Goal: Task Accomplishment & Management: Manage account settings

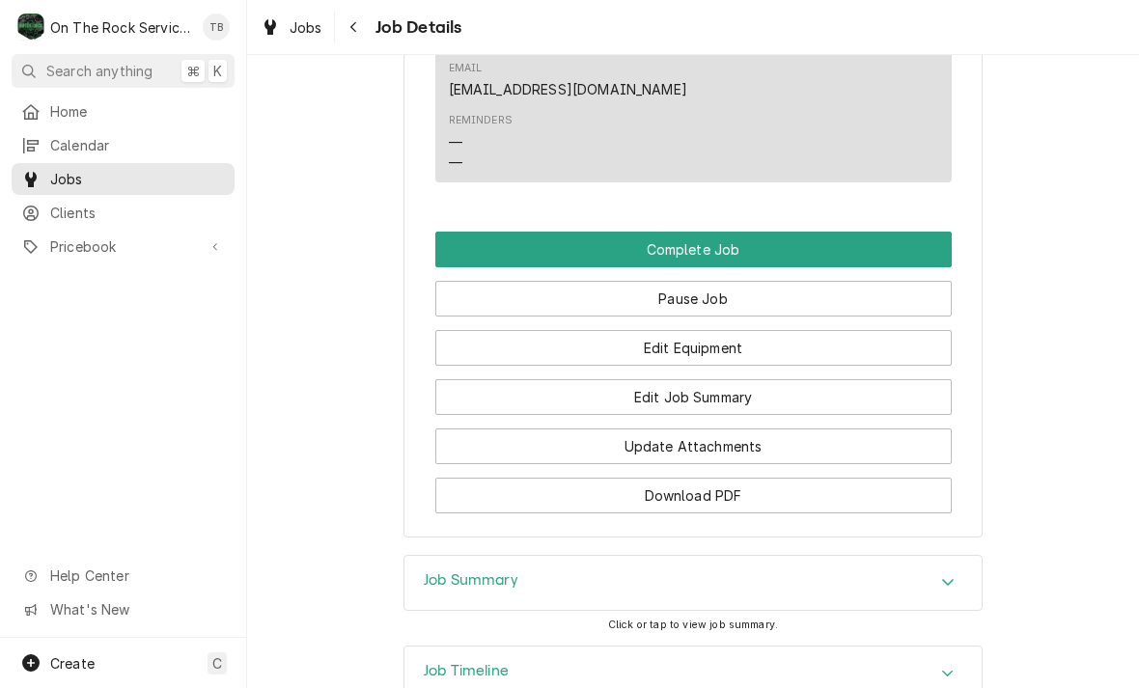
scroll to position [1824, 0]
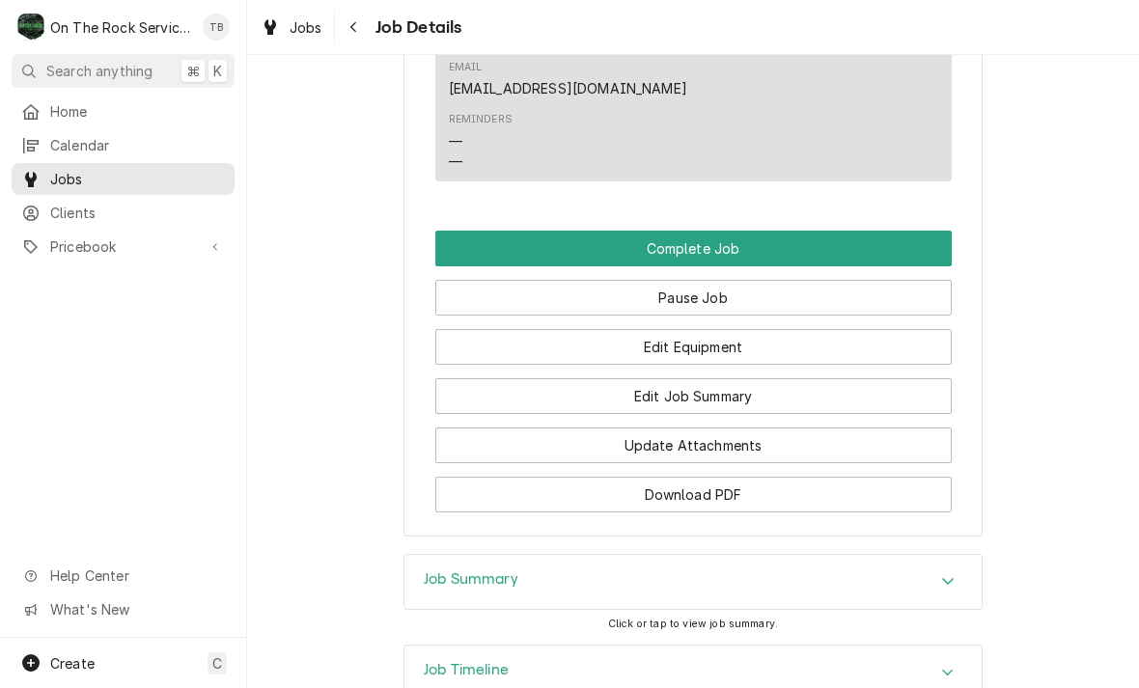
click at [767, 345] on button "Edit Equipment" at bounding box center [693, 347] width 516 height 36
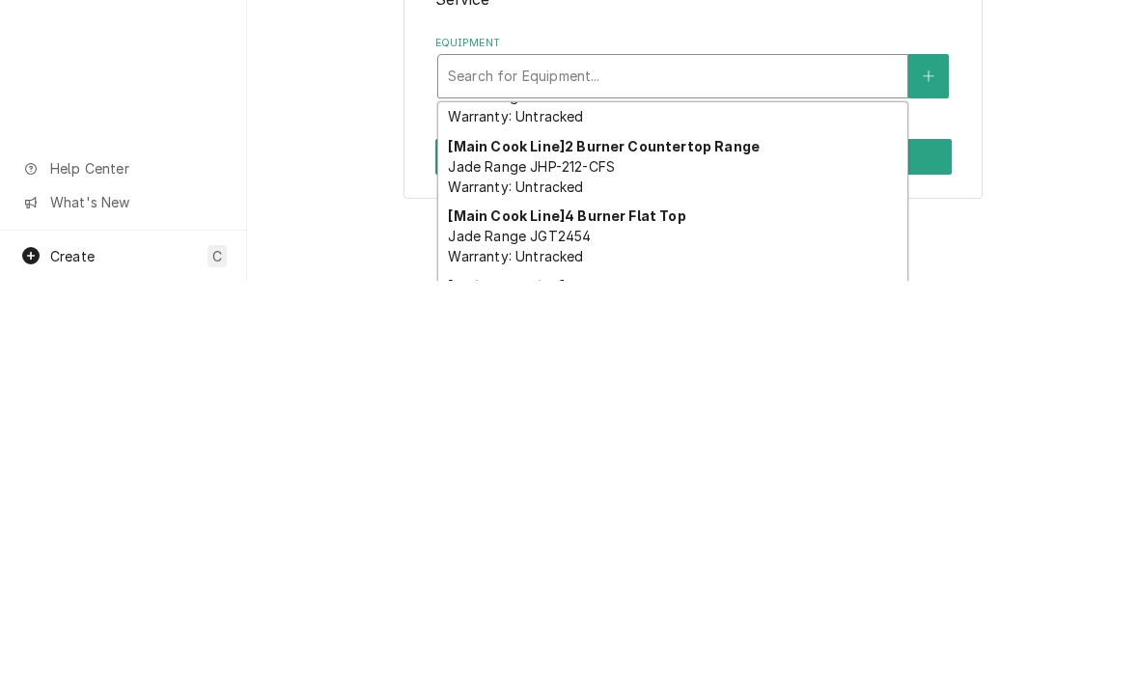
scroll to position [1374, 0]
click at [721, 538] on div "[Main Cook Line] 2 Burner Countertop Range Jade Range JHP-212-CFS Warranty: Unt…" at bounding box center [672, 573] width 469 height 70
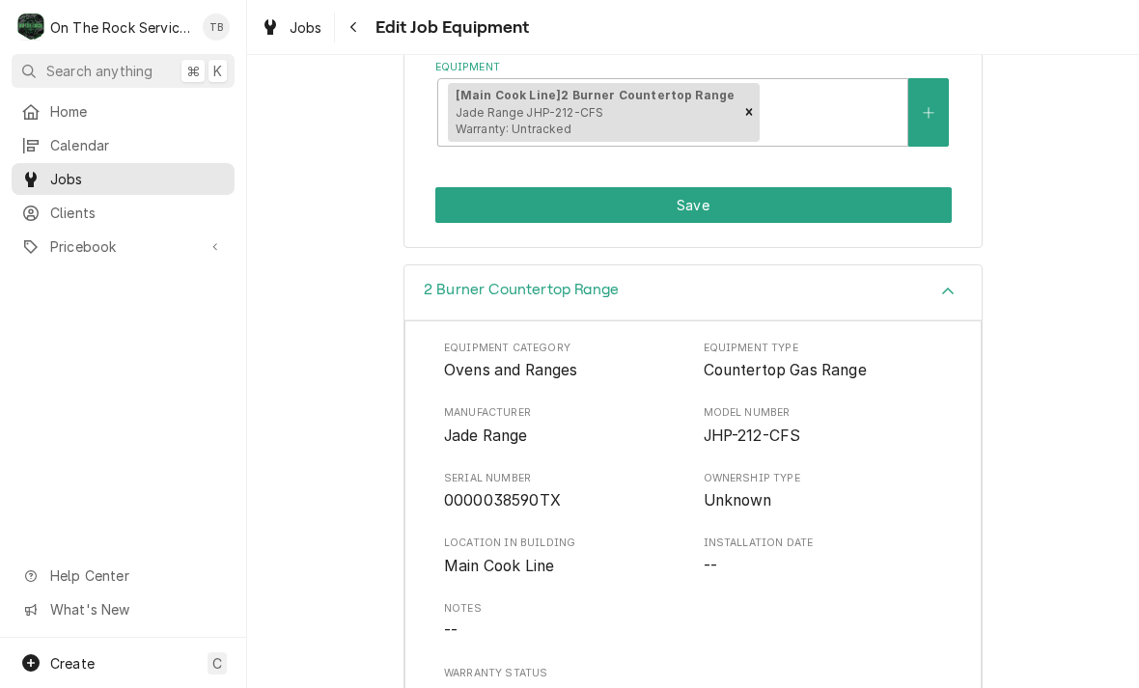
scroll to position [386, 0]
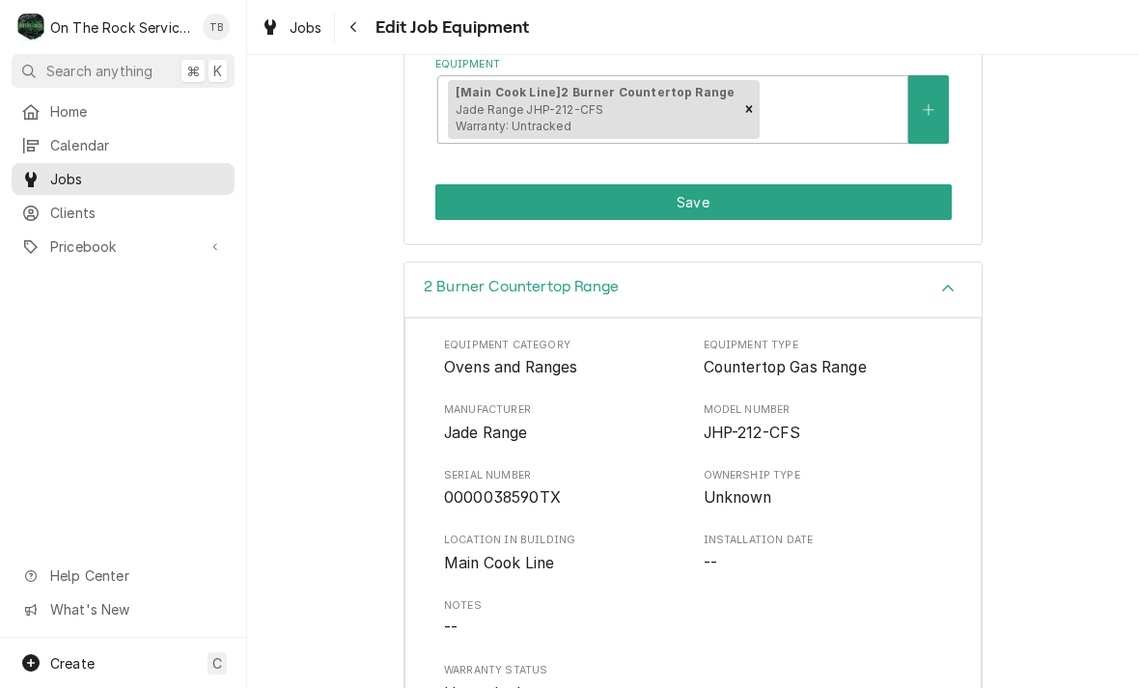
click at [775, 197] on button "Save" at bounding box center [693, 202] width 516 height 36
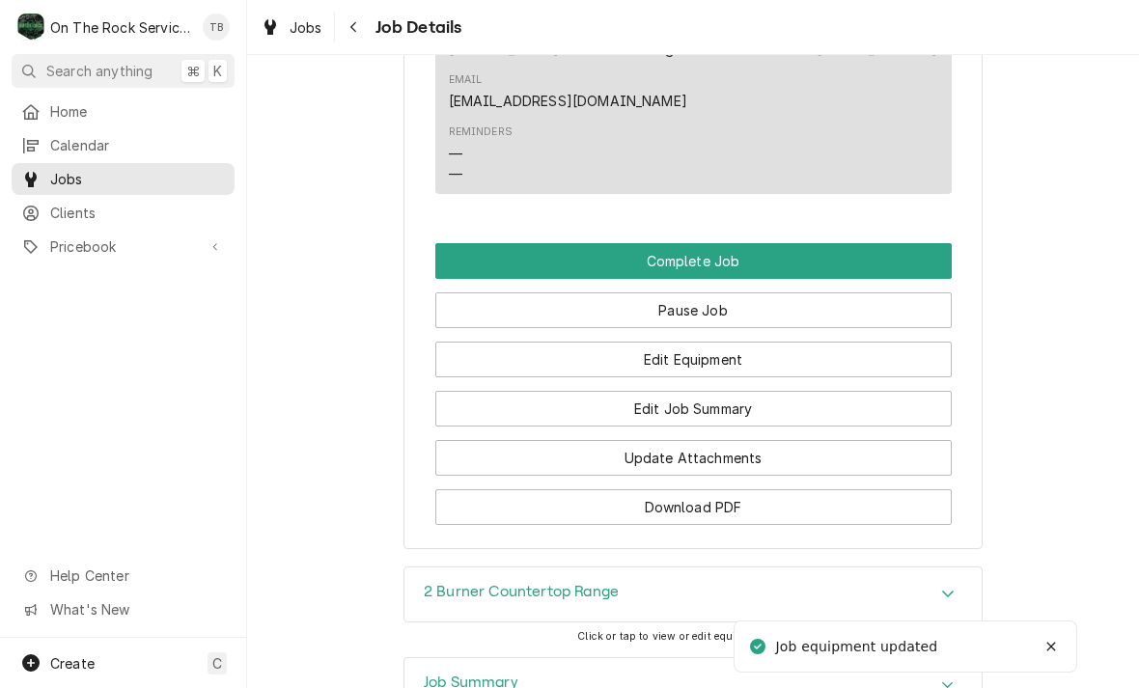
scroll to position [1820, 0]
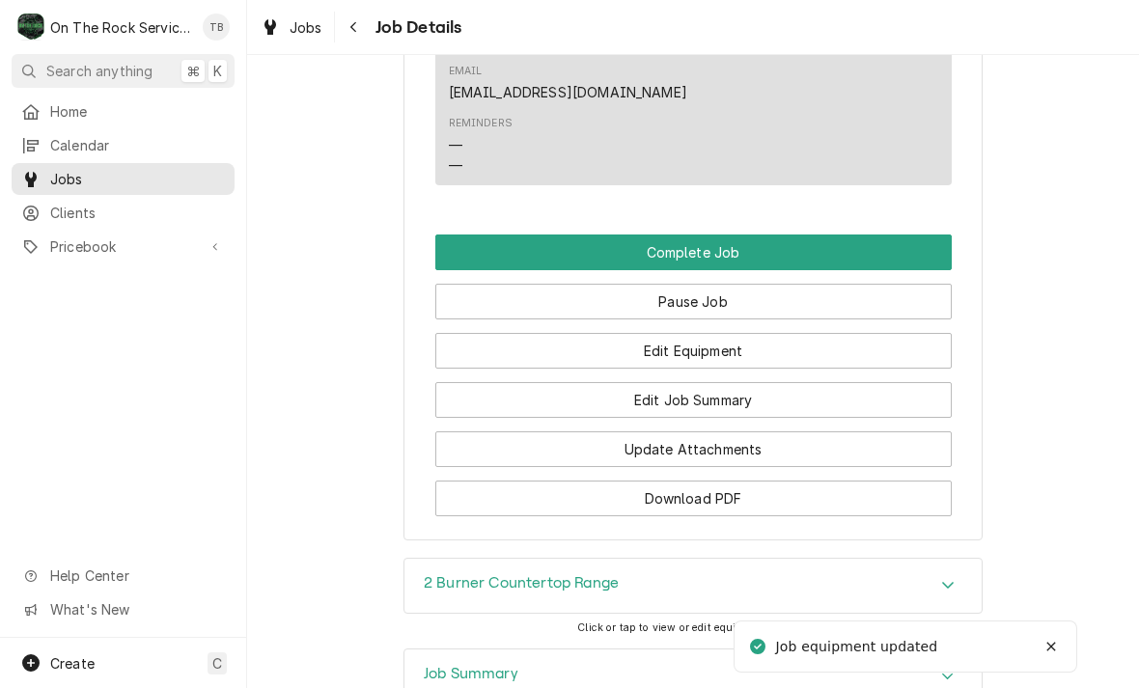
click at [794, 389] on button "Edit Job Summary" at bounding box center [693, 400] width 516 height 36
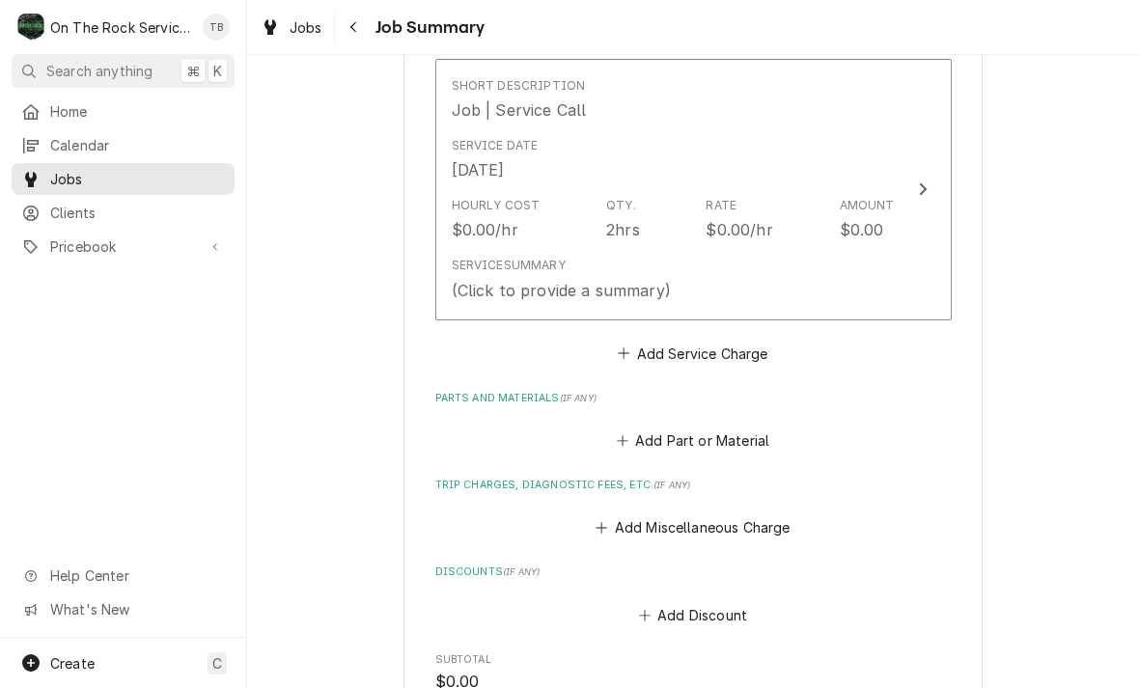
click at [817, 263] on div "Service Summary (Click to provide a summary)" at bounding box center [673, 279] width 443 height 60
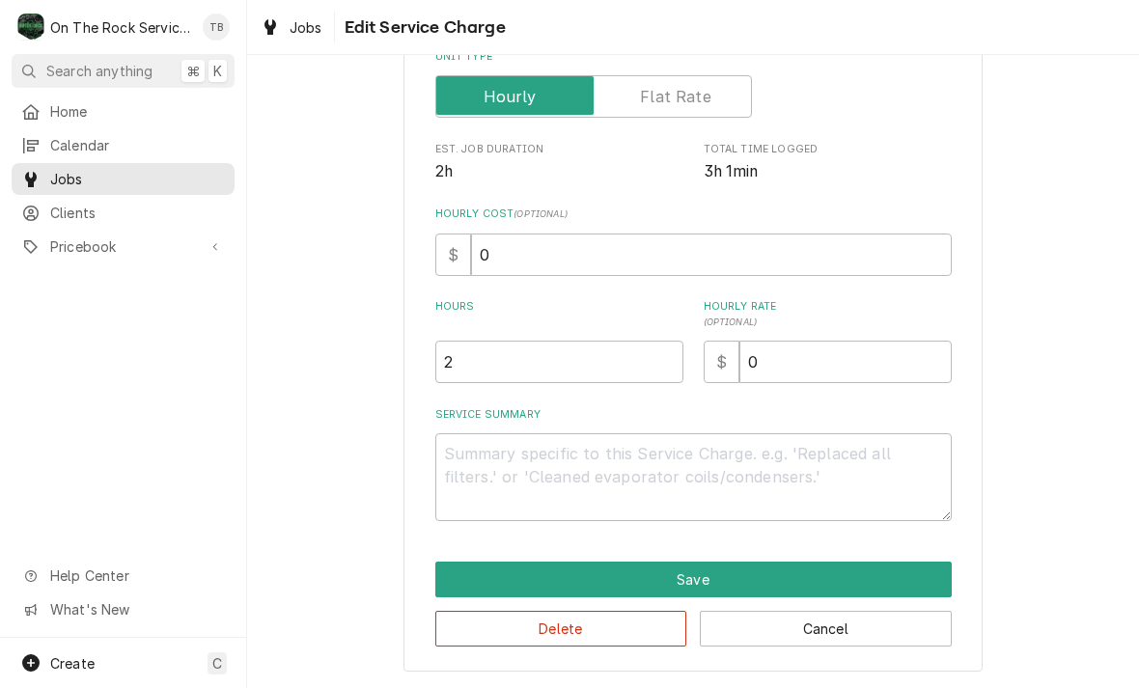
scroll to position [293, 0]
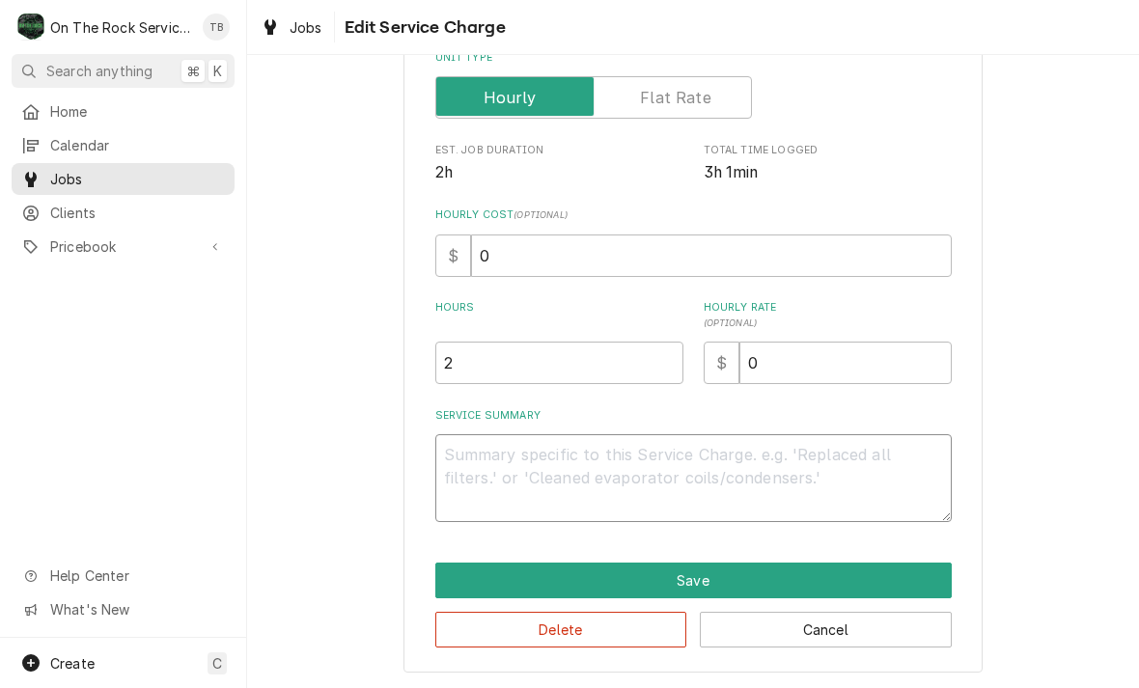
click at [537, 478] on textarea "Service Summary" at bounding box center [693, 478] width 516 height 88
type textarea "x"
type textarea "8"
type textarea "x"
type textarea "8/"
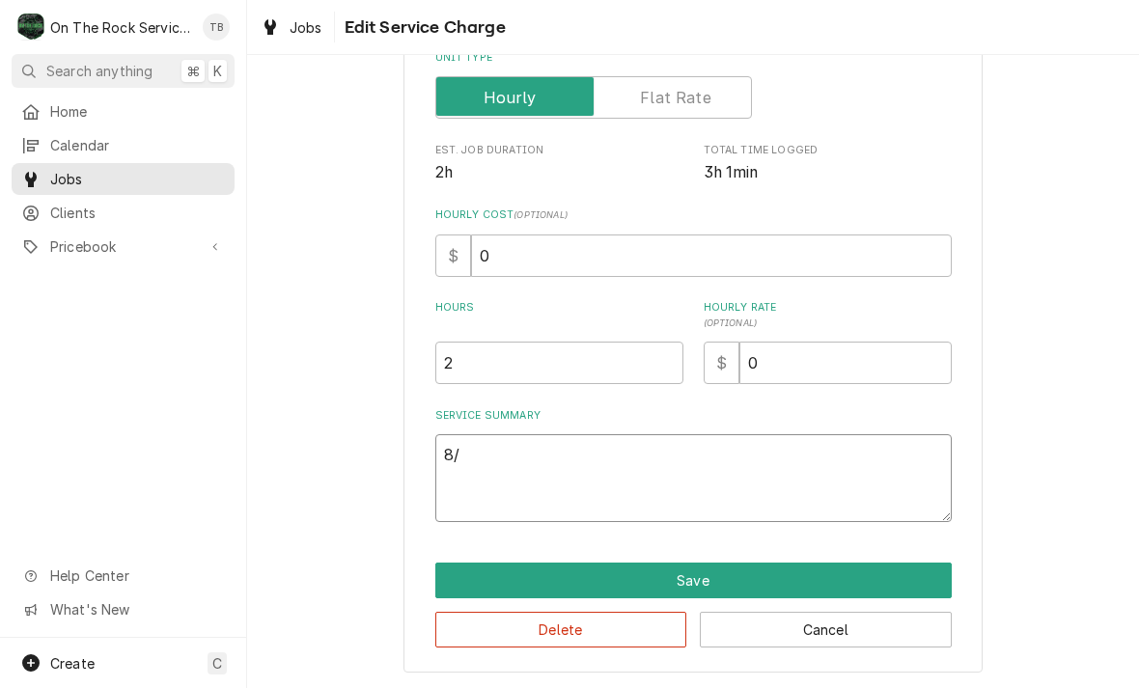
type textarea "x"
type textarea "8/1"
type textarea "x"
type textarea "8/14"
type textarea "x"
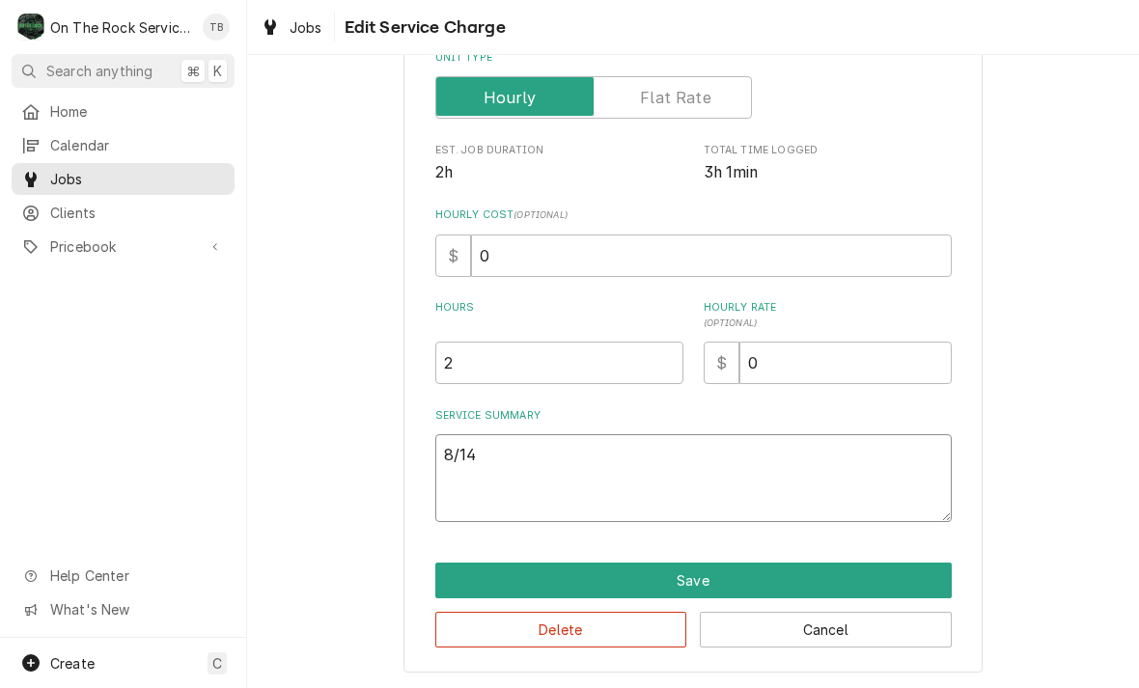
type textarea "8/14/"
type textarea "x"
type textarea "8/14/2"
type textarea "x"
type textarea "8/14/25"
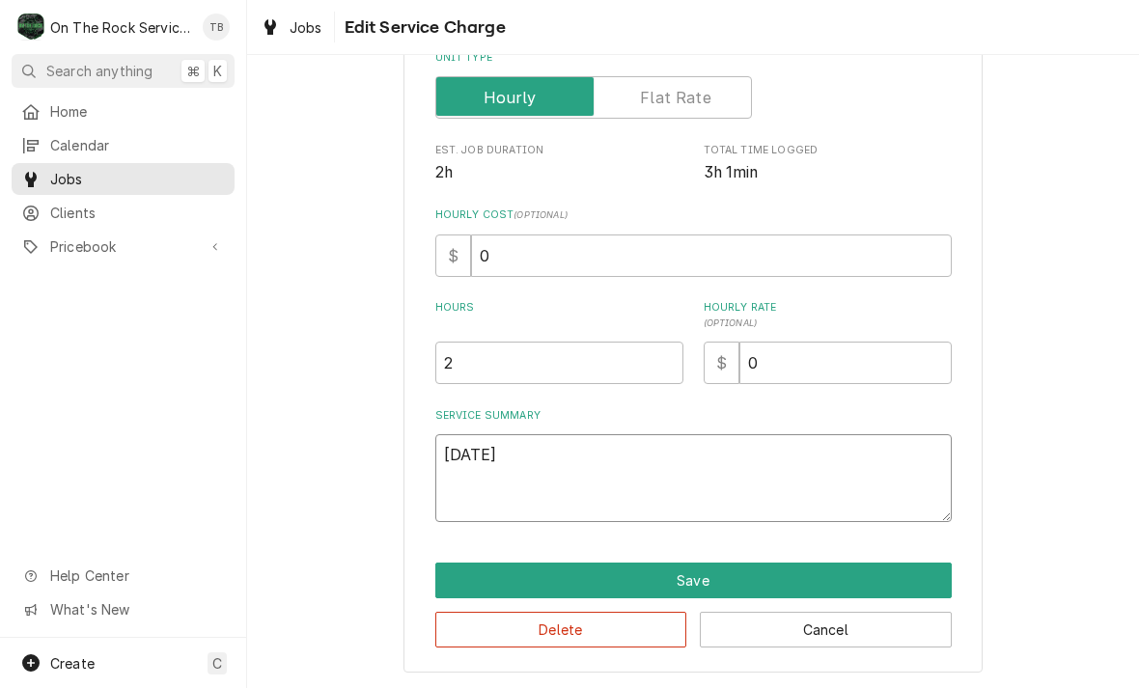
type textarea "x"
type textarea "8/14/25"
type textarea "x"
type textarea "8/14/25 tm"
type textarea "x"
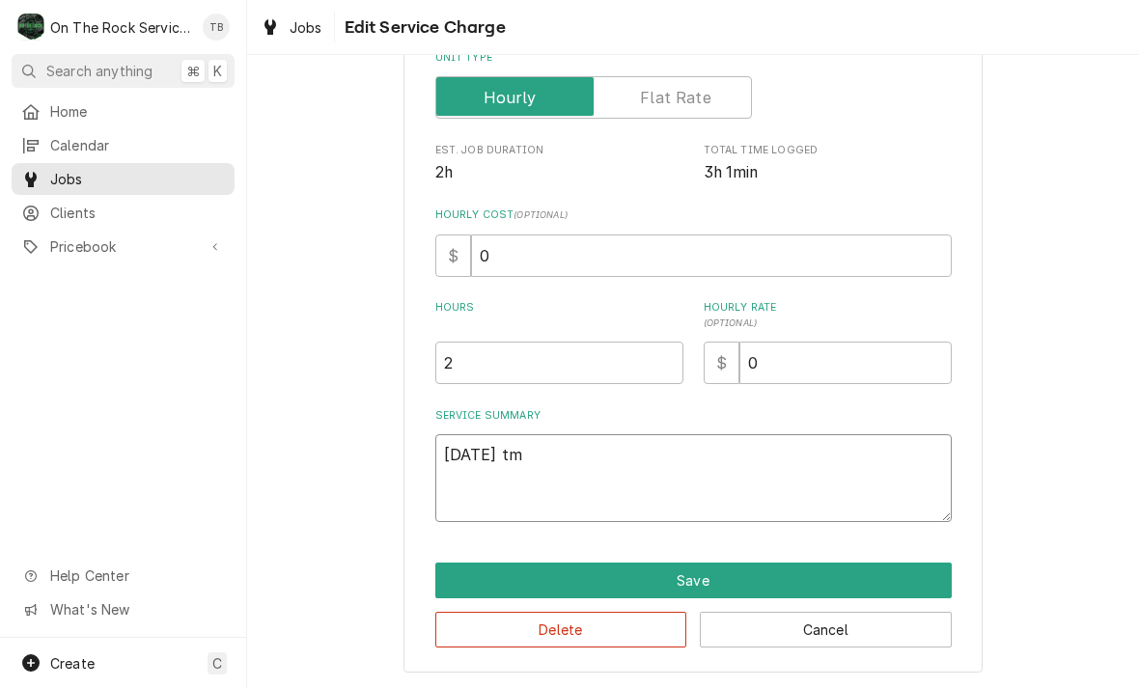
type textarea "8/14/25 tmb"
type textarea "x"
type textarea "8/14/25 tmb"
type textarea "x"
type textarea "8/14/25 tmb p"
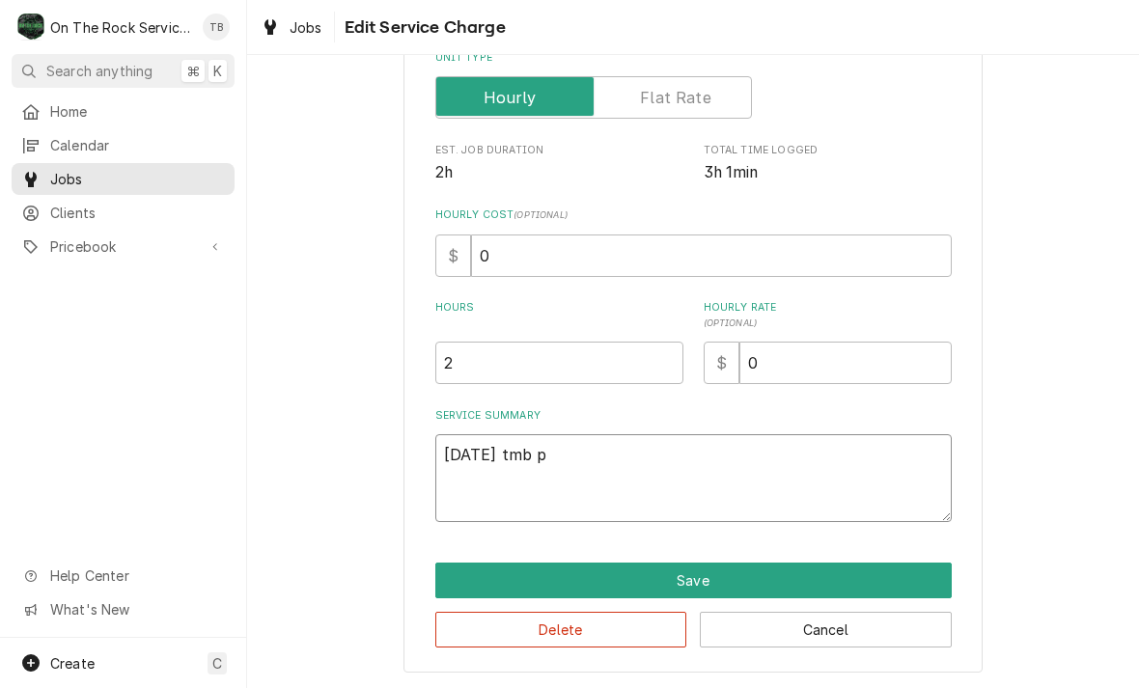
type textarea "x"
type textarea "8/14/25 tmb pr"
type textarea "x"
type textarea "8/14/25 tmb pro"
type textarea "x"
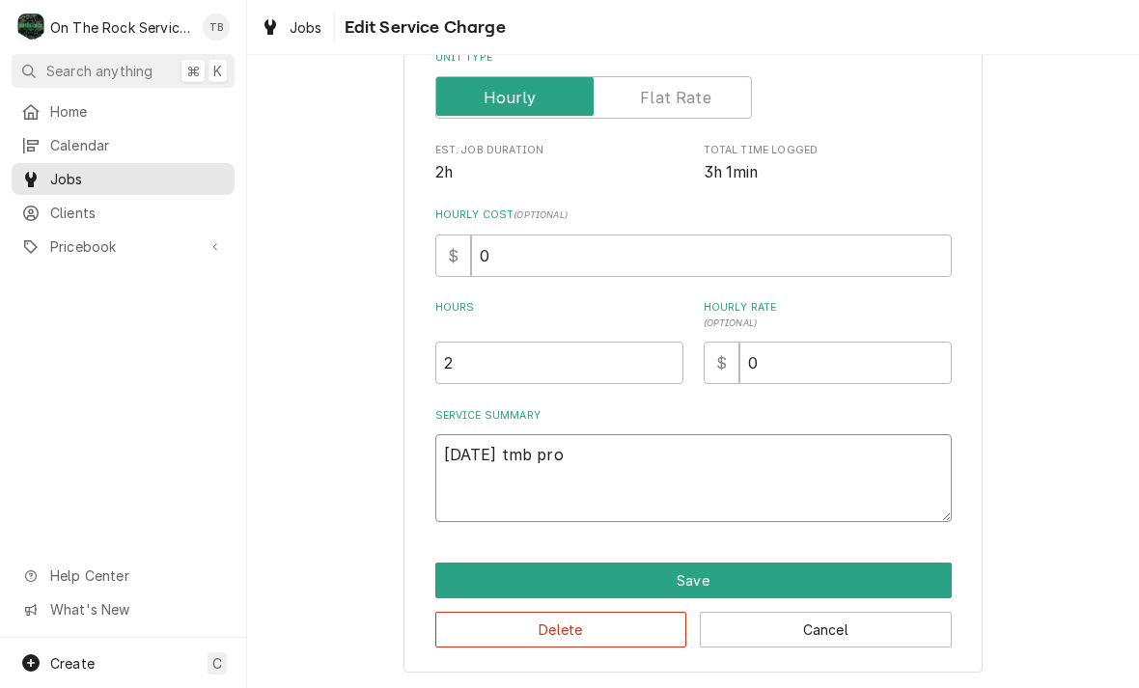
type textarea "8/14/25 tmb prov"
type textarea "x"
type textarea "8/14/25 tmb provi"
type textarea "x"
type textarea "8/14/25 tmb provide"
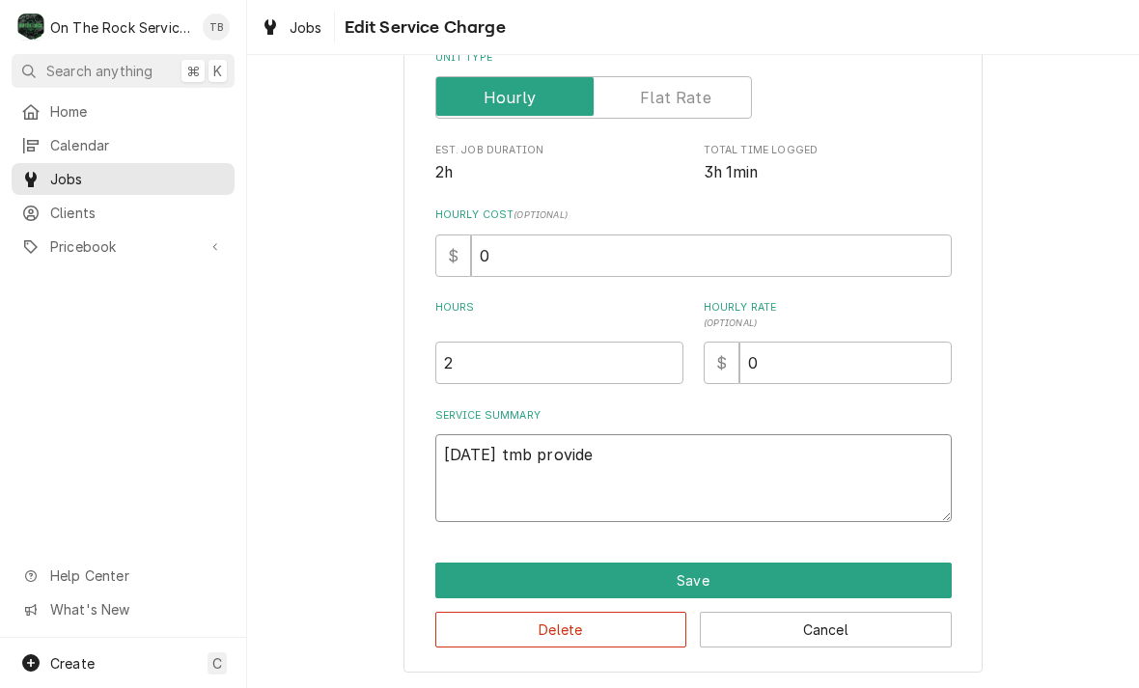
type textarea "x"
type textarea "8/14/25 tmb provide s"
type textarea "x"
type textarea "8/14/25 tmb provide se"
type textarea "x"
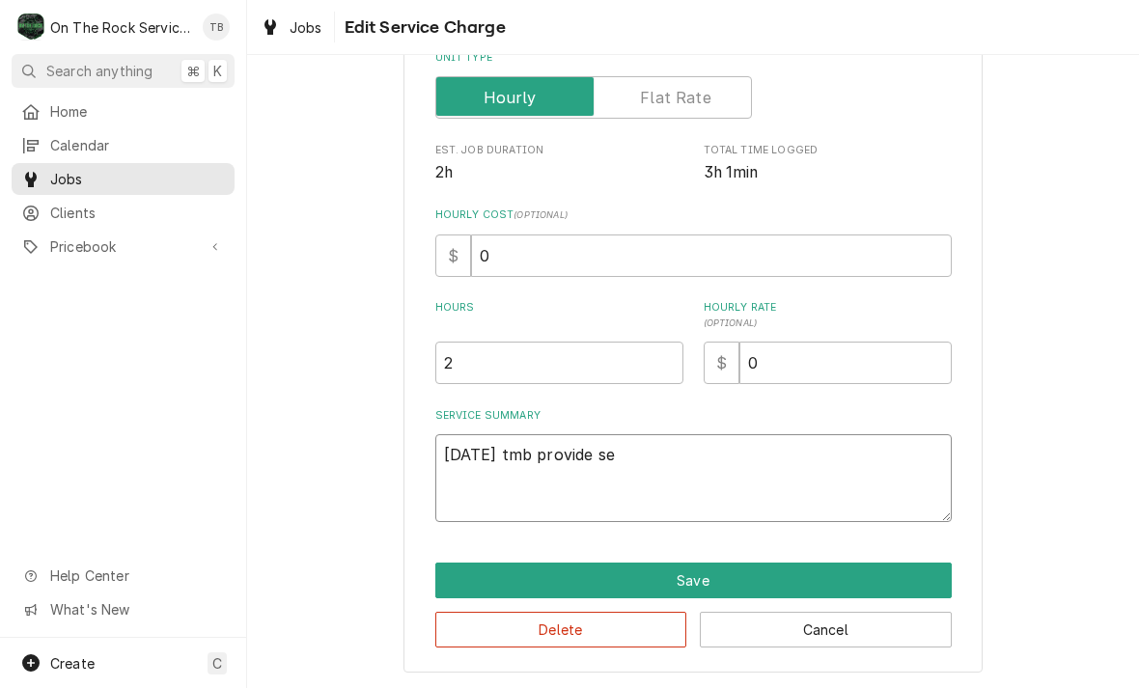
type textarea "8/14/25 tmb provide ser"
type textarea "x"
type textarea "8/14/25 tmb provide serv"
type textarea "x"
type textarea "8/14/25 tmb provide servi"
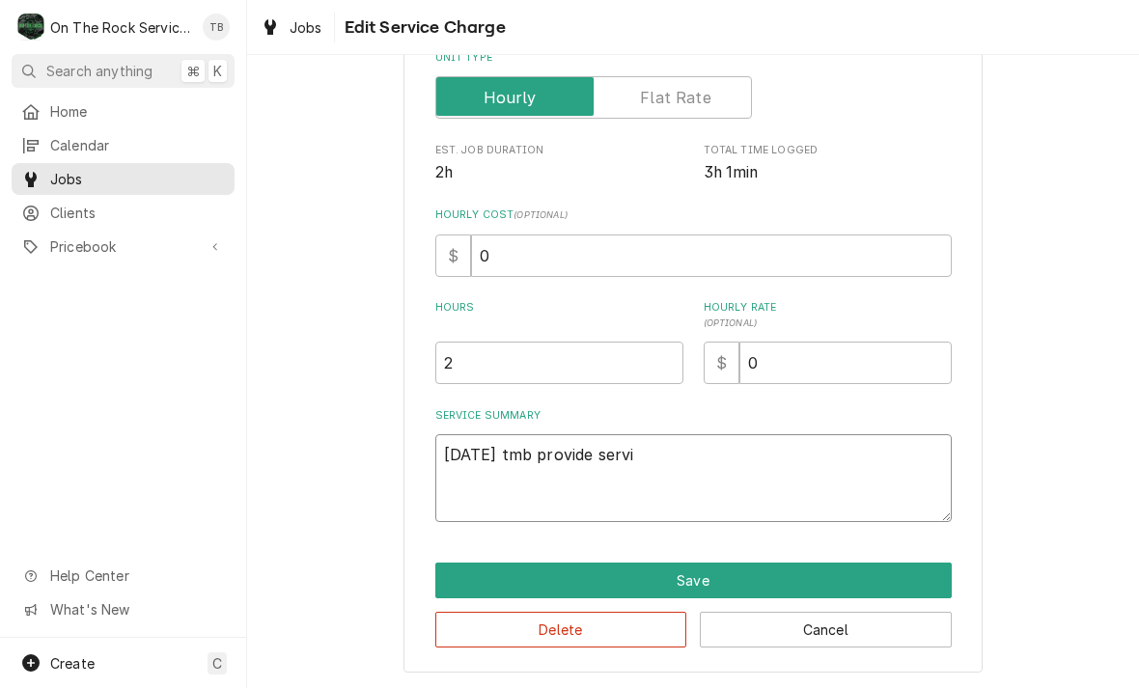
type textarea "x"
type textarea "8/14/25 tmb provide servic"
type textarea "x"
type textarea "8/14/25 tmb provide service"
type textarea "x"
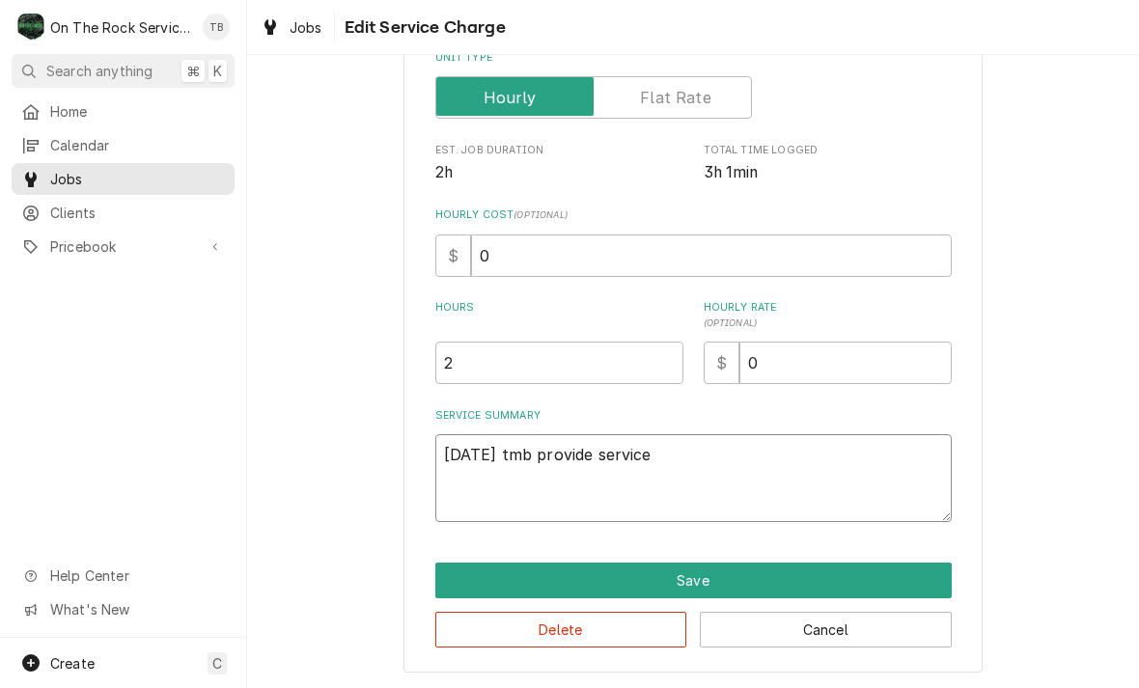
type textarea "8/14/25 tmb provide service p"
type textarea "x"
type textarea "8/14/25 tmb provide service pa"
type textarea "x"
type textarea "8/14/25 tmb provide service part"
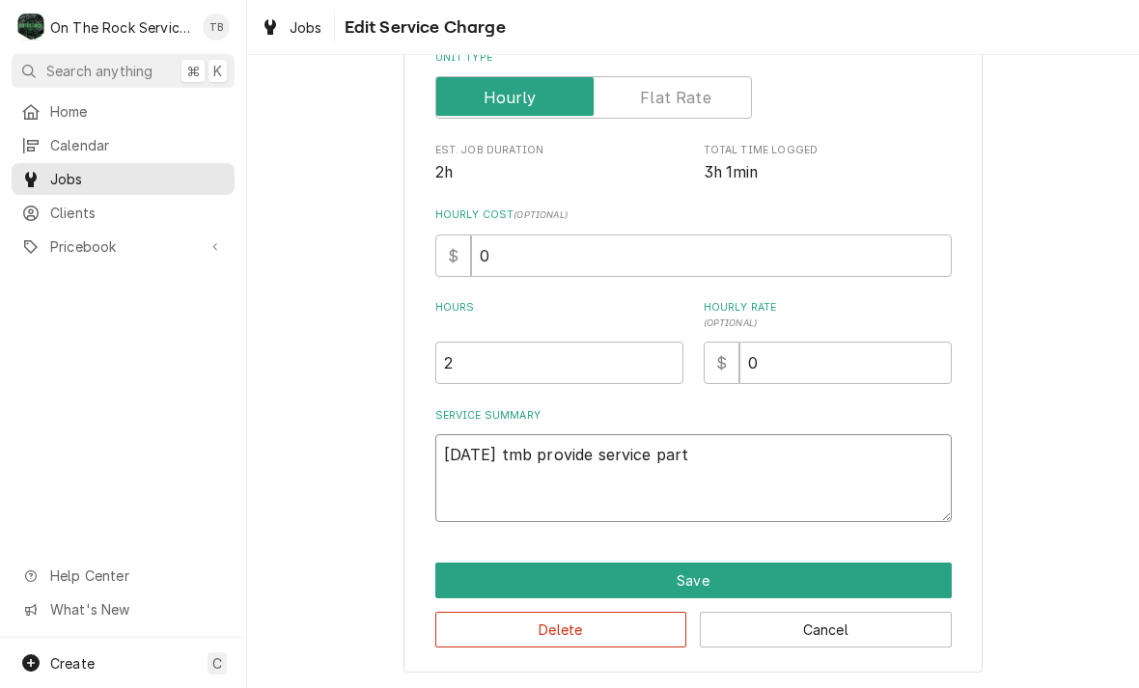
type textarea "x"
type textarea "8/14/25 tmb provide service parts"
type textarea "x"
type textarea "8/14/25 tmb provide service parts"
type textarea "x"
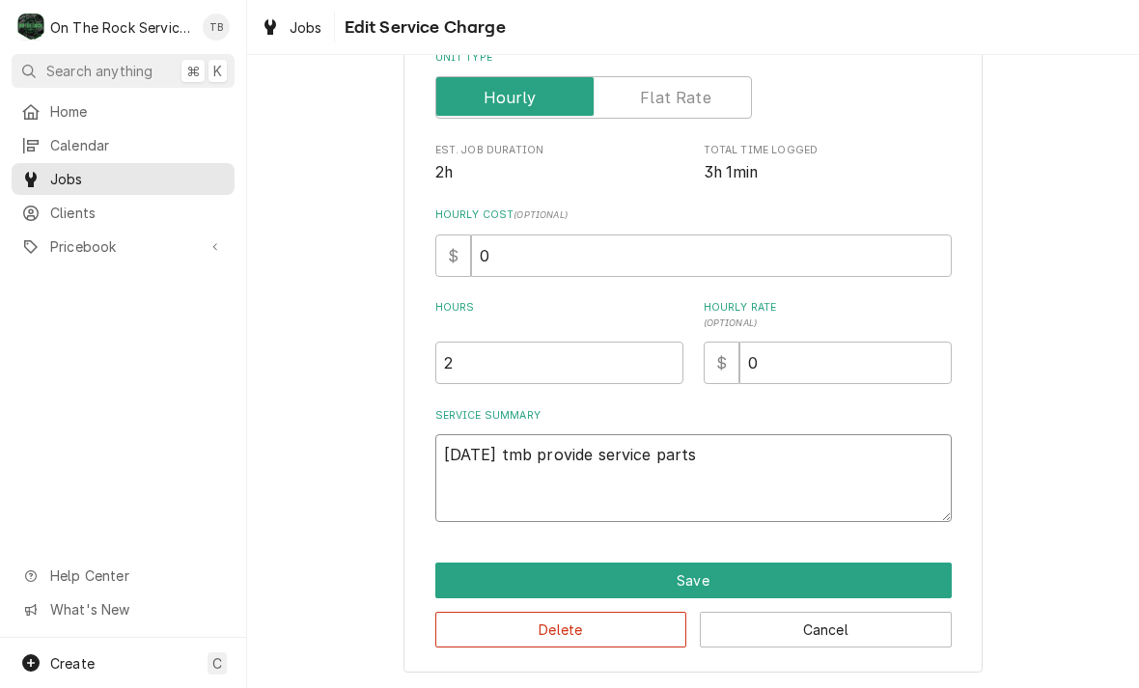
type textarea "8/14/25 tmb provide service parts a"
type textarea "x"
type textarea "8/14/25 tmb provide service parts an"
type textarea "x"
type textarea "8/14/25 tmb provide service parts andl"
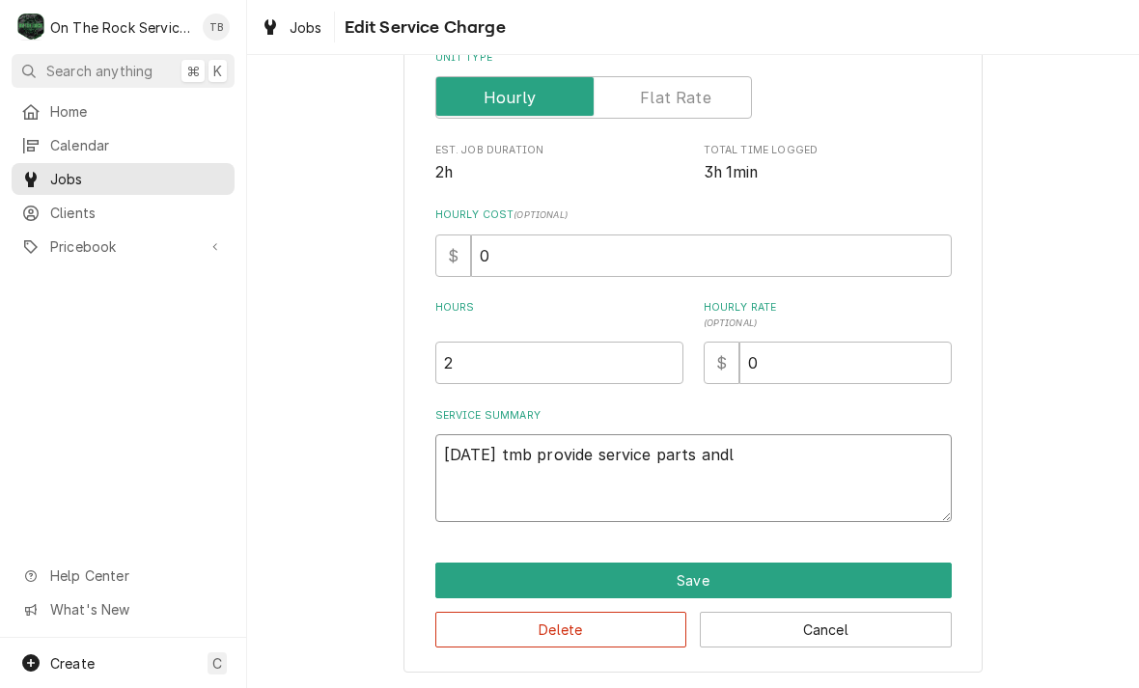
type textarea "x"
type textarea "8/14/25 tmb provide service parts and"
type textarea "x"
type textarea "8/14/25 tmb provide service parts and a"
type textarea "x"
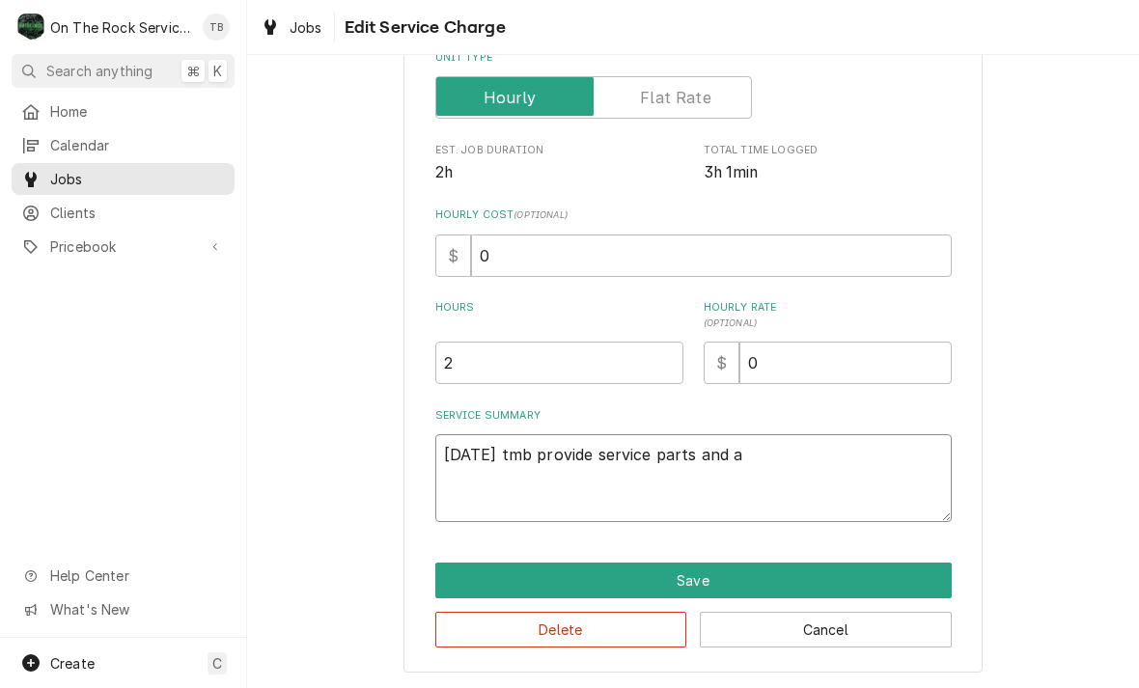
type textarea "8/14/25 tmb provide service parts and ab"
type textarea "x"
type textarea "8/14/25 tmb provide service parts and abo"
type textarea "x"
type textarea "8/14/25 tmb provide service parts and abor"
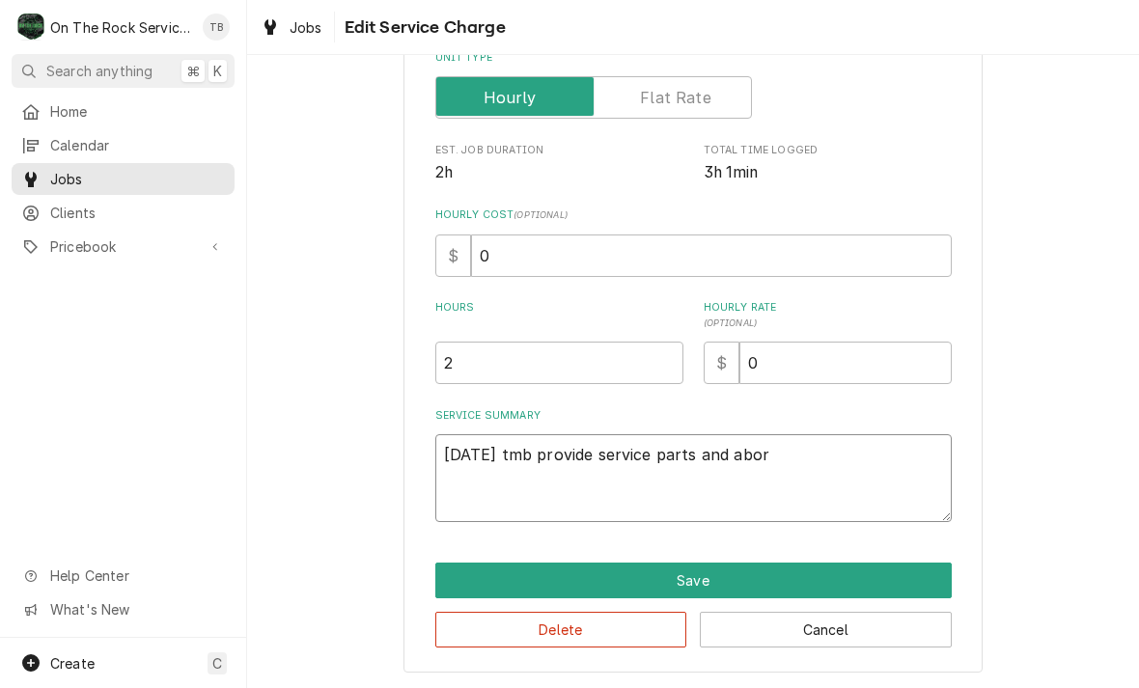
type textarea "x"
type textarea "8/14/25 tmb provide service parts and labor"
type textarea "x"
type textarea "8/14/25 tmb provide service parts and labor"
type textarea "x"
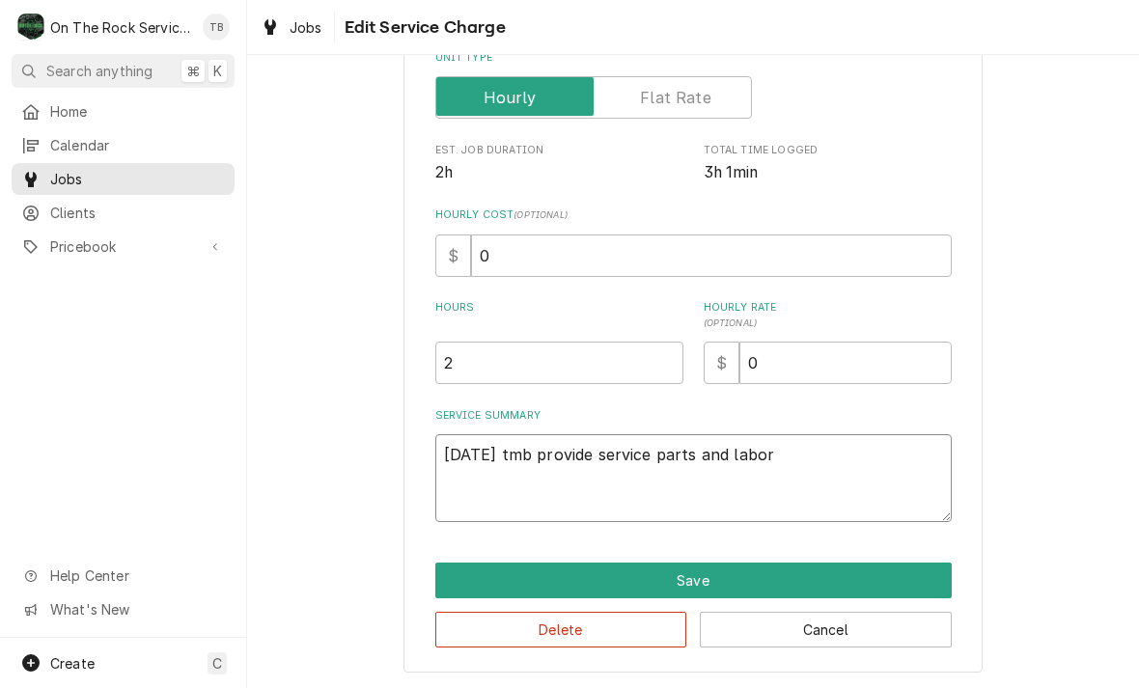
type textarea "8/14/25 tmb provide service parts and labor t"
type textarea "x"
type textarea "8/14/25 tmb provide service parts and labor to"
type textarea "x"
type textarea "8/14/25 tmb provide service parts and labor to"
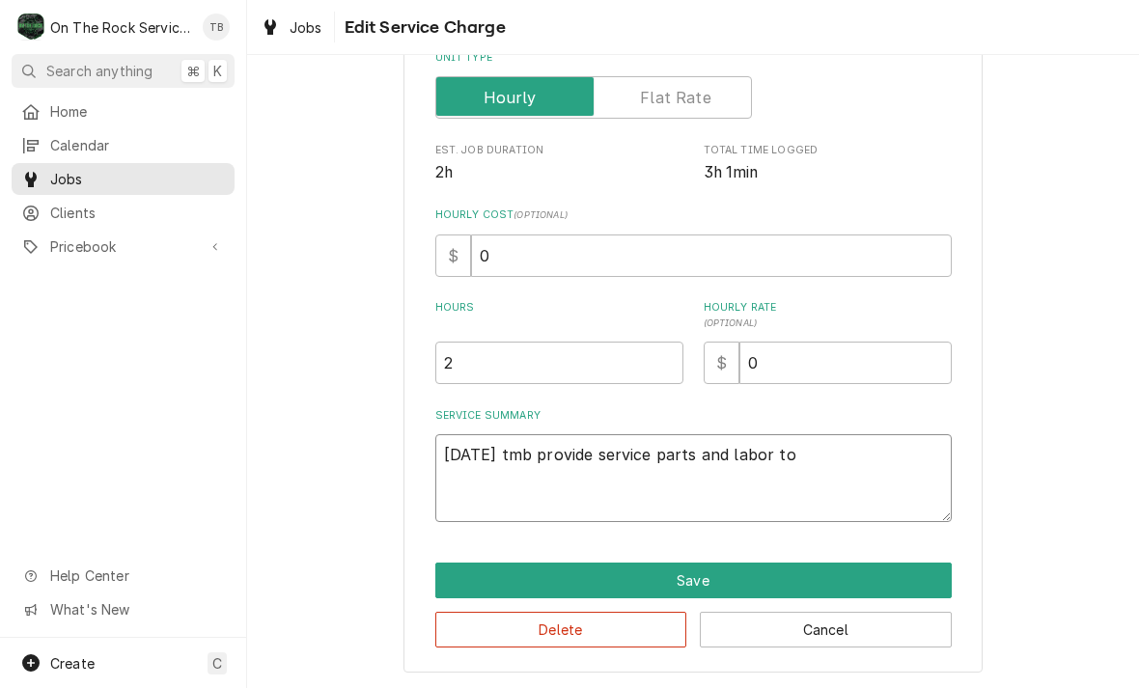
type textarea "x"
type textarea "8/14/25 tmb provide service parts and labor to d"
type textarea "x"
type textarea "8/14/25 tmb provide service parts and labor to de"
type textarea "x"
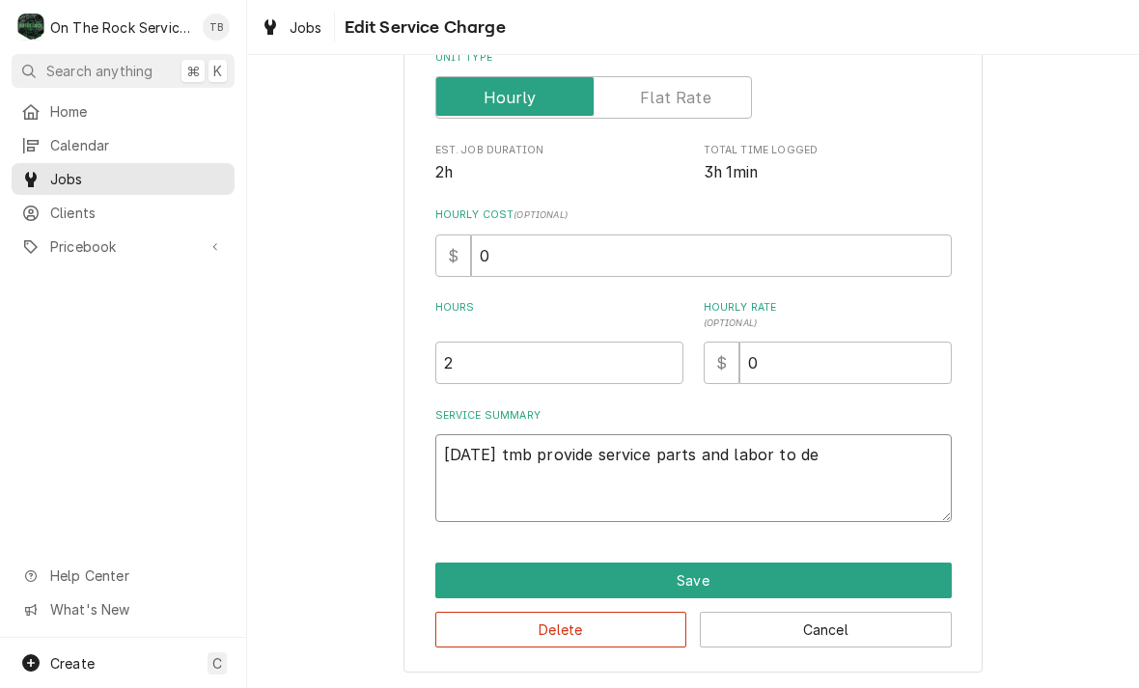
type textarea "8/14/25 tmb provide service parts and labor to det"
type textarea "x"
type textarea "8/14/25 tmb provide service parts and labor to deter"
type textarea "x"
type textarea "8/14/25 tmb provide service parts and labor to determ"
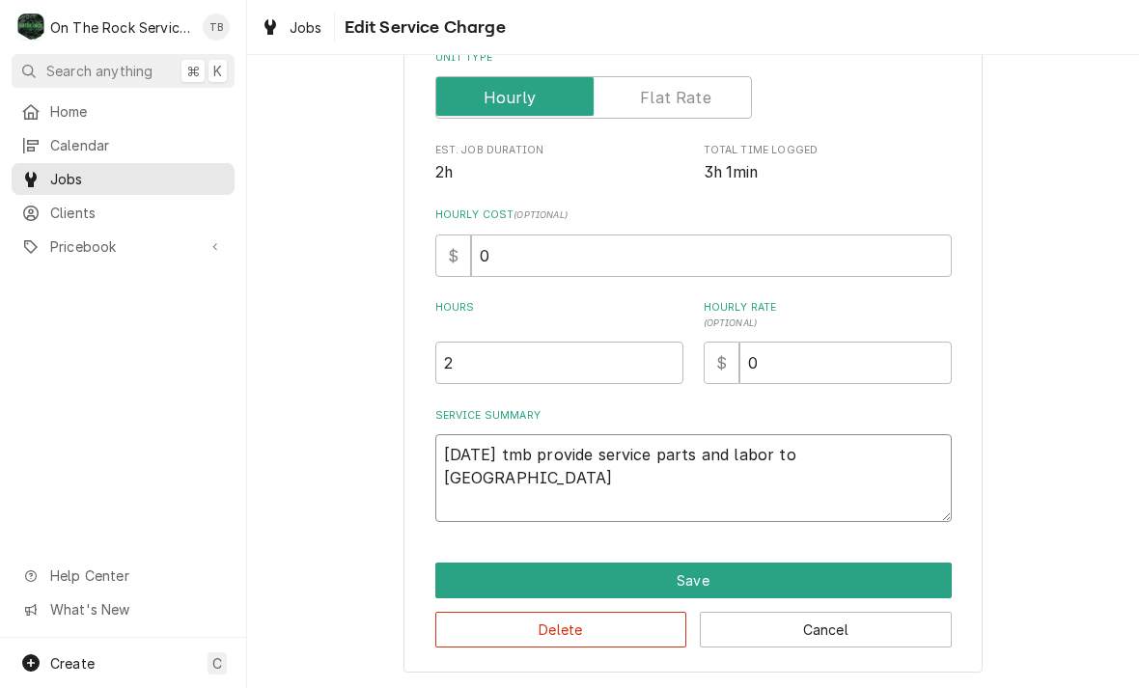
type textarea "x"
type textarea "8/14/25 tmb provide service parts and labor to determi"
type textarea "x"
type textarea "8/14/25 tmb provide service parts and labor to determin"
type textarea "x"
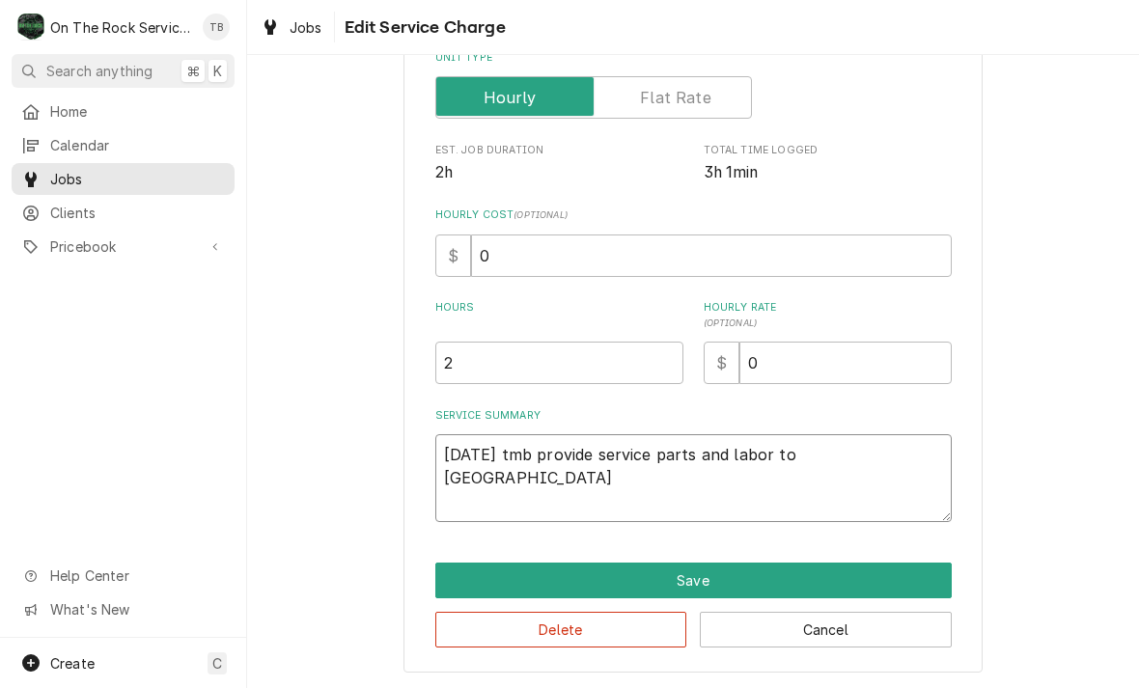
type textarea "8/14/25 tmb provide service parts and labor to determine"
type textarea "x"
type textarea "8/14/25 tmb provide service parts and labor to determine"
type textarea "x"
type textarea "8/14/25 tmb provide service parts and labor to determine t"
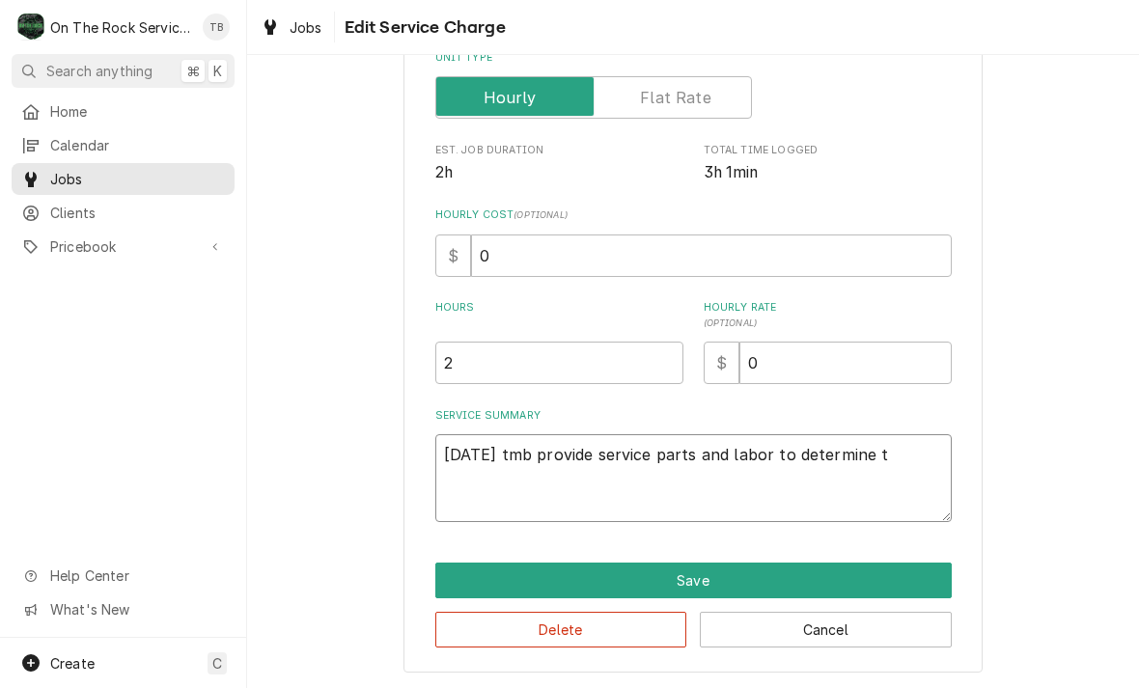
type textarea "x"
type textarea "8/14/25 tmb provide service parts and labor to determine tha"
type textarea "x"
type textarea "8/14/25 tmb provide service parts and labor to determine that"
type textarea "x"
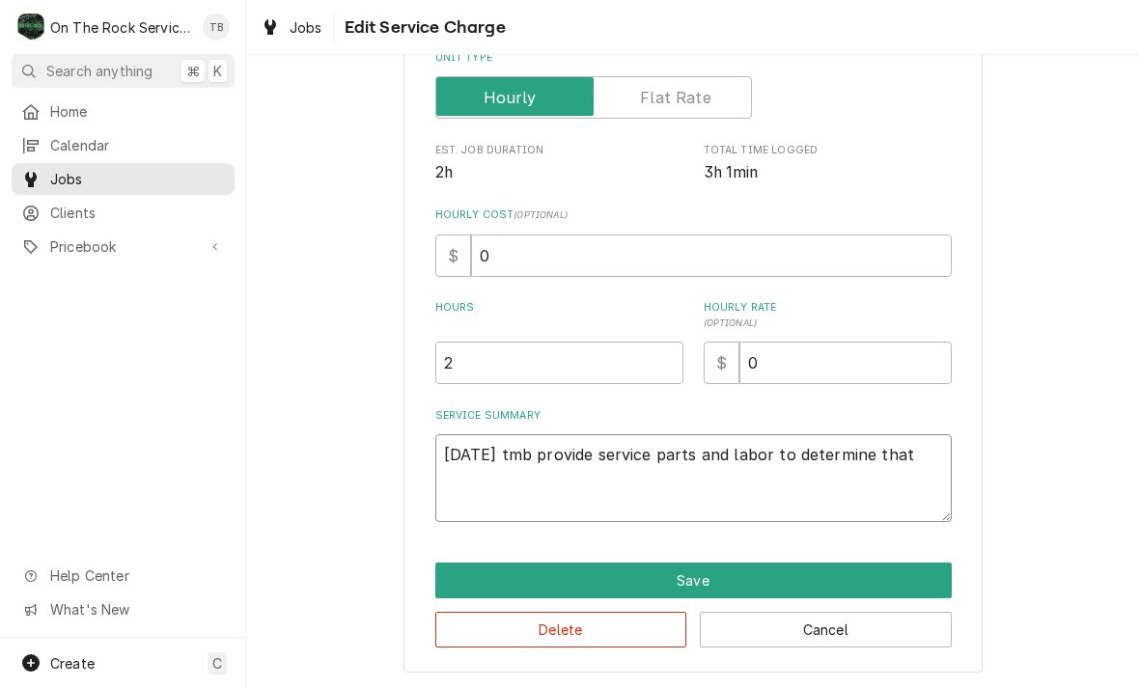
type textarea "8/14/25 tmb provide service parts and labor to determine that o"
type textarea "x"
type textarea "8/14/25 tmb provide service parts and labor to determine that on"
type textarea "x"
type textarea "8/14/25 tmb provide service parts and labor to determine that on"
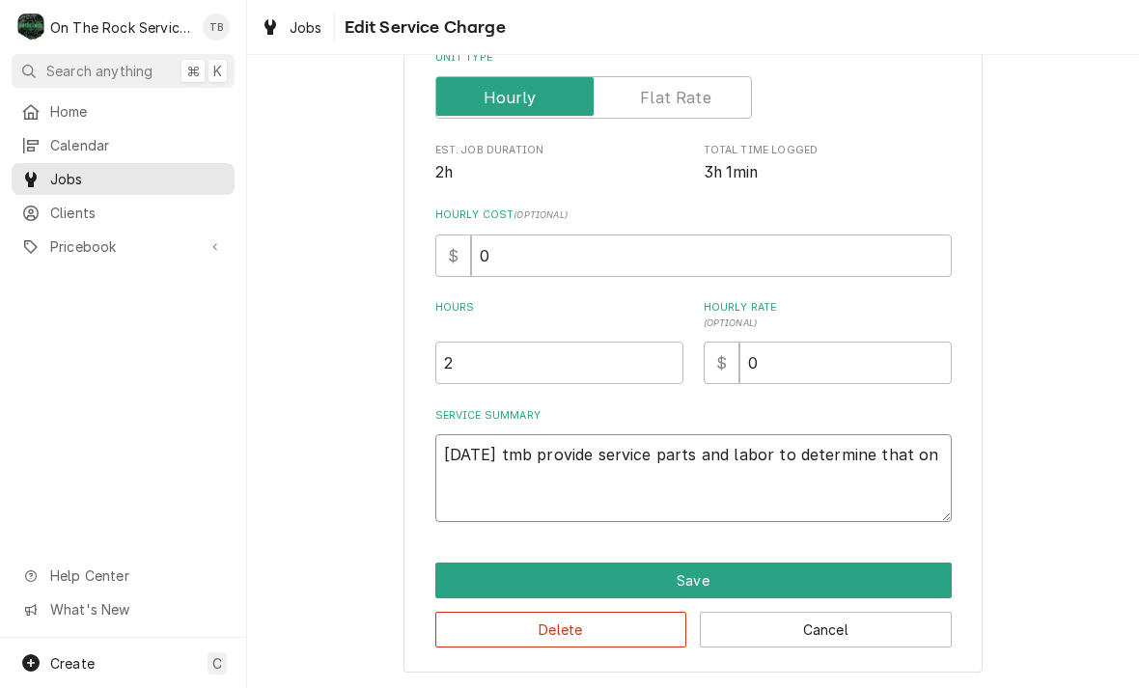
type textarea "x"
type textarea "8/14/25 tmb provide service parts and labor to determine that on 2"
type textarea "x"
type textarea "8/14/25 tmb provide service parts and labor to determine that on 2"
type textarea "x"
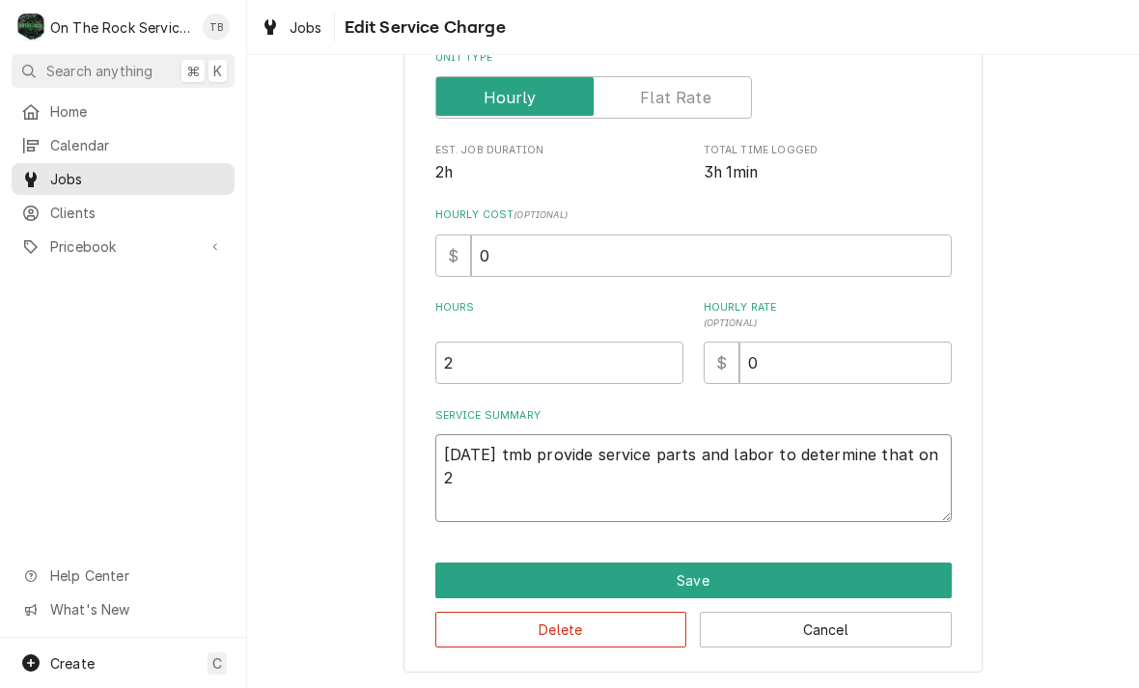
type textarea "8/14/25 tmb provide service parts and labor to determine that on 2 b"
type textarea "x"
type textarea "8/14/25 tmb provide service parts and labor to determine that on 2 bur"
type textarea "x"
type textarea "8/14/25 tmb provide service parts and labor to determine that on 2 burn"
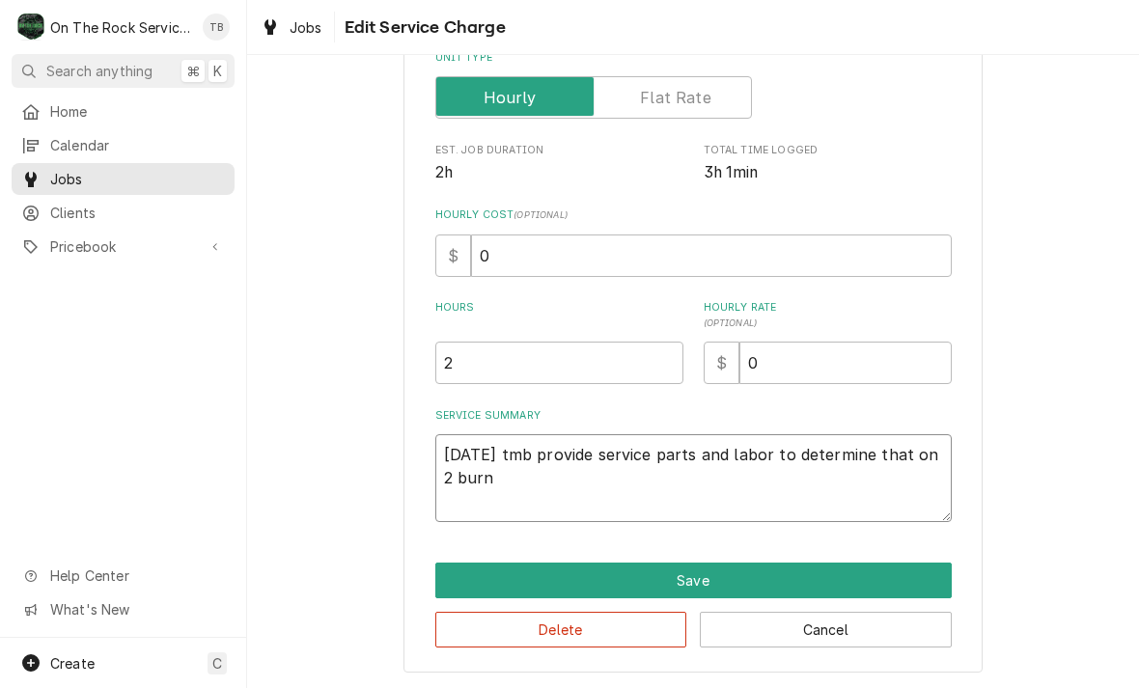
type textarea "x"
type textarea "8/14/25 tmb provide service parts and labor to determine that on 2 burne"
type textarea "x"
type textarea "8/14/25 tmb provide service parts and labor to determine that on 2 burner"
type textarea "x"
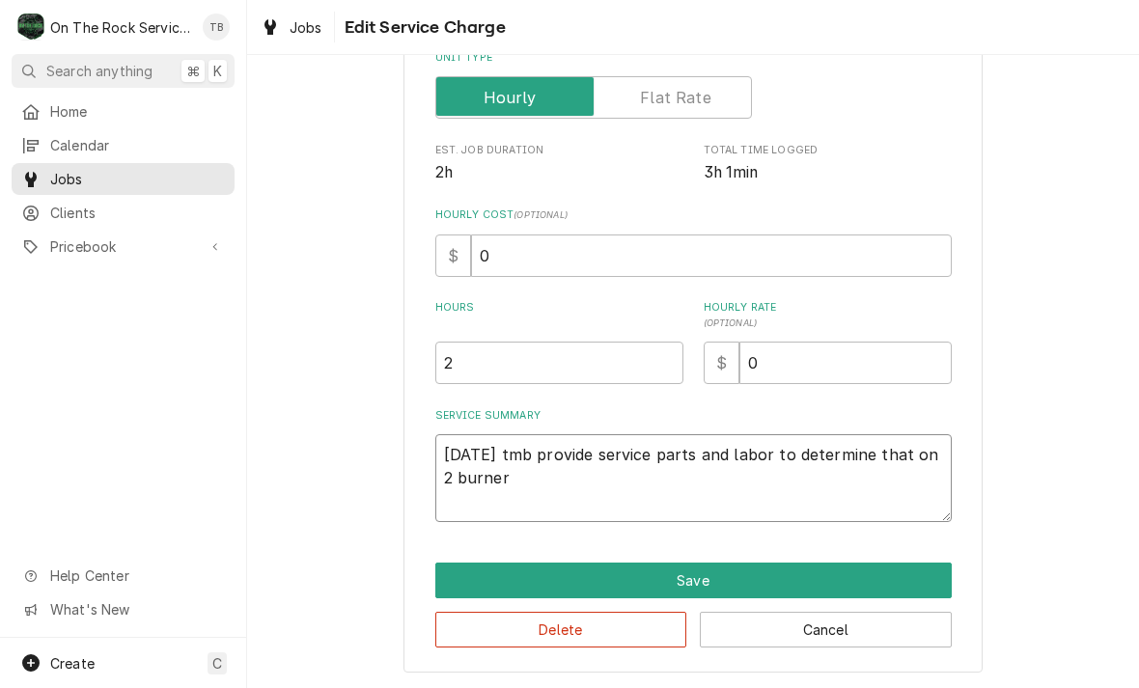
type textarea "8/14/25 tmb provide service parts and labor to determine that on 2 burner"
type textarea "x"
type textarea "8/14/25 tmb provide service parts and labor to determine that on 2 burner r"
type textarea "x"
type textarea "8/14/25 tmb provide service parts and labor to determine that on 2 burner ra"
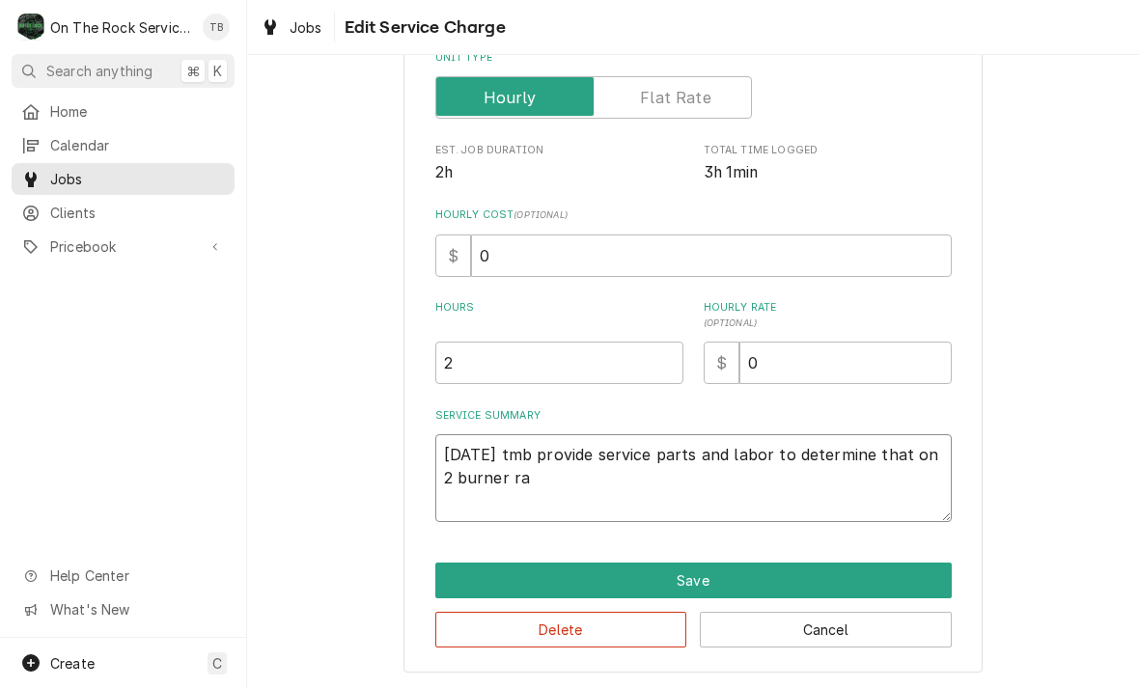
type textarea "x"
type textarea "8/14/25 tmb provide service parts and labor to determine that on 2 burner ran"
type textarea "x"
type textarea "8/14/25 tmb provide service parts and labor to determine that on 2 burner range"
type textarea "x"
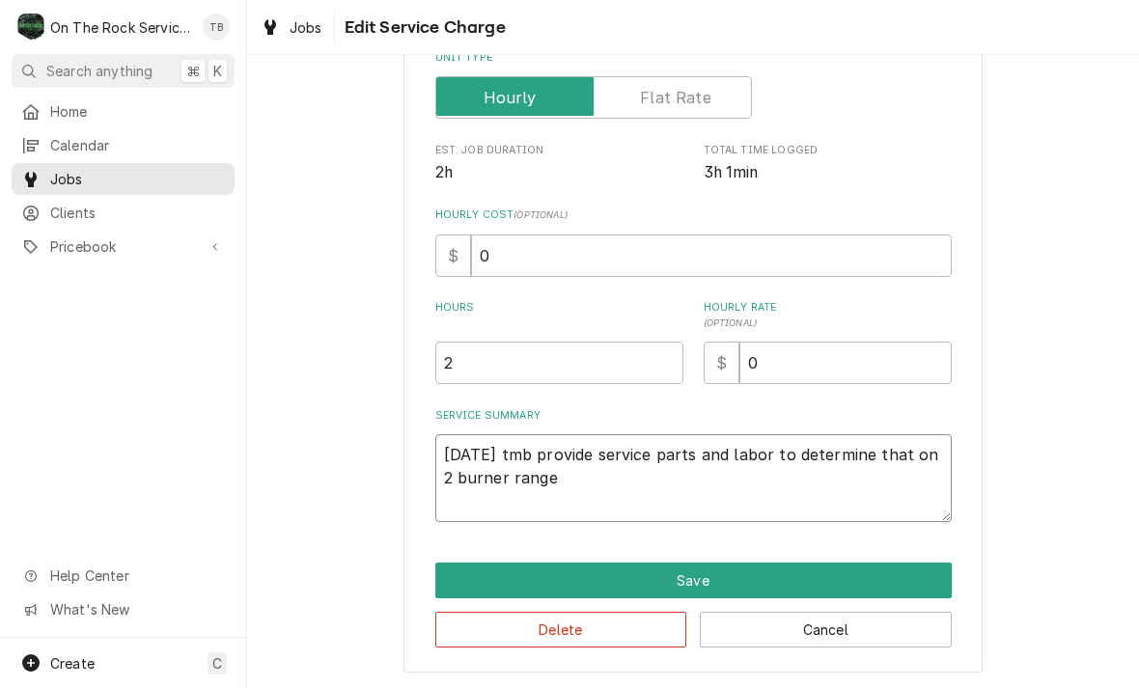
type textarea "8/14/25 tmb provide service parts and labor to determine that on 2 burner range"
type textarea "x"
type textarea "8/14/25 tmb provide service parts and labor to determine that on 2 burner range…"
type textarea "x"
type textarea "8/14/25 tmb provide service parts and labor to determine that on 2 burner range…"
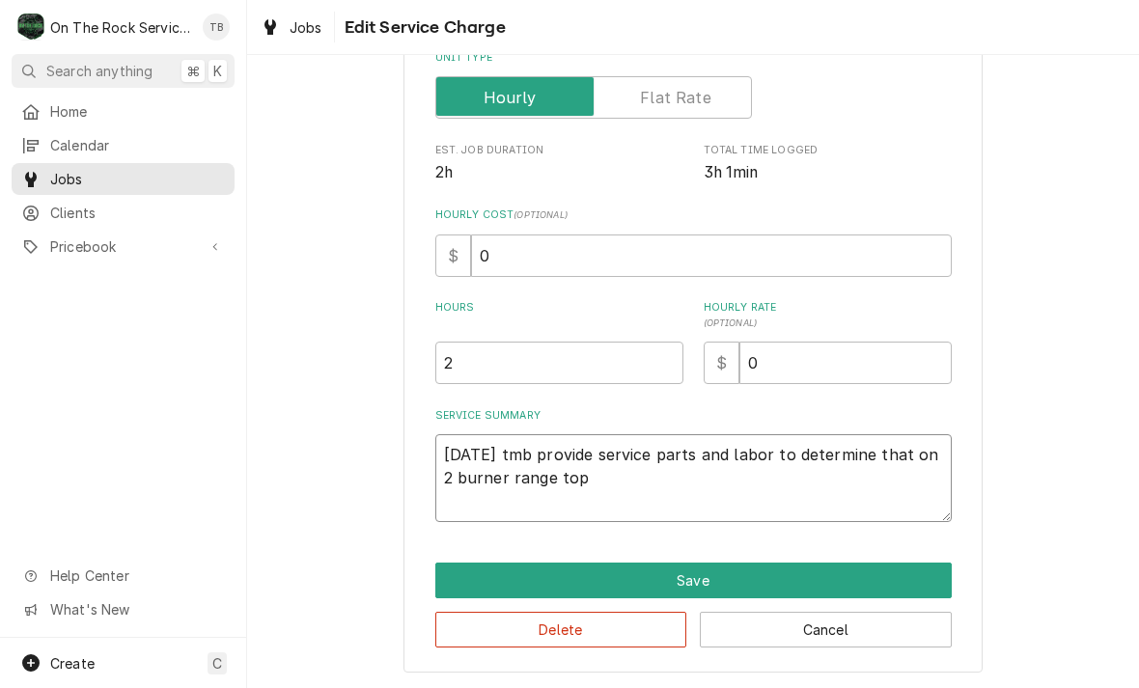
type textarea "x"
type textarea "8/14/25 tmb provide service parts and labor to determine that on 2 burner range…"
type textarea "x"
type textarea "8/14/25 tmb provide service parts and labor to determine that on 2 burner range…"
type textarea "x"
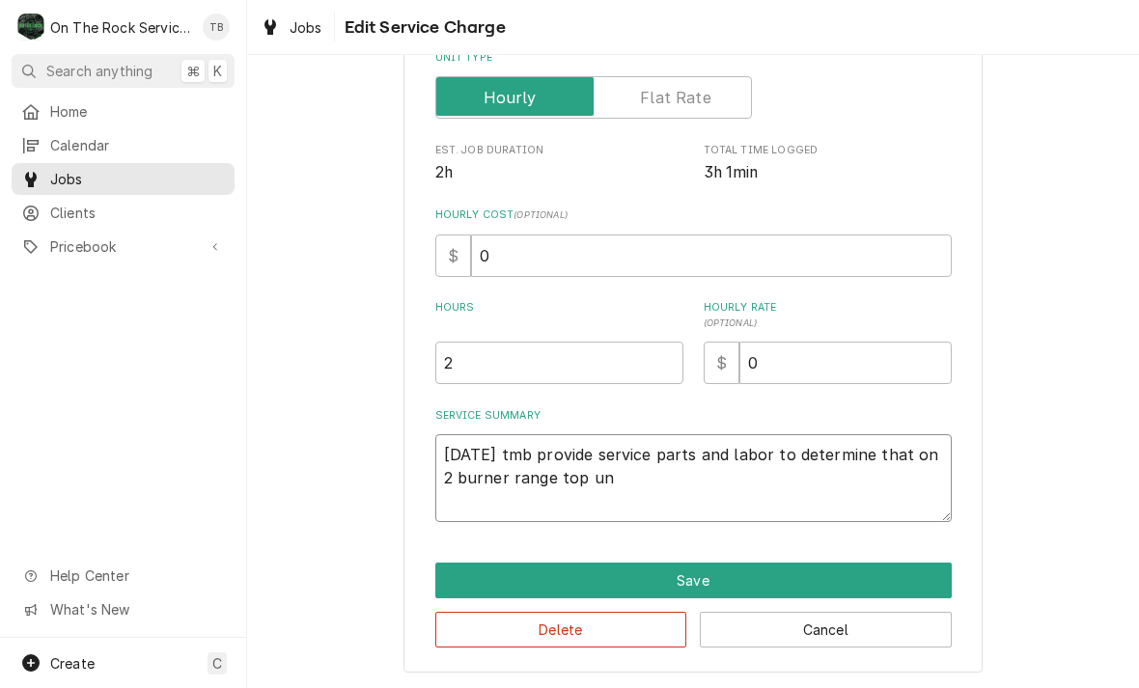
type textarea "8/14/25 tmb provide service parts and labor to determine that on 2 burner range…"
type textarea "x"
type textarea "8/14/25 tmb provide service parts and labor to determine that on 2 burner range…"
type textarea "x"
type textarea "8/14/25 tmb provide service parts and labor to determine that on 2 burner range…"
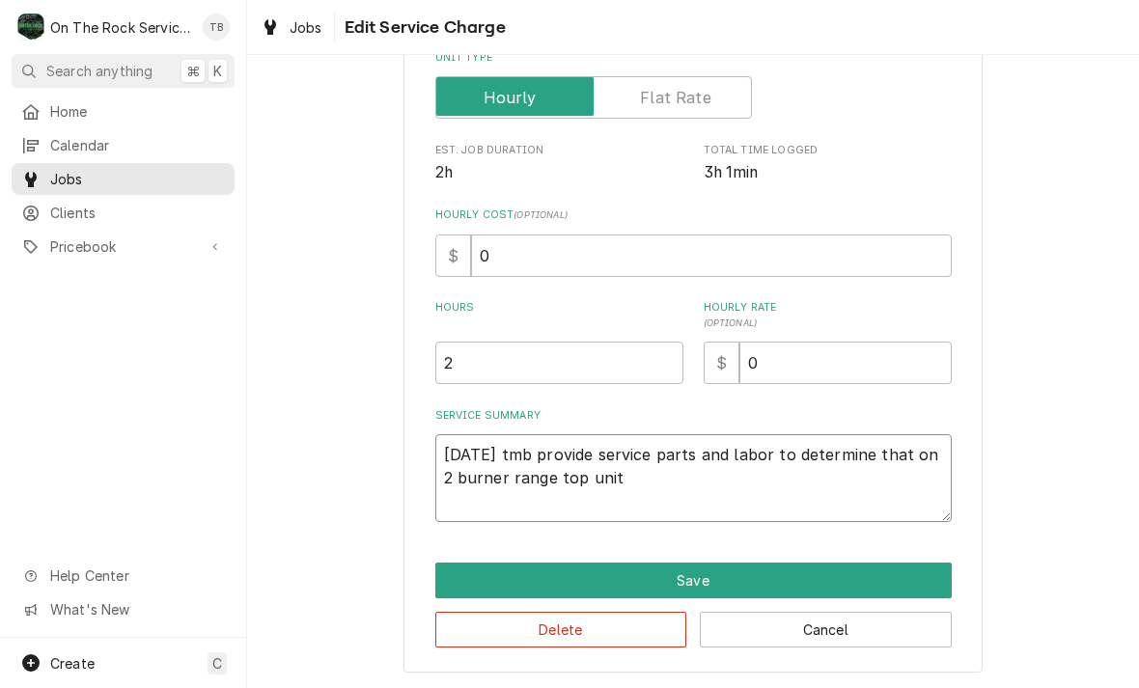
type textarea "x"
type textarea "8/14/25 tmb provide service parts and labor to determine that on 2 burner range…"
type textarea "x"
type textarea "8/14/25 tmb provide service parts and labor to determine that on 2 burner range…"
type textarea "x"
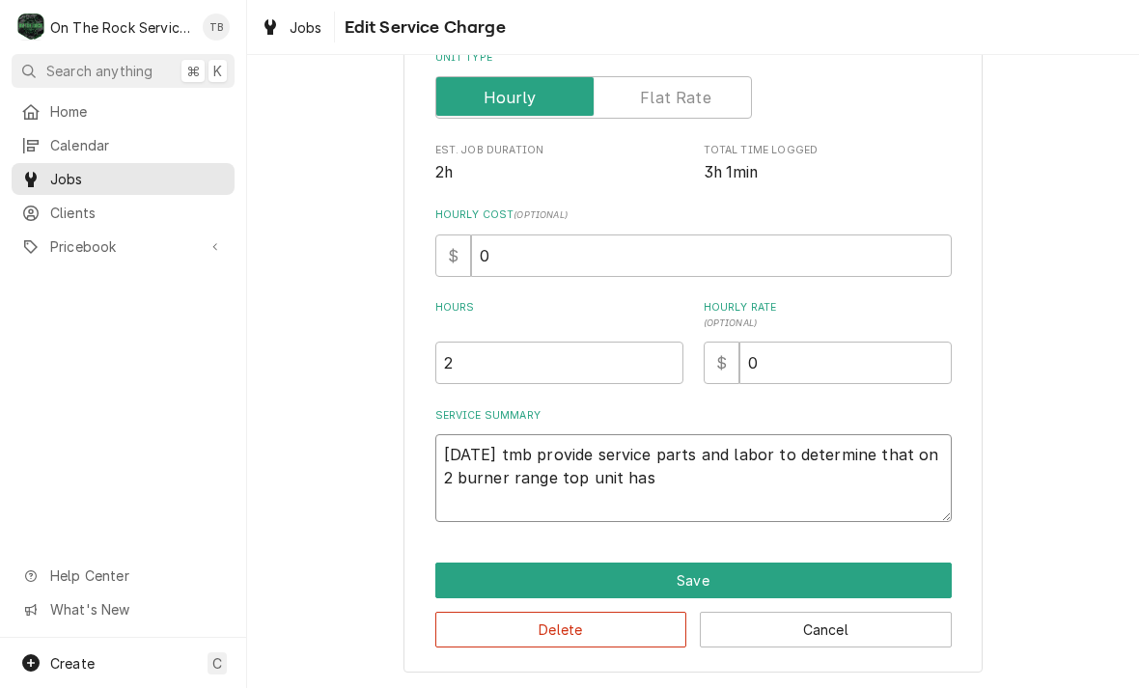
type textarea "8/14/25 tmb provide service parts and labor to determine that on 2 burner range…"
type textarea "x"
type textarea "8/14/25 tmb provide service parts and labor to determine that on 2 burner range…"
type textarea "x"
type textarea "8/14/25 tmb provide service parts and labor to determine that on 2 burner range…"
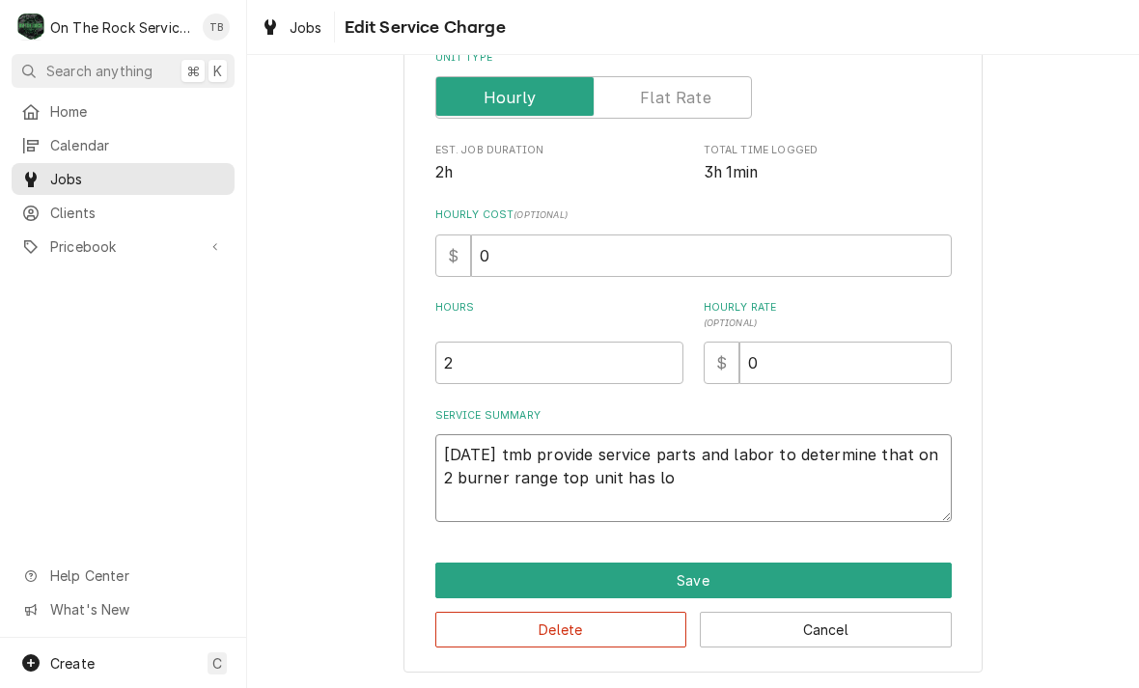
type textarea "x"
type textarea "8/14/25 tmb provide service parts and labor to determine that on 2 burner range…"
type textarea "x"
type textarea "8/14/25 tmb provide service parts and labor to determine that on 2 burner range…"
type textarea "x"
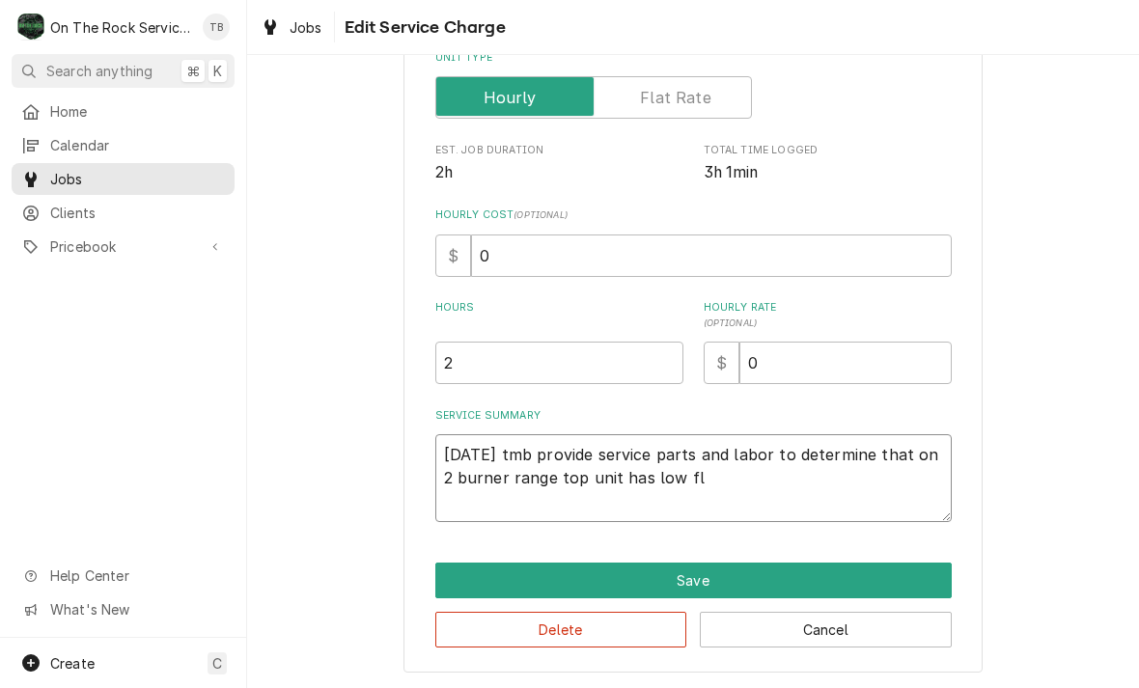
type textarea "8/14/25 tmb provide service parts and labor to determine that on 2 burner range…"
type textarea "x"
type textarea "8/14/25 tmb provide service parts and labor to determine that on 2 burner range…"
type textarea "x"
type textarea "8/14/25 tmb provide service parts and labor to determine that on 2 burner range…"
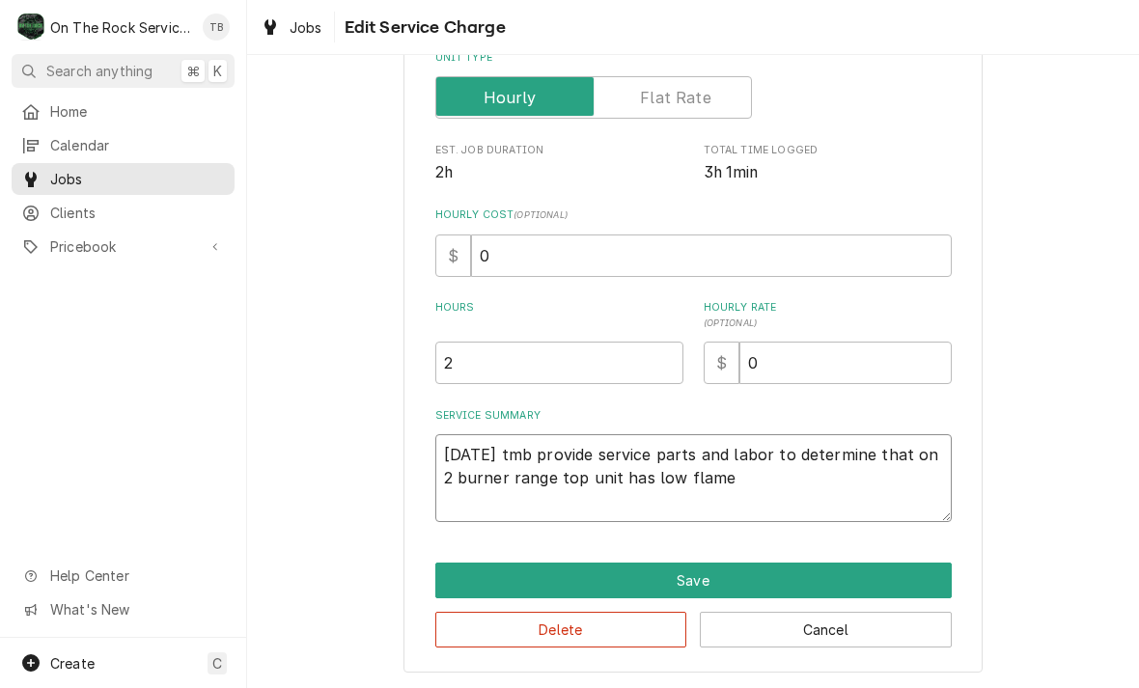
type textarea "x"
type textarea "8/14/25 tmb provide service parts and labor to determine that on 2 burner range…"
type textarea "x"
type textarea "8/14/25 tmb provide service parts and labor to determine that on 2 burner range…"
type textarea "x"
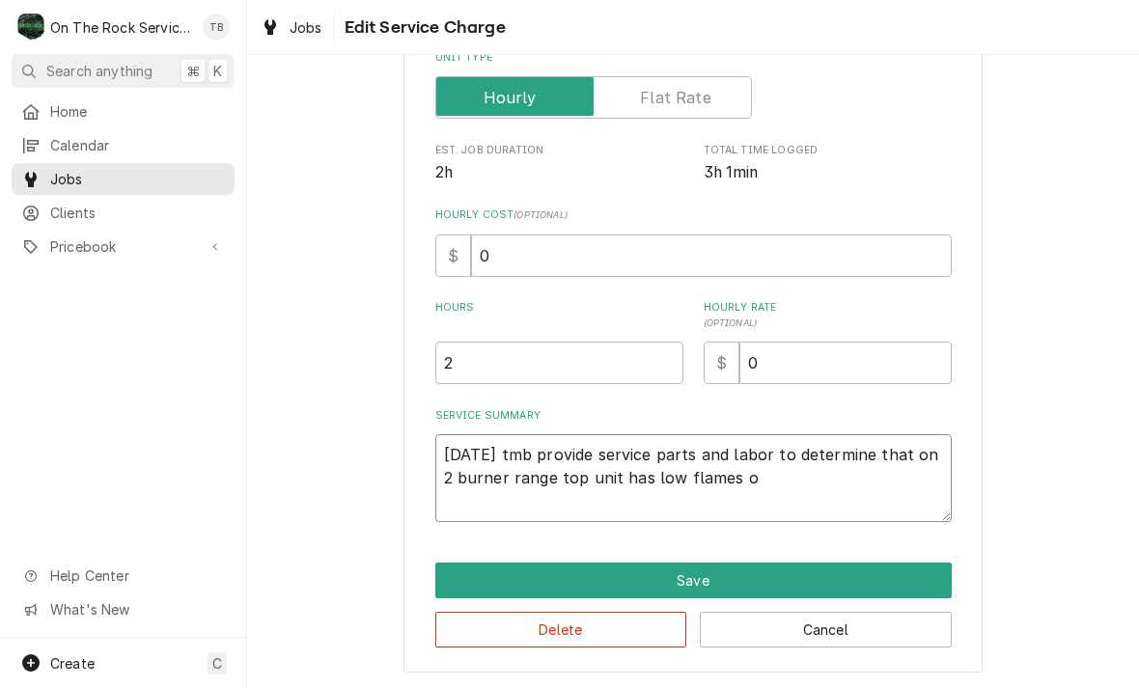
type textarea "8/14/25 tmb provide service parts and labor to determine that on 2 burner range…"
type textarea "x"
type textarea "8/14/25 tmb provide service parts and labor to determine that on 2 burner range…"
type textarea "x"
type textarea "8/14/25 tmb provide service parts and labor to determine that on 2 burner range…"
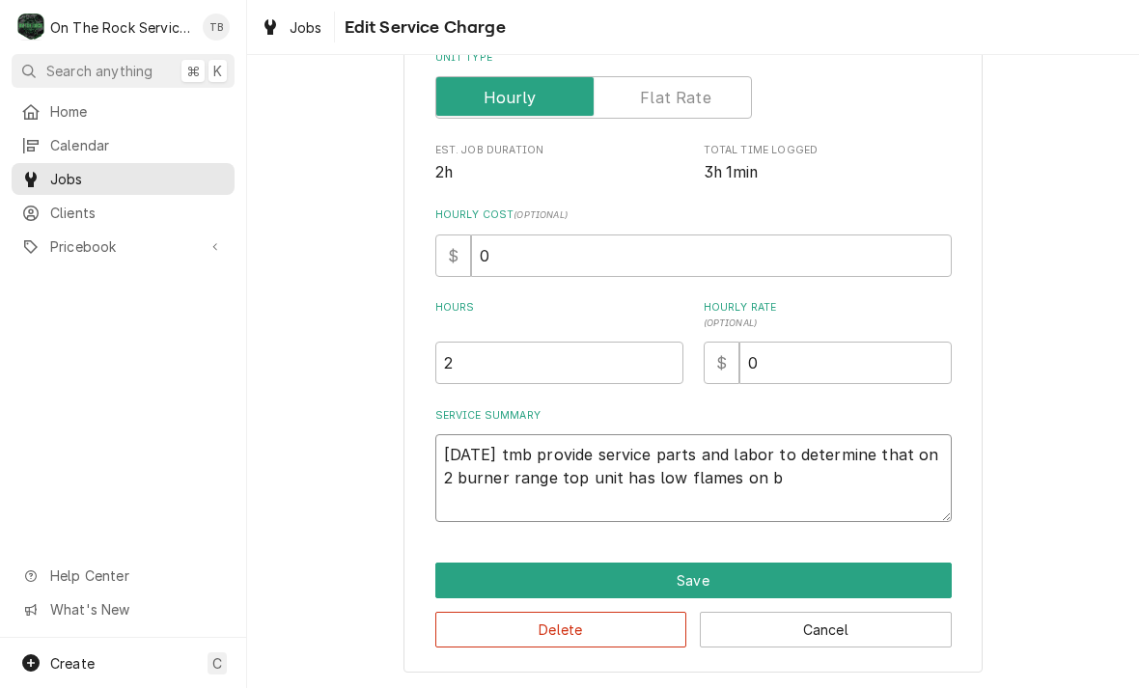
type textarea "x"
type textarea "8/14/25 tmb provide service parts and labor to determine that on 2 burner range…"
type textarea "x"
type textarea "8/14/25 tmb provide service parts and labor to determine that on 2 burner range…"
type textarea "x"
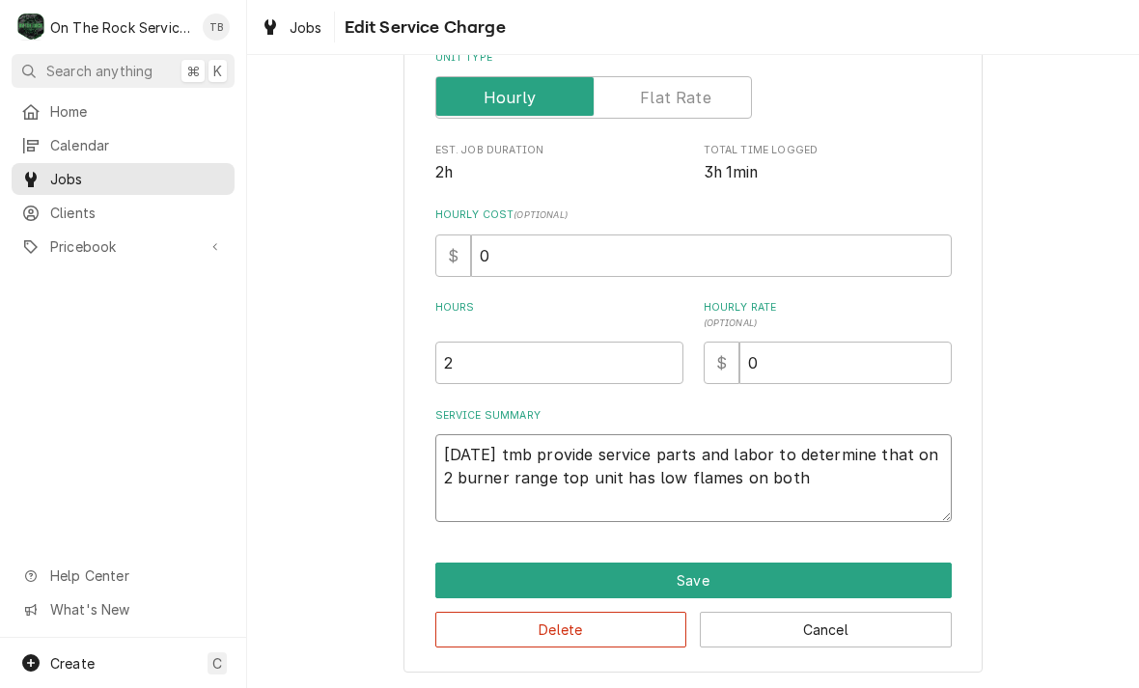
type textarea "8/14/25 tmb provide service parts and labor to determine that on 2 burner range…"
type textarea "x"
type textarea "8/14/25 tmb provide service parts and labor to determine that on 2 burner range…"
type textarea "x"
type textarea "8/14/25 tmb provide service parts and labor to determine that on 2 burner range…"
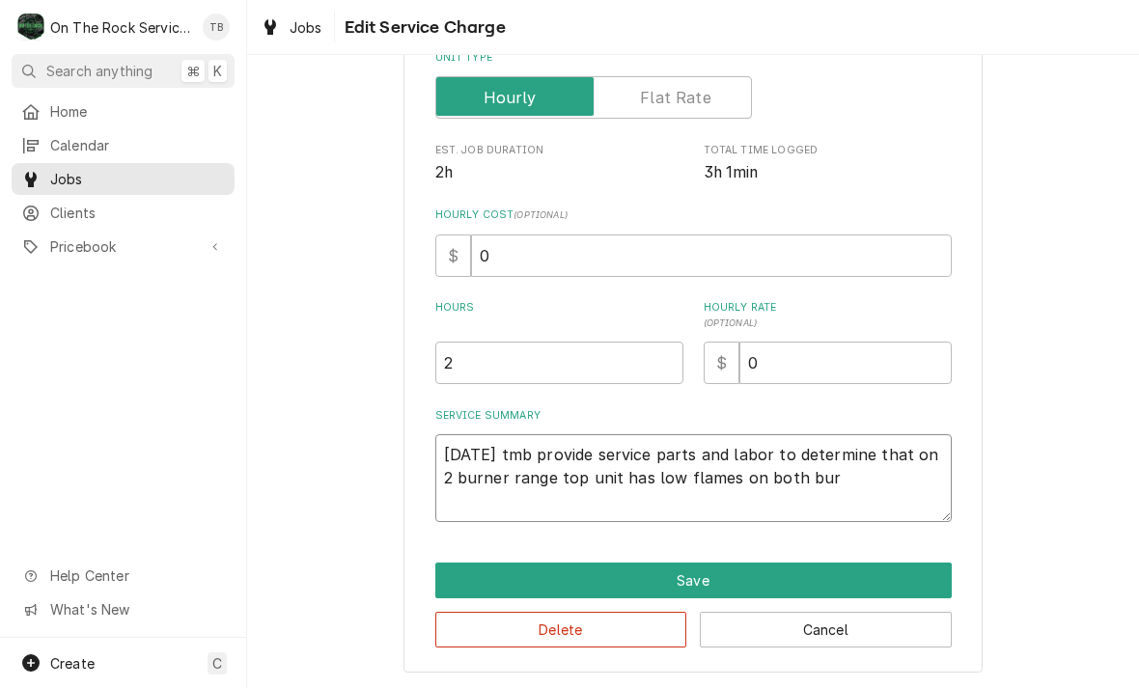
type textarea "x"
type textarea "8/14/25 tmb provide service parts and labor to determine that on 2 burner range…"
type textarea "x"
type textarea "8/14/25 tmb provide service parts and labor to determine that on 2 burner range…"
type textarea "x"
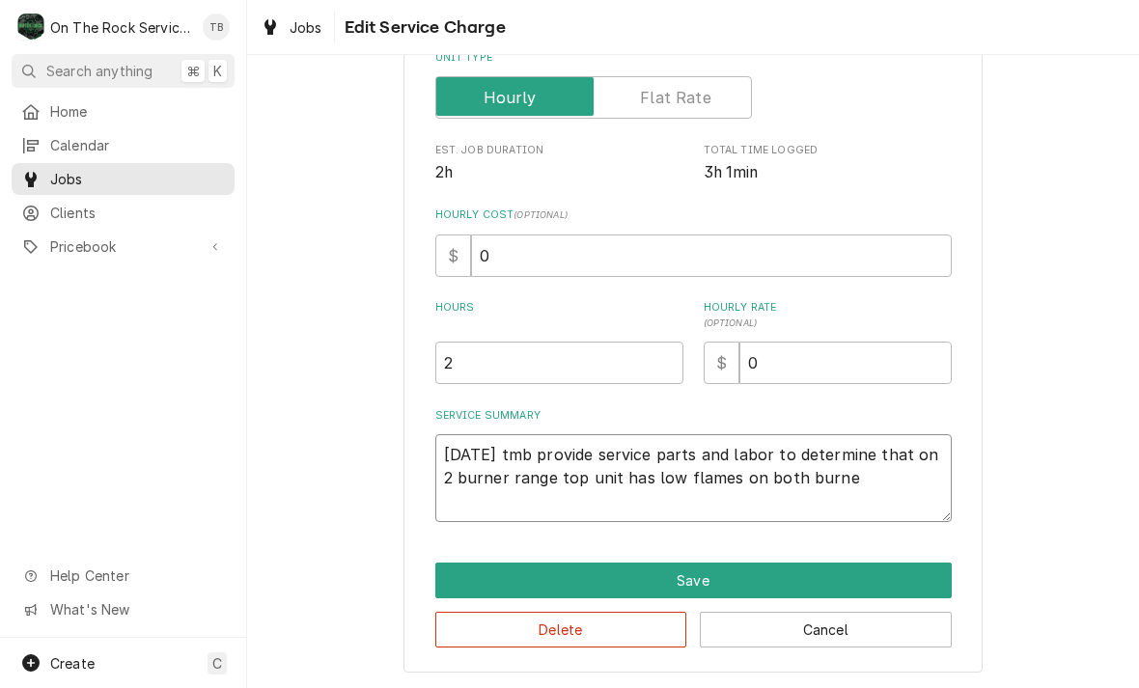
type textarea "8/14/25 tmb provide service parts and labor to determine that on 2 burner range…"
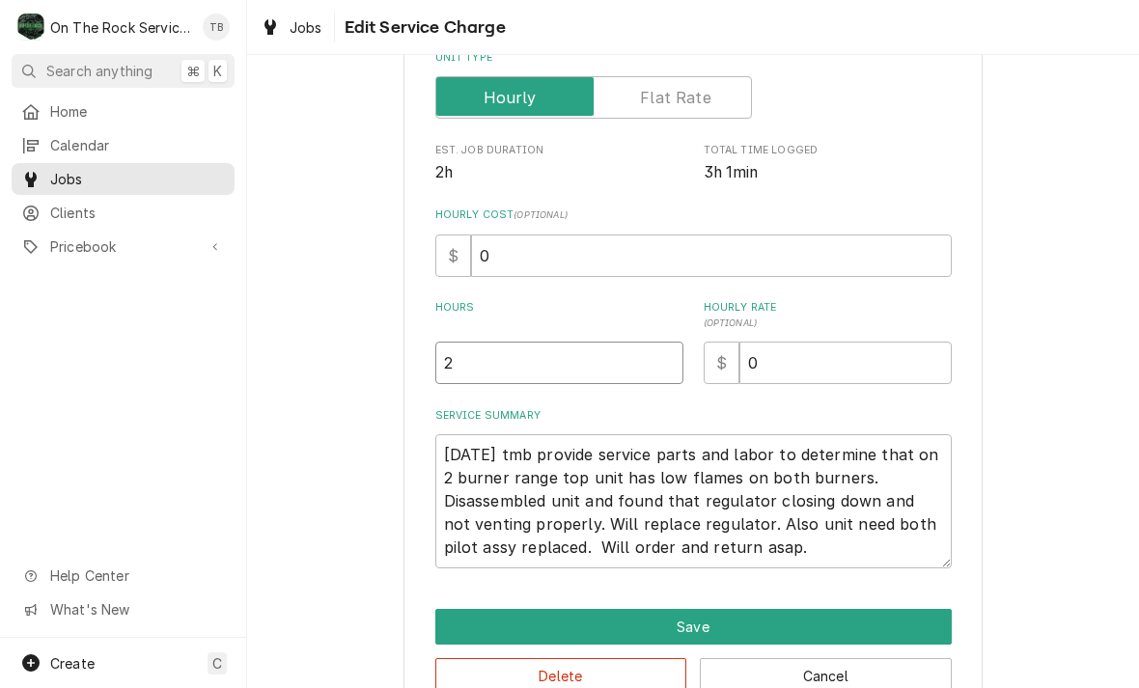
click at [490, 363] on input "2" at bounding box center [559, 363] width 248 height 42
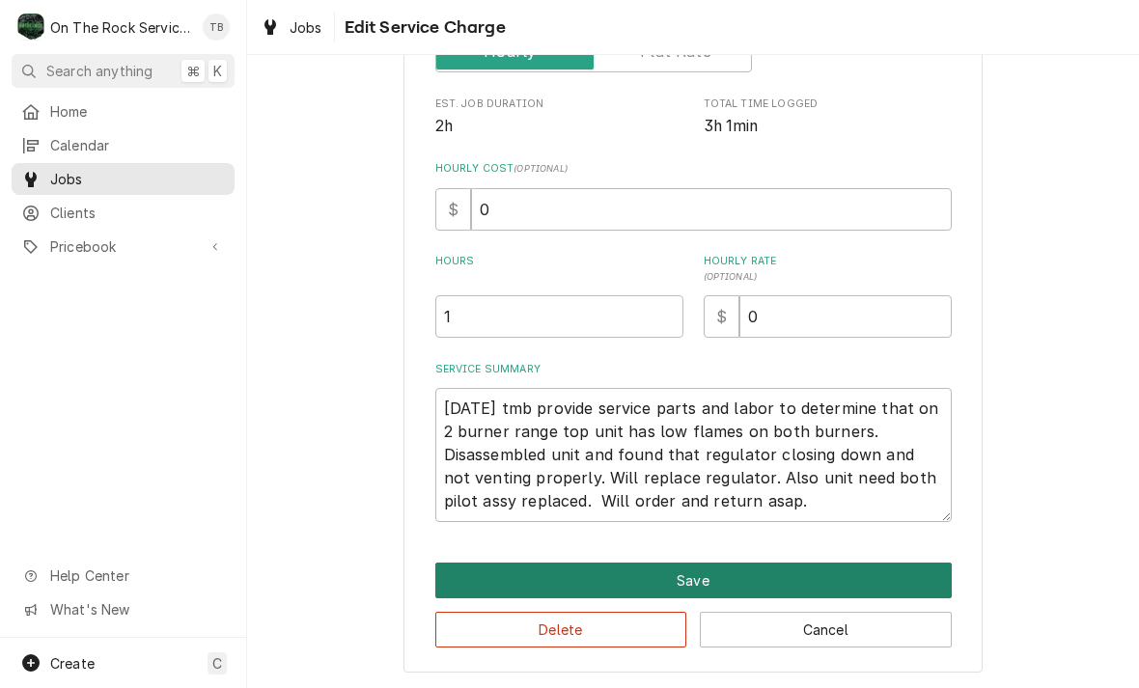
click at [709, 575] on button "Save" at bounding box center [693, 581] width 516 height 36
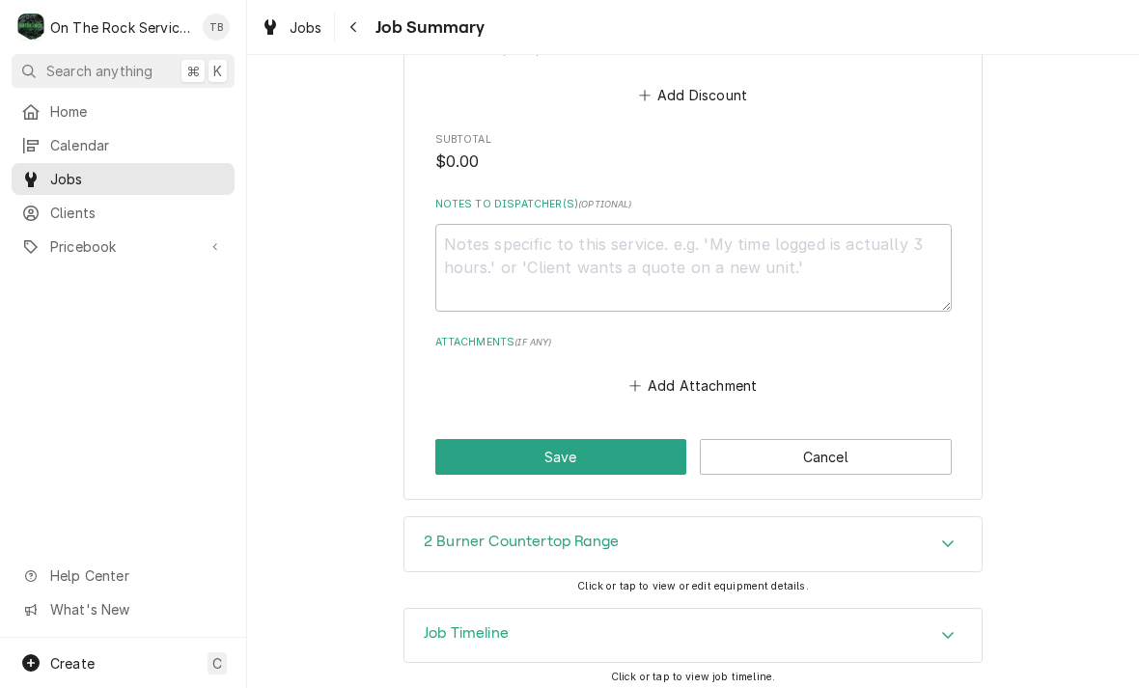
scroll to position [1127, 0]
click at [597, 535] on h3 "2 Burner Countertop Range" at bounding box center [521, 544] width 195 height 18
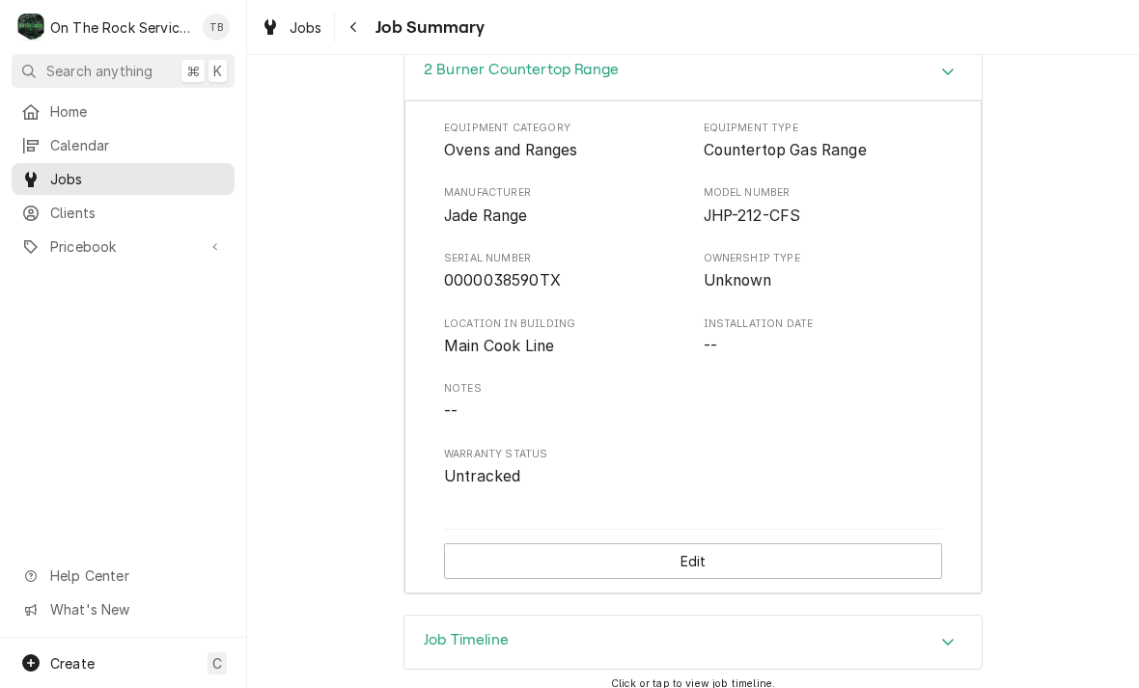
scroll to position [1599, 0]
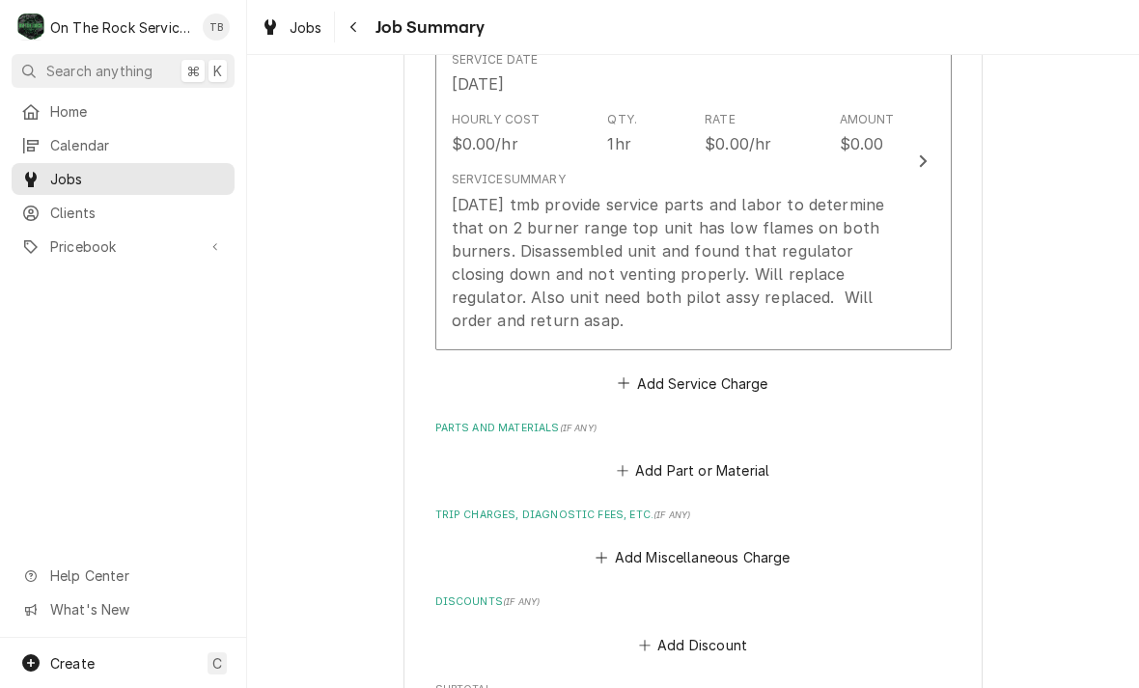
scroll to position [581, 0]
click at [751, 550] on button "Add Miscellaneous Charge" at bounding box center [693, 555] width 201 height 27
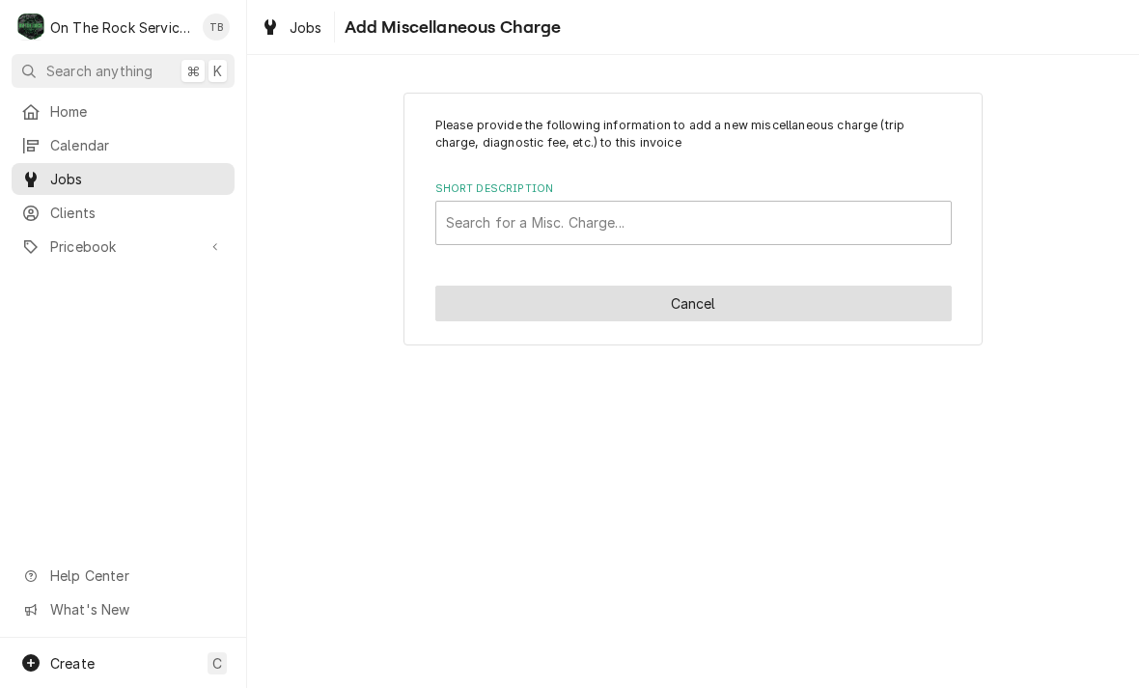
click at [797, 310] on button "Cancel" at bounding box center [693, 304] width 516 height 36
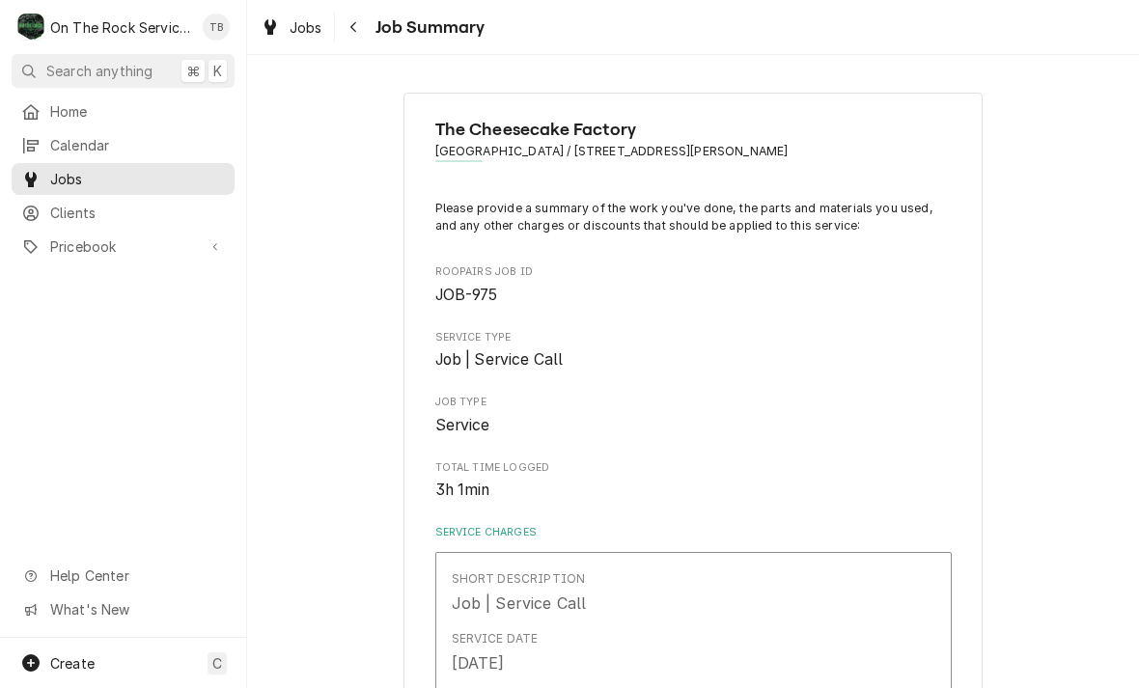
scroll to position [581, 0]
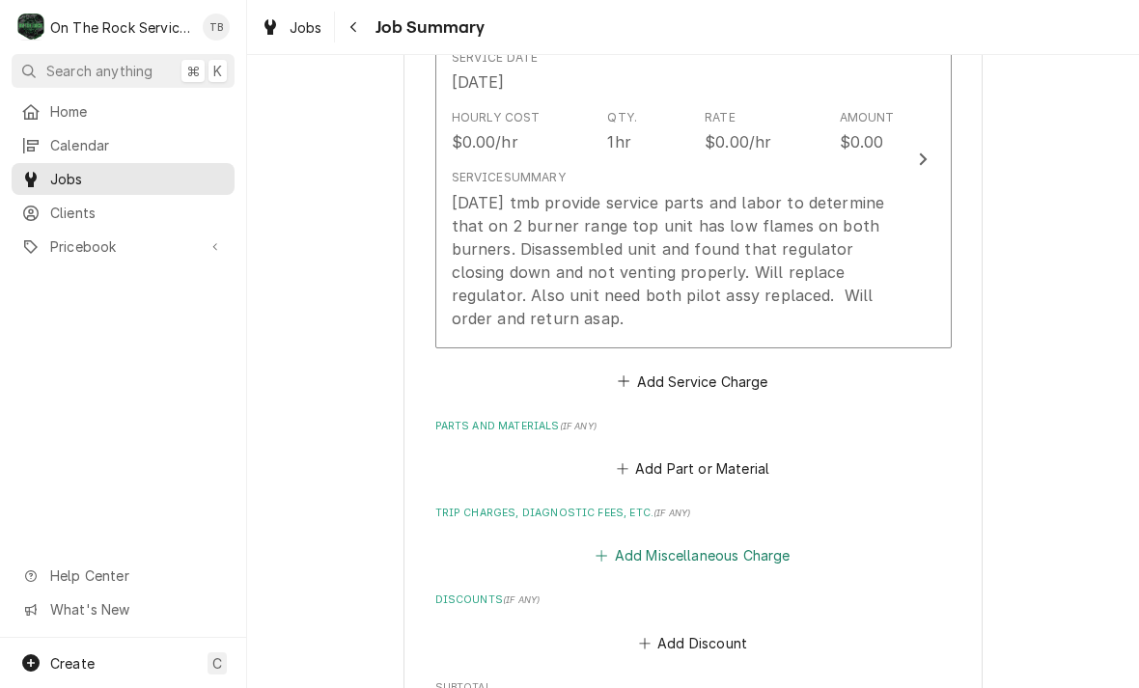
click at [708, 551] on button "Add Miscellaneous Charge" at bounding box center [693, 555] width 201 height 27
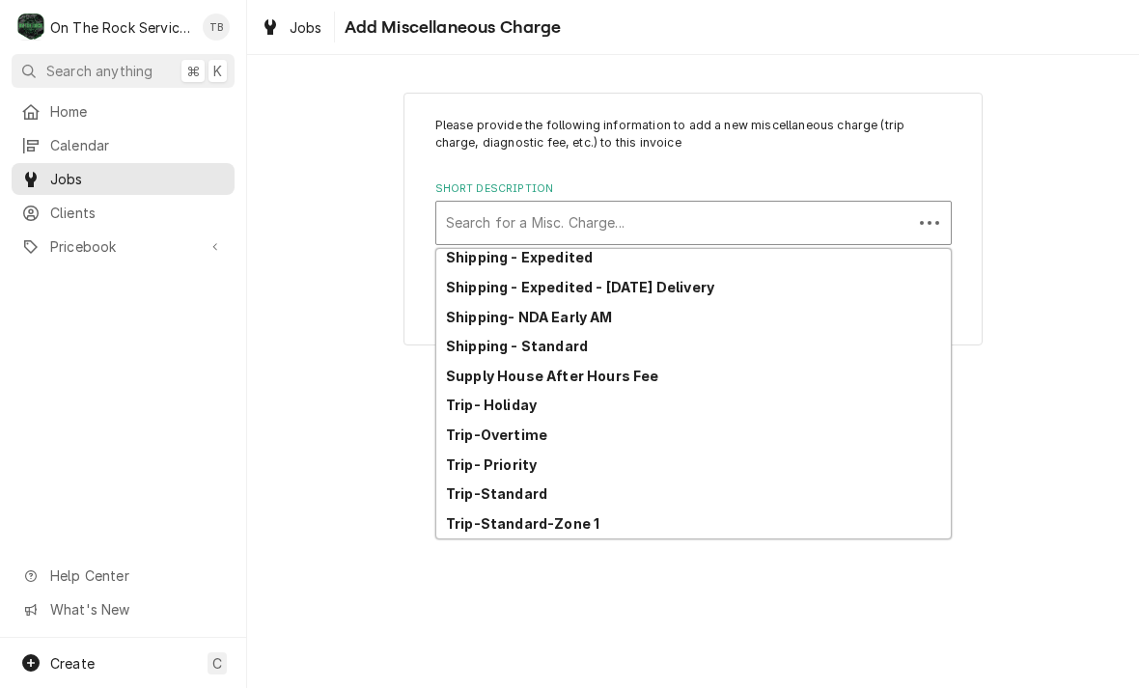
scroll to position [309, 0]
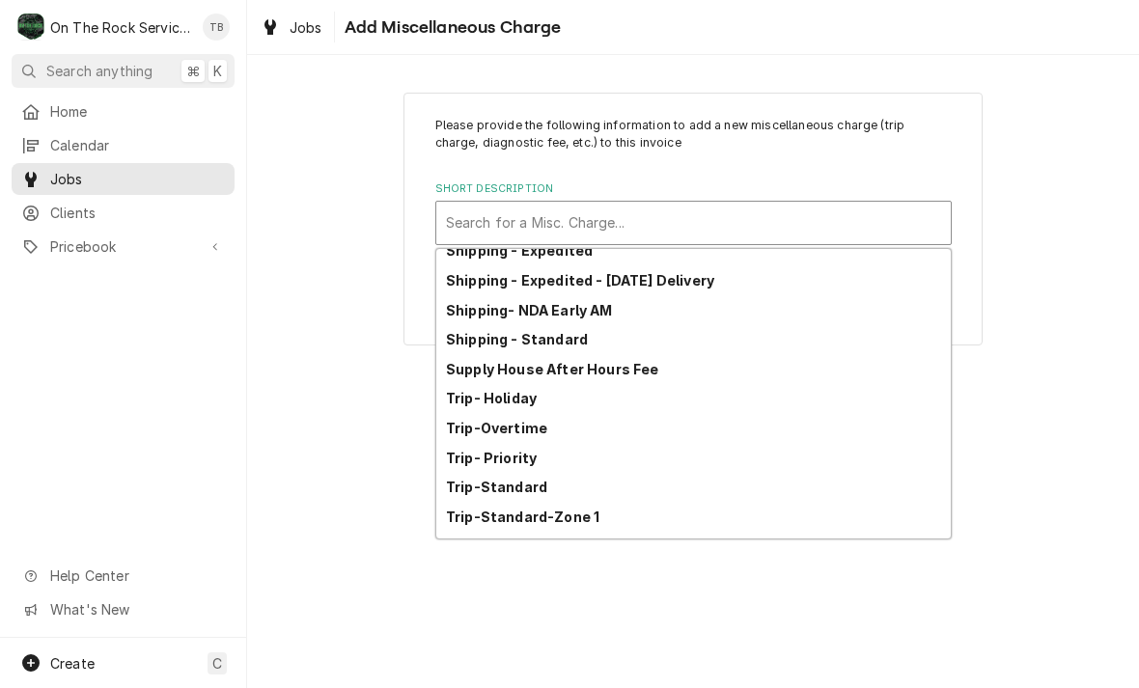
click at [591, 522] on strong "Trip-Standard-Zone 1" at bounding box center [522, 517] width 153 height 16
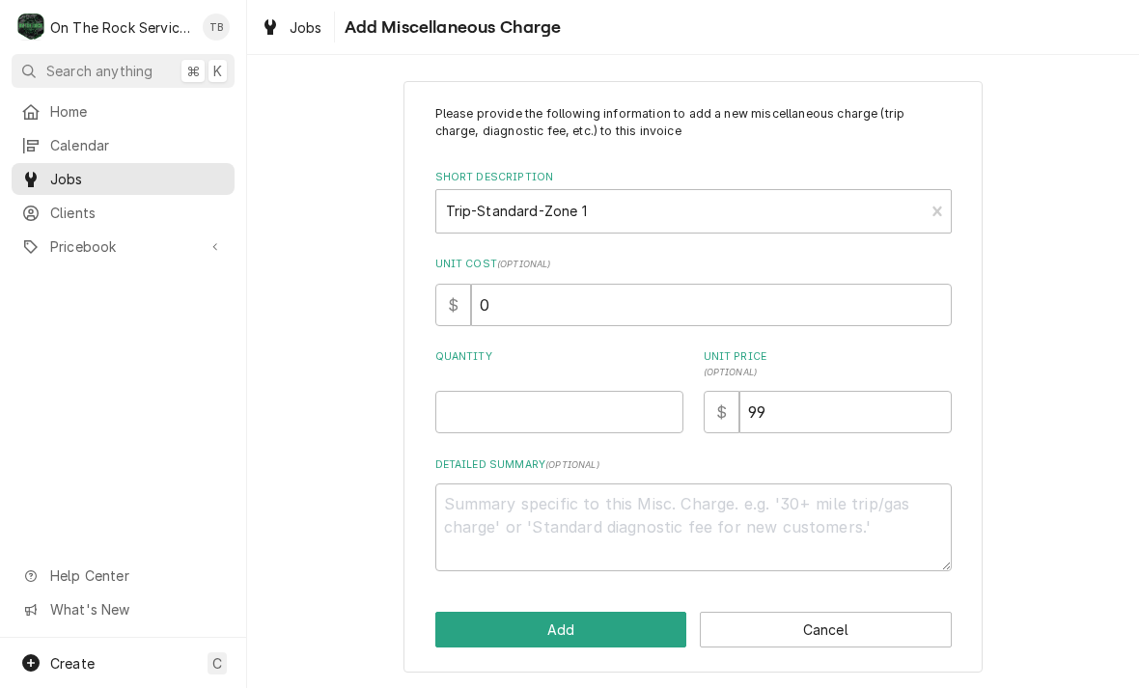
scroll to position [11, 0]
click at [521, 417] on input "Quantity" at bounding box center [559, 413] width 248 height 42
type textarea "x"
type input "1"
click at [1136, 294] on div "Please provide the following information to add a new miscellaneous charge (tri…" at bounding box center [693, 377] width 892 height 625
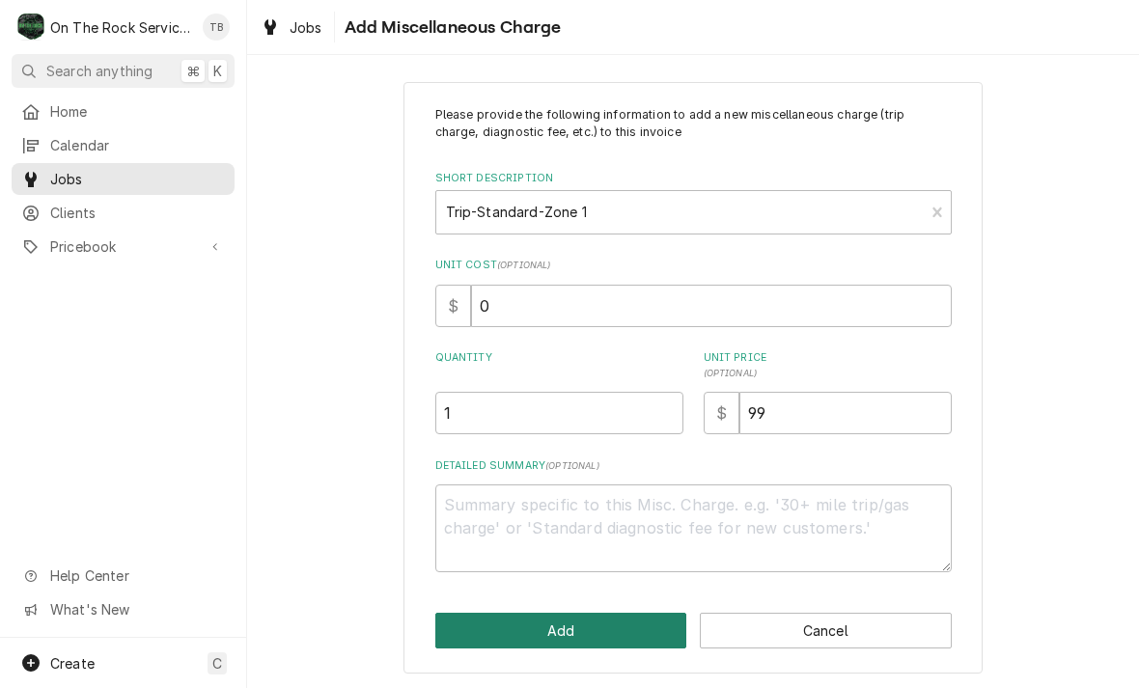
click at [598, 630] on button "Add" at bounding box center [561, 631] width 252 height 36
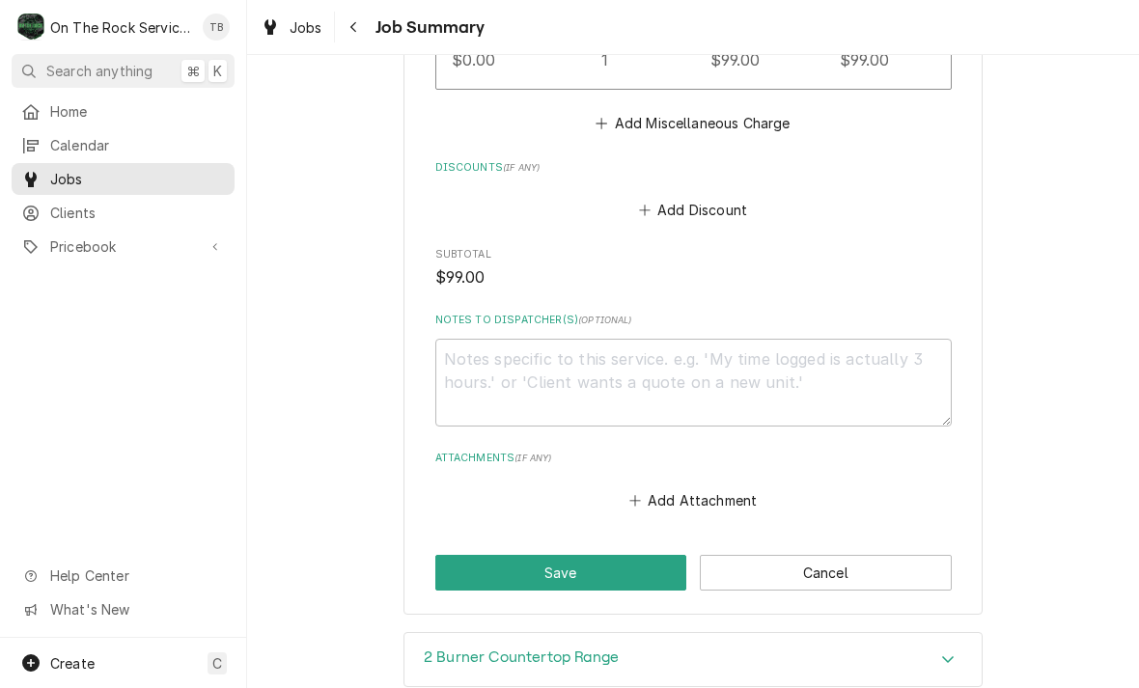
scroll to position [1177, 0]
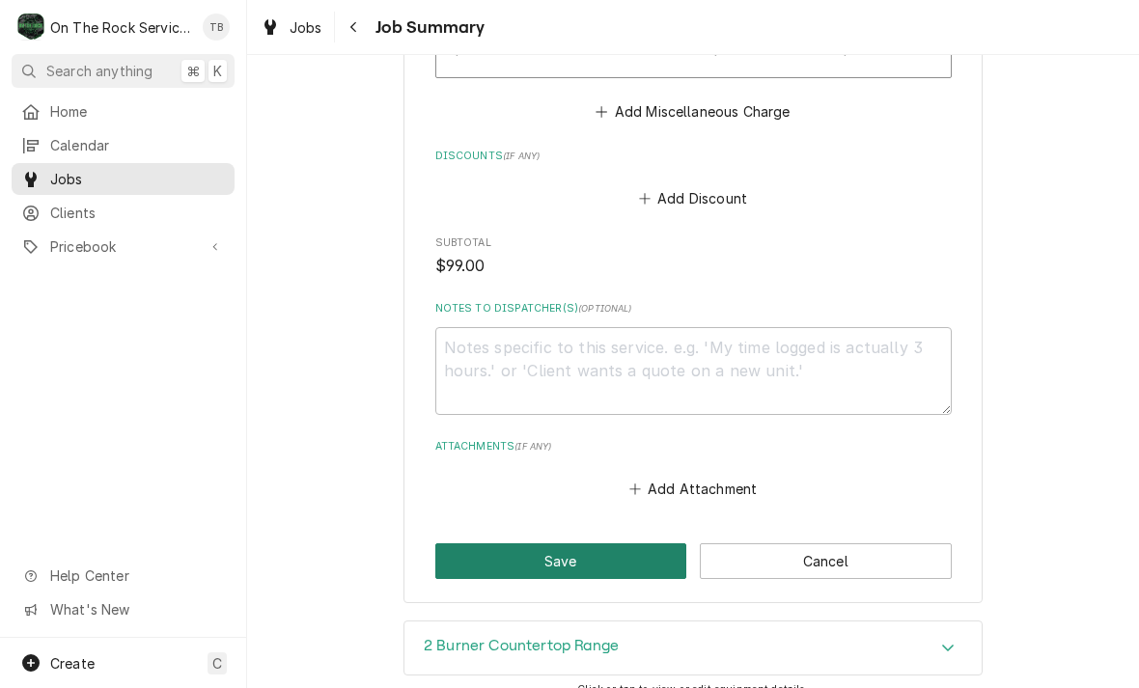
click at [580, 551] on button "Save" at bounding box center [561, 561] width 252 height 36
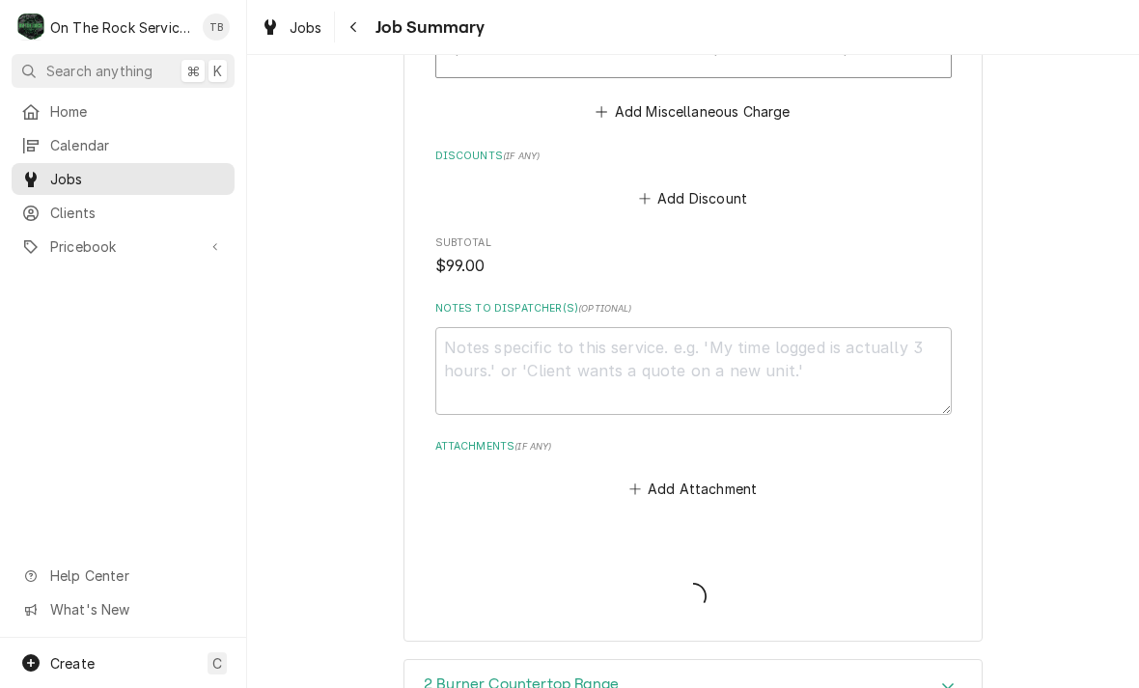
type textarea "x"
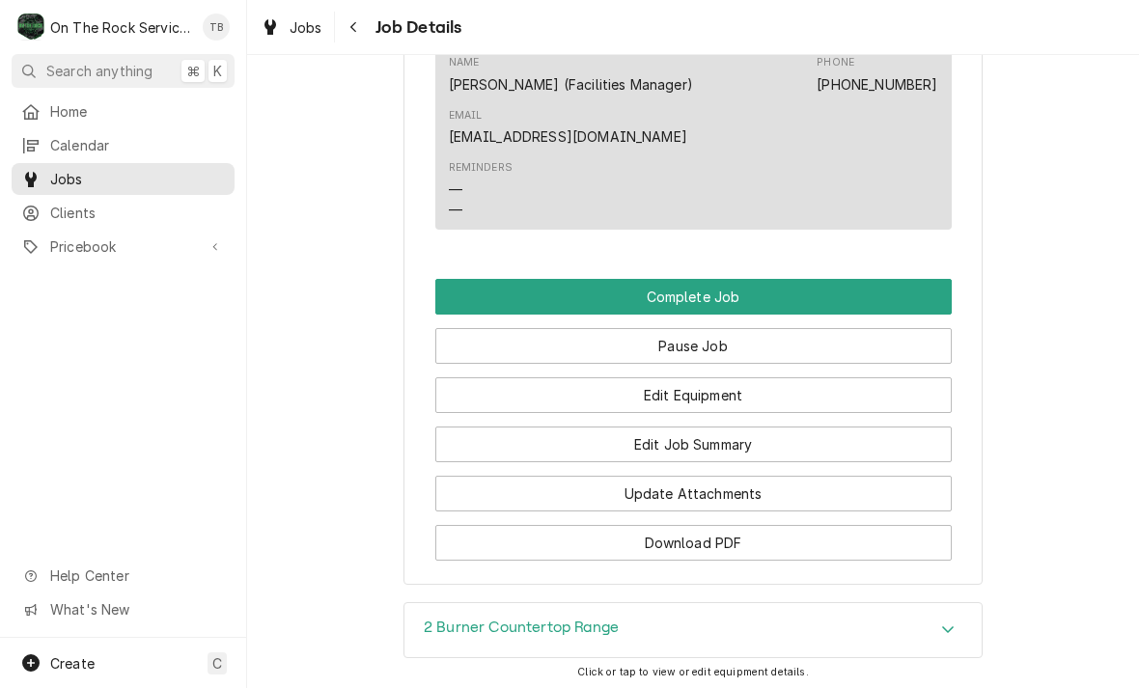
scroll to position [2064, 0]
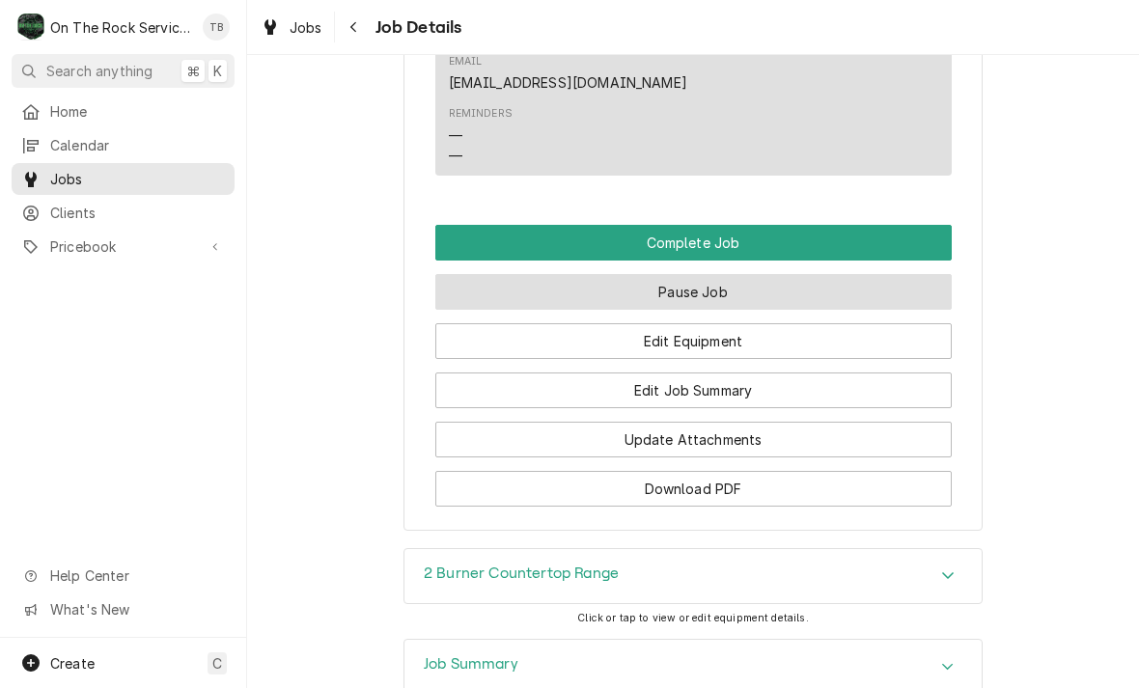
click at [737, 277] on button "Pause Job" at bounding box center [693, 292] width 516 height 36
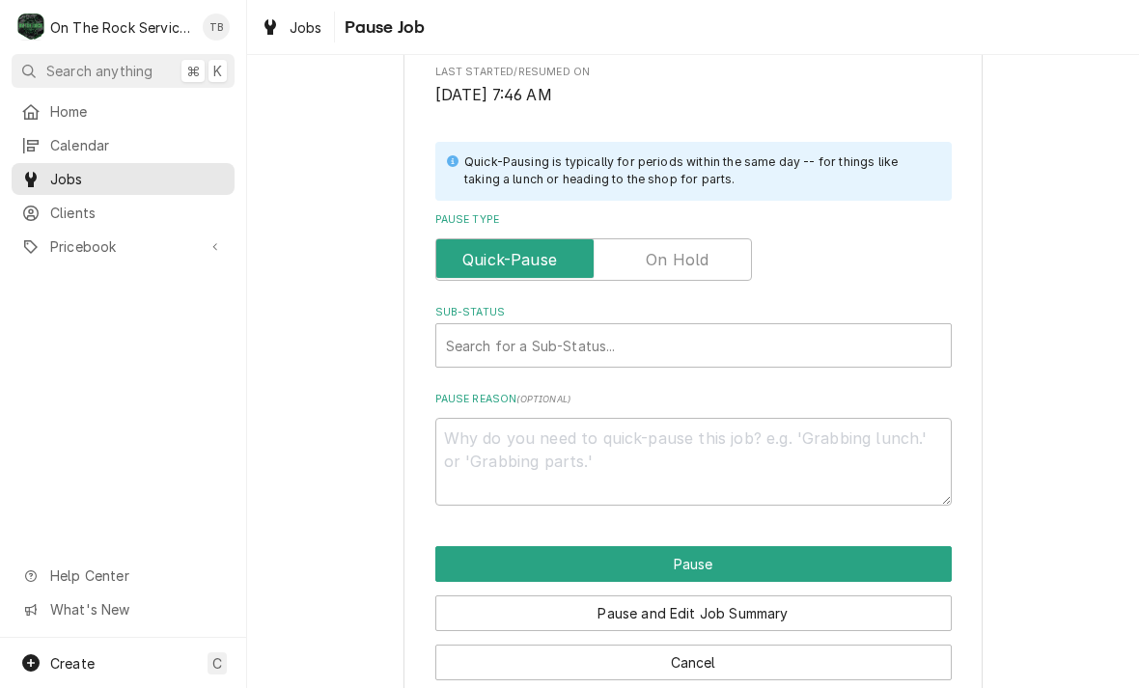
scroll to position [383, 0]
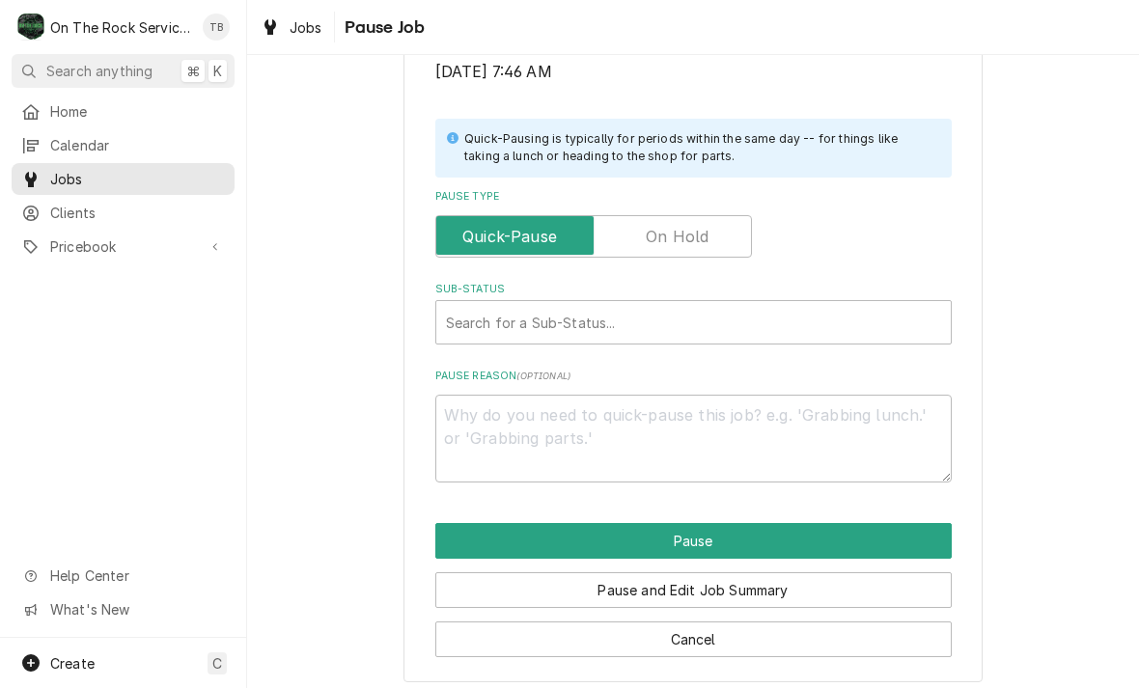
click at [729, 238] on input "Pause Type" at bounding box center [593, 236] width 299 height 42
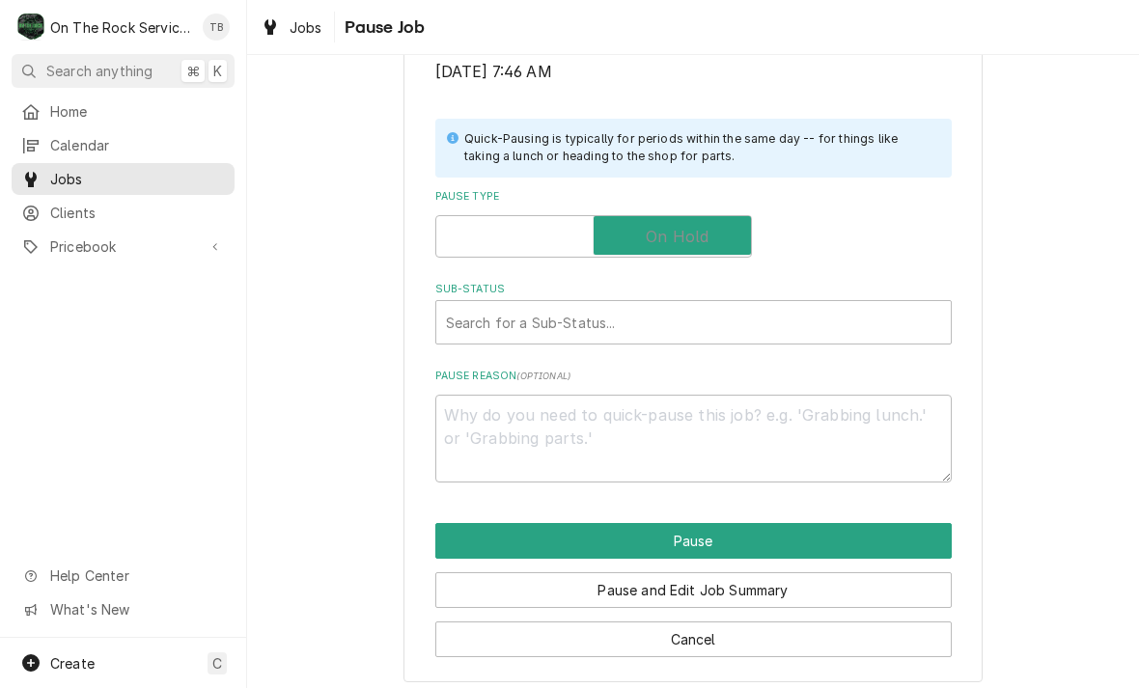
checkbox input "true"
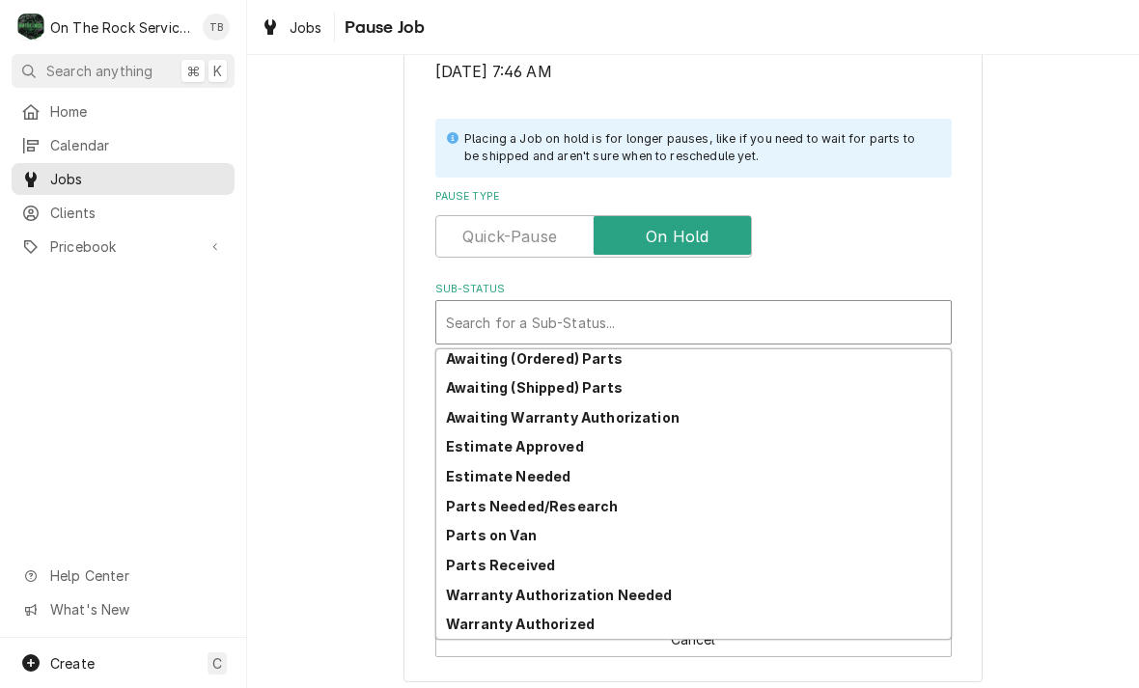
scroll to position [95, 0]
click at [607, 498] on div "Parts Needed/Research" at bounding box center [693, 506] width 514 height 30
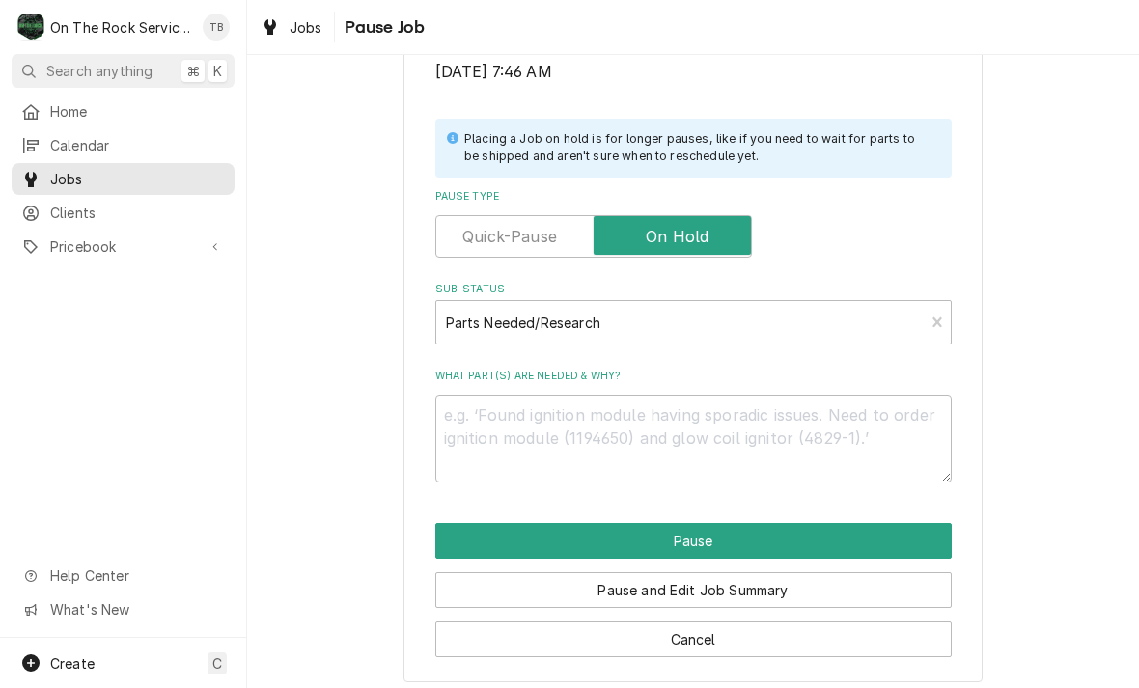
scroll to position [365, 0]
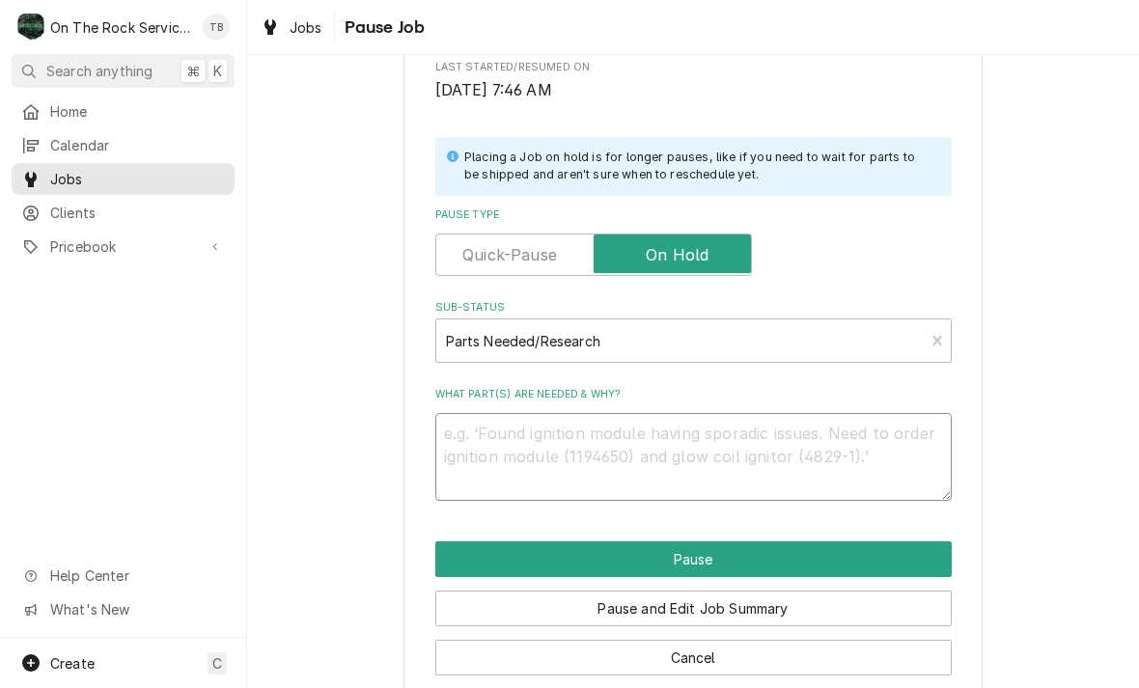
click at [522, 449] on textarea "What part(s) are needed & why?" at bounding box center [693, 457] width 516 height 88
type textarea "x"
type textarea "R"
type textarea "x"
type textarea "Re"
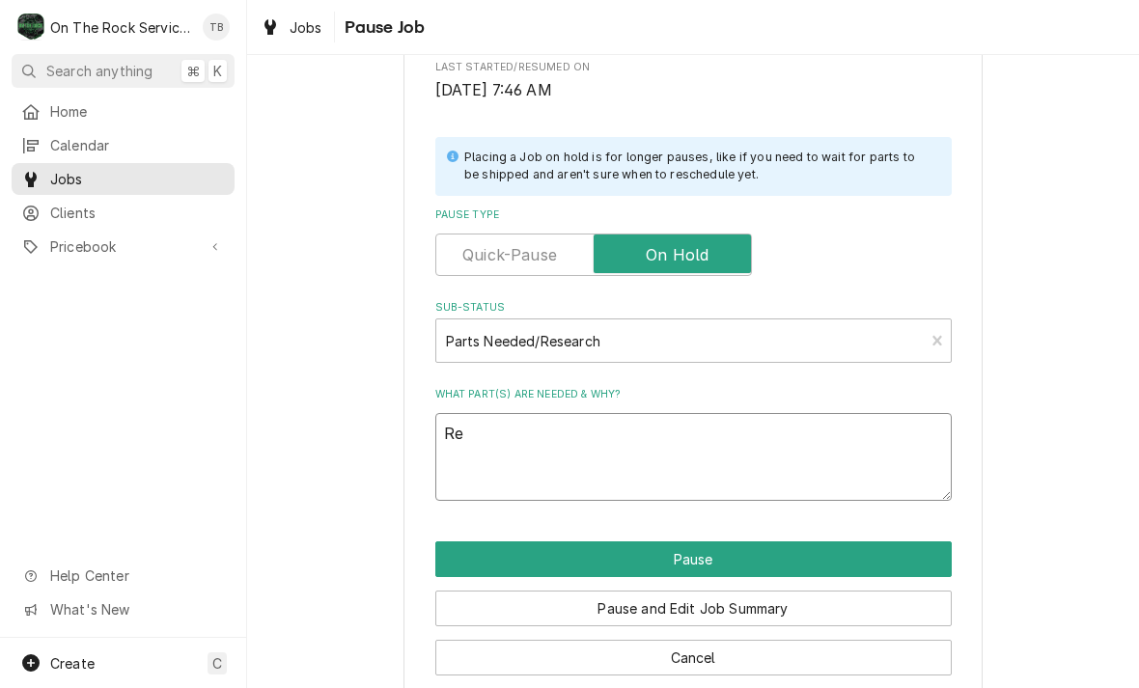
type textarea "x"
type textarea "Reg"
type textarea "x"
type textarea "Regu"
type textarea "x"
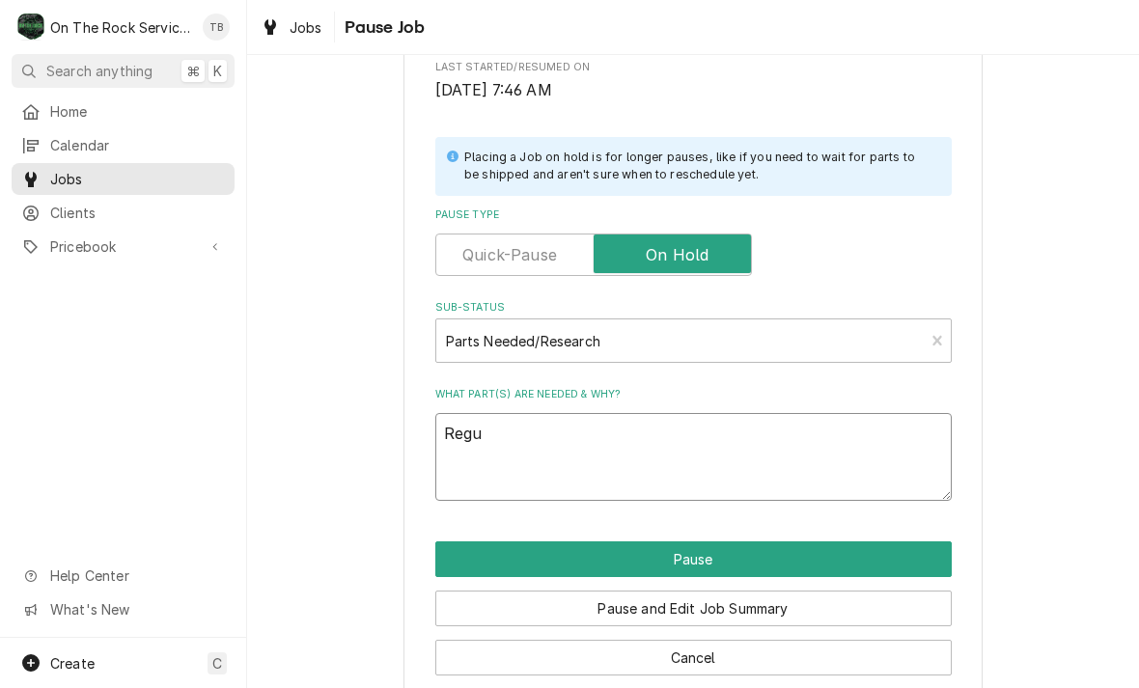
type textarea "Regul"
type textarea "x"
type textarea "Regulat"
type textarea "x"
type textarea "Regulato"
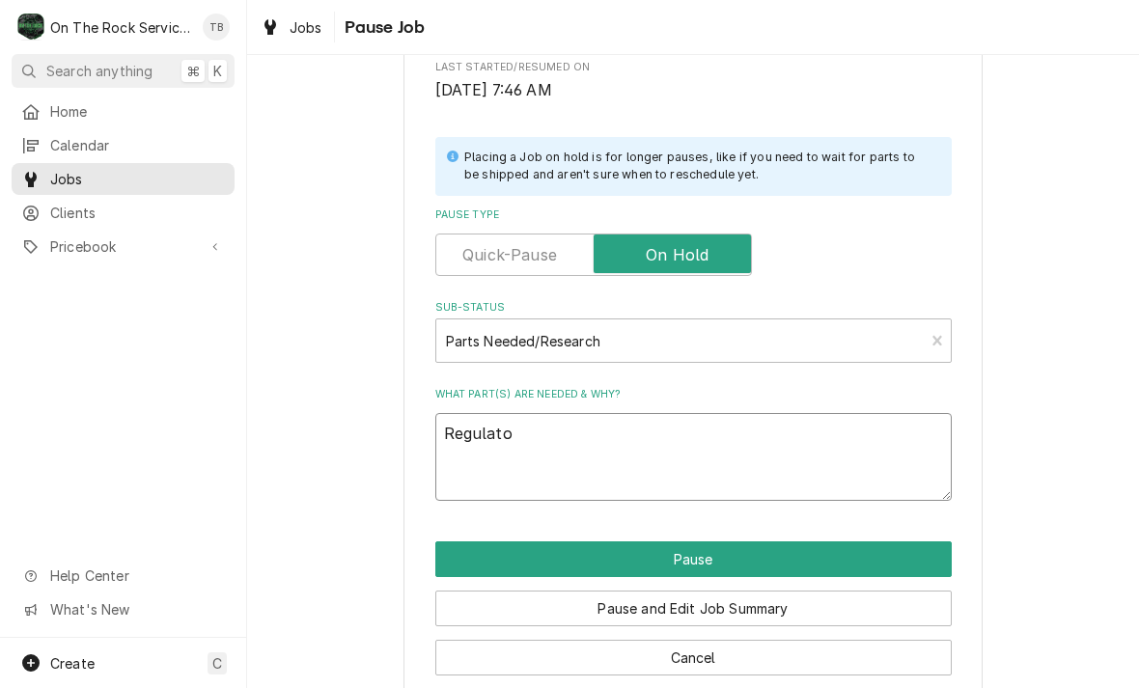
type textarea "x"
type textarea "Regulator"
type textarea "x"
type textarea "Regulato"
type textarea "x"
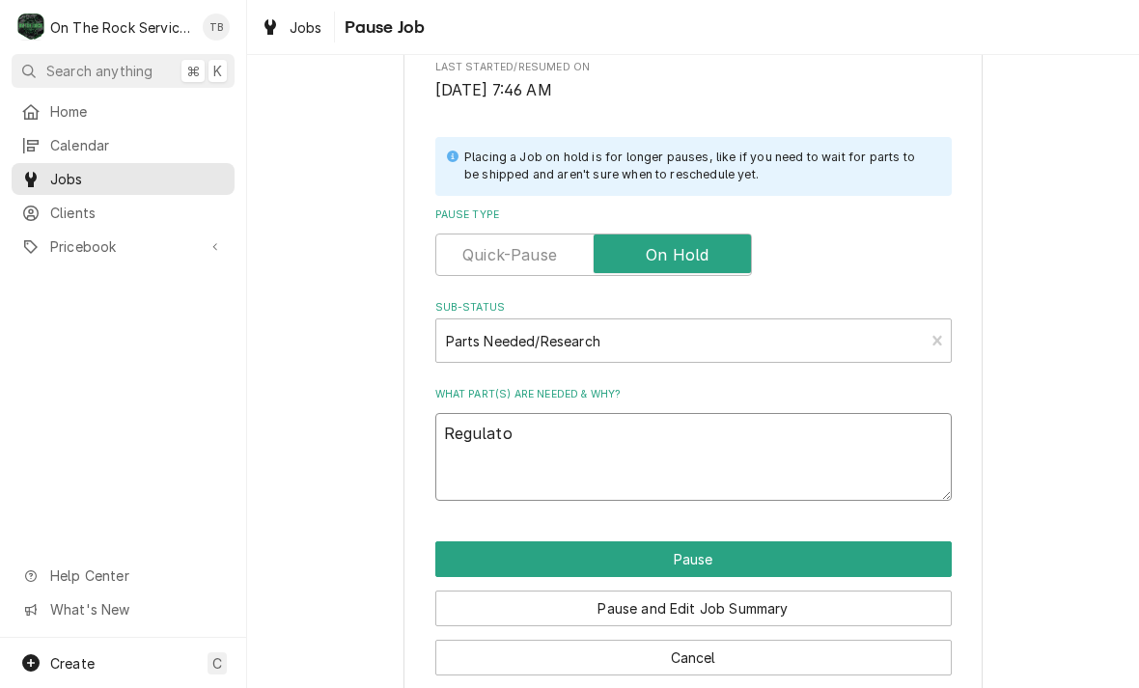
type textarea "Regulat"
type textarea "x"
type textarea "Regula"
type textarea "x"
type textarea "Regul"
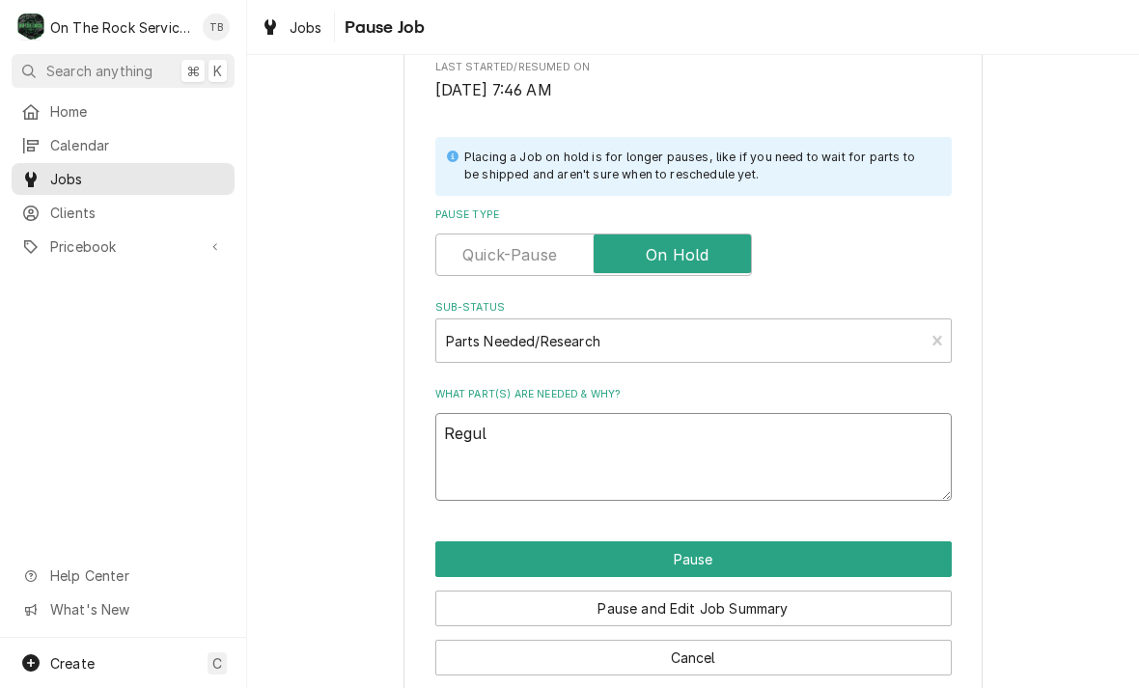
type textarea "x"
type textarea "Regu"
type textarea "x"
type textarea "Reg"
type textarea "x"
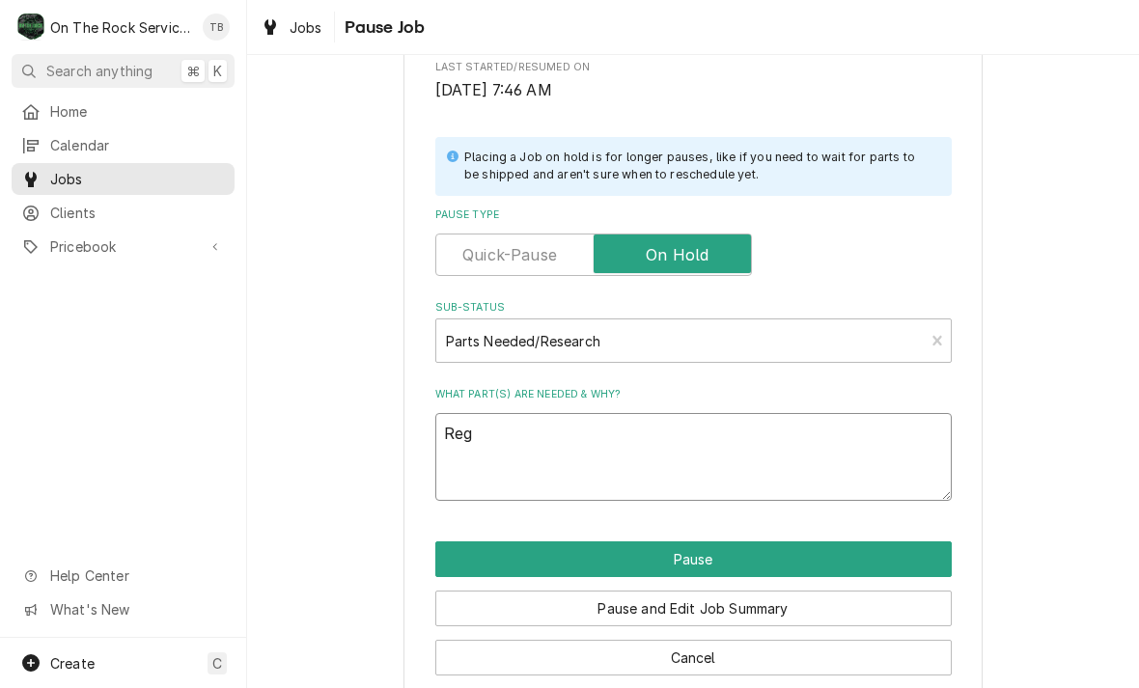
type textarea "Re"
type textarea "x"
type textarea "R"
type textarea "x"
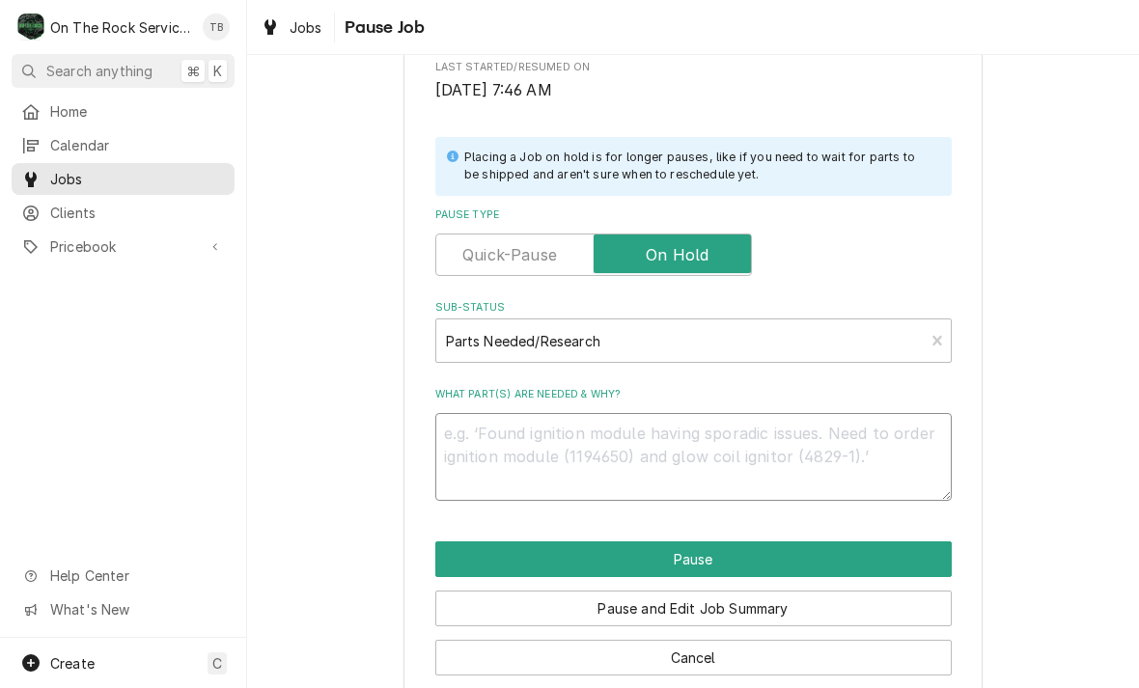
type textarea "3"
type textarea "x"
type textarea "3/"
type textarea "x"
type textarea "3/4"
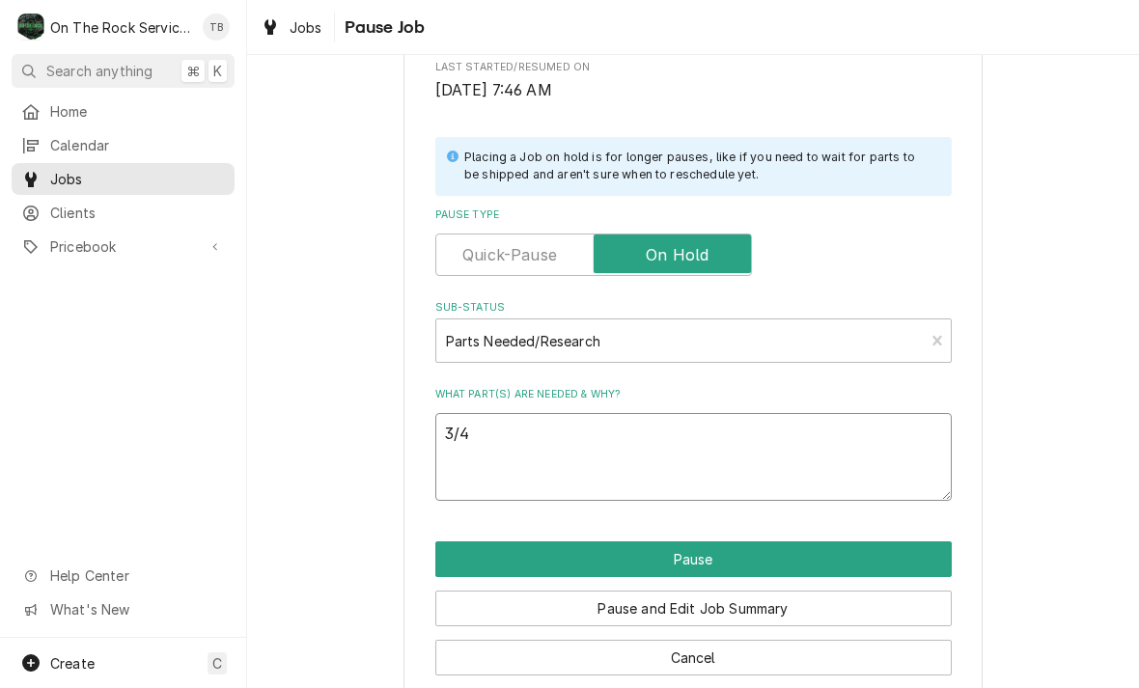
type textarea "x"
type textarea "3/4"
type textarea "x"
type textarea "3/4 r"
type textarea "x"
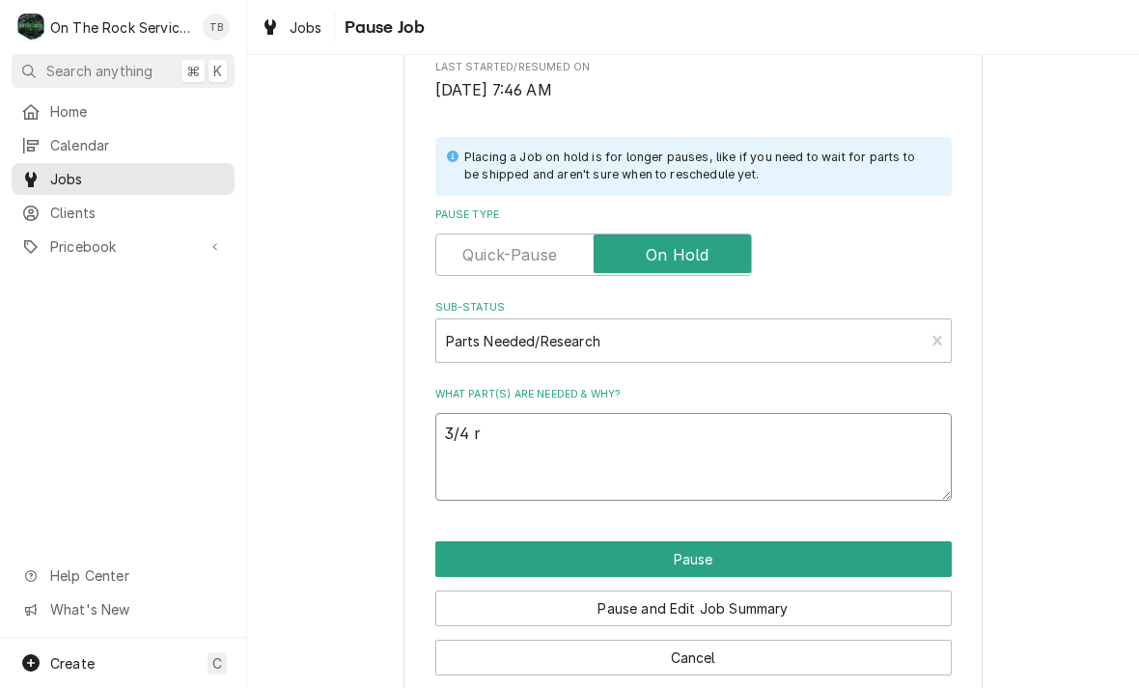
type textarea "3/4 re"
type textarea "x"
type textarea "3/4 reg"
type textarea "x"
type textarea "3/4 regu"
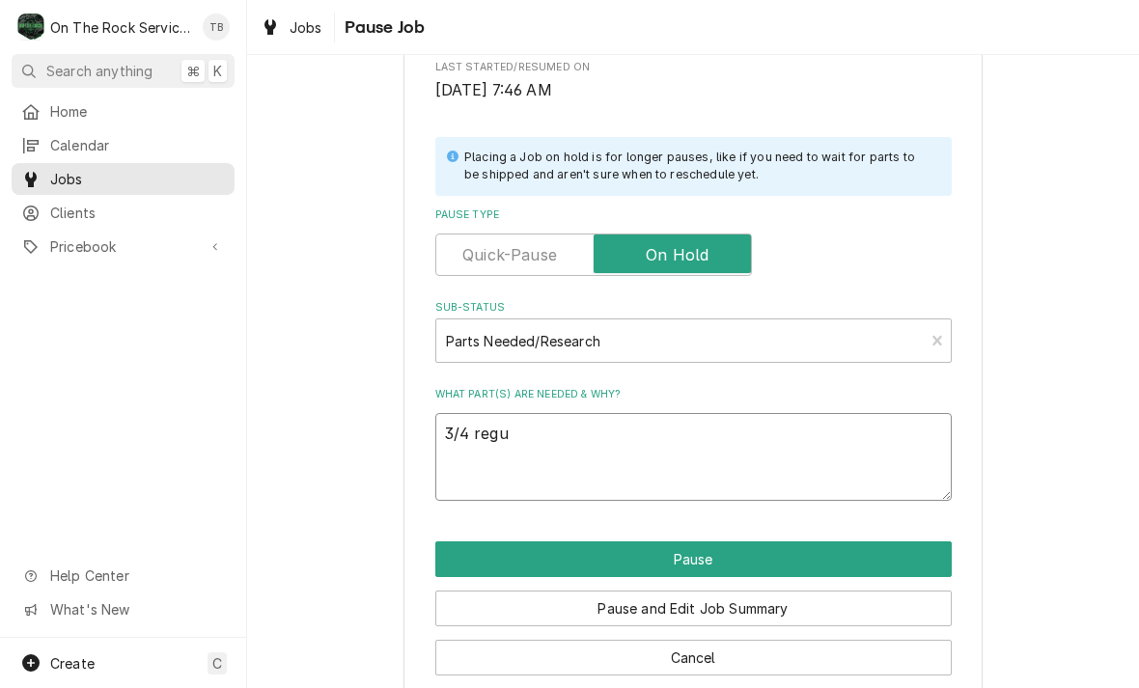
type textarea "x"
type textarea "3/4 regul"
type textarea "x"
type textarea "3/4 regula"
type textarea "x"
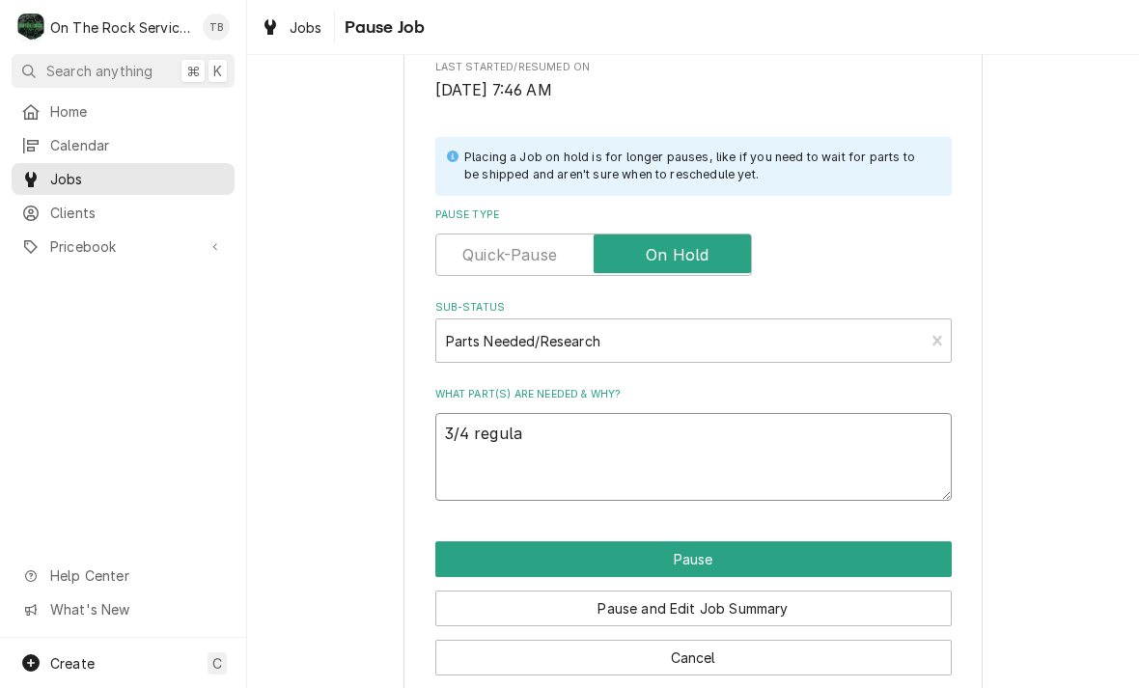
type textarea "3/4 regulat"
type textarea "x"
type textarea "3/4 regulator"
type textarea "x"
type textarea "3/4 regulator"
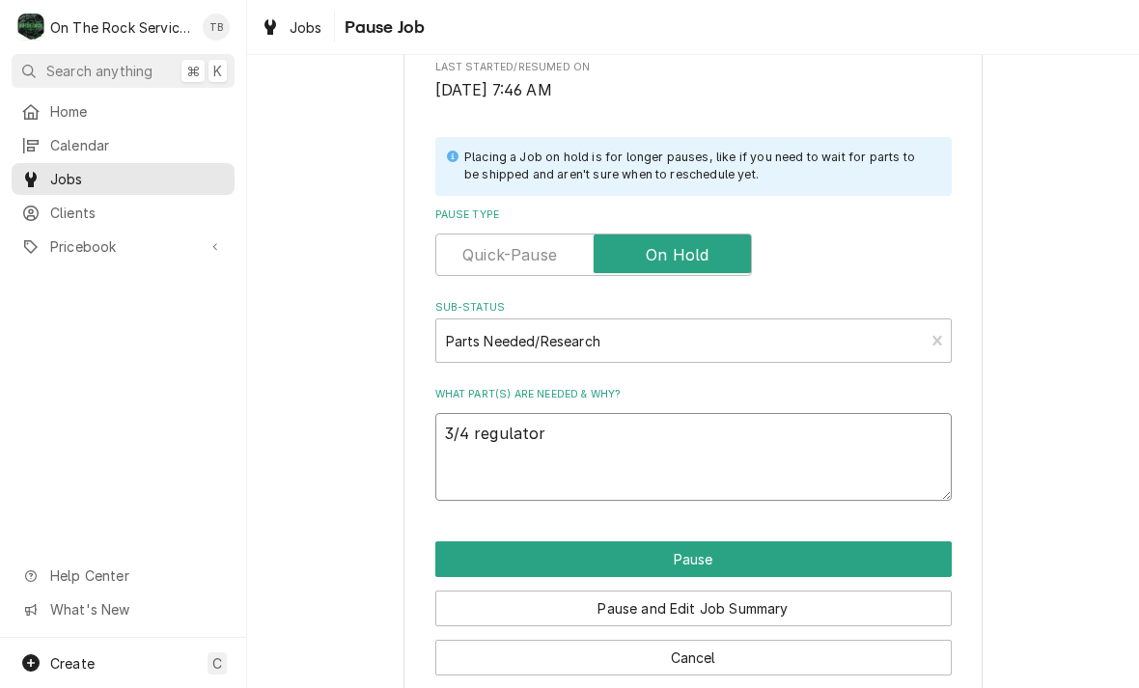
type textarea "x"
type textarea "3/4 regulator a"
type textarea "x"
type textarea "3/4 regulator an"
type textarea "x"
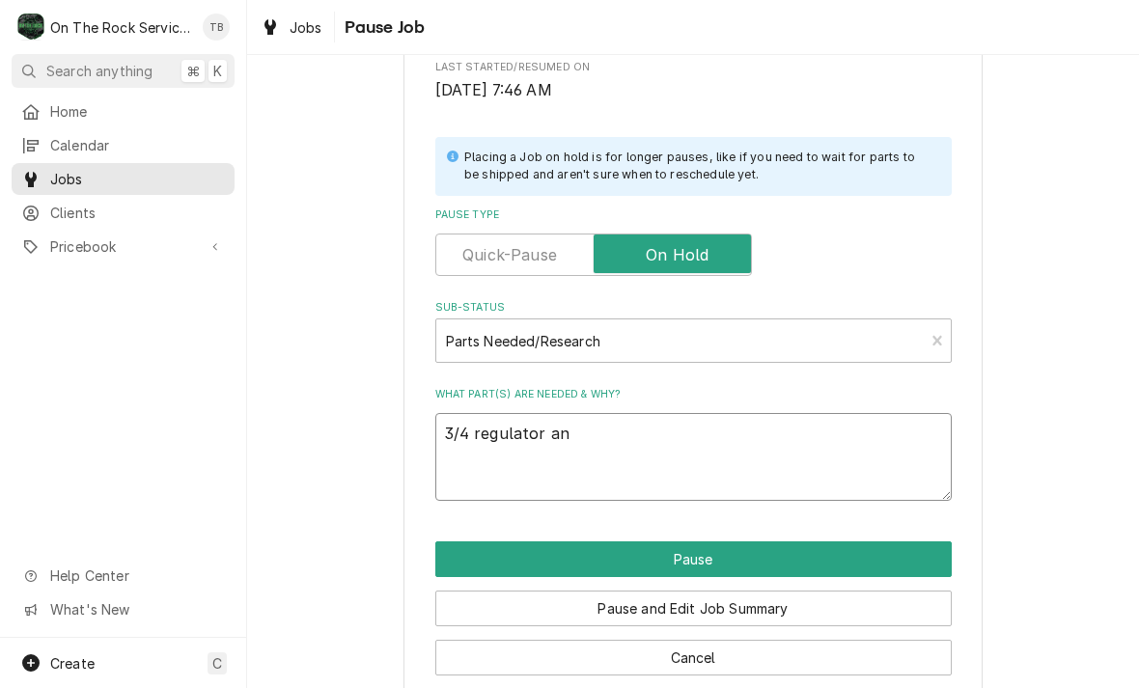
type textarea "3/4 regulator and"
type textarea "x"
type textarea "3/4 regulator and"
type textarea "x"
type textarea "3/4 regulator and 2"
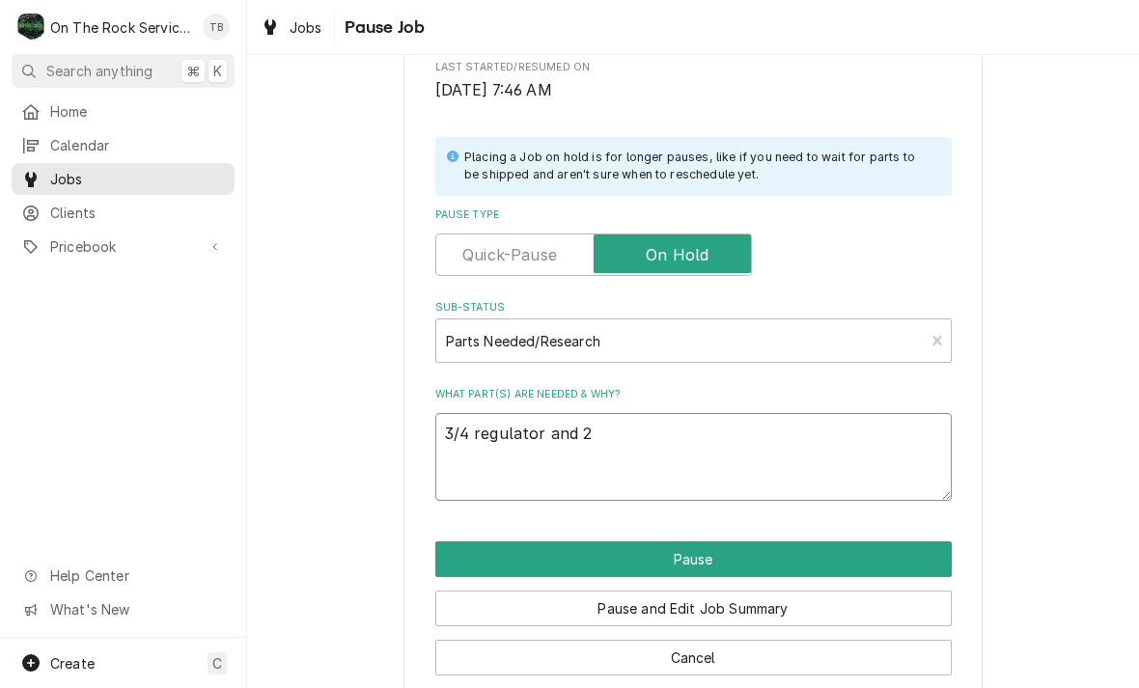
type textarea "x"
type textarea "3/4 regulator and 2"
type textarea "x"
type textarea "3/4 regulator and 2 p"
type textarea "x"
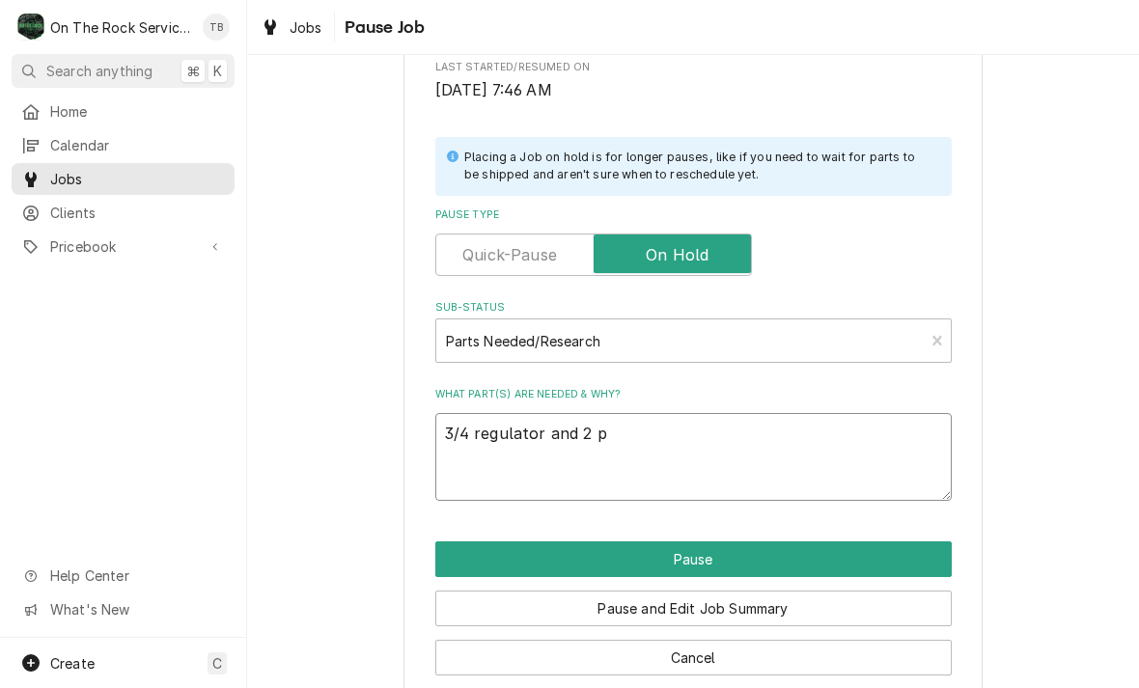
type textarea "3/4 regulator and 2 pi"
type textarea "x"
type textarea "3/4 regulator and 2 pil"
type textarea "x"
type textarea "3/4 regulator and 2 pilo"
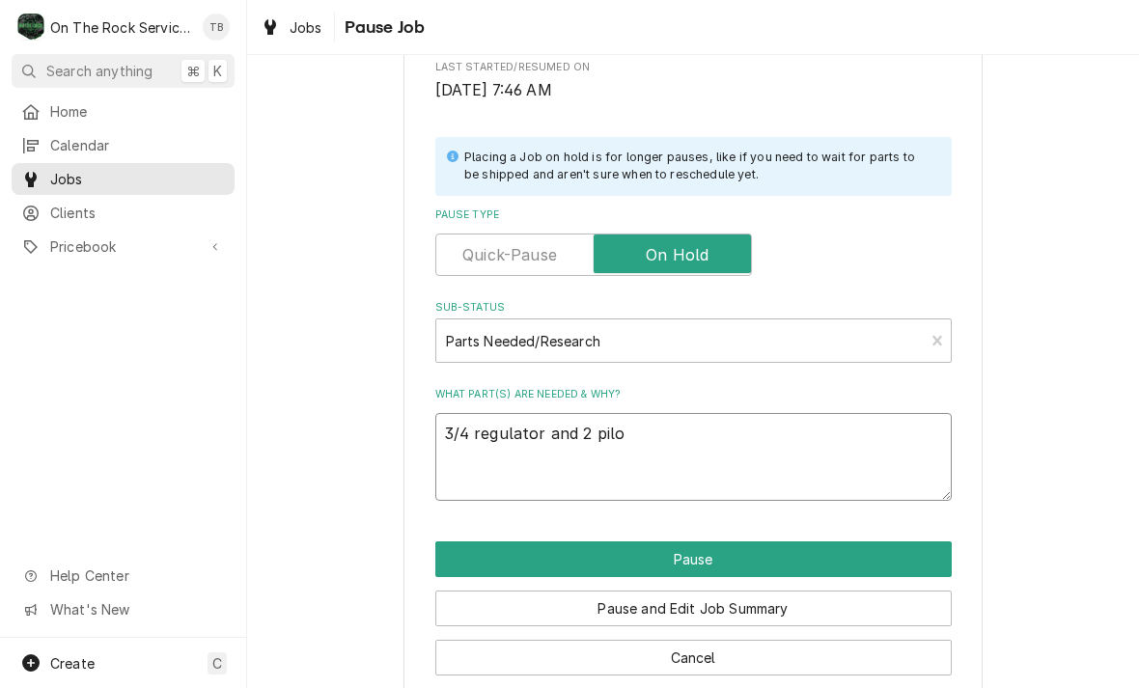
type textarea "x"
type textarea "3/4 regulator and 2 pilot"
type textarea "x"
type textarea "3/4 regulator and 2 pilot"
type textarea "x"
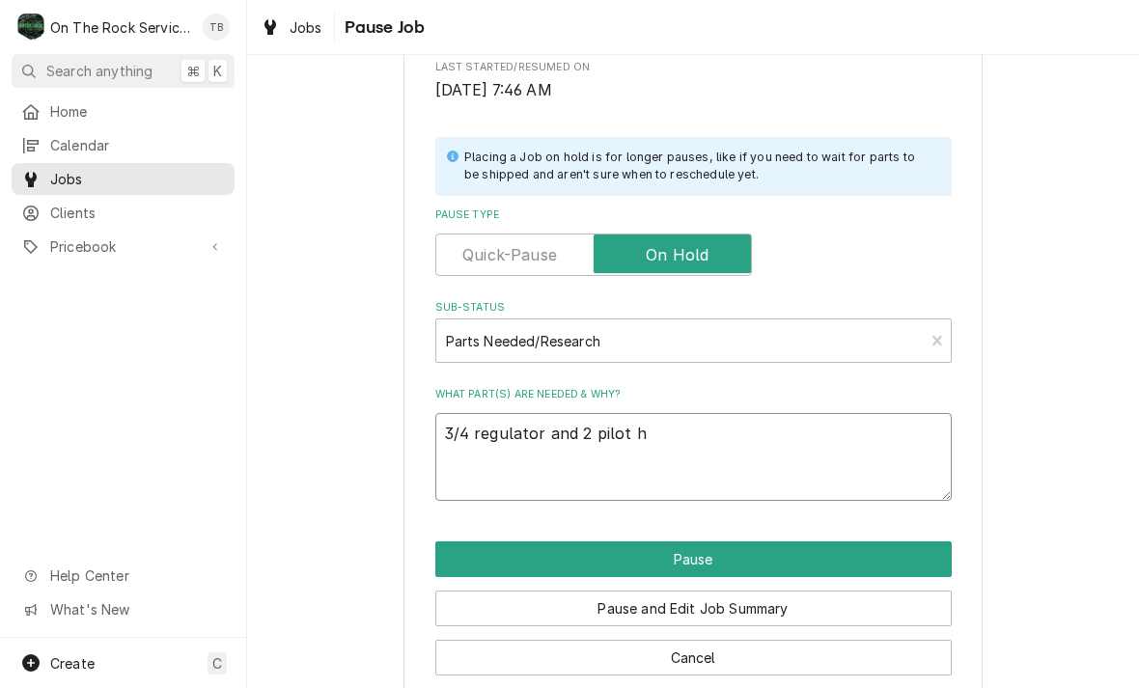
type textarea "3/4 regulator and 2 pilot he"
type textarea "x"
type textarea "3/4 regulator and 2 pilot hea"
type textarea "x"
type textarea "3/4 regulator and 2 pilot head"
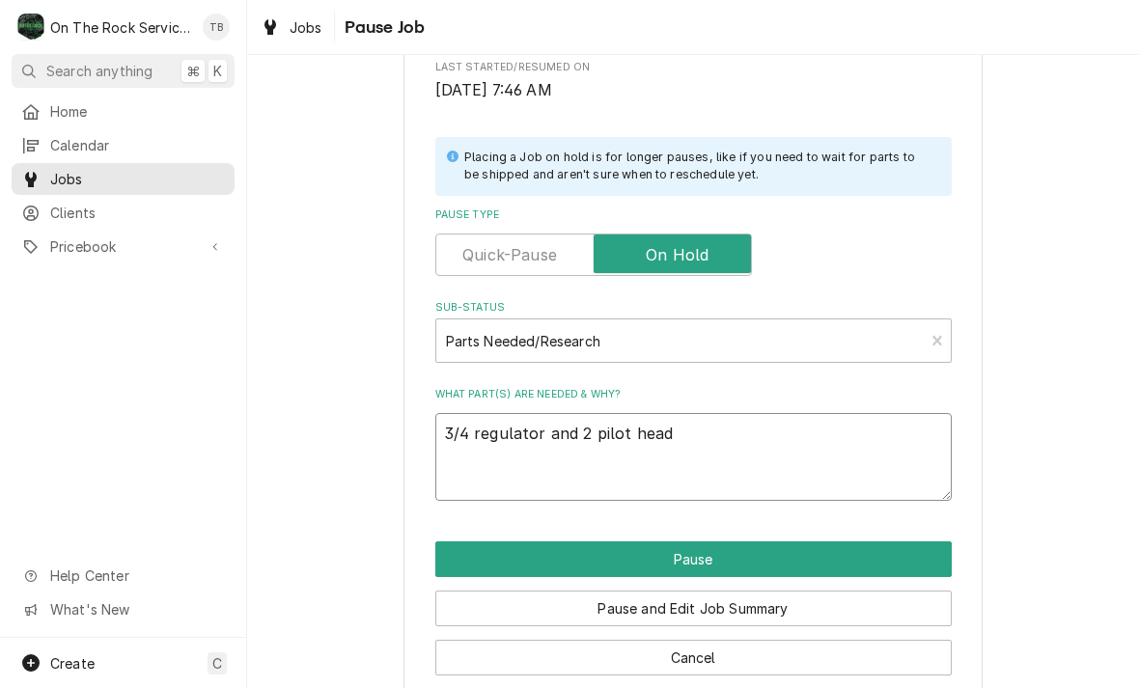
type textarea "x"
type textarea "3/4 regulator and 2 pilot heads"
type textarea "x"
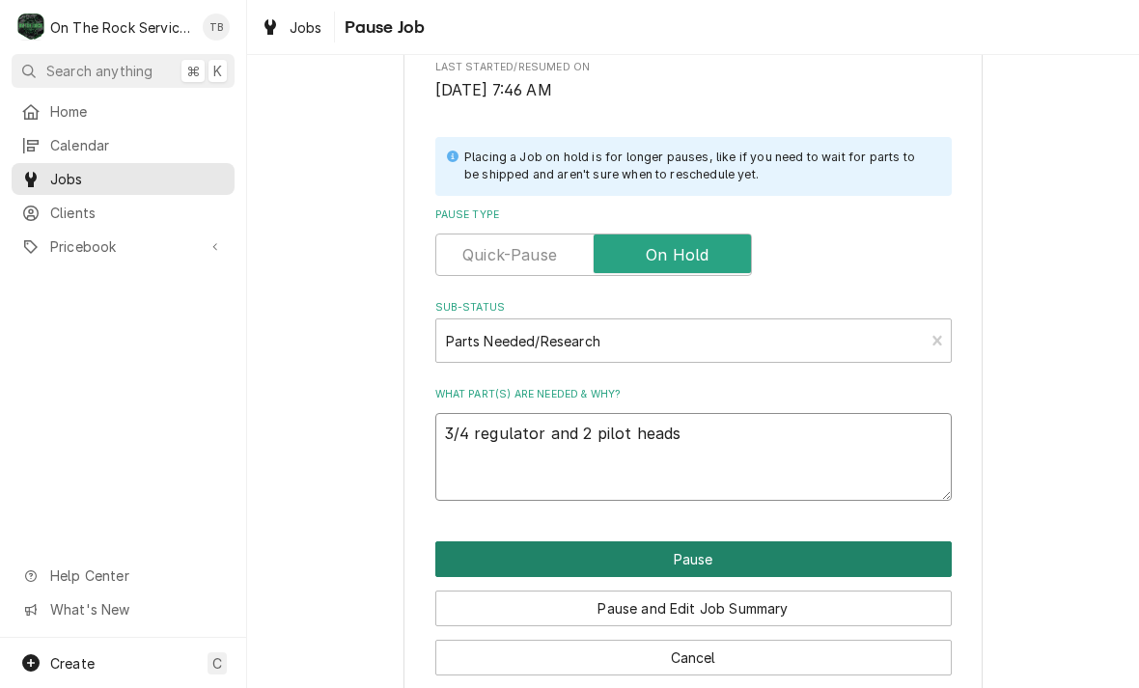
type textarea "3/4 regulator and 2 pilot heads"
click at [903, 550] on button "Pause" at bounding box center [693, 559] width 516 height 36
type textarea "x"
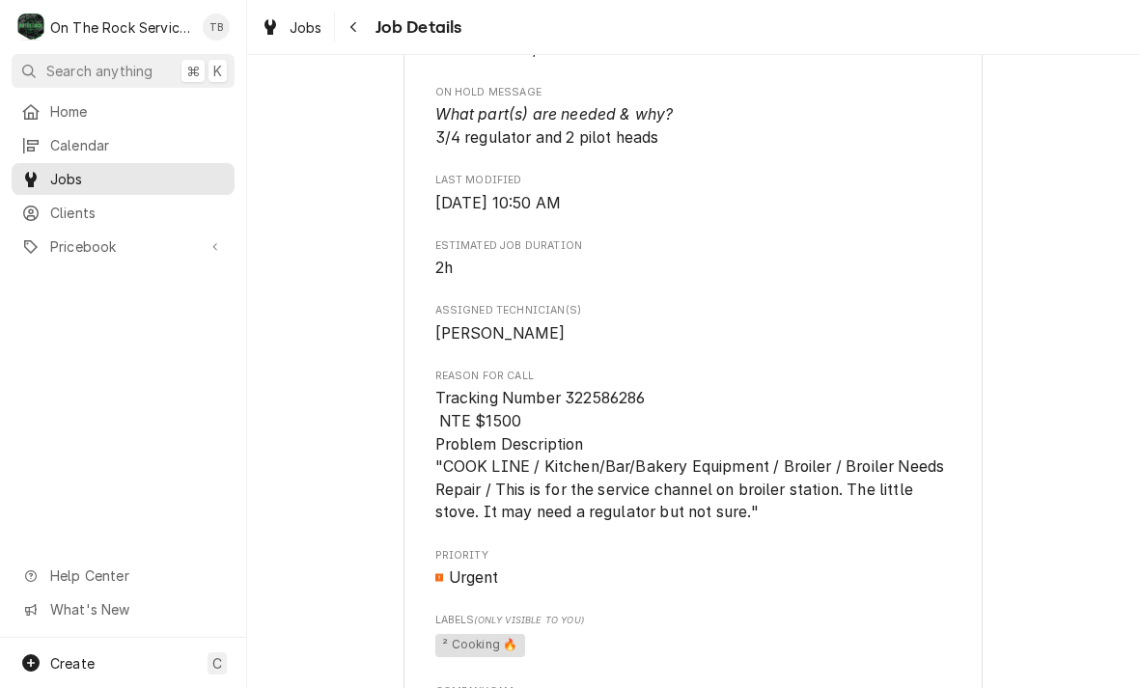
scroll to position [1177, 0]
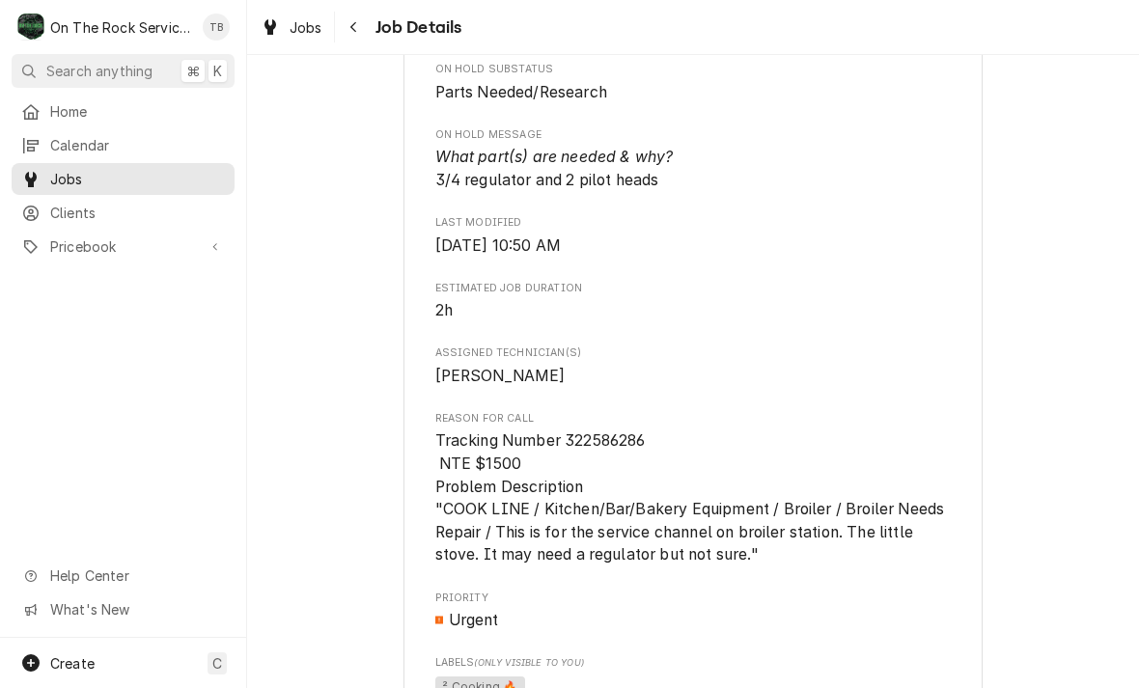
click at [306, 23] on span "Jobs" at bounding box center [306, 27] width 33 height 20
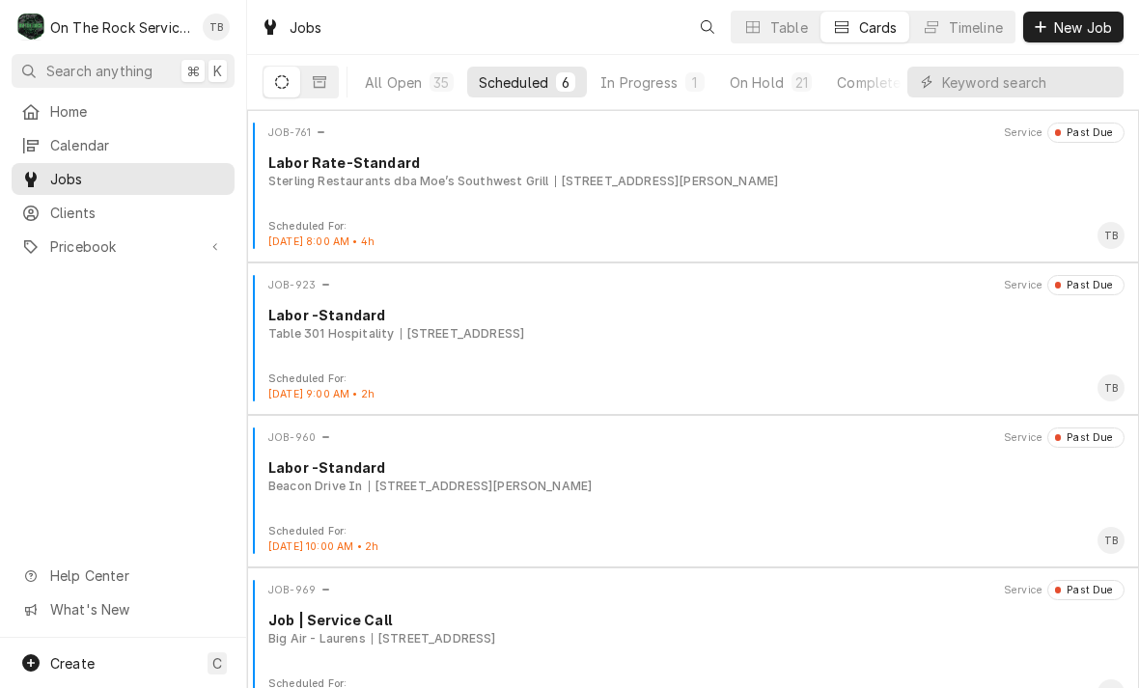
click at [648, 92] on button "In Progress 1" at bounding box center [652, 82] width 127 height 31
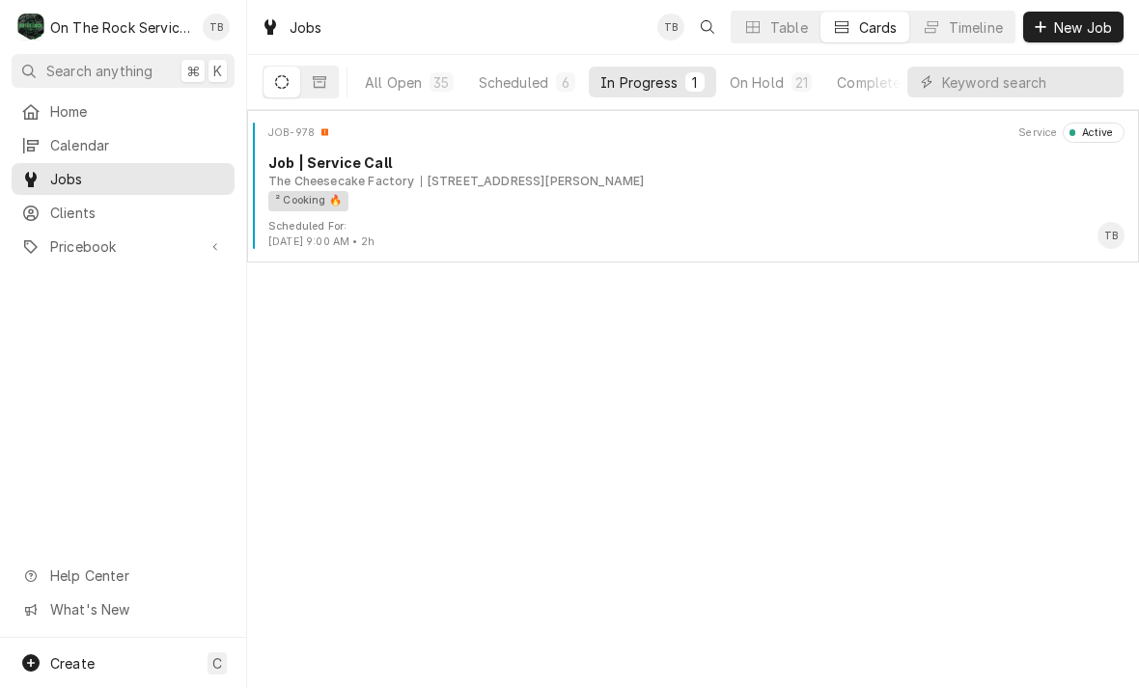
click at [589, 208] on div "² Cooking 🔥" at bounding box center [689, 201] width 843 height 20
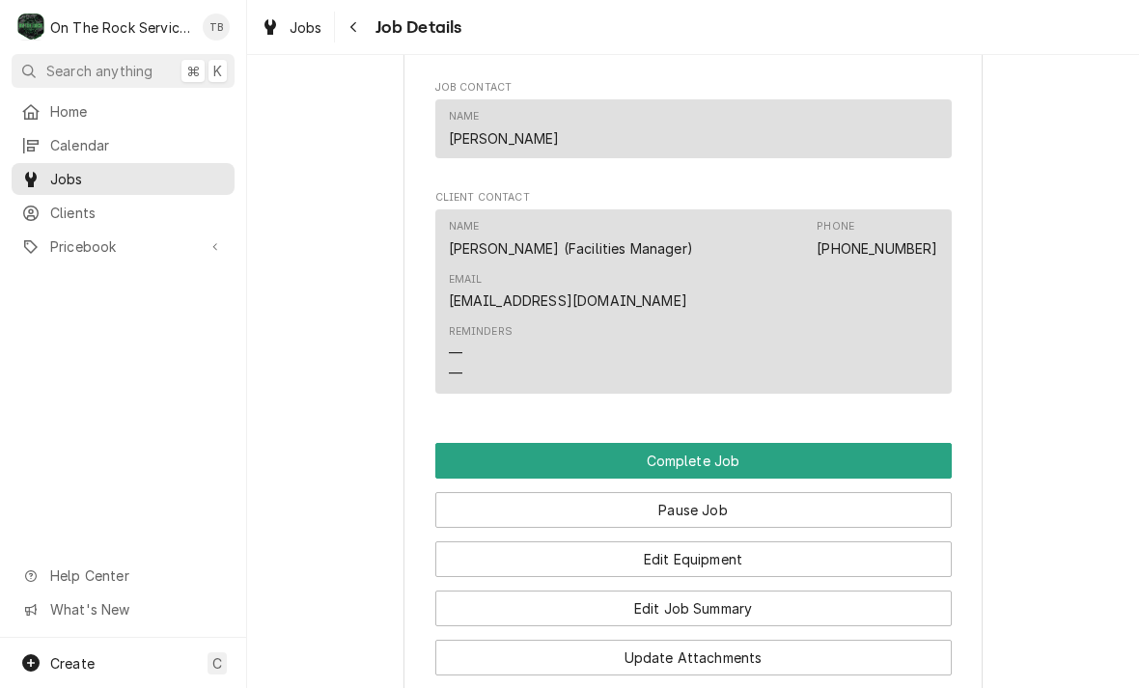
scroll to position [1737, 0]
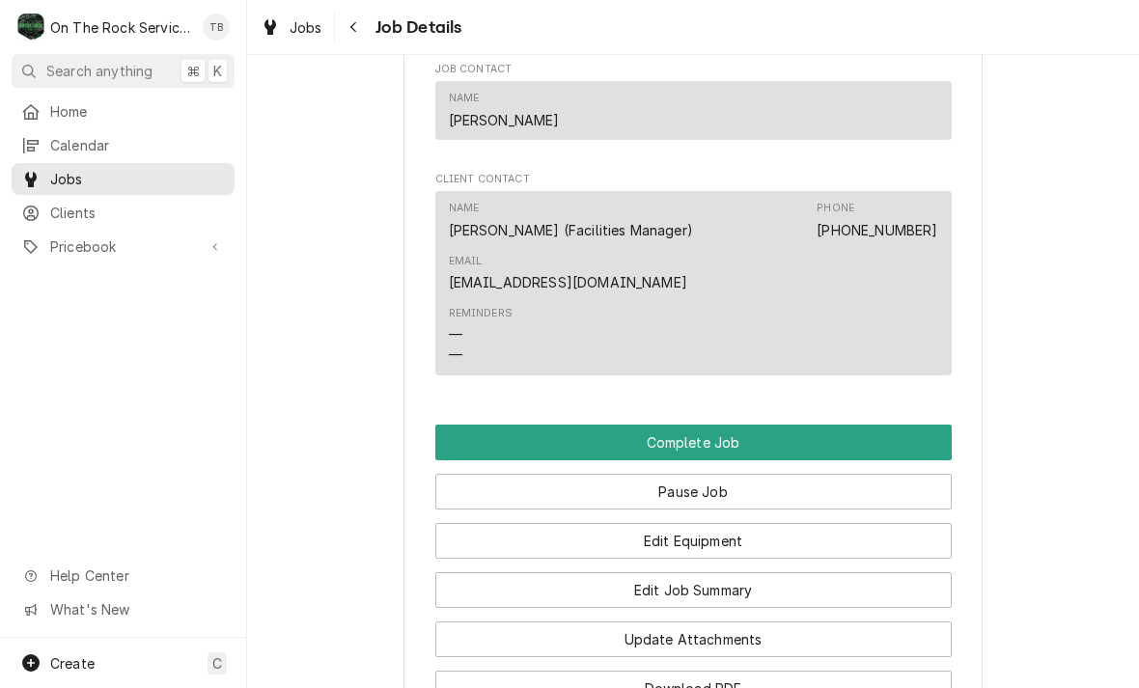
click at [746, 532] on button "Edit Equipment" at bounding box center [693, 541] width 516 height 36
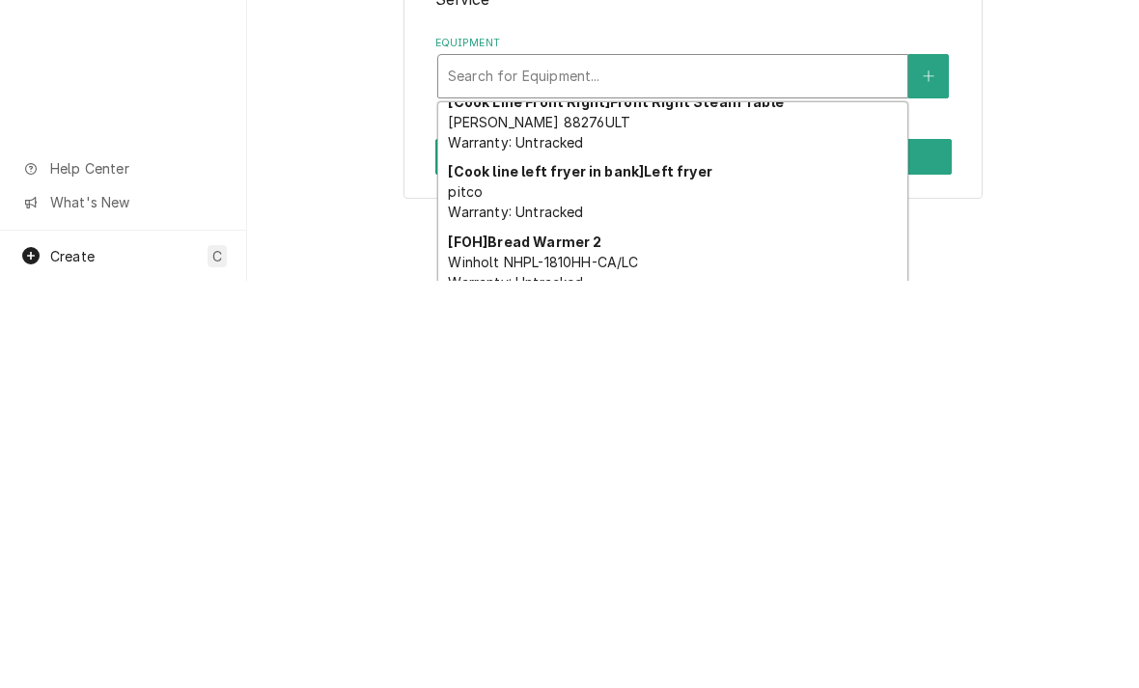
scroll to position [1071, 0]
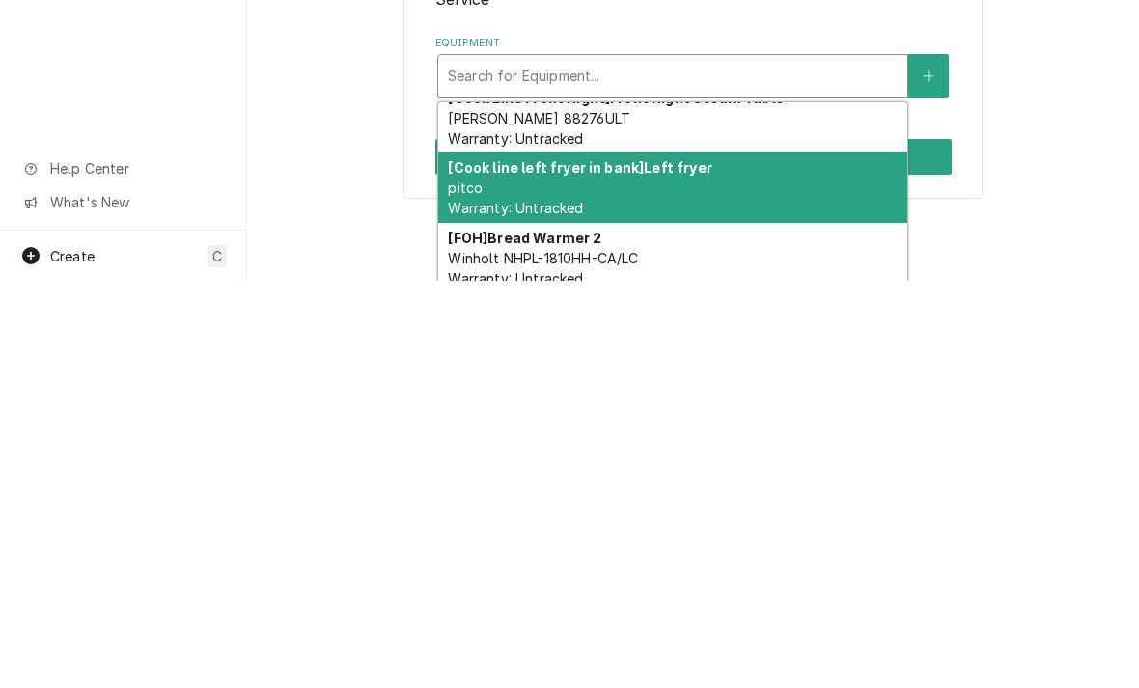
click at [695, 560] on div "[Cook line left fryer in bank] Left fryer pitco Warranty: Untracked" at bounding box center [672, 595] width 469 height 70
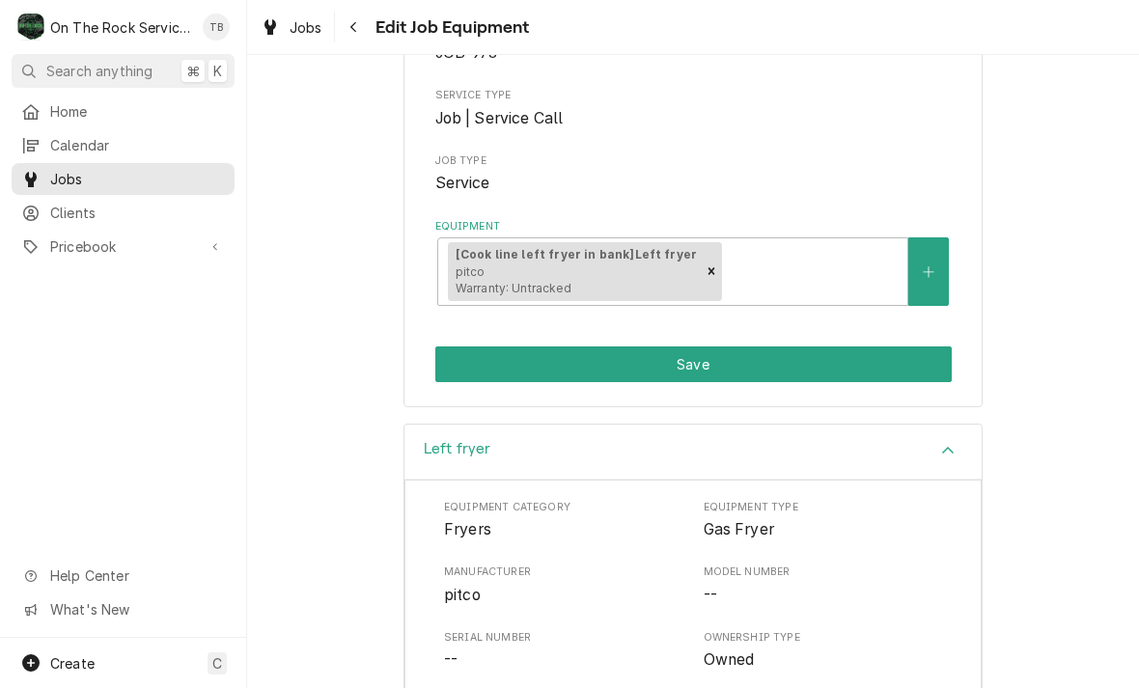
scroll to position [225, 0]
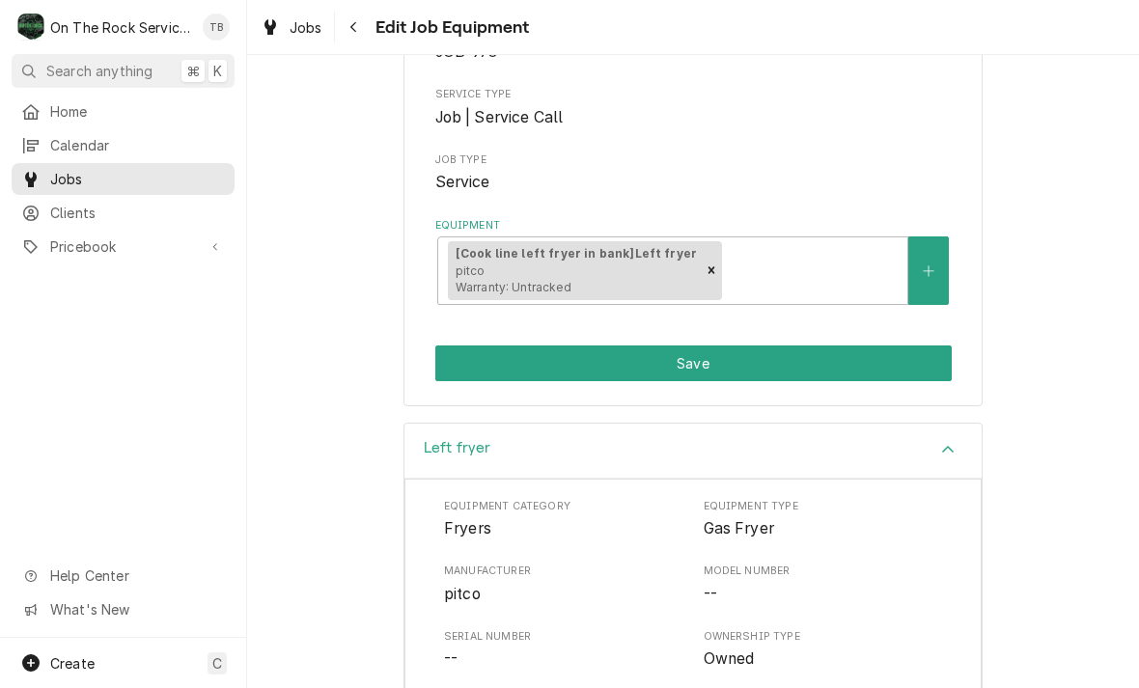
click at [748, 362] on button "Save" at bounding box center [693, 364] width 516 height 36
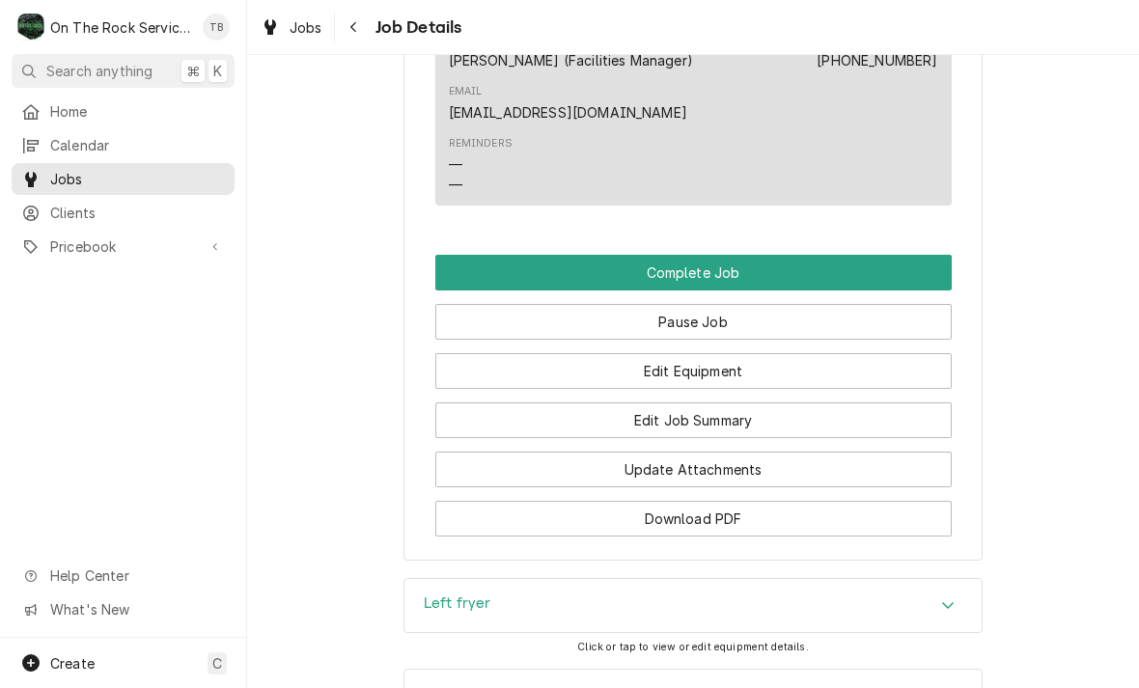
scroll to position [1946, 0]
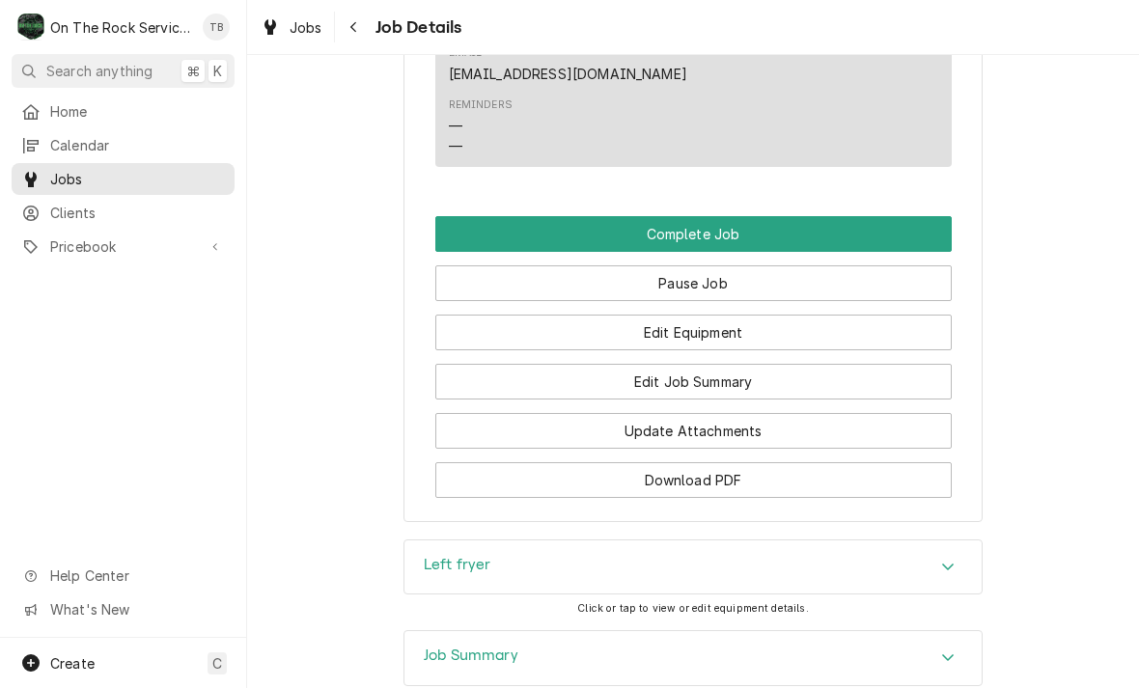
click at [756, 375] on button "Edit Job Summary" at bounding box center [693, 382] width 516 height 36
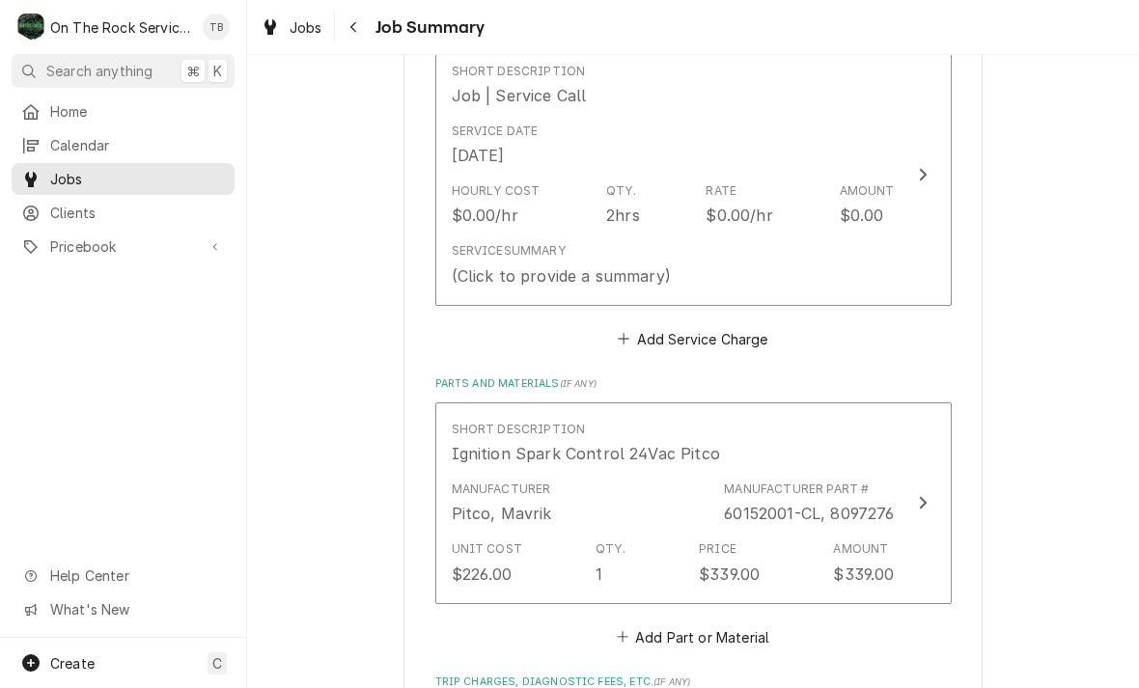
click at [803, 258] on div "Service Summary (Click to provide a summary)" at bounding box center [673, 265] width 443 height 60
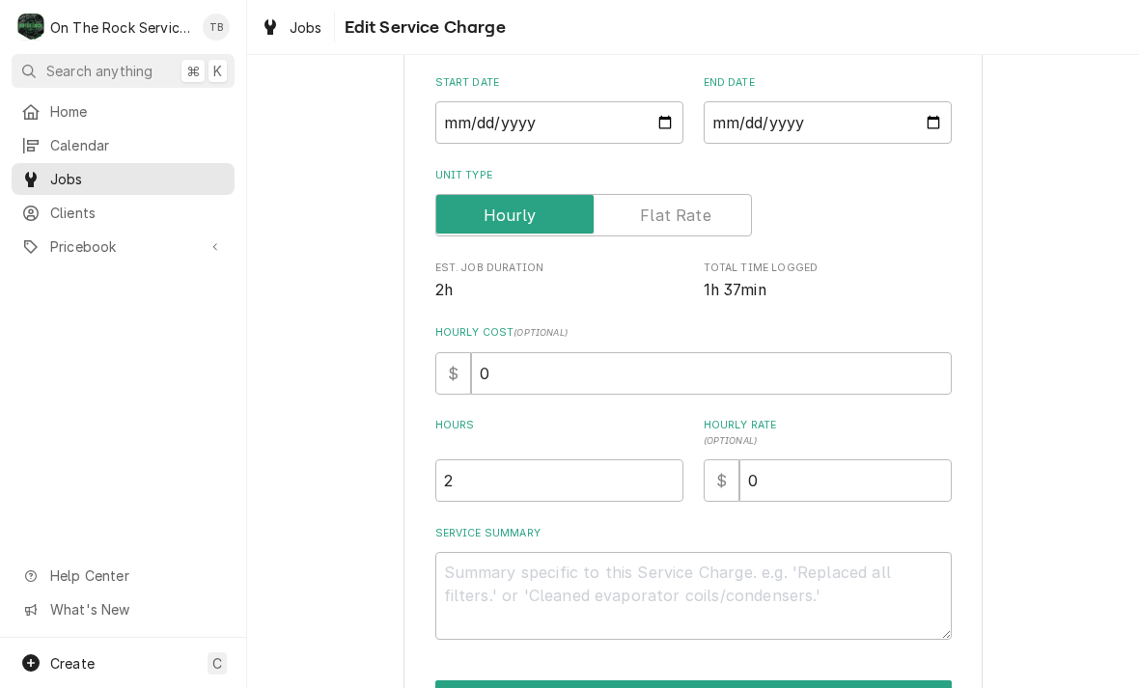
scroll to position [184, 0]
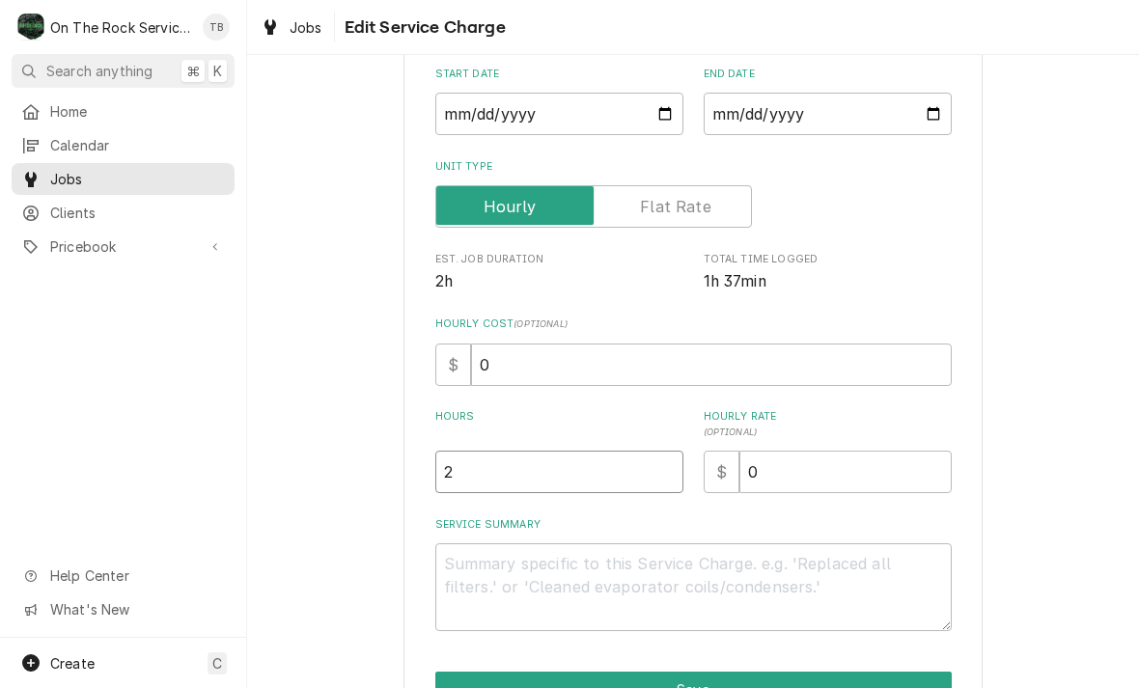
click at [507, 468] on input "2" at bounding box center [559, 472] width 248 height 42
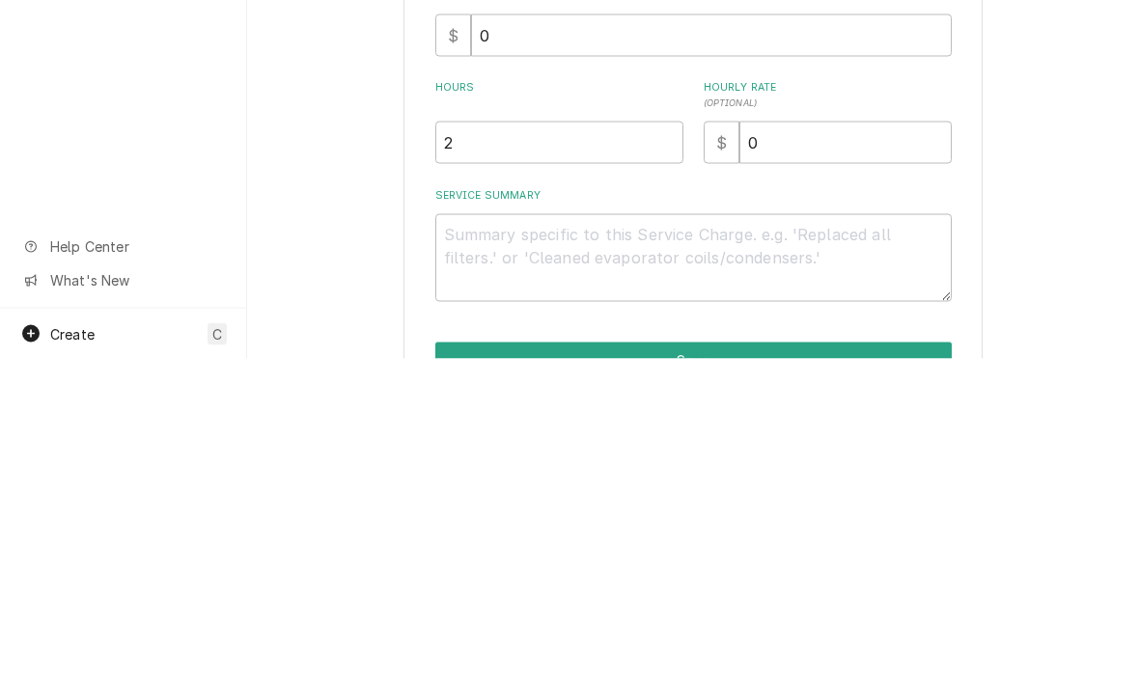
click at [1084, 119] on div "Use the fields below to edit this service charge Short Description Job | Servic…" at bounding box center [693, 344] width 892 height 907
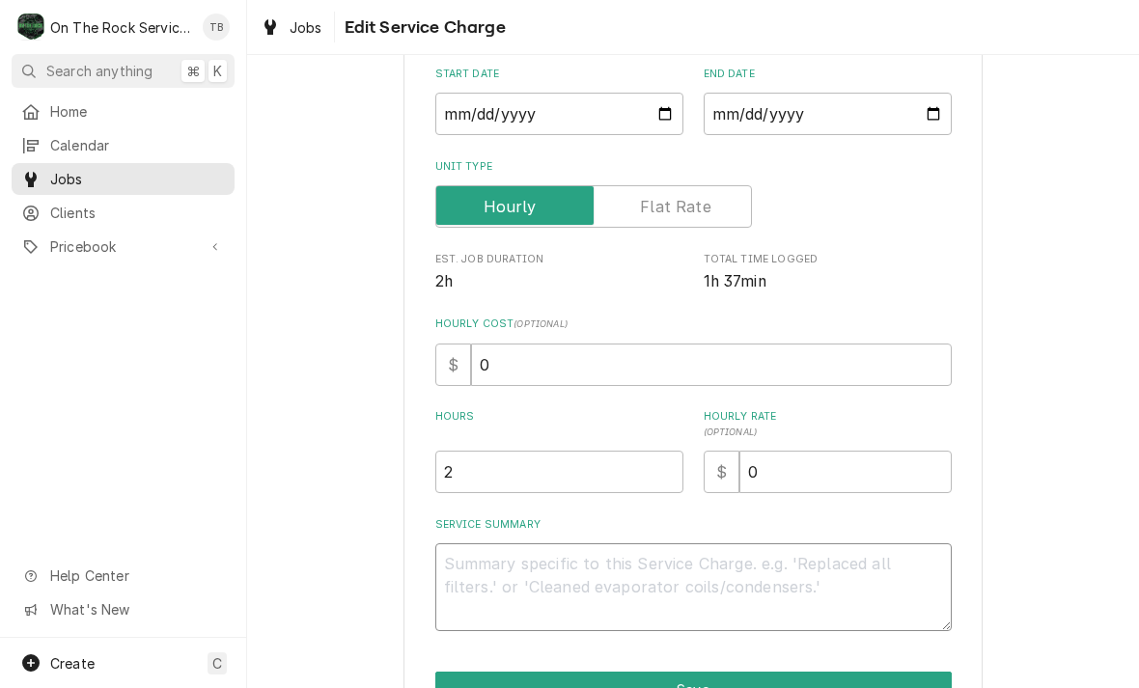
click at [522, 579] on textarea "Service Summary" at bounding box center [693, 587] width 516 height 88
type textarea "x"
type textarea "2"
type textarea "x"
type textarea "25"
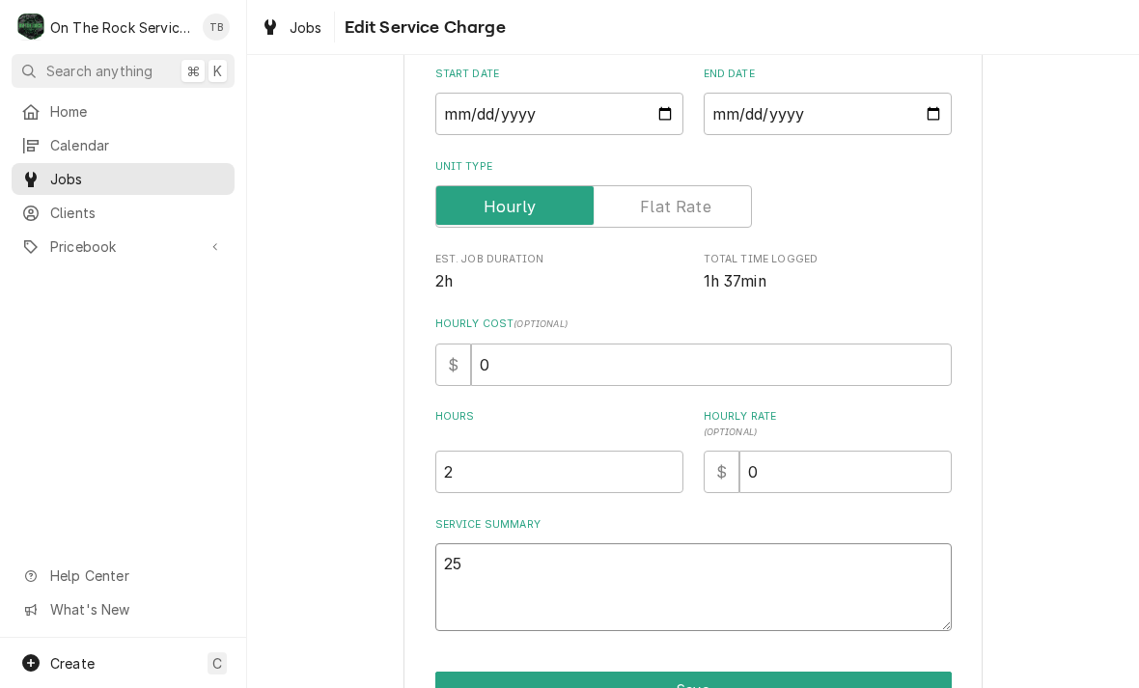
type textarea "x"
type textarea "2"
type textarea "x"
type textarea "8"
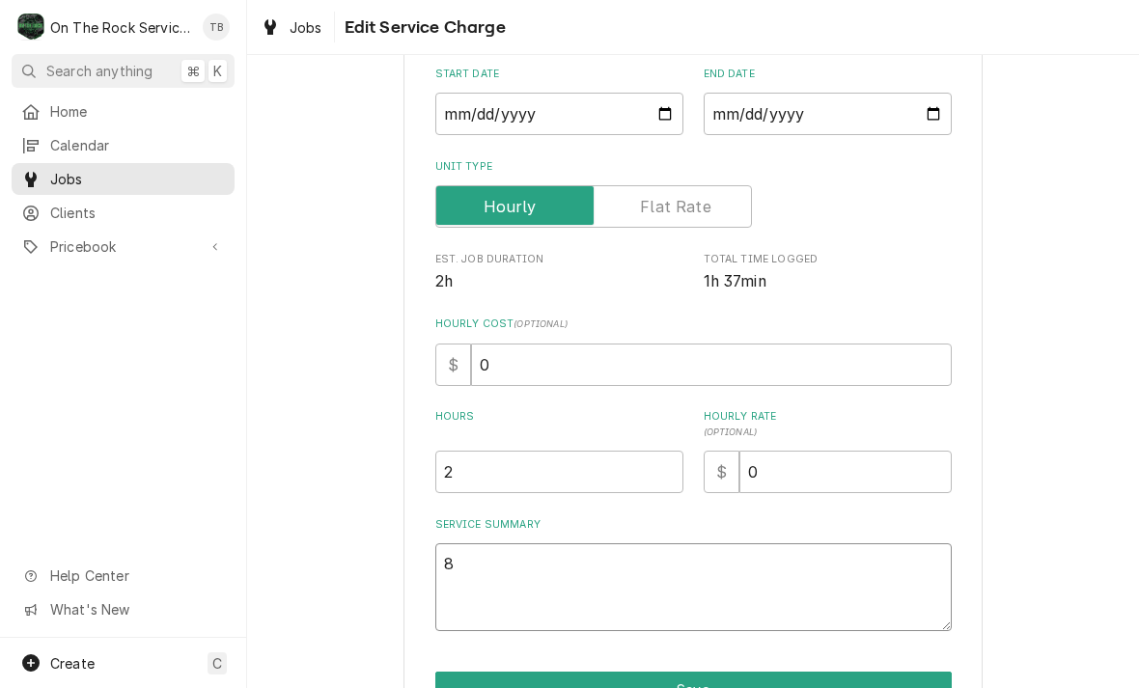
type textarea "x"
type textarea "8/"
type textarea "x"
type textarea "8/2"
type textarea "x"
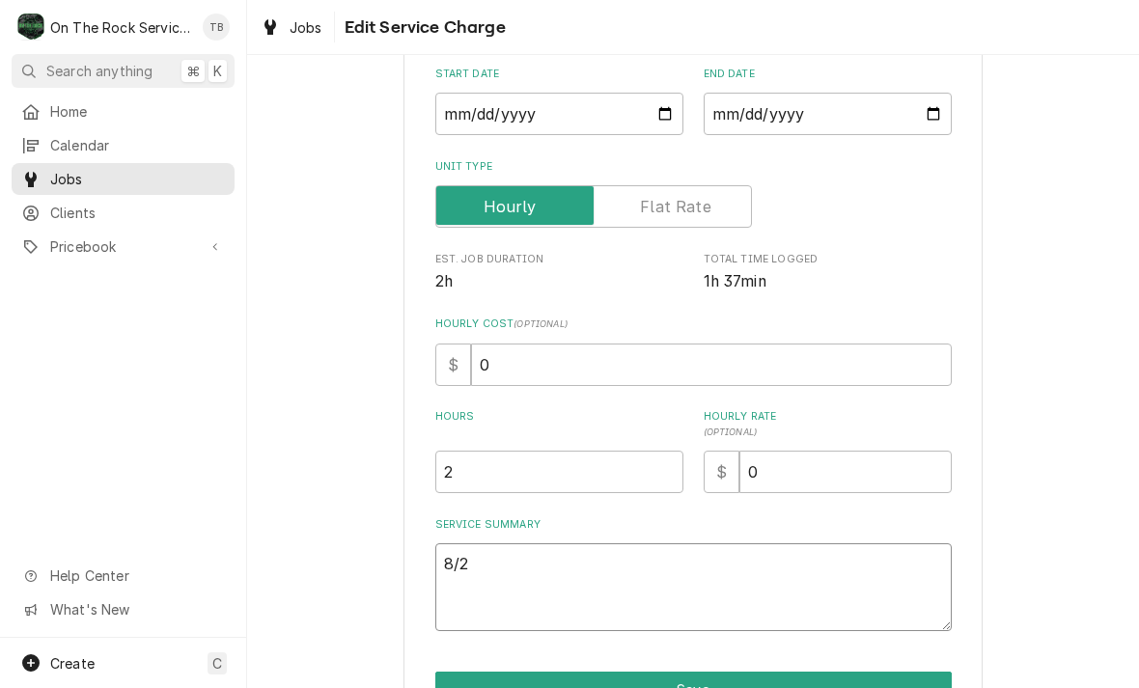
type textarea "8/25"
type textarea "x"
type textarea "8/25/"
type textarea "x"
type textarea "8/25/2"
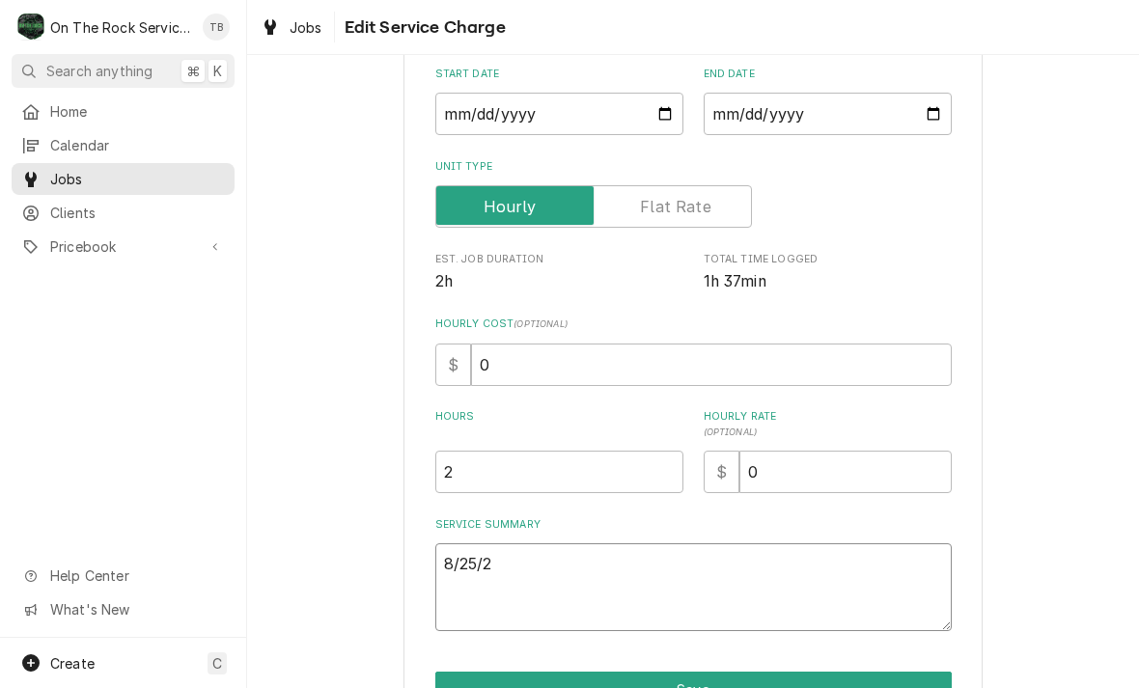
type textarea "x"
type textarea "8/25/"
type textarea "x"
type textarea "8/25"
type textarea "x"
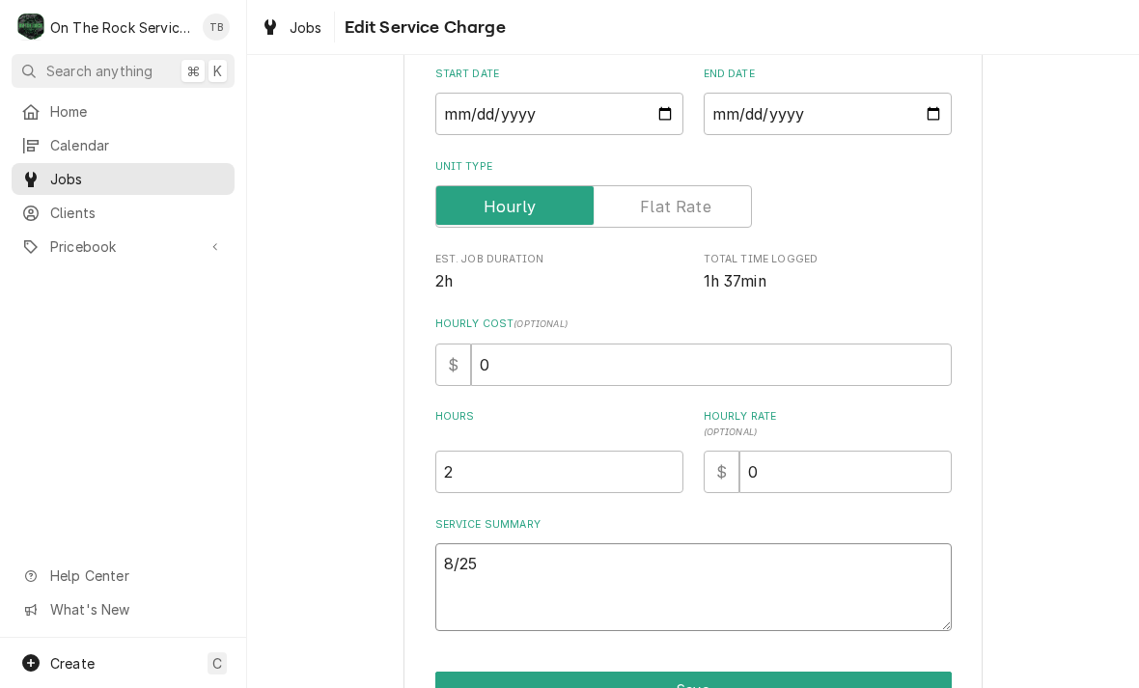
type textarea "8/2"
type textarea "x"
type textarea "8/"
type textarea "x"
type textarea "8/1"
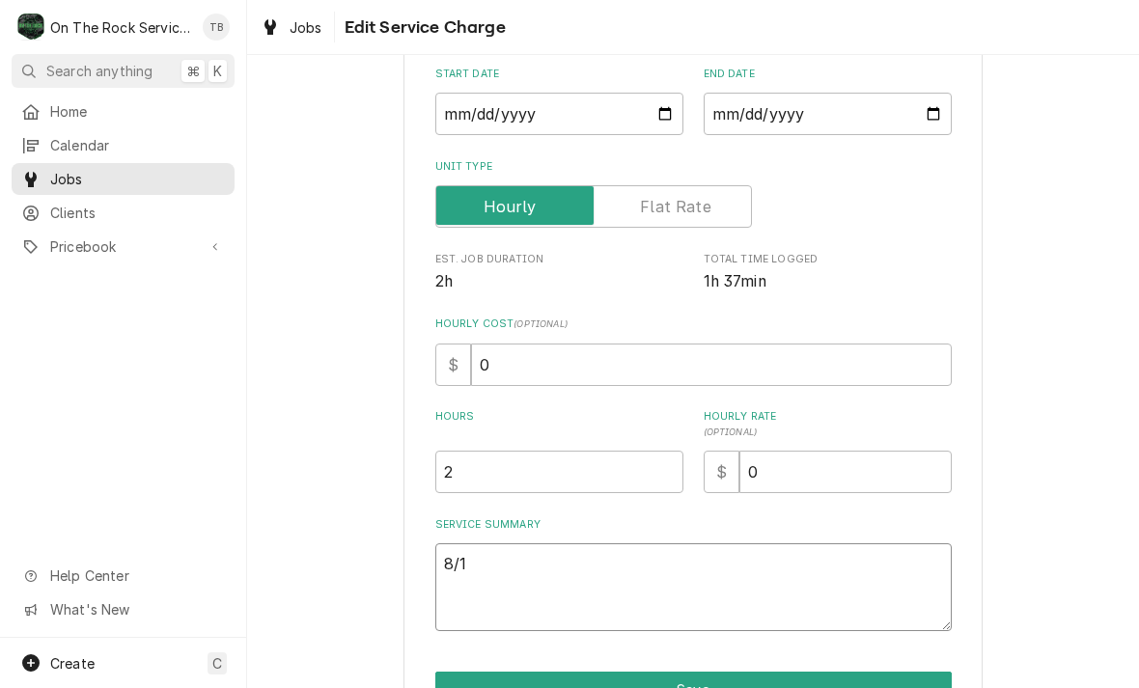
type textarea "x"
type textarea "8/14"
type textarea "x"
type textarea "8/14/"
type textarea "x"
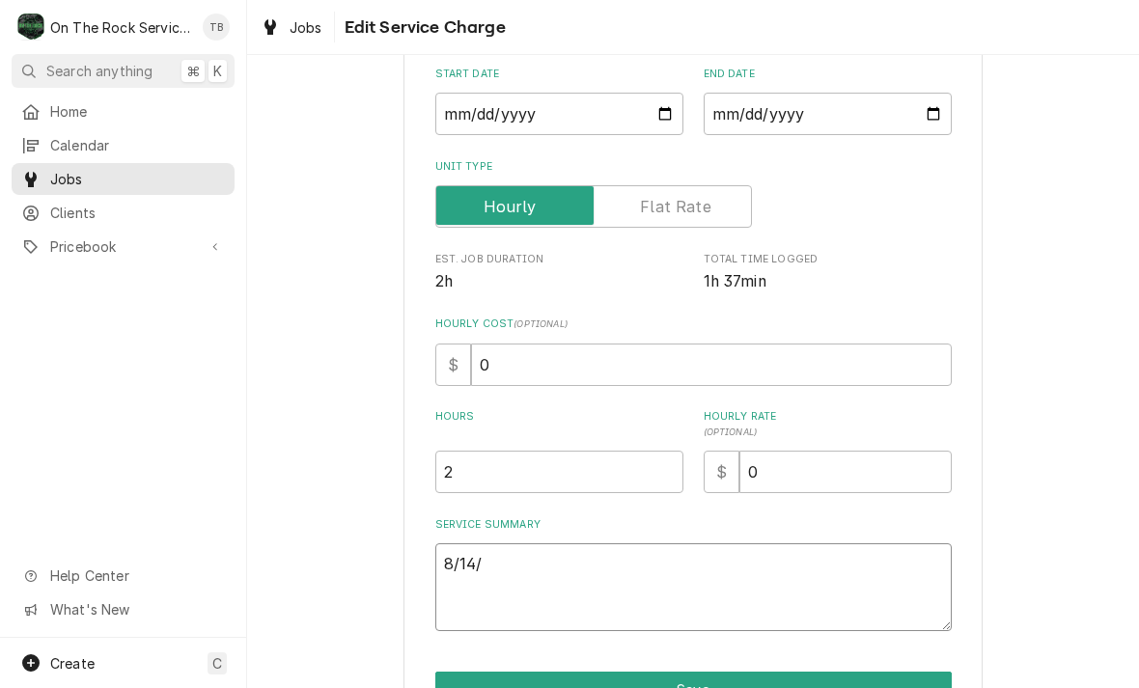
type textarea "8/14/2"
type textarea "x"
type textarea "8/14/25"
type textarea "x"
type textarea "8/14/25"
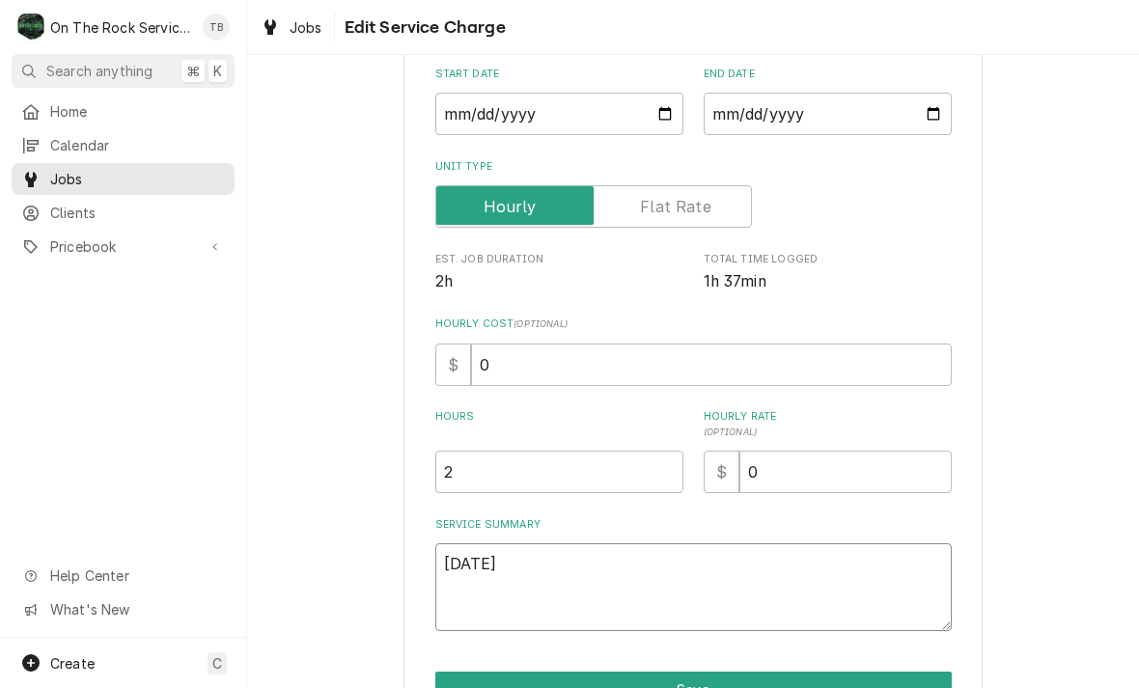
type textarea "x"
type textarea "8/14/25 t"
type textarea "x"
type textarea "8/14/25 tm"
type textarea "x"
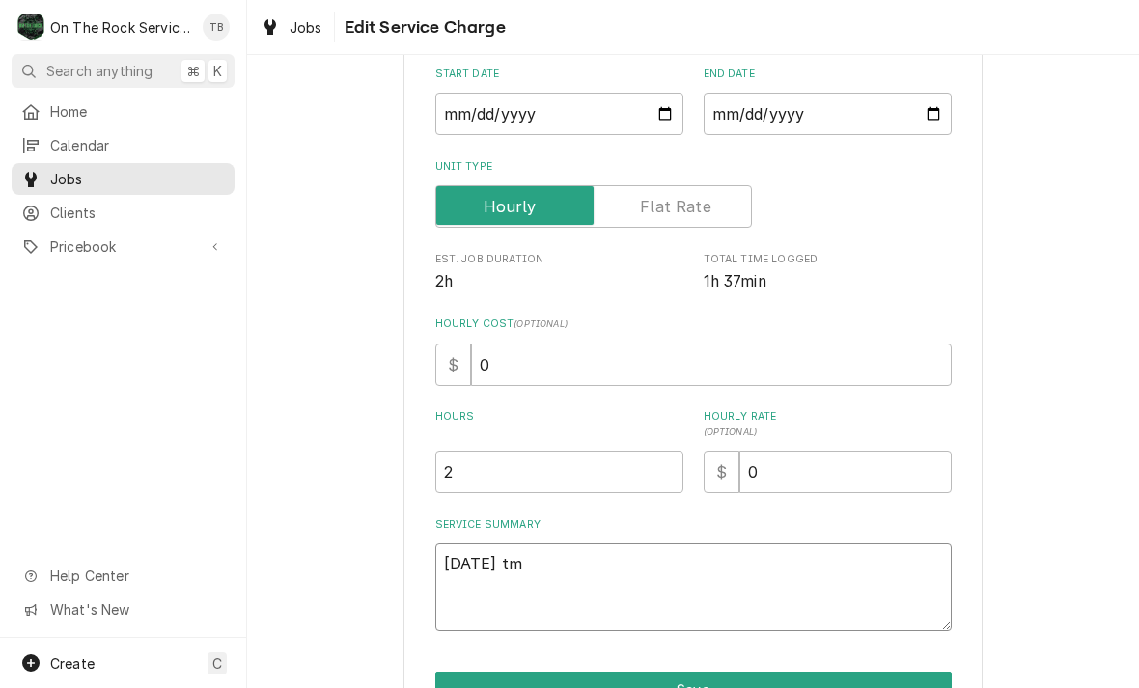
type textarea "8/14/25 tmb"
type textarea "x"
type textarea "8/14/25 tmb"
type textarea "x"
type textarea "8/14/25 tmb p"
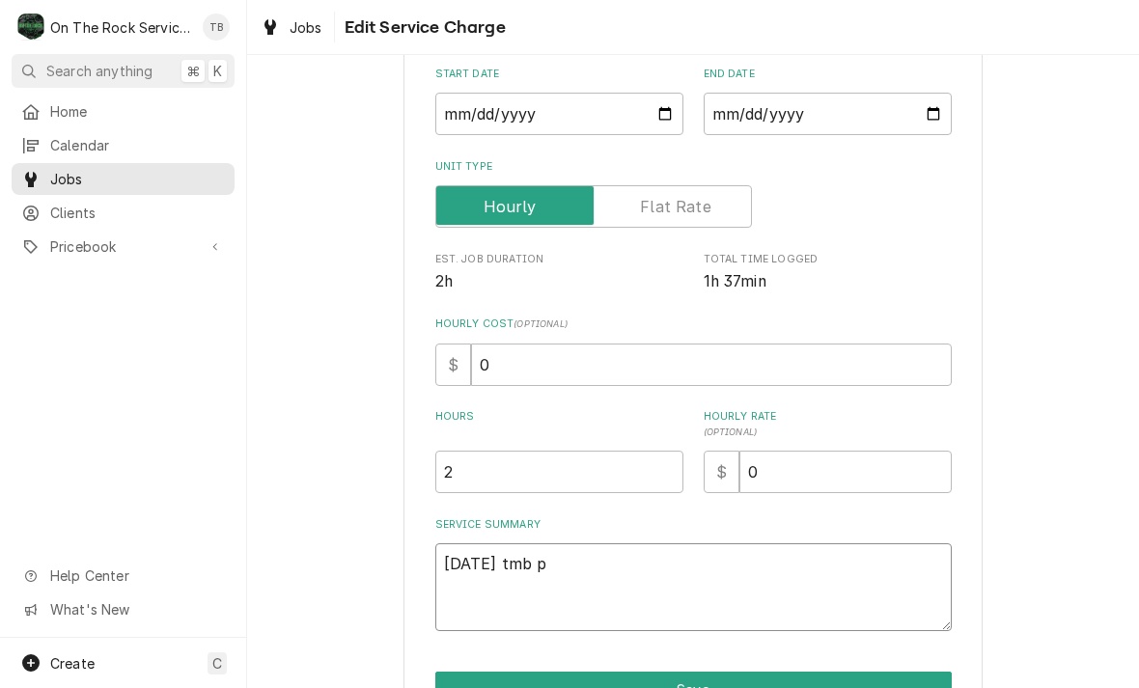
type textarea "x"
type textarea "8/14/25 tmb pr"
type textarea "x"
type textarea "8/14/25 tmb pro"
type textarea "x"
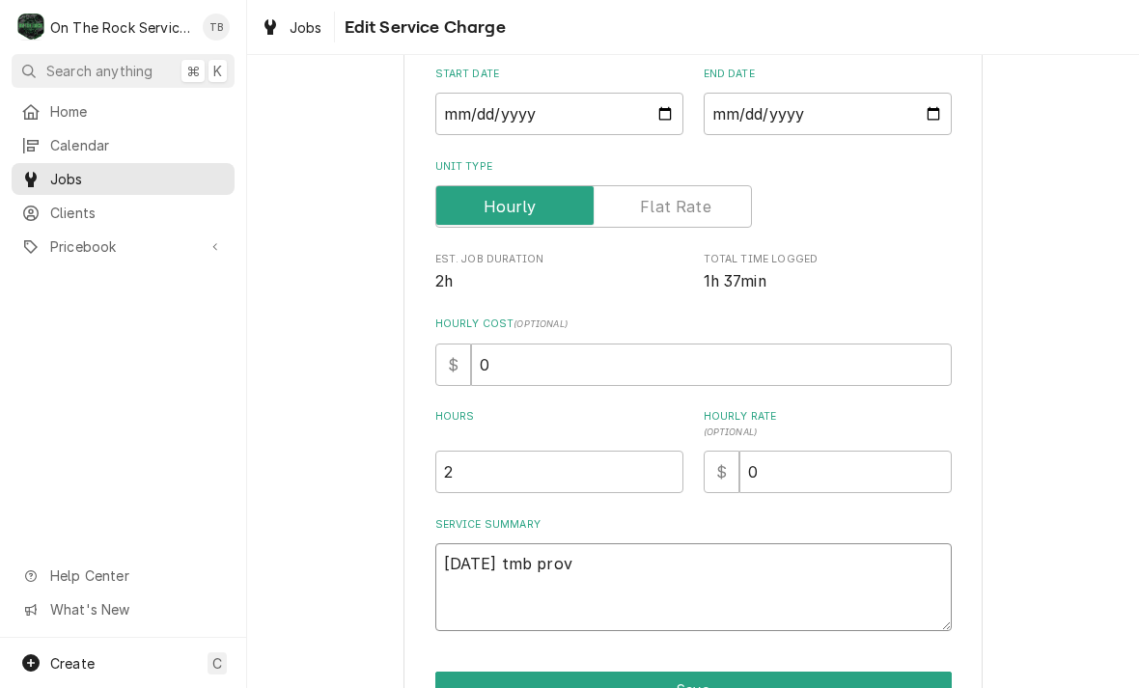
type textarea "8/14/25 tmb provi"
type textarea "x"
type textarea "8/14/25 tmb provid"
type textarea "x"
type textarea "8/14/25 tmb provide"
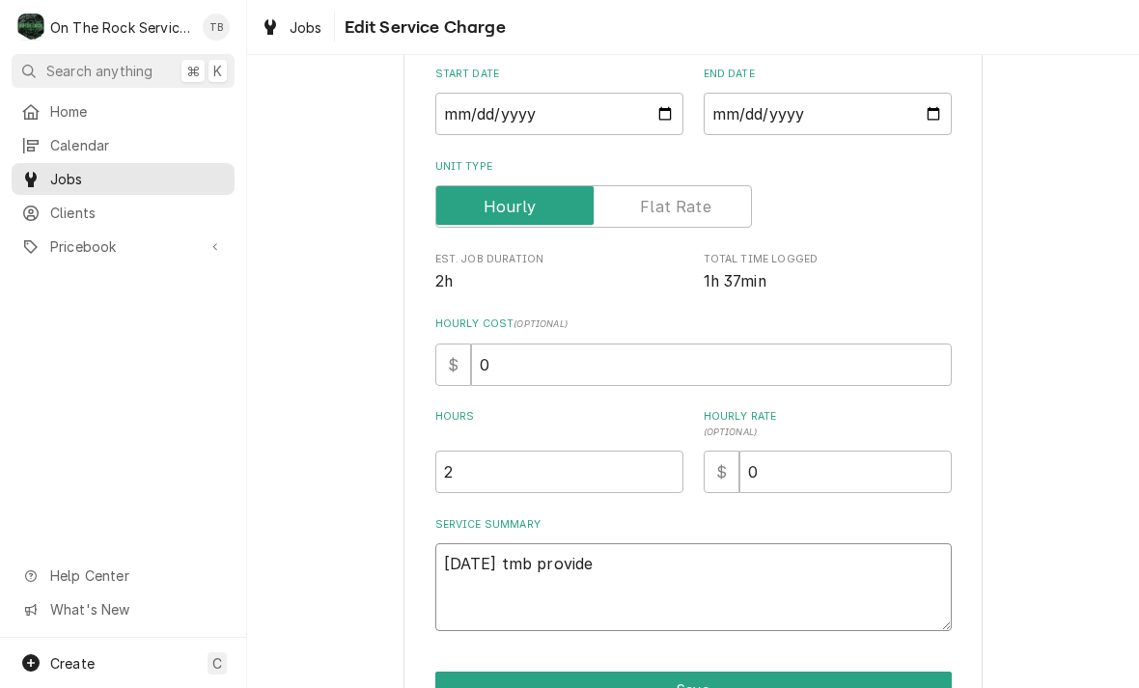
type textarea "x"
type textarea "8/14/25 tmb provide"
type textarea "x"
type textarea "8/14/25 tmb provide s"
type textarea "x"
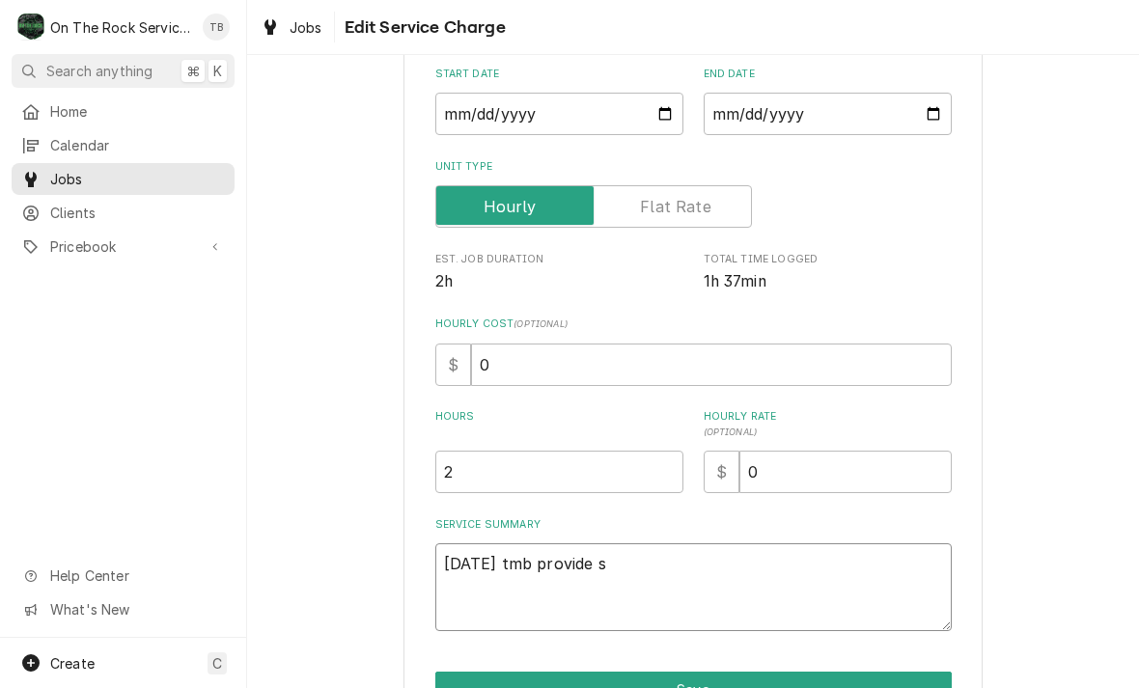
type textarea "8/14/25 tmb provide se"
type textarea "x"
type textarea "8/14/25 tmb provide ser"
type textarea "x"
type textarea "8/14/25 tmb provide serv"
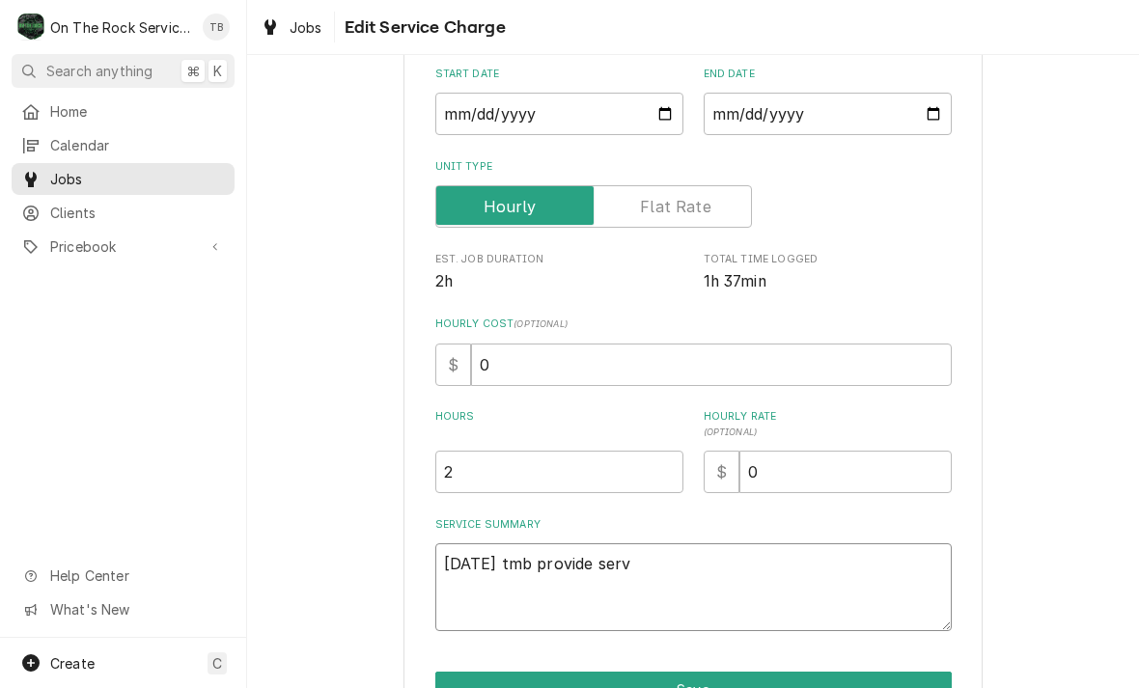
type textarea "x"
type textarea "8/14/25 tmb provide servi"
type textarea "x"
type textarea "8/14/25 tmb provide servic"
type textarea "x"
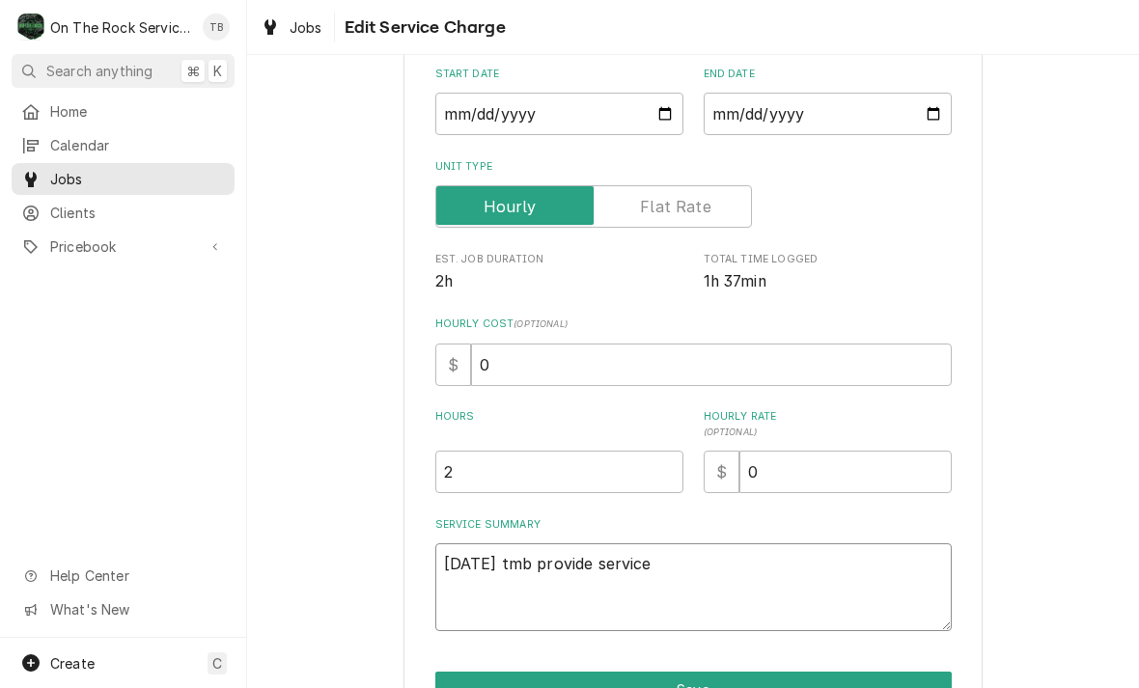
type textarea "8/14/25 tmb provide service"
type textarea "x"
type textarea "8/14/25 tmb provide service pa"
type textarea "x"
type textarea "8/14/25 tmb provide service part"
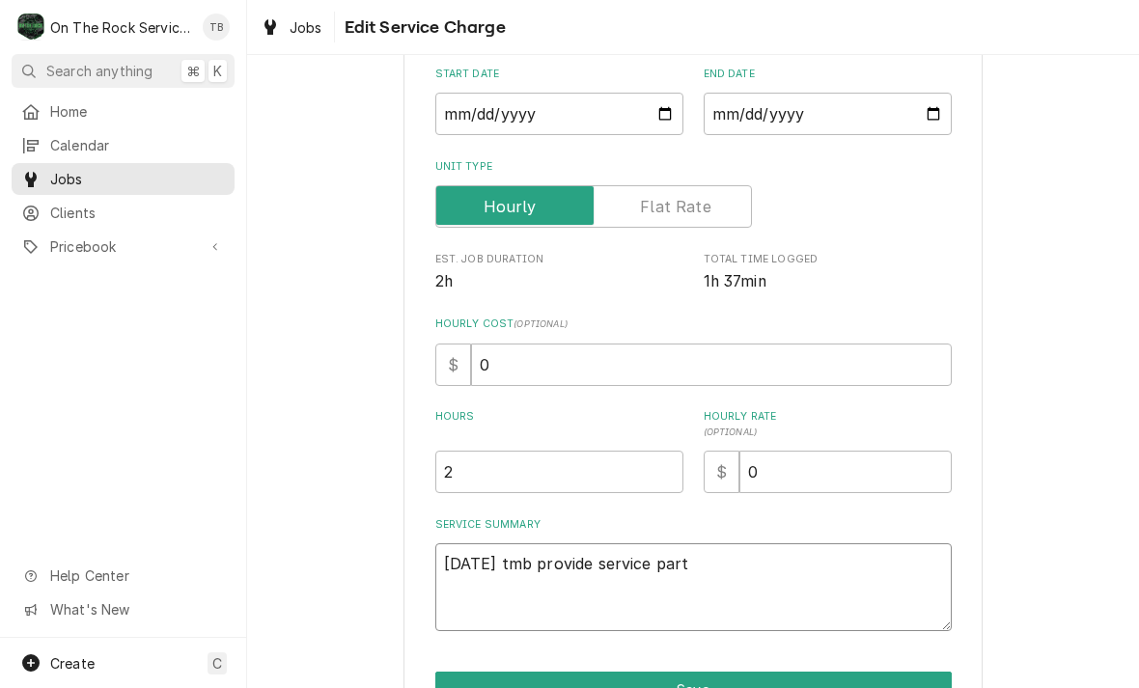
type textarea "x"
type textarea "8/14/25 tmb provide service parts"
type textarea "x"
type textarea "8/14/25 tmb provide service parts"
type textarea "x"
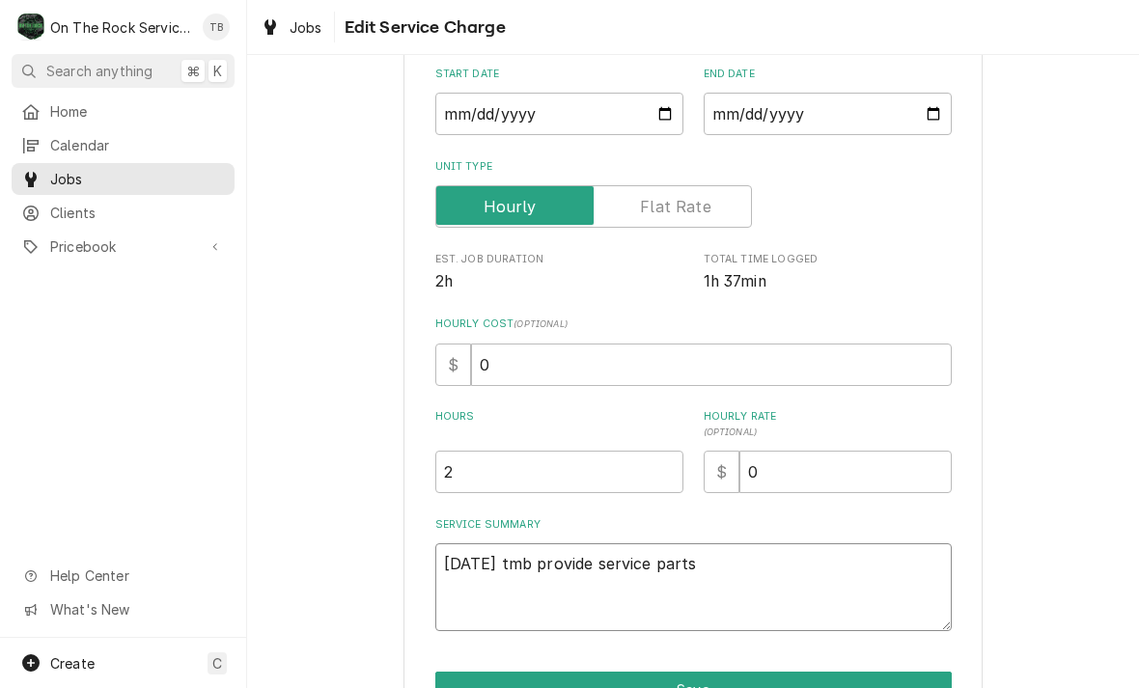
type textarea "8/14/25 tmb provide service parts a"
type textarea "x"
type textarea "8/14/25 tmb provide service parts an"
type textarea "x"
type textarea "8/14/25 tmb provide service parts and"
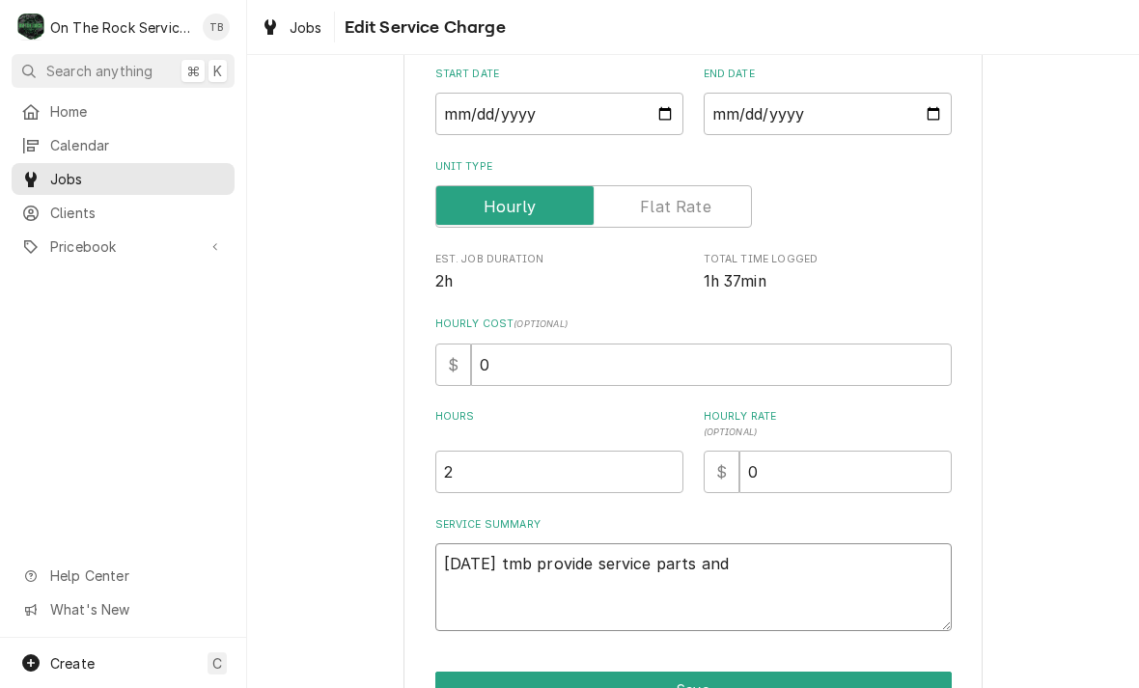
type textarea "x"
type textarea "8/14/25 tmb provide service parts and la"
type textarea "x"
type textarea "8/14/25 tmb provide service parts and lab"
type textarea "x"
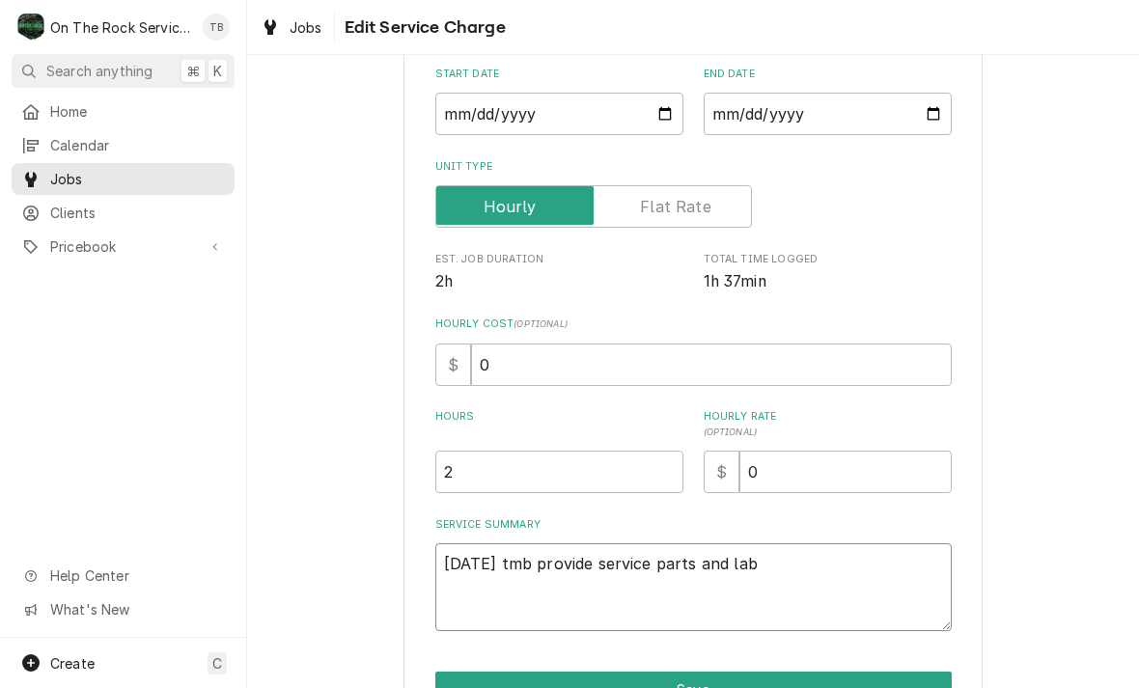
type textarea "8/14/25 tmb provide service parts and labo"
type textarea "x"
type textarea "8/14/25 tmb provide service parts and labor"
type textarea "x"
type textarea "8/14/25 tmb provide service parts and labor"
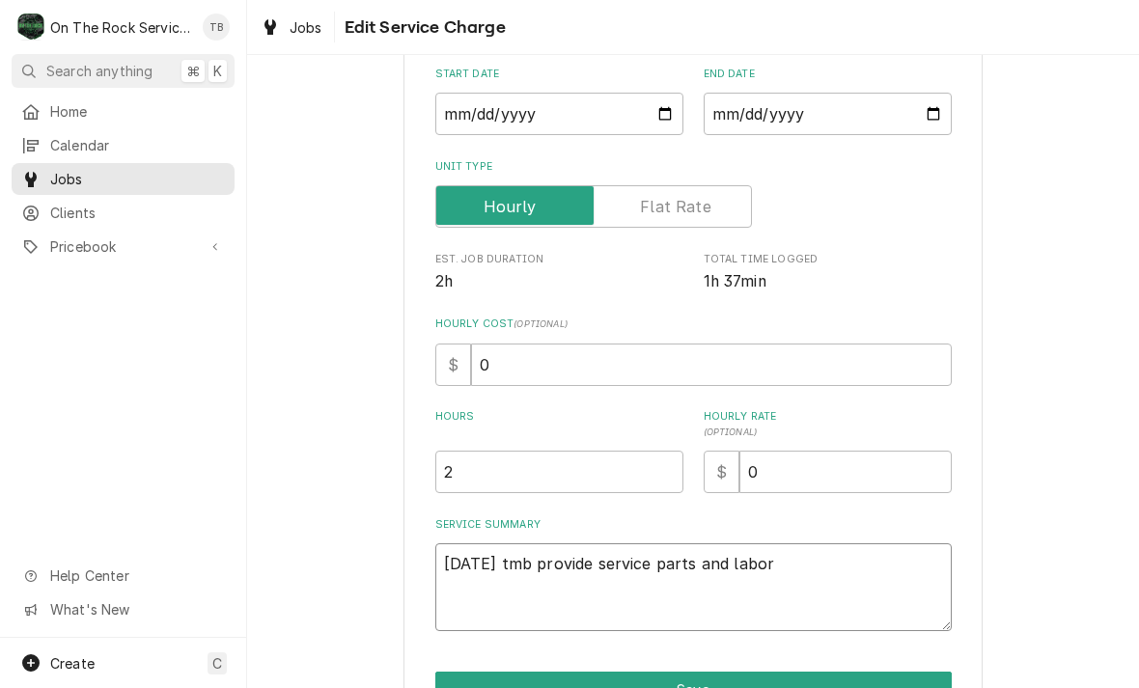
type textarea "x"
type textarea "8/14/25 tmb provide service parts and labor t"
type textarea "x"
type textarea "8/14/25 tmb provide service parts and labor to"
type textarea "x"
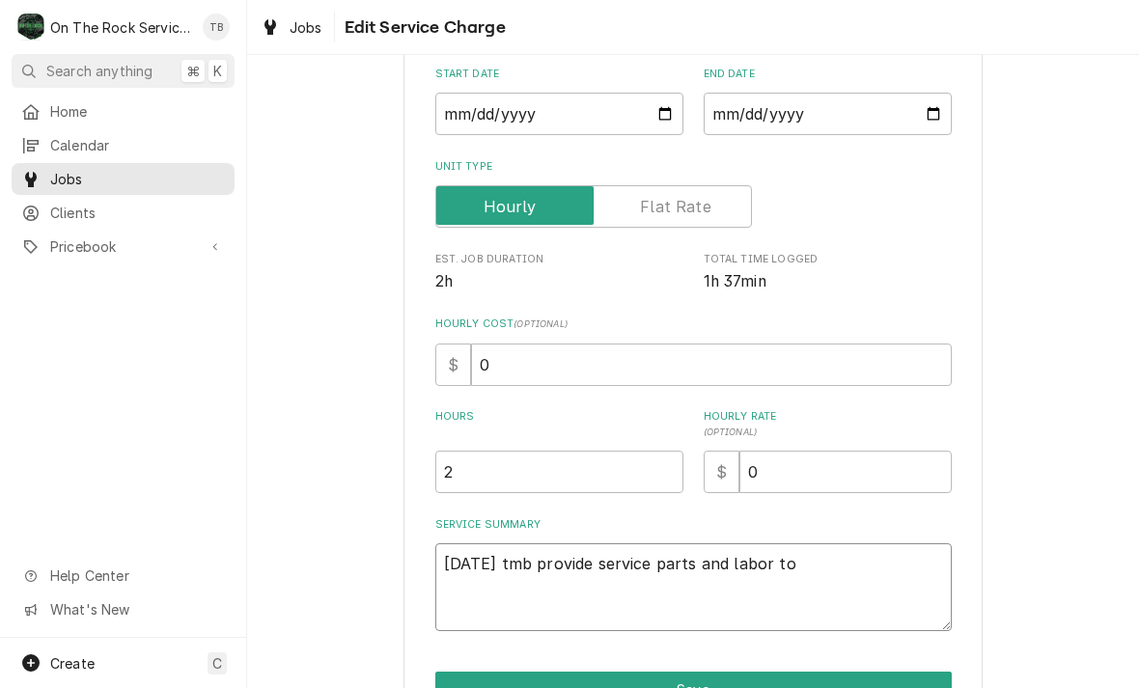
type textarea "8/14/25 tmb provide service parts and labor to"
type textarea "x"
type textarea "8/14/25 tmb provide service parts and labor to d"
type textarea "x"
type textarea "8/14/25 tmb provide service parts and labor to de"
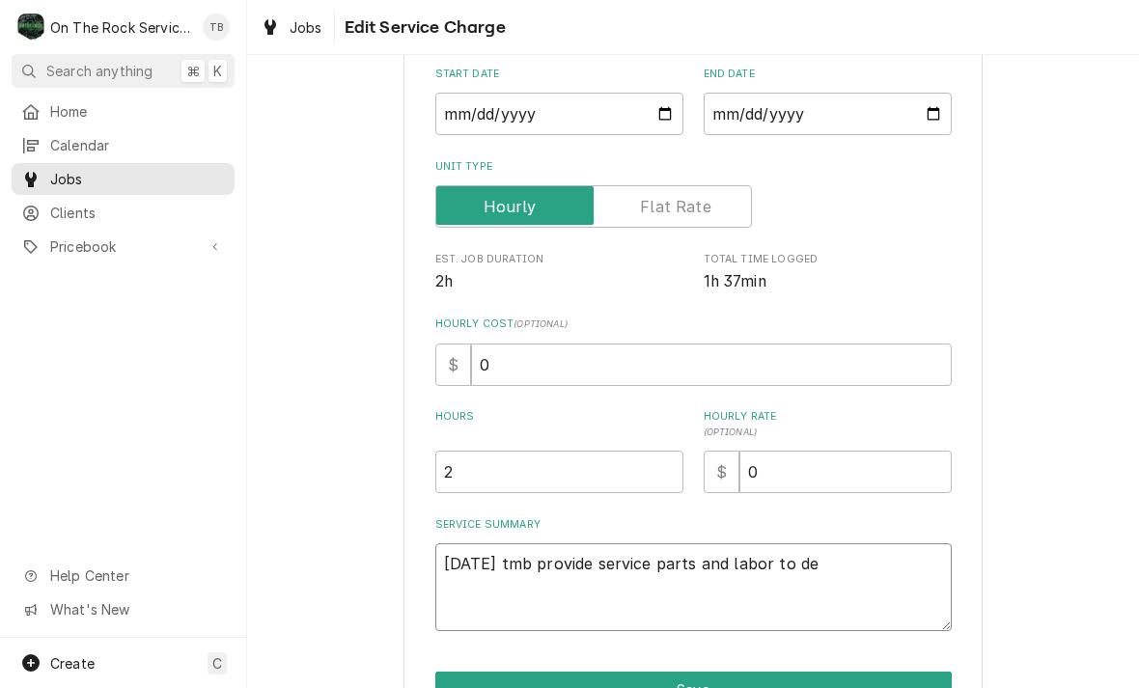
type textarea "x"
type textarea "8/14/25 tmb provide service parts and labor to det"
type textarea "x"
type textarea "8/14/25 tmb provide service parts and labor to deter"
type textarea "x"
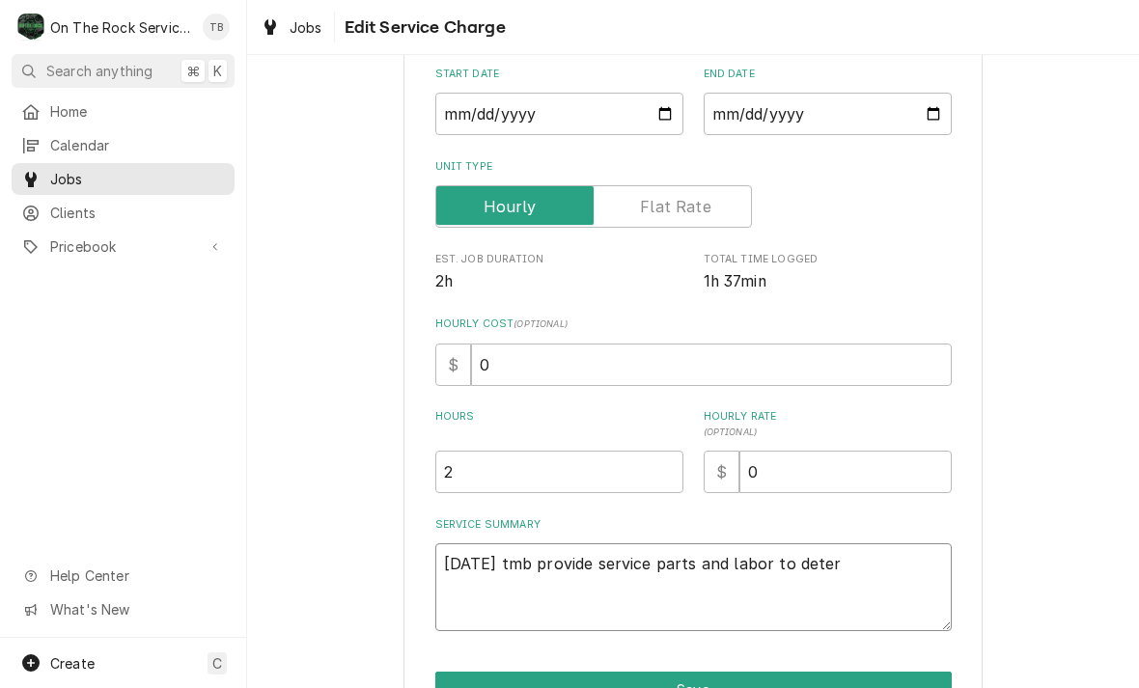
type textarea "8/14/25 tmb provide service parts and labor to determ"
type textarea "x"
type textarea "8/14/25 tmb provide service parts and labor to determin"
type textarea "x"
type textarea "8/14/25 tmb provide service parts and labor to determine"
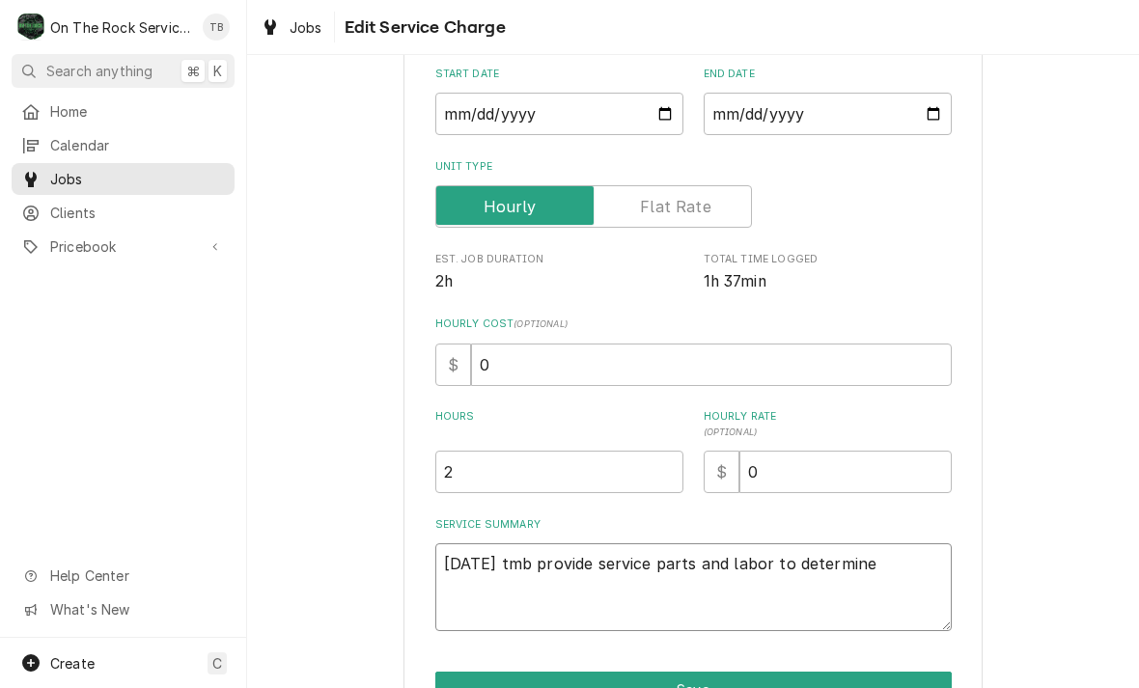
type textarea "x"
type textarea "8/14/25 tmb provide service parts and labor to determine t"
type textarea "x"
type textarea "8/14/25 tmb provide service parts and labor to determine th"
type textarea "x"
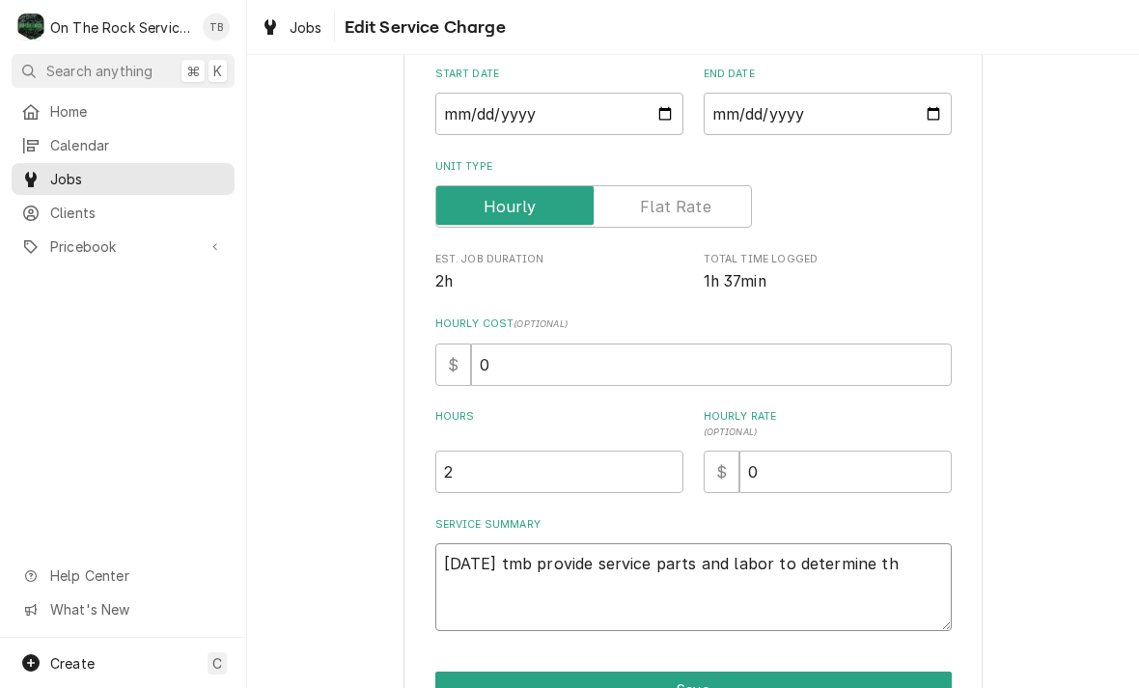
type textarea "8/14/25 tmb provide service parts and labor to determine tha"
type textarea "x"
type textarea "8/14/25 tmb provide service parts and labor to determine thato"
type textarea "x"
type textarea "8/14/25 tmb provide service parts and labor to determine that"
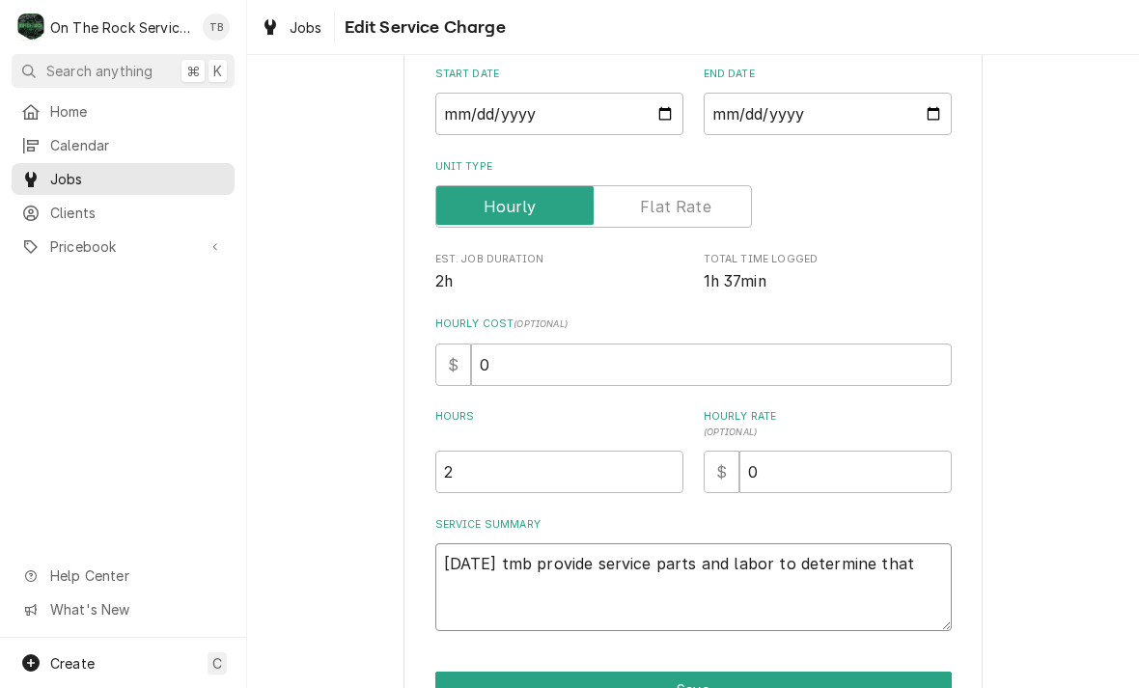
type textarea "x"
type textarea "8/14/25 tmb provide service parts and labor to determine that"
type textarea "x"
type textarea "8/14/25 tmb provide service parts and labor to determine that n"
type textarea "x"
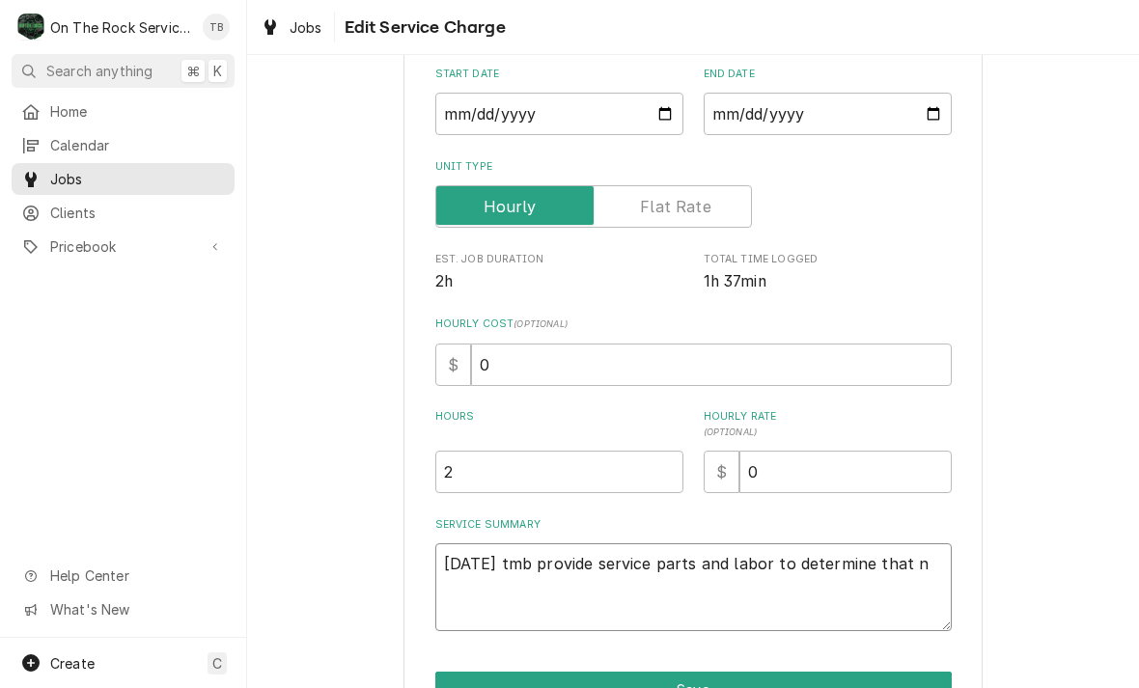
type textarea "8/14/25 tmb provide service parts and labor to determine that n"
type textarea "x"
type textarea "8/14/25 tmb provide service parts and labor to determine that n l"
type textarea "x"
type textarea "8/14/25 tmb provide service parts and labor to determine that n le"
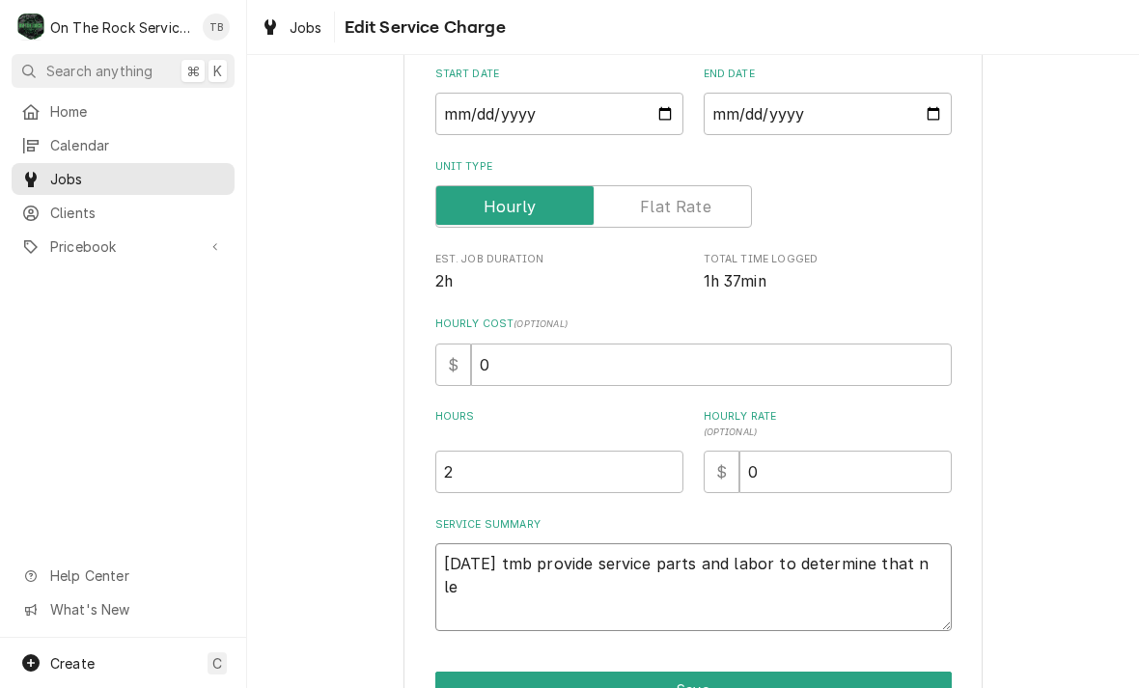
type textarea "x"
type textarea "8/14/25 tmb provide service parts and labor to determine that n l"
type textarea "x"
type textarea "8/14/25 tmb provide service parts and labor to determine that n"
type textarea "x"
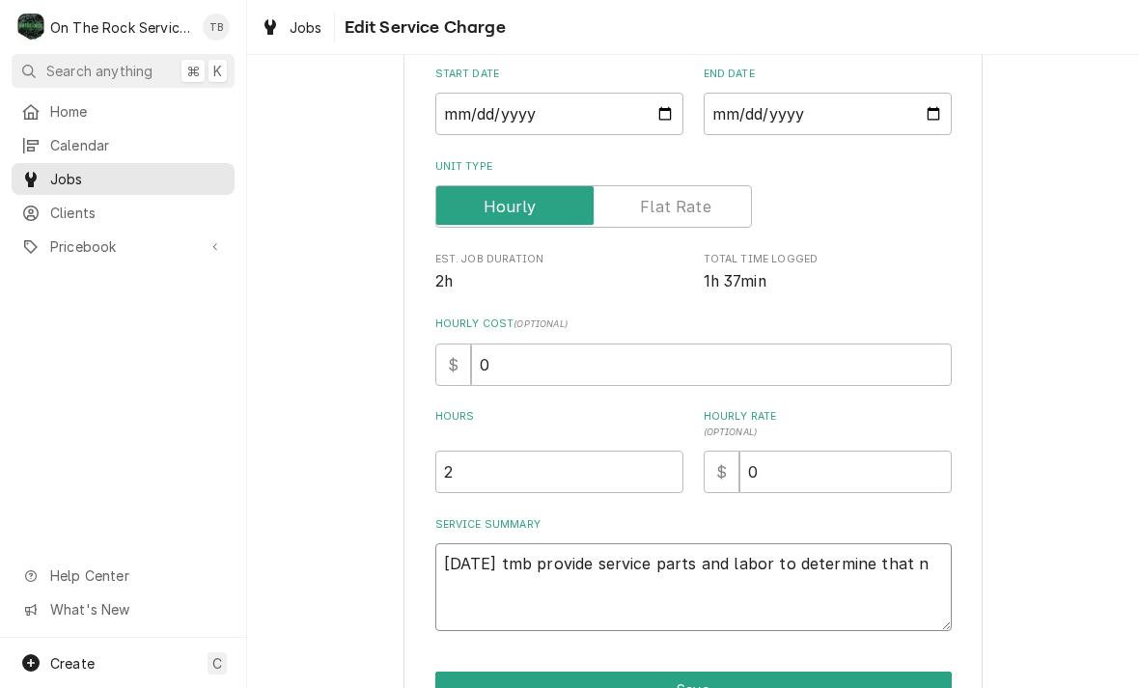
type textarea "8/14/25 tmb provide service parts and labor to determine that n"
type textarea "x"
type textarea "8/14/25 tmb provide service parts and labor to determine that"
type textarea "x"
type textarea "8/14/25 tmb provide service parts and labor to determine that on"
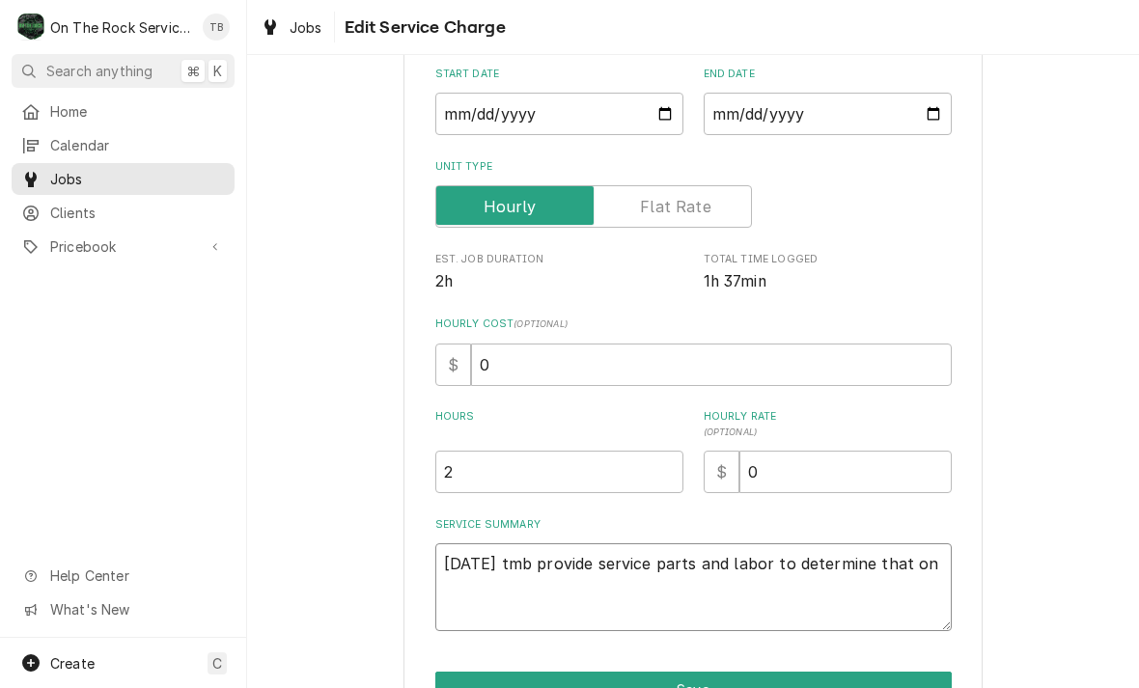
type textarea "x"
type textarea "8/14/25 tmb provide service parts and labor to determine that on"
type textarea "x"
type textarea "8/14/25 tmb provide service parts and labor to determine that on l"
type textarea "x"
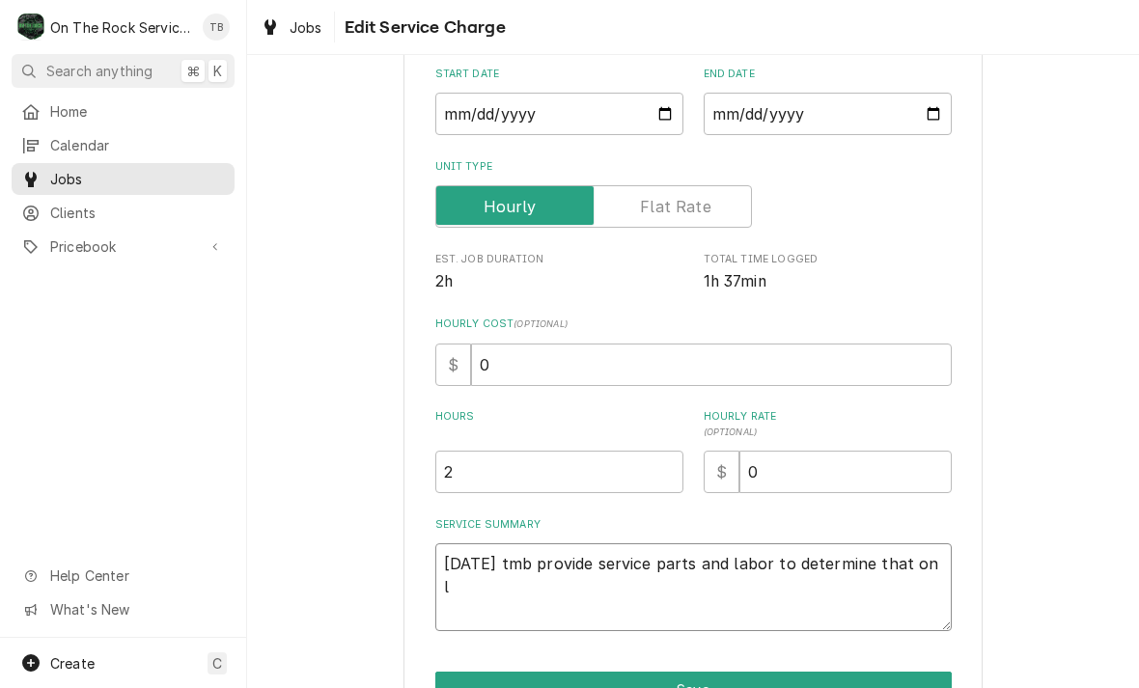
type textarea "8/14/25 tmb provide service parts and labor to determine that on le"
type textarea "x"
type textarea "8/14/25 tmb provide service parts and labor to determine that on let"
type textarea "x"
type textarea "8/14/25 tmb provide service parts and labor to determine that on let"
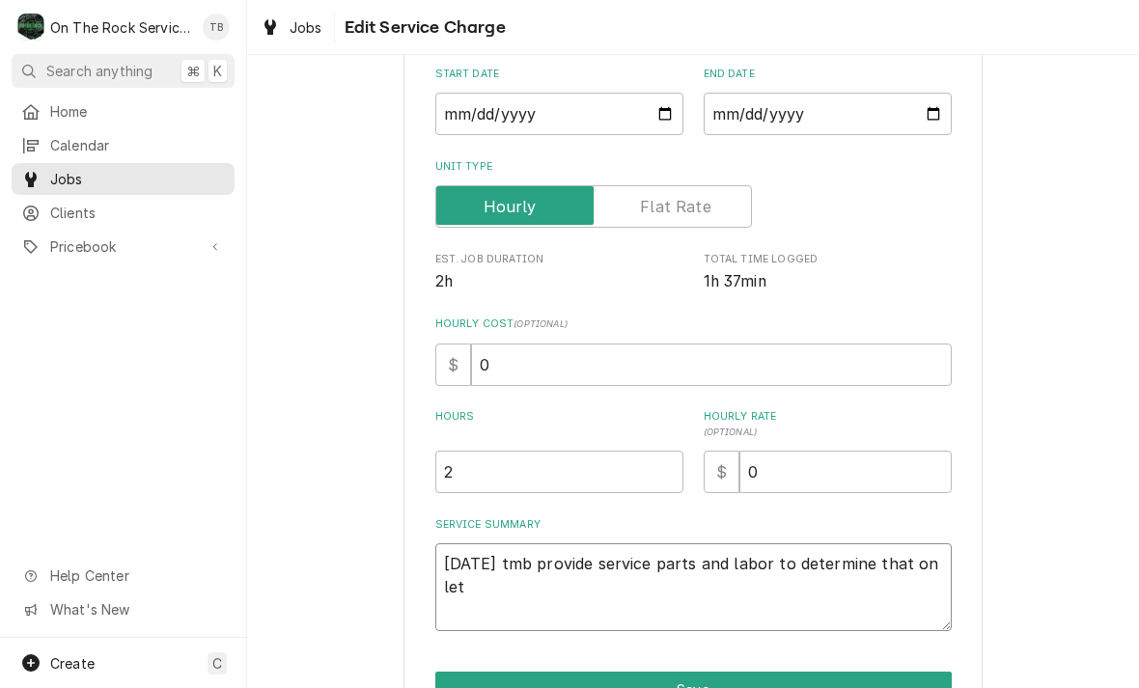
type textarea "x"
type textarea "8/14/25 tmb provide service parts and labor to determine that on let va"
type textarea "x"
type textarea "8/14/25 tmb provide service parts and labor to determine that on let vat"
type textarea "x"
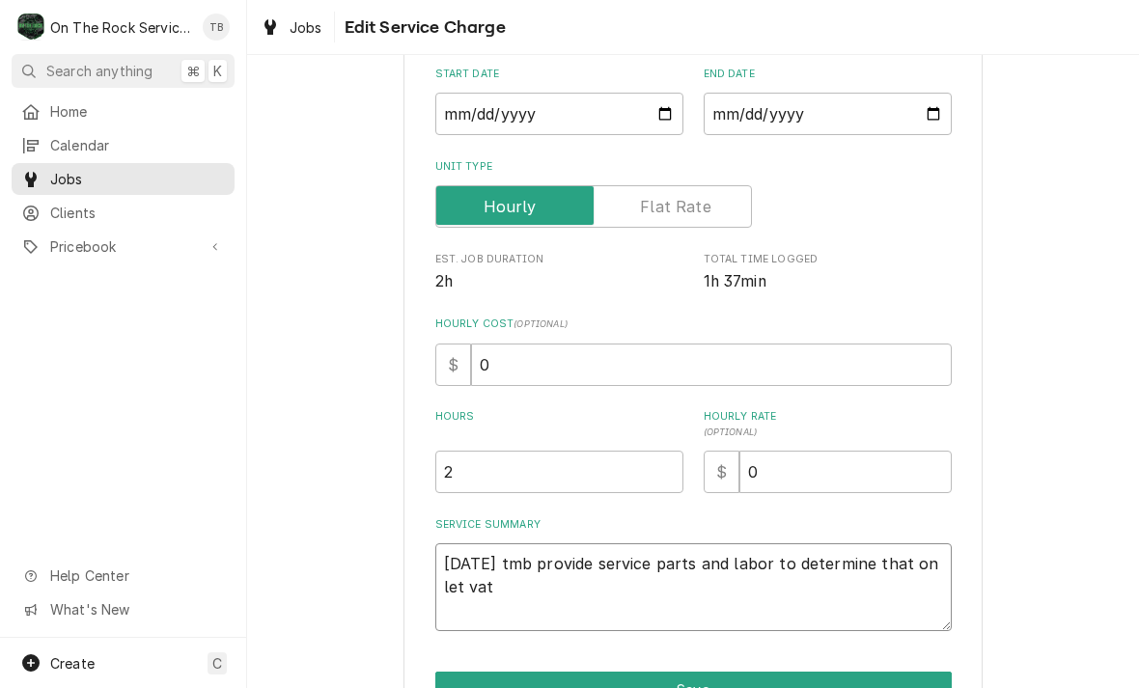
type textarea "8/14/25 tmb provide service parts and labor to determine that on let vat i"
type textarea "x"
type textarea "8/14/25 tmb provide service parts and labor to determine that on let vat in"
type textarea "x"
type textarea "8/14/25 tmb provide service parts and labor to determine that on let vat in"
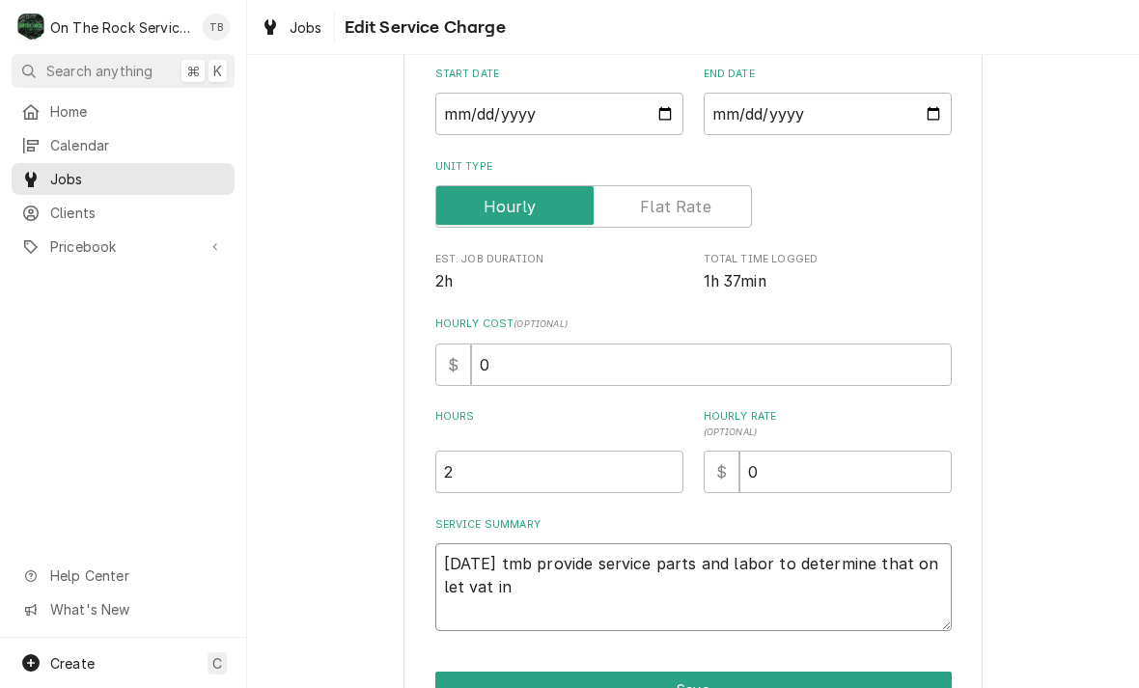
type textarea "x"
type textarea "8/14/25 tmb provide service parts and labor to determine that on let vat in f"
type textarea "x"
type textarea "8/14/25 tmb provide service parts and labor to determine that on let vat in fr"
type textarea "x"
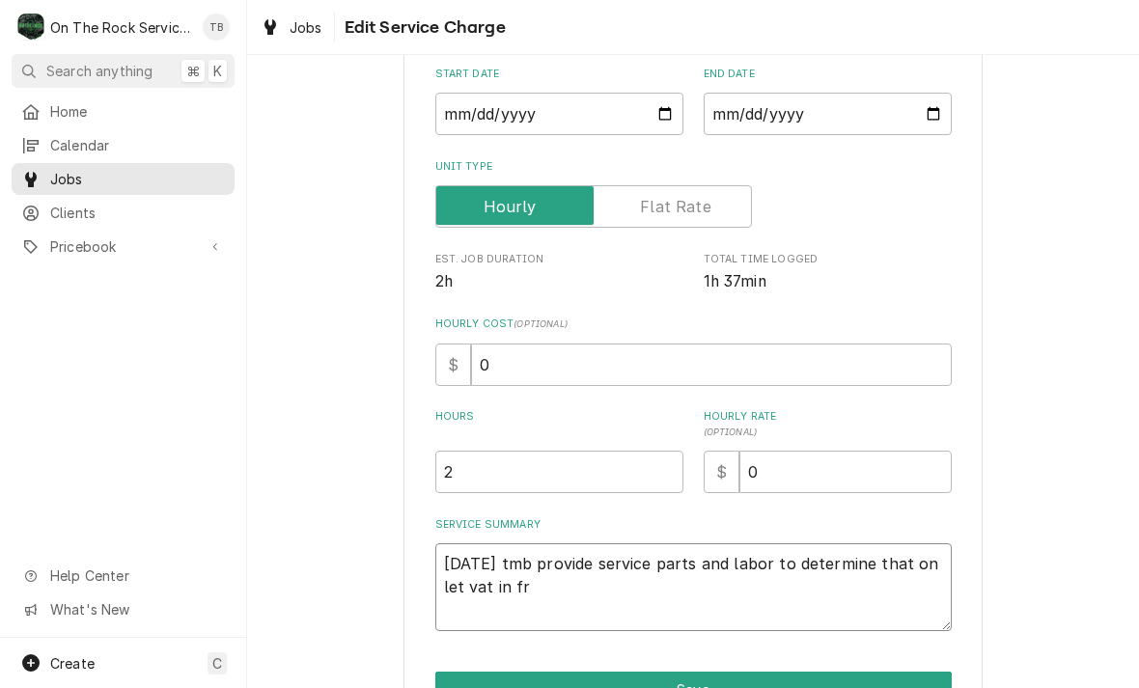
type textarea "8/14/25 tmb provide service parts and labor to determine that on let vat in frr"
type textarea "x"
type textarea "8/14/25 tmb provide service parts and labor to determine that on let vat in frry"
type textarea "x"
type textarea "8/14/25 tmb provide service parts and labor to determine that on let vat in frr…"
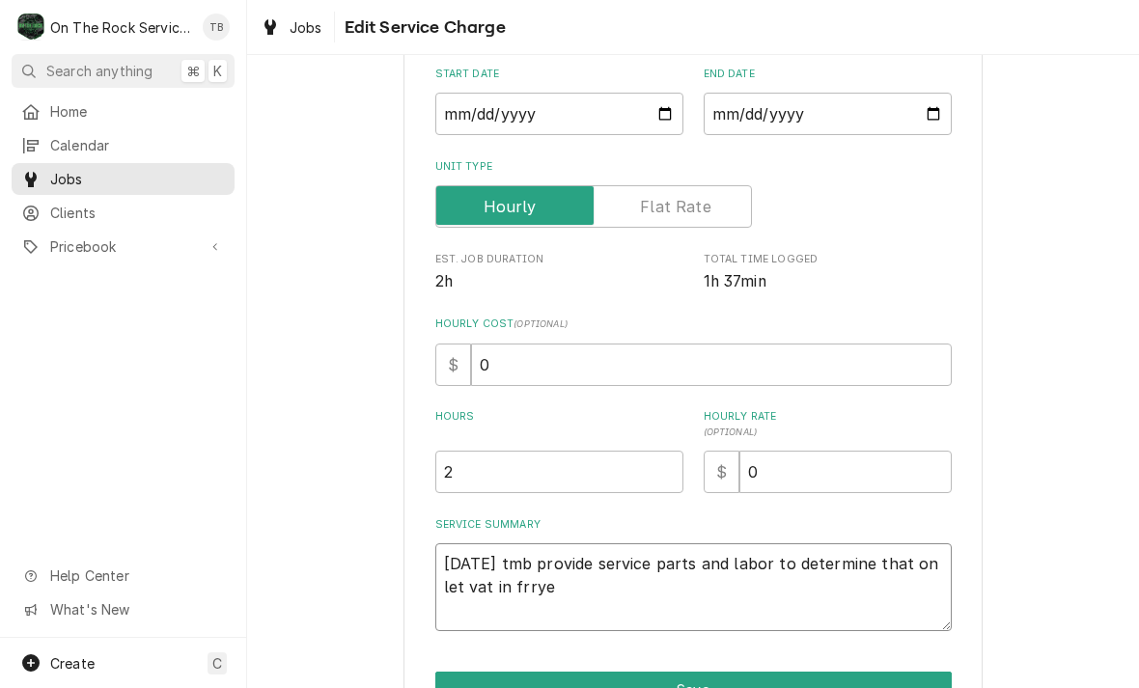
type textarea "x"
type textarea "8/14/25 tmb provide service parts and labor to determine that on let vat in frr…"
type textarea "x"
type textarea "8/14/25 tmb provide service parts and labor to determine that on let vat in frr…"
type textarea "x"
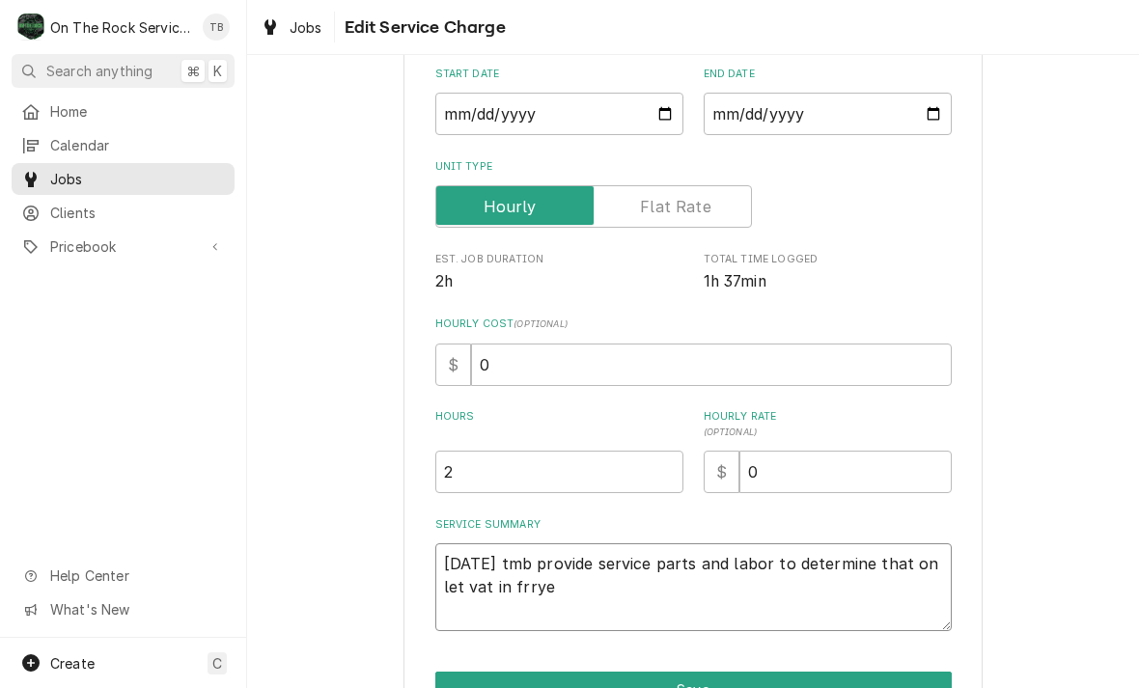
type textarea "8/14/25 tmb provide service parts and labor to determine that on let vat in frry"
type textarea "x"
type textarea "8/14/25 tmb provide service parts and labor to determine that on let vat in frr"
type textarea "x"
type textarea "8/14/25 tmb provide service parts and labor to determine that on let vat in fr"
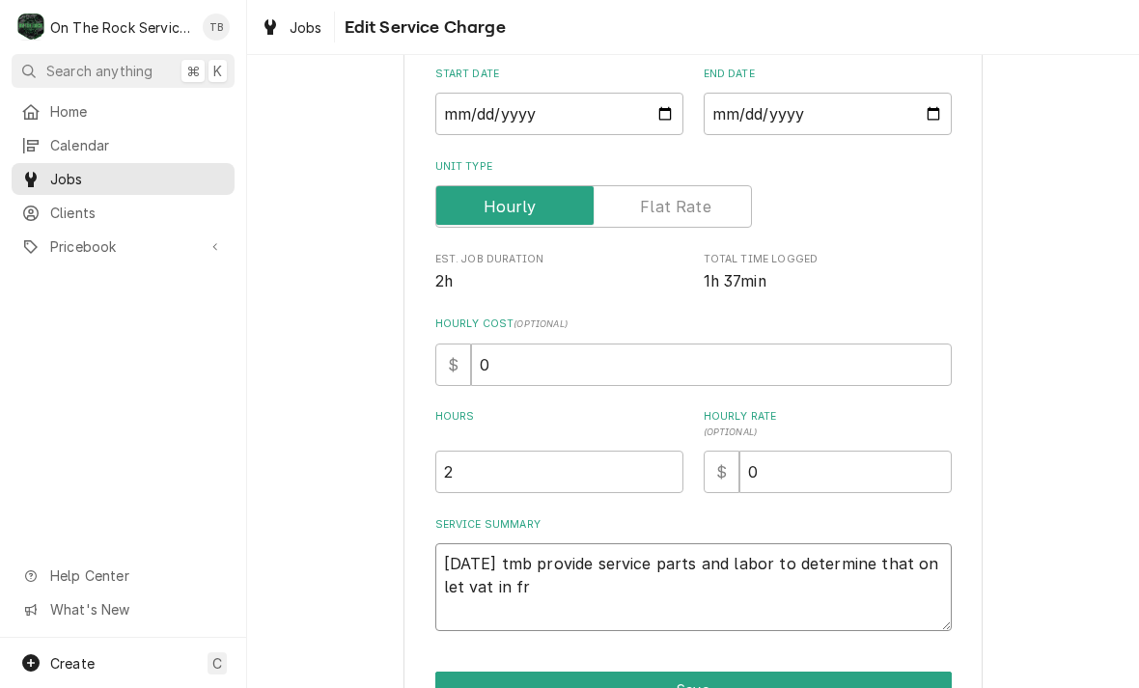
type textarea "x"
type textarea "8/14/25 tmb provide service parts and labor to determine that on let vat in f"
type textarea "x"
type textarea "8/14/25 tmb provide service parts and labor to determine that on let vat in fr"
type textarea "x"
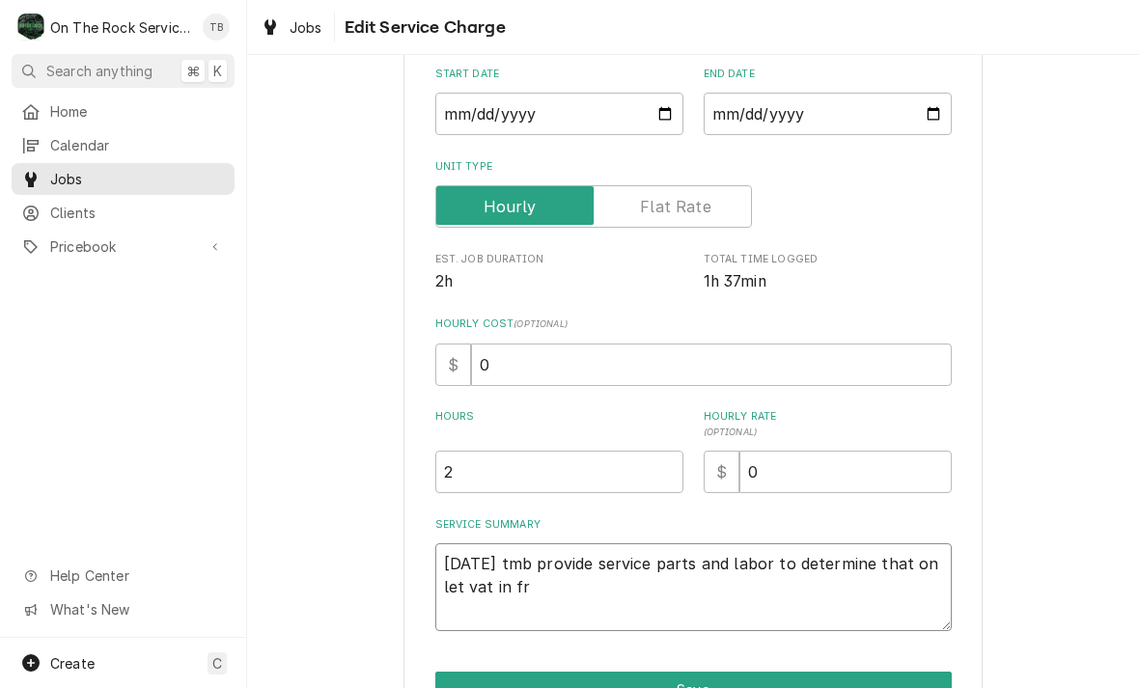
type textarea "8/14/25 tmb provide service parts and labor to determine that on let vat in fry"
type textarea "x"
type textarea "8/14/25 tmb provide service parts and labor to determine that on let vat in fry"
type textarea "x"
type textarea "8/14/25 tmb provide service parts and labor to determine that on let vat in fry…"
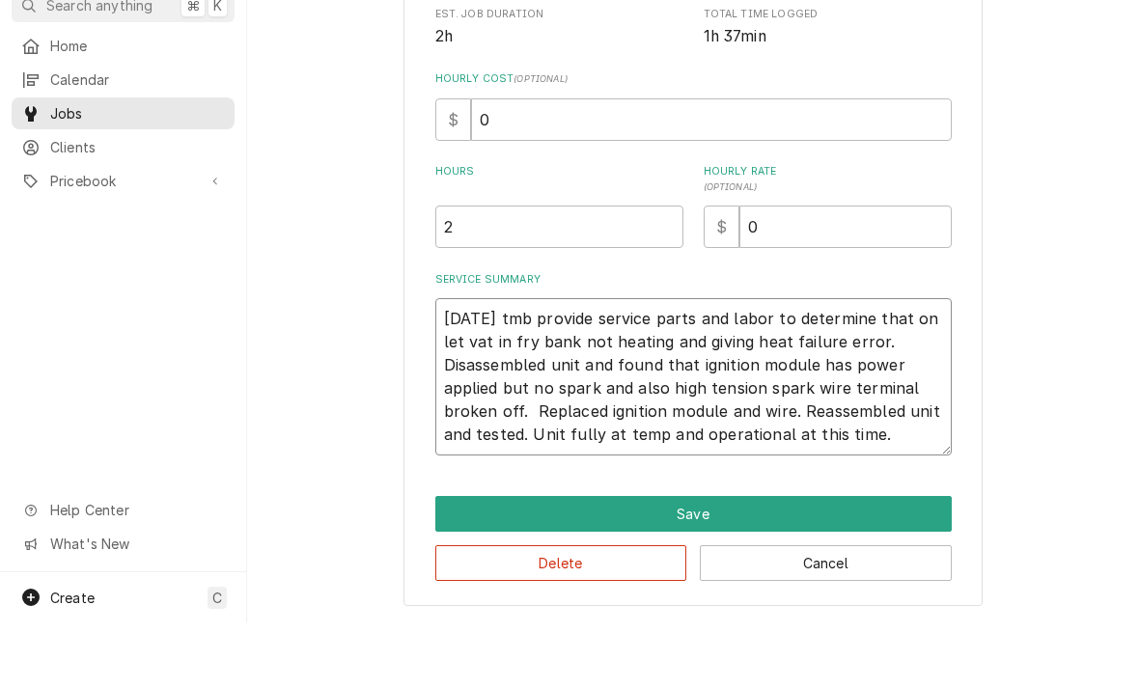
scroll to position [363, 0]
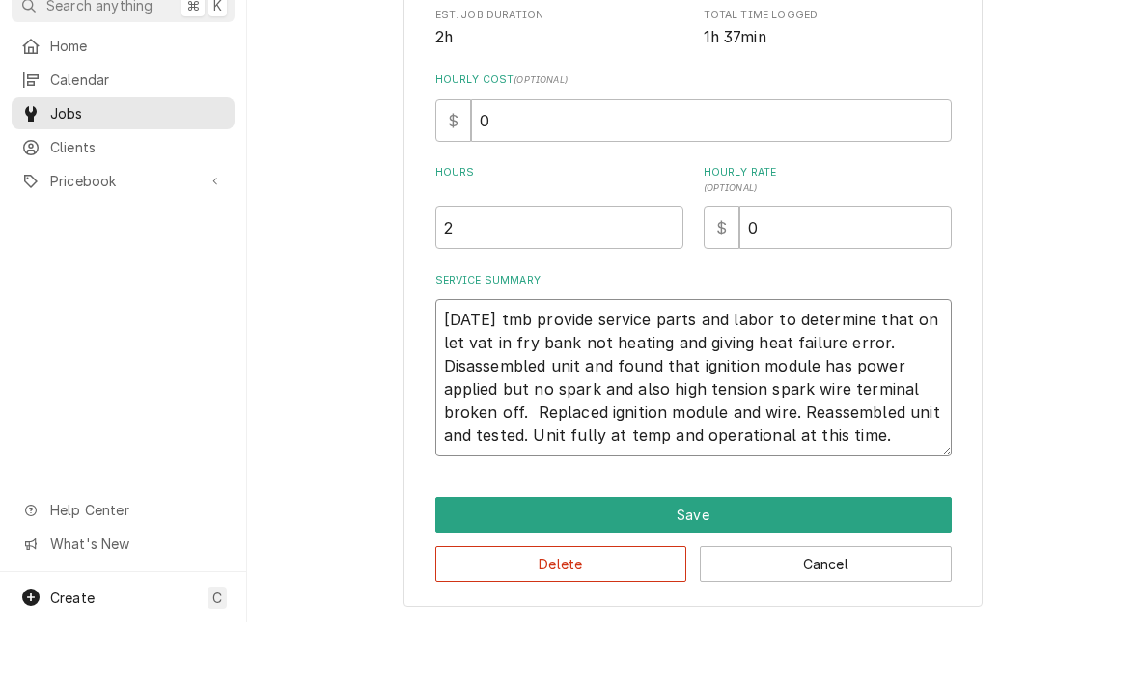
click at [879, 442] on textarea "8/14/25 tmb provide service parts and labor to determine that on let vat in fry…" at bounding box center [693, 443] width 516 height 157
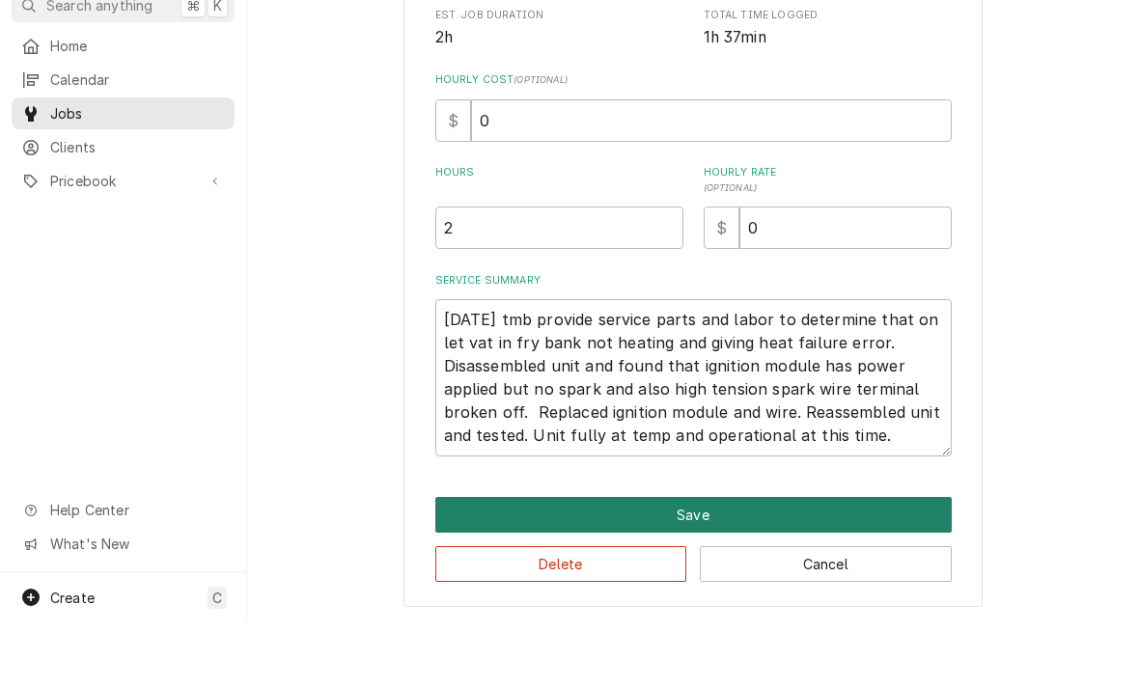
click at [707, 563] on button "Save" at bounding box center [693, 581] width 516 height 36
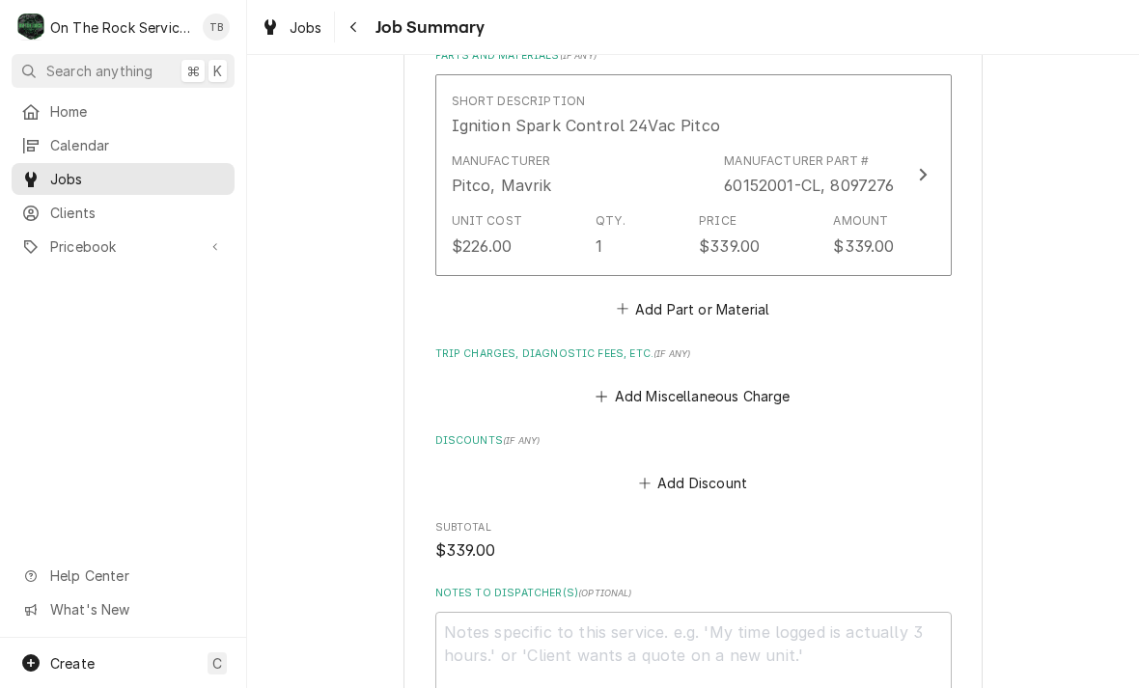
scroll to position [979, 0]
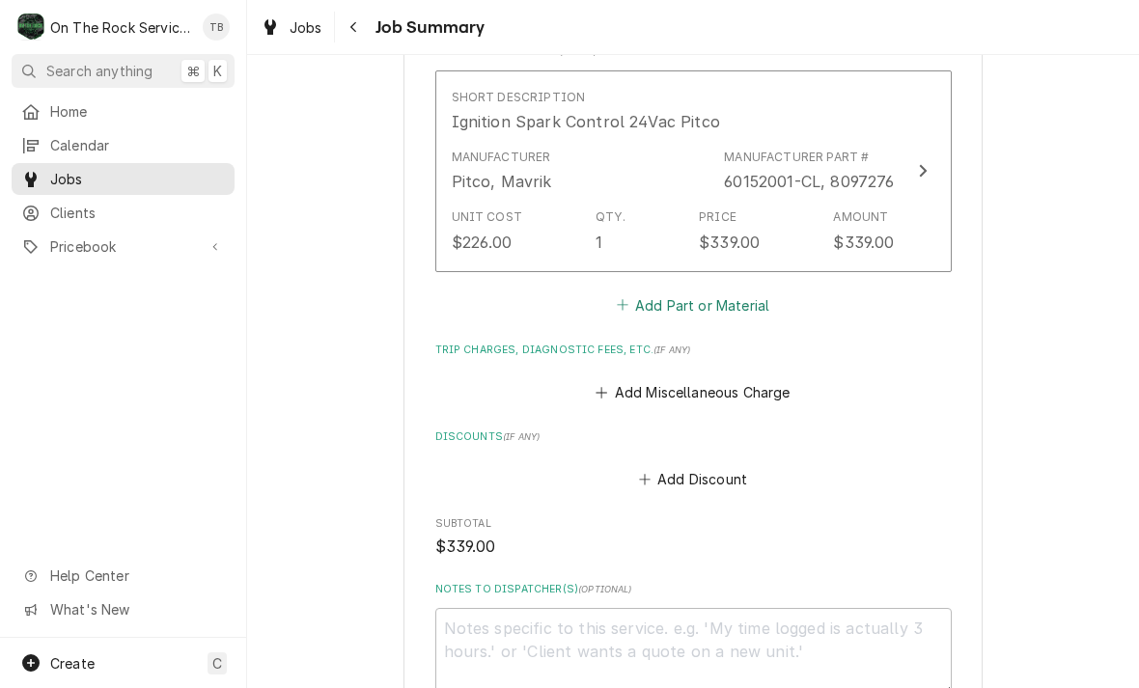
click at [731, 302] on button "Add Part or Material" at bounding box center [692, 304] width 159 height 27
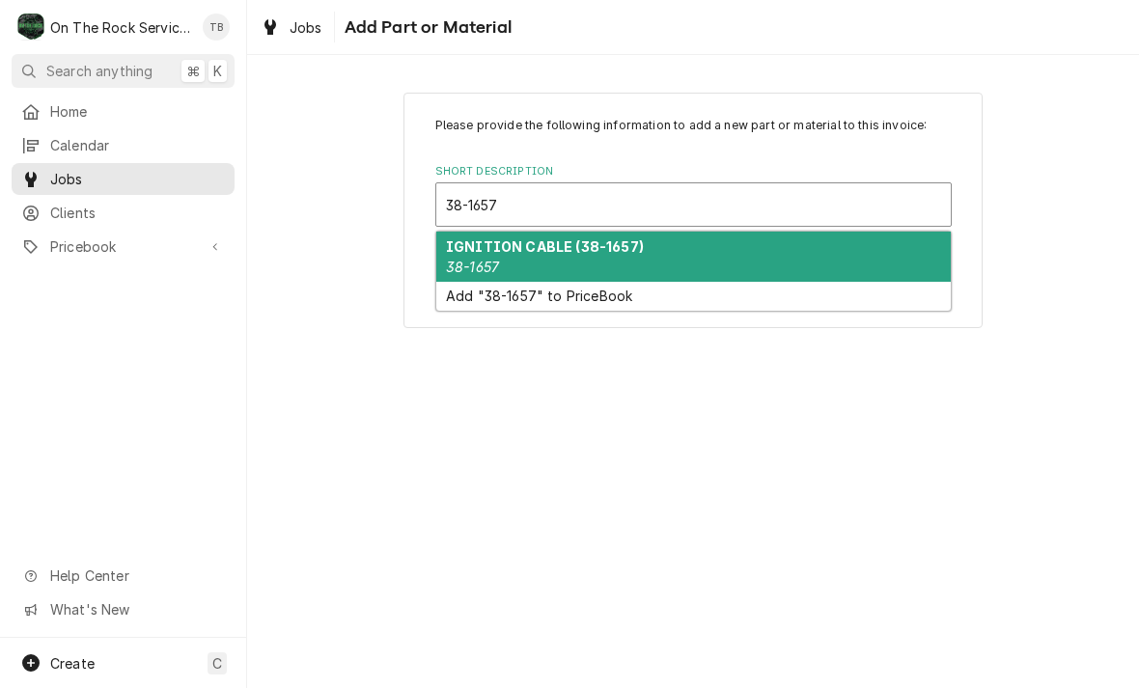
click at [613, 261] on div "IGNITION CABLE (38-1657) 38-1657" at bounding box center [693, 257] width 514 height 50
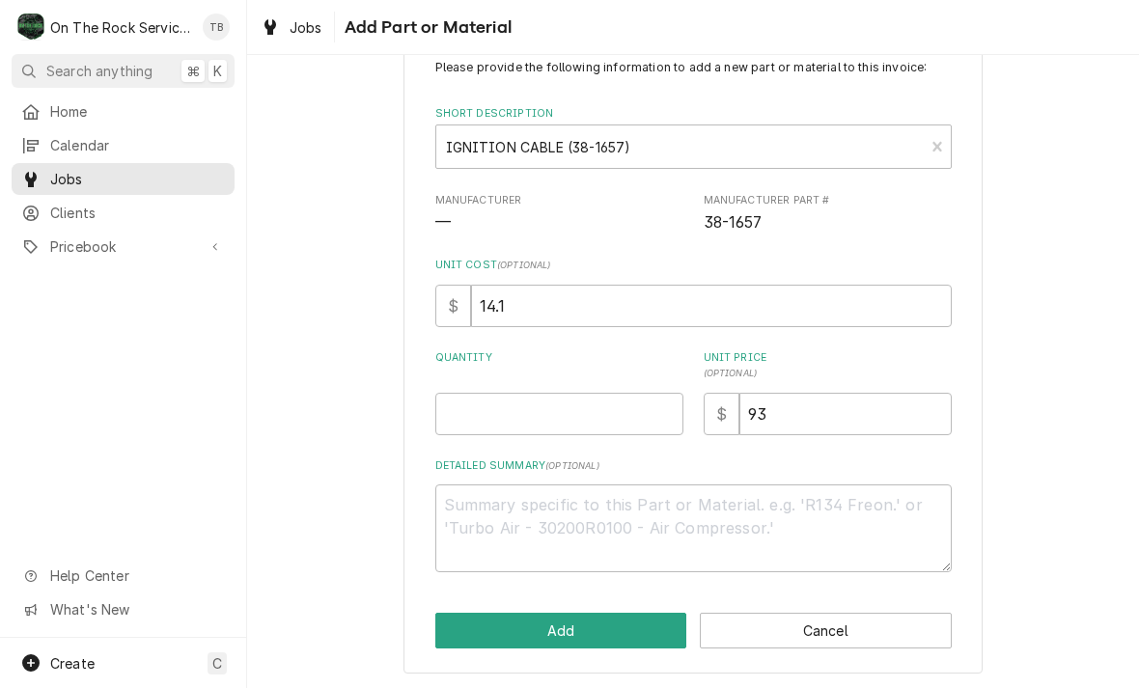
scroll to position [57, 0]
click at [544, 409] on input "Quantity" at bounding box center [559, 415] width 248 height 42
click at [1128, 389] on div "Please provide the following information to add a new part or material to this …" at bounding box center [693, 354] width 892 height 673
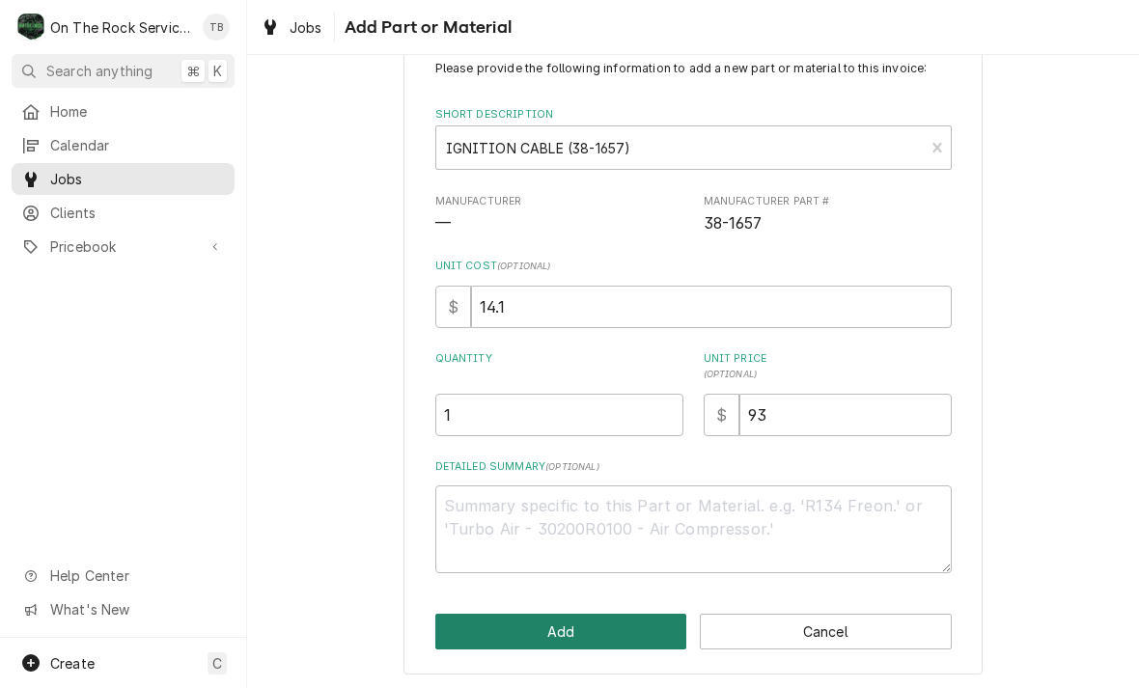
click at [546, 632] on button "Add" at bounding box center [561, 632] width 252 height 36
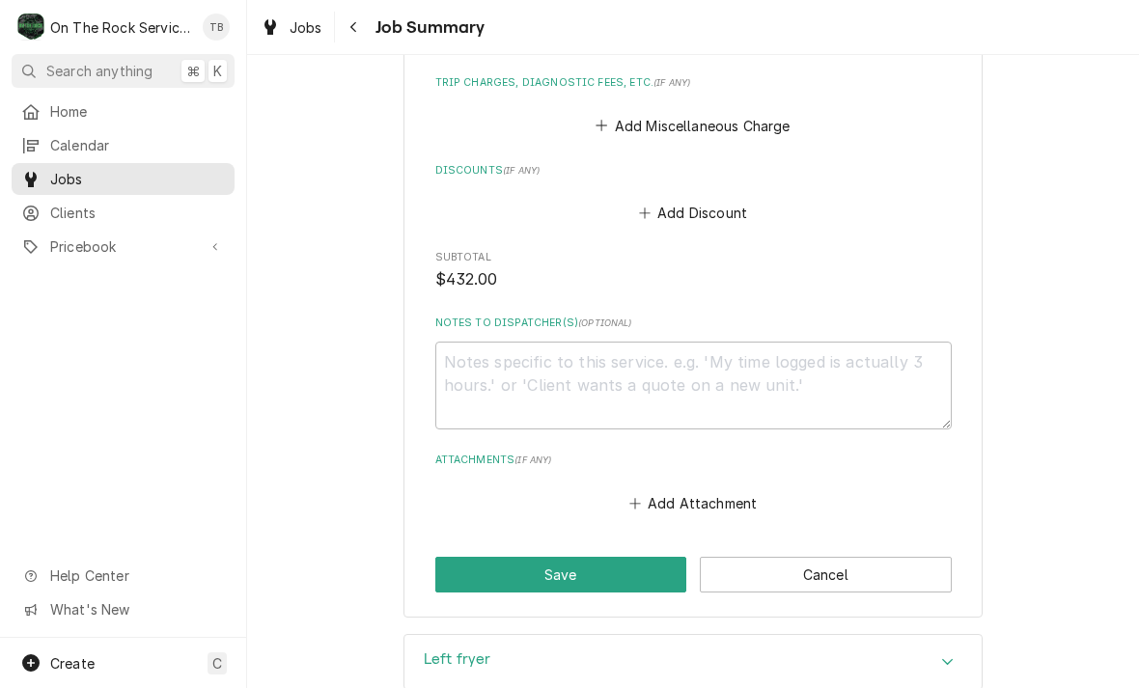
scroll to position [1459, 0]
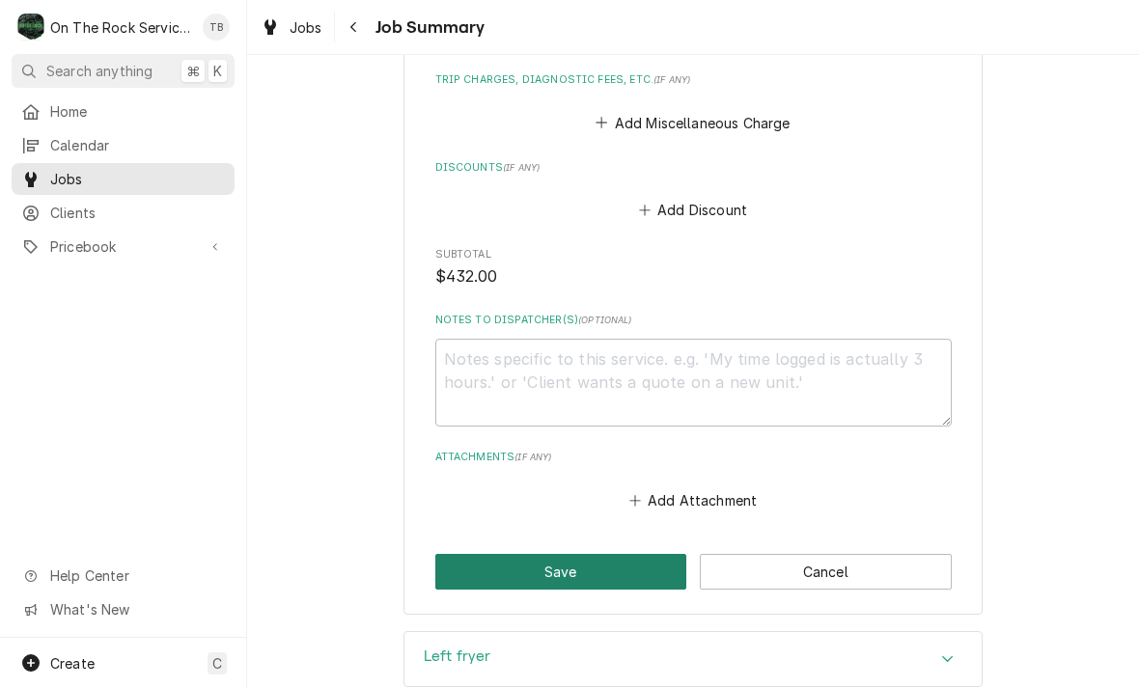
click at [572, 568] on button "Save" at bounding box center [561, 572] width 252 height 36
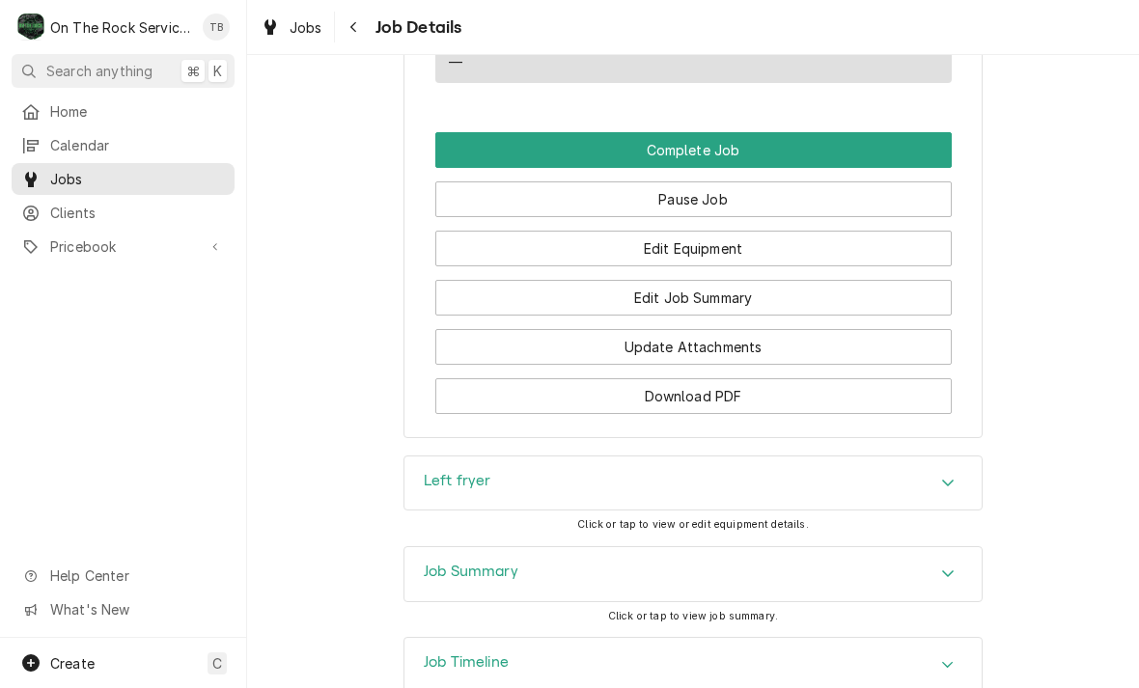
scroll to position [2099, 0]
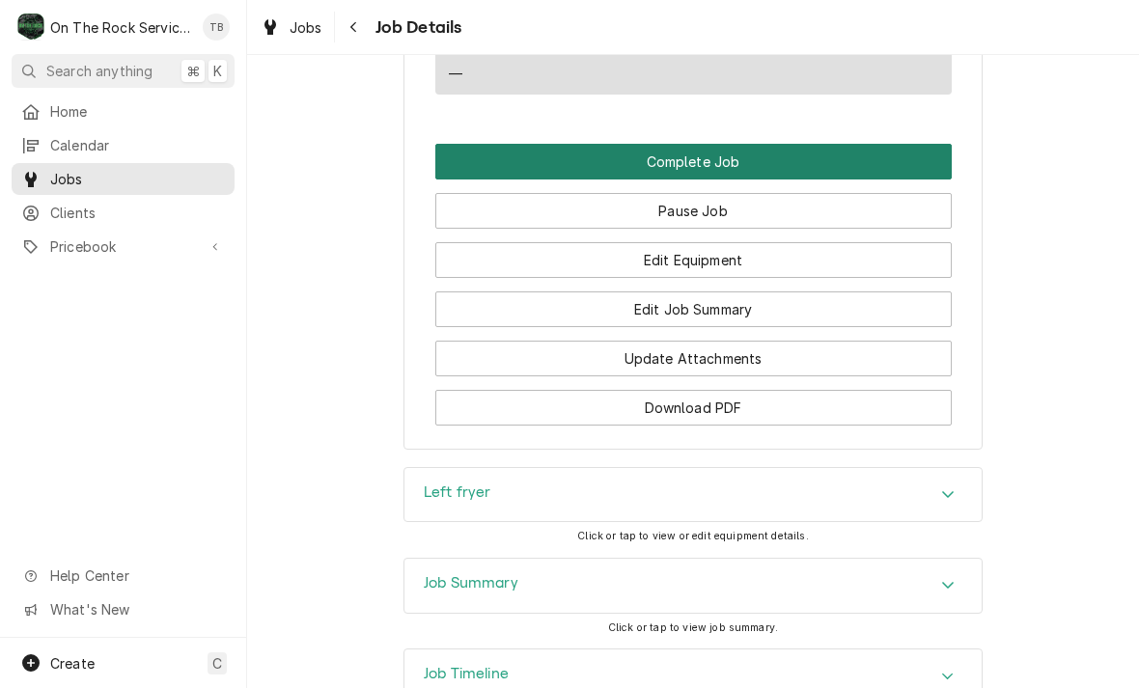
click at [698, 144] on button "Complete Job" at bounding box center [693, 162] width 516 height 36
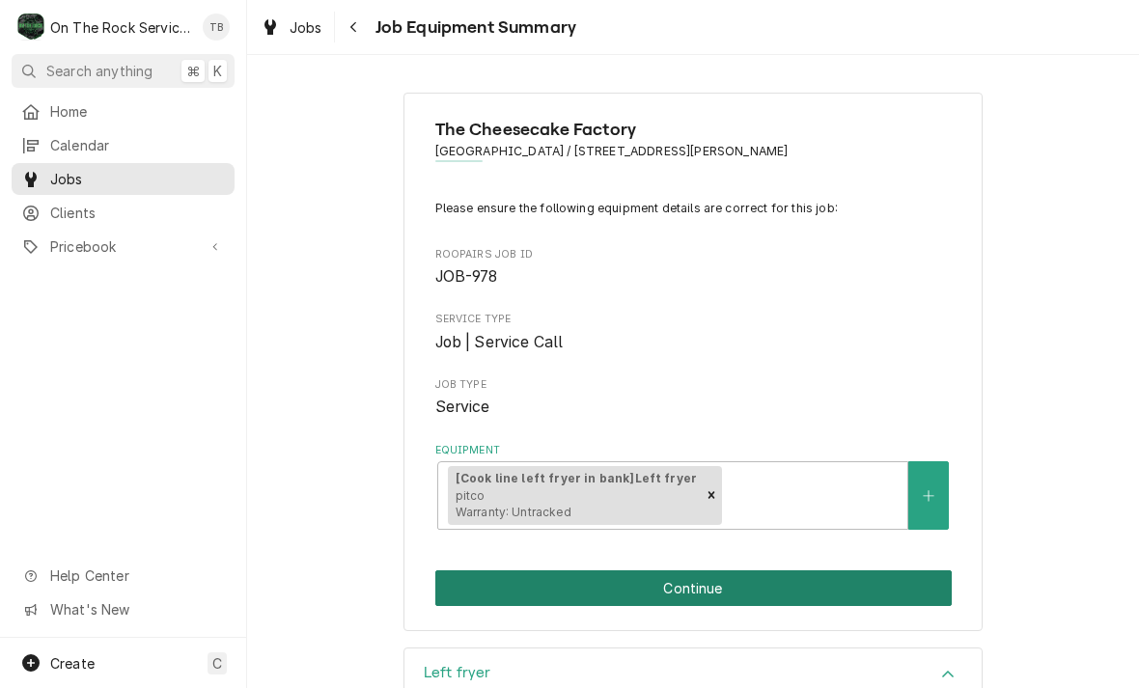
click at [773, 584] on button "Continue" at bounding box center [693, 588] width 516 height 36
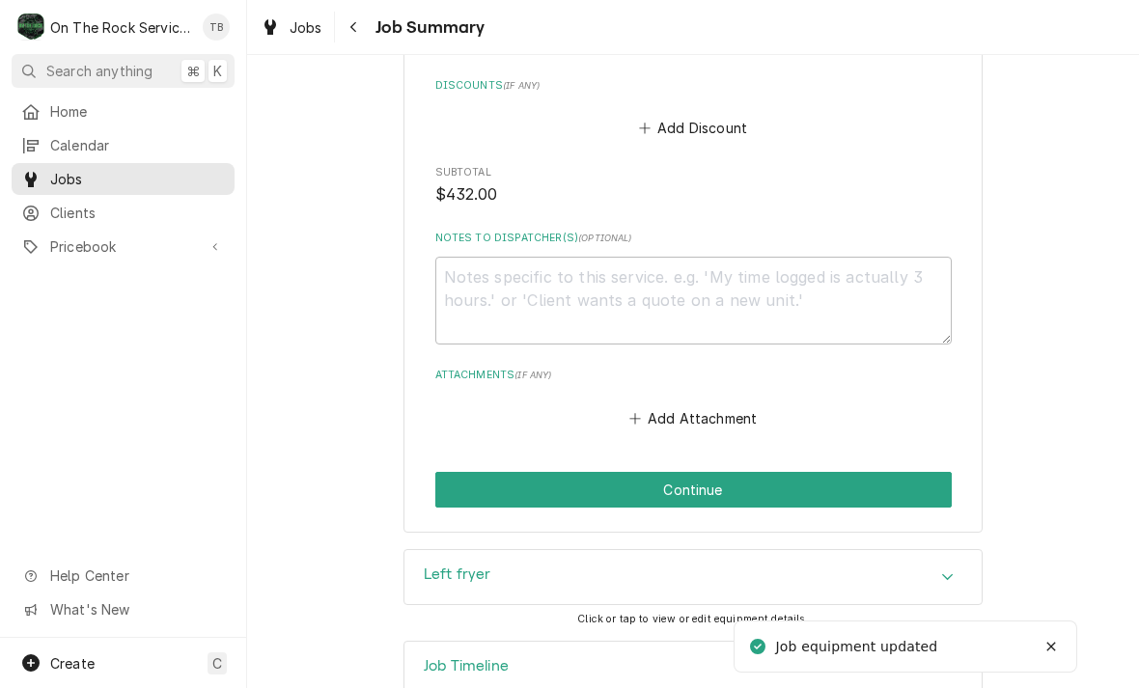
scroll to position [1569, 0]
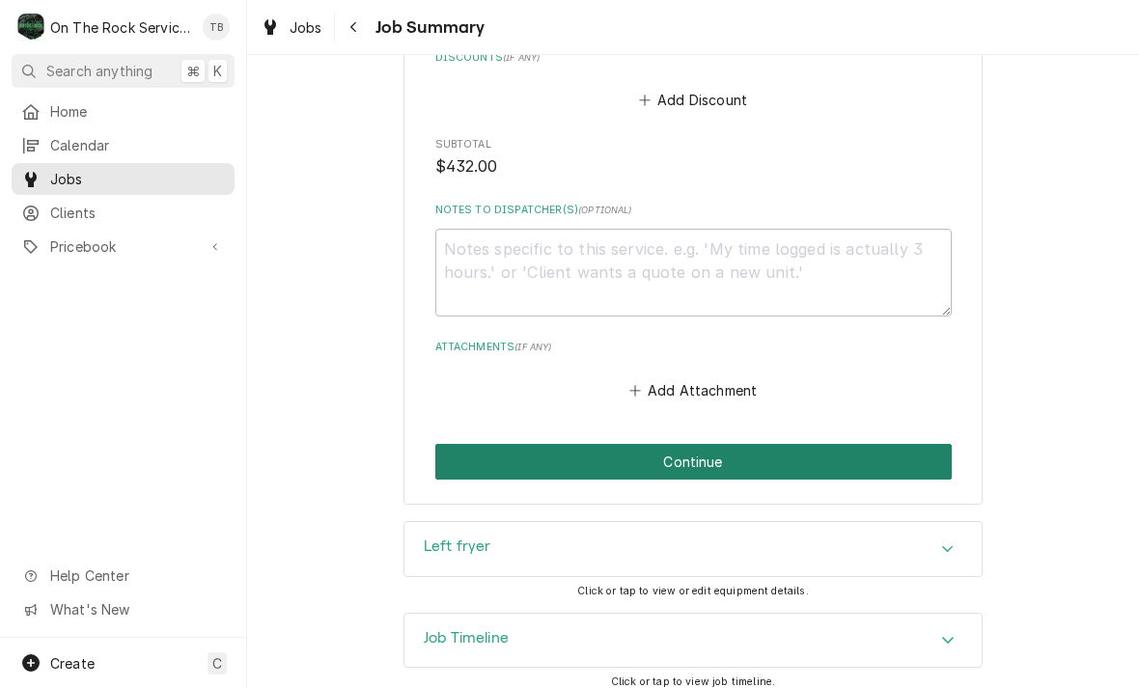
click at [659, 447] on button "Continue" at bounding box center [693, 462] width 516 height 36
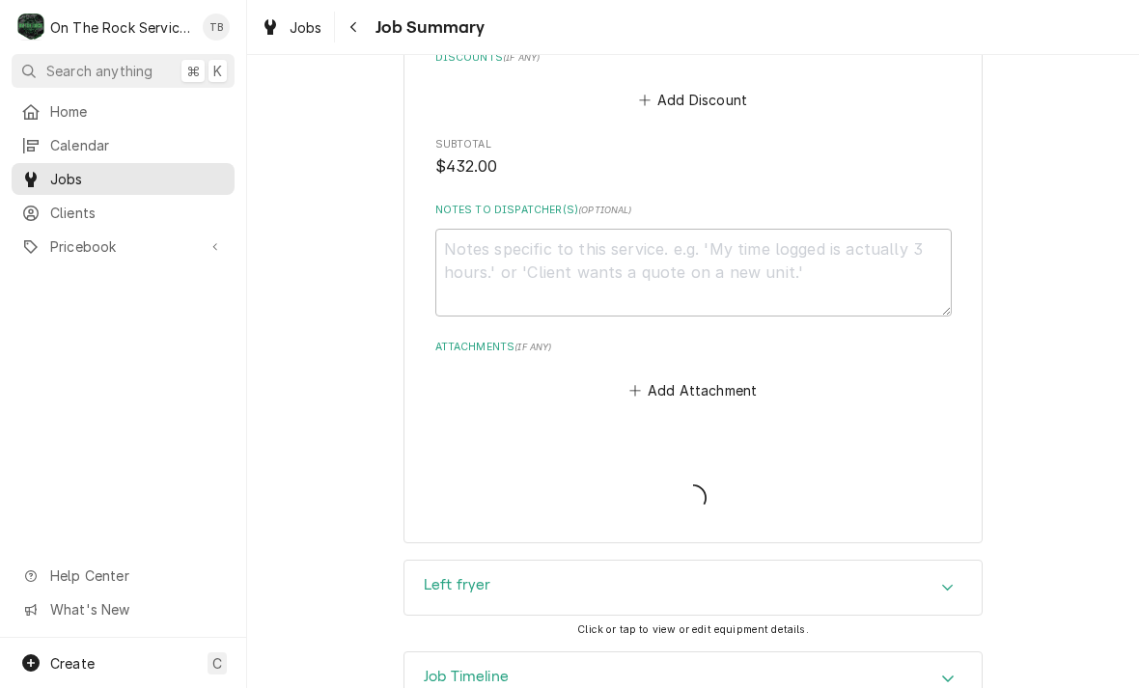
type textarea "x"
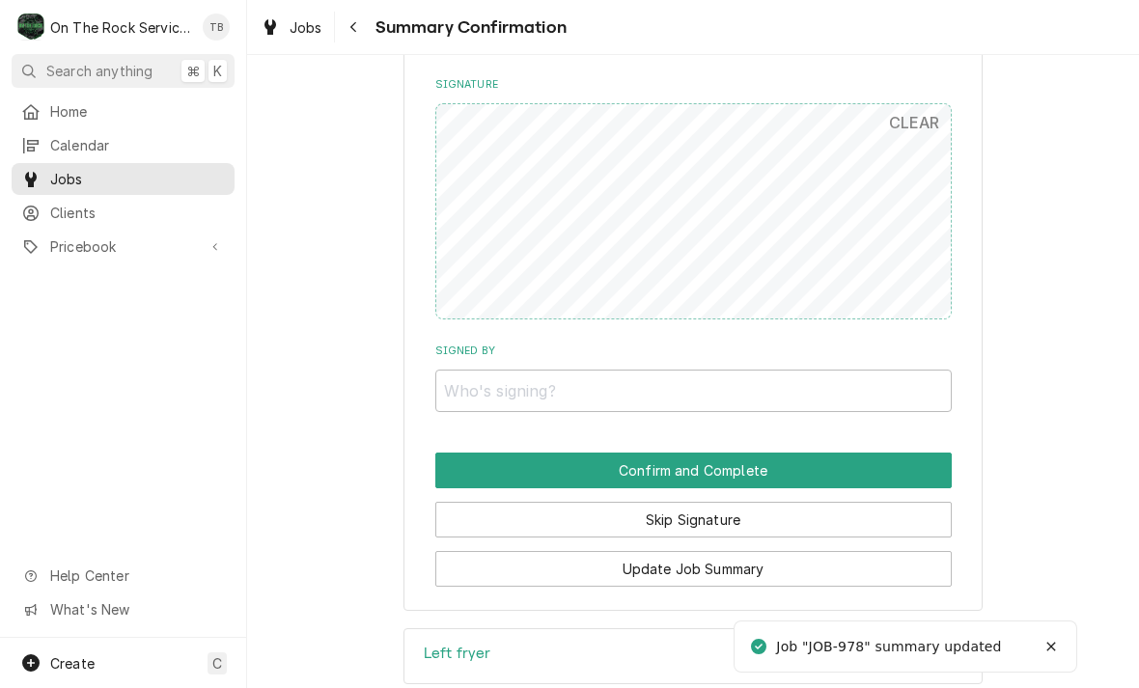
scroll to position [1403, 0]
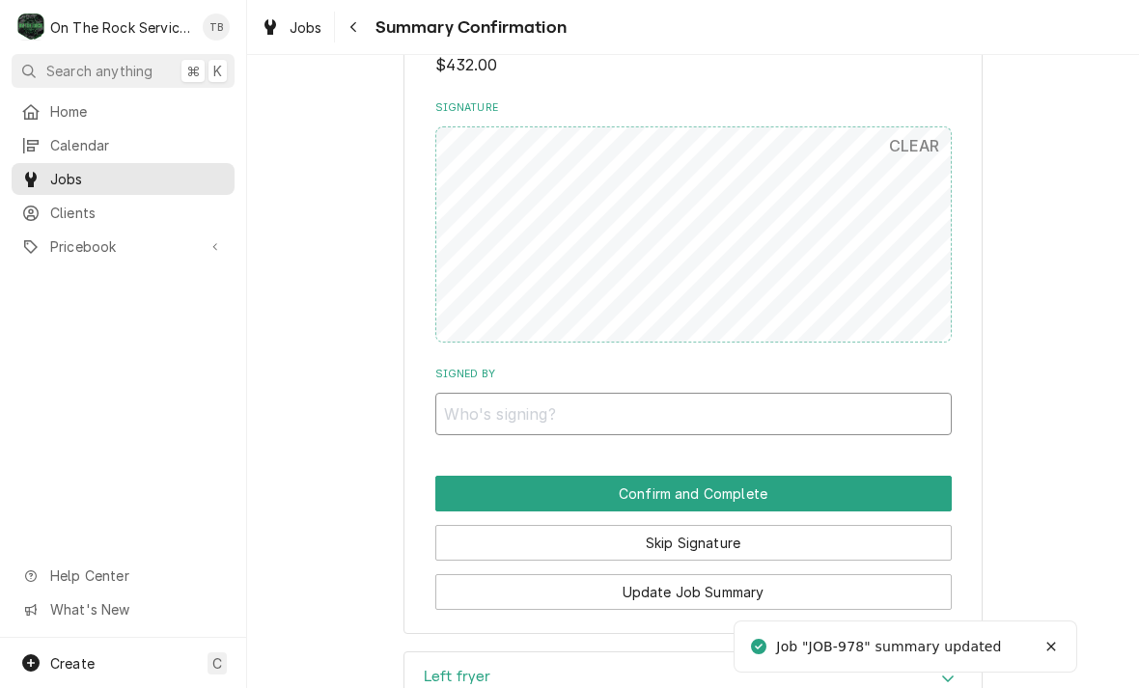
click at [501, 396] on input "Signed By" at bounding box center [693, 414] width 516 height 42
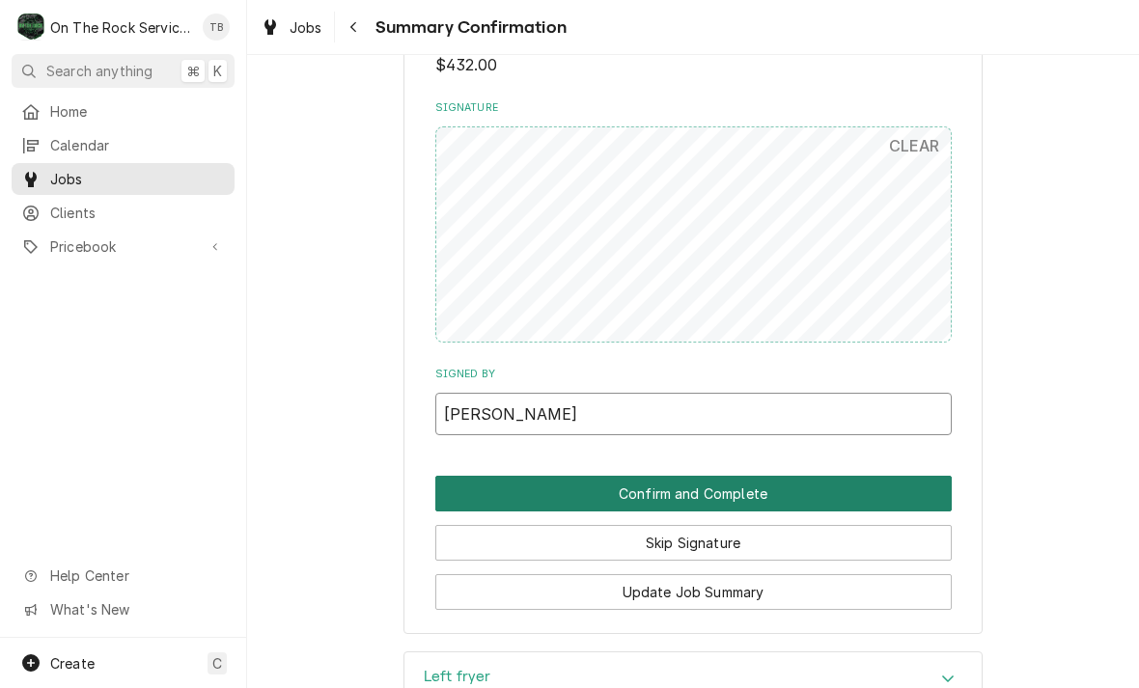
type input "[PERSON_NAME]"
click at [680, 482] on button "Confirm and Complete" at bounding box center [693, 494] width 516 height 36
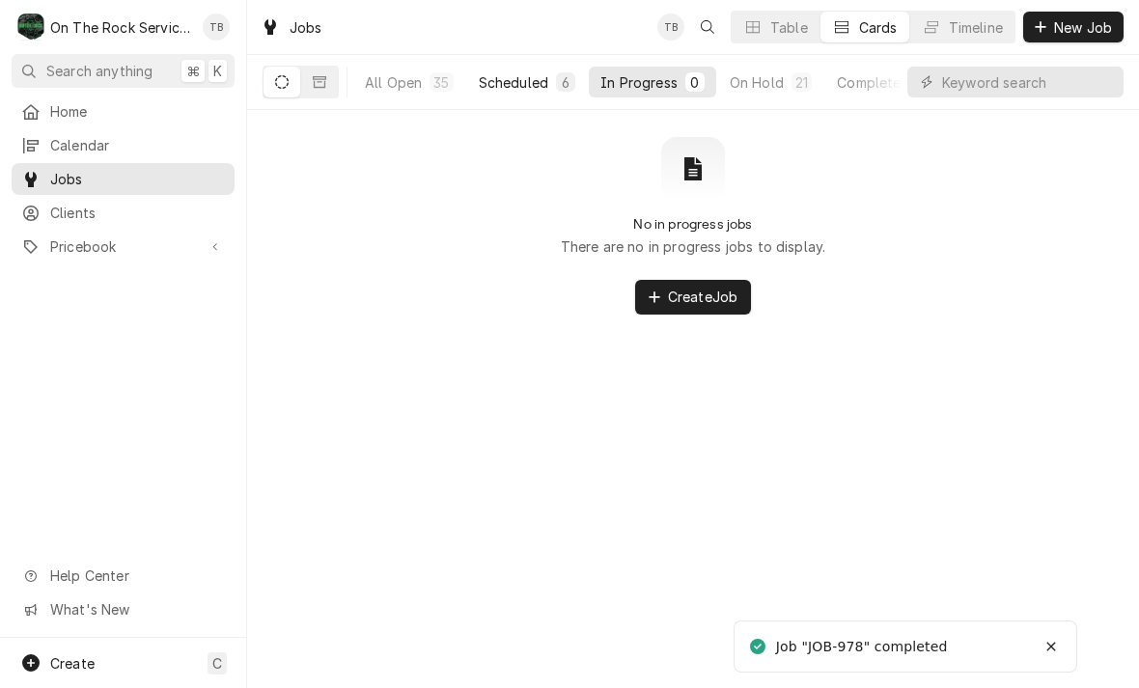
click at [520, 96] on button "Scheduled 6" at bounding box center [527, 82] width 120 height 31
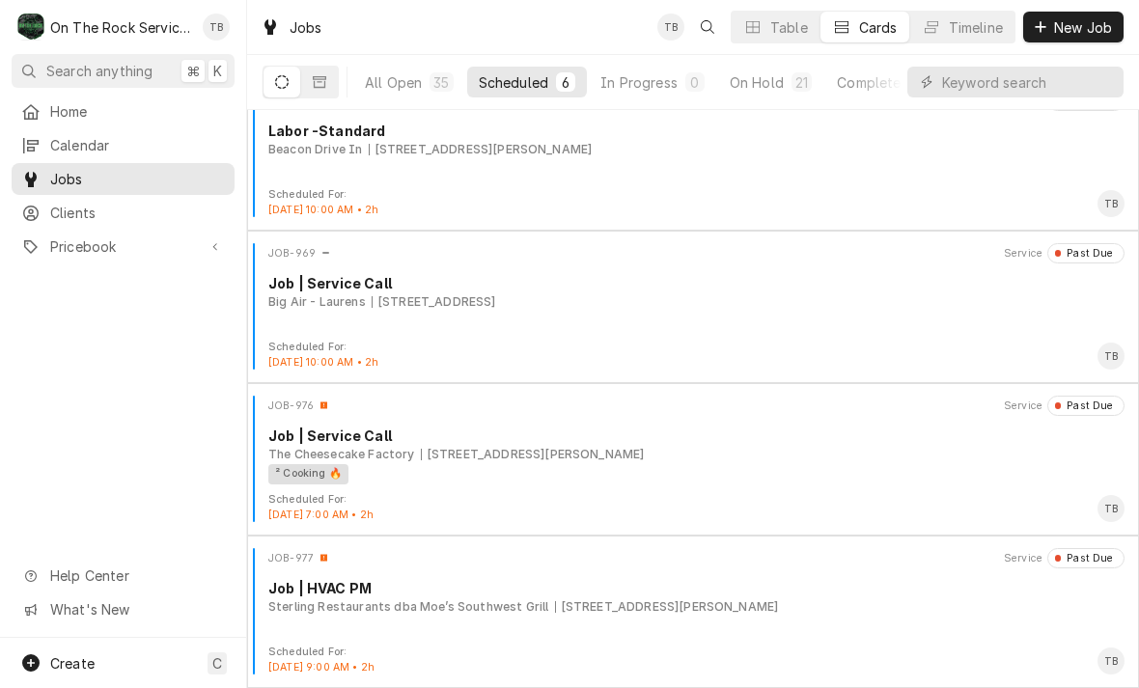
scroll to position [337, 0]
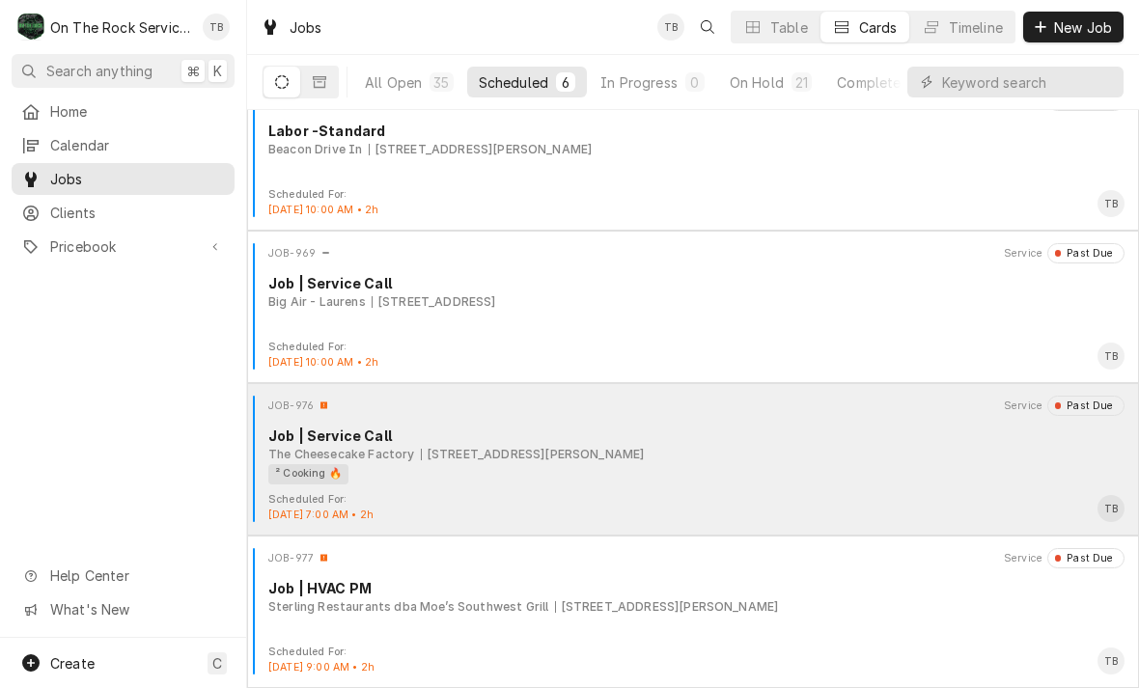
click at [525, 466] on div "² Cooking 🔥" at bounding box center [689, 474] width 843 height 20
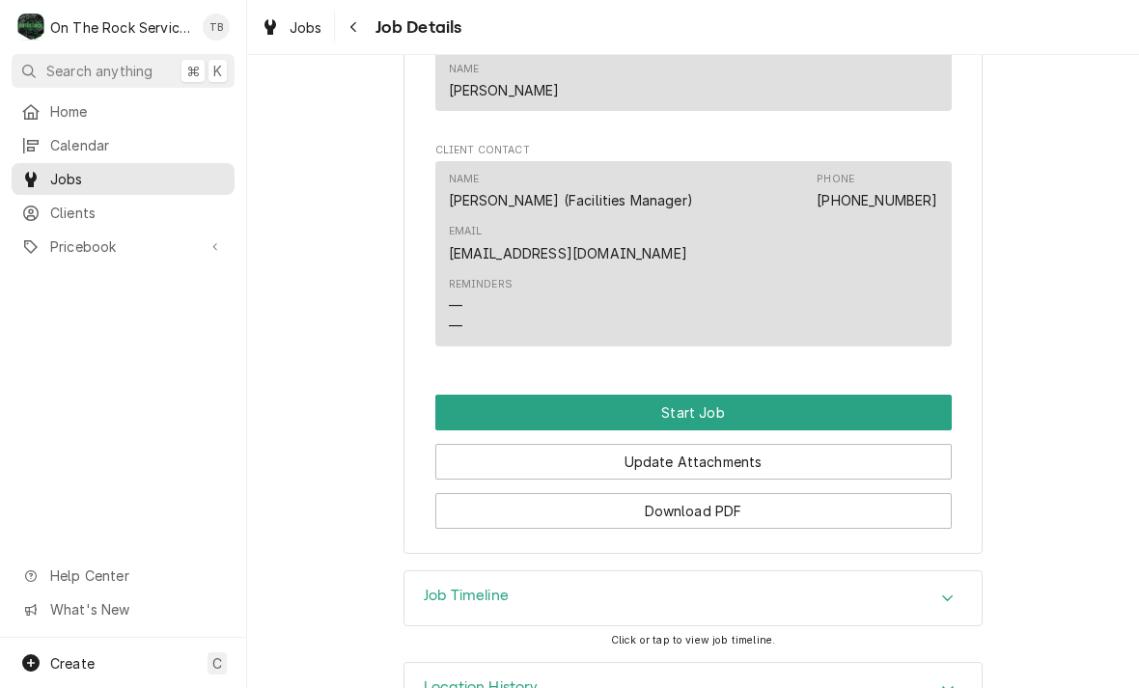
scroll to position [1599, 0]
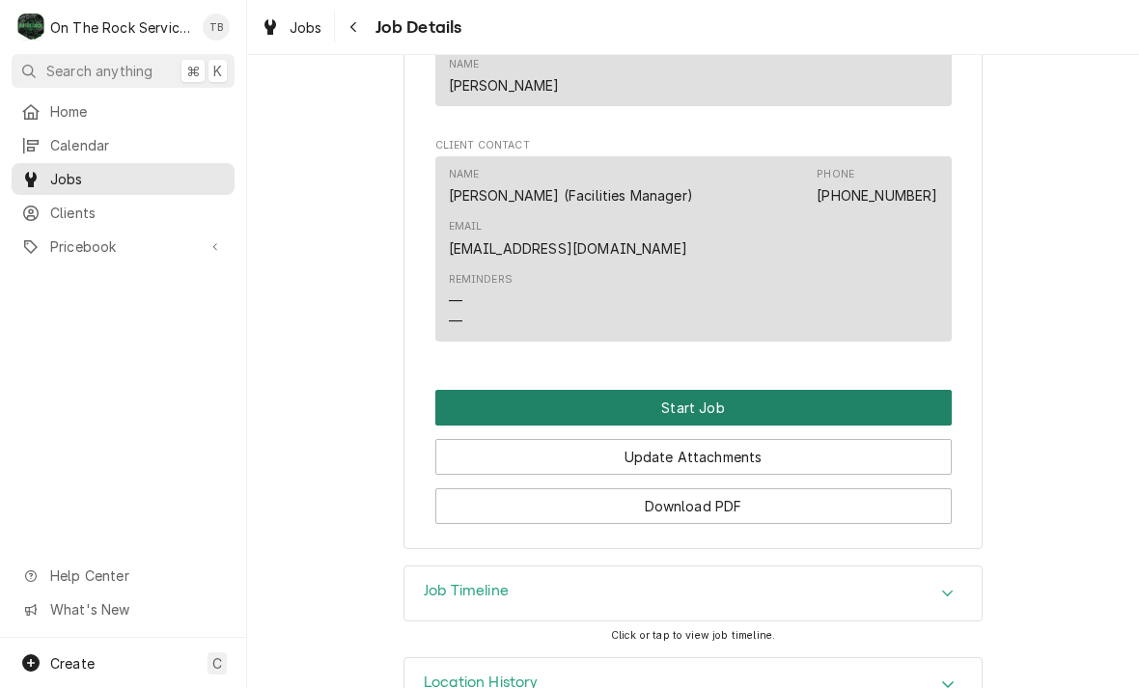
click at [671, 408] on button "Start Job" at bounding box center [693, 408] width 516 height 36
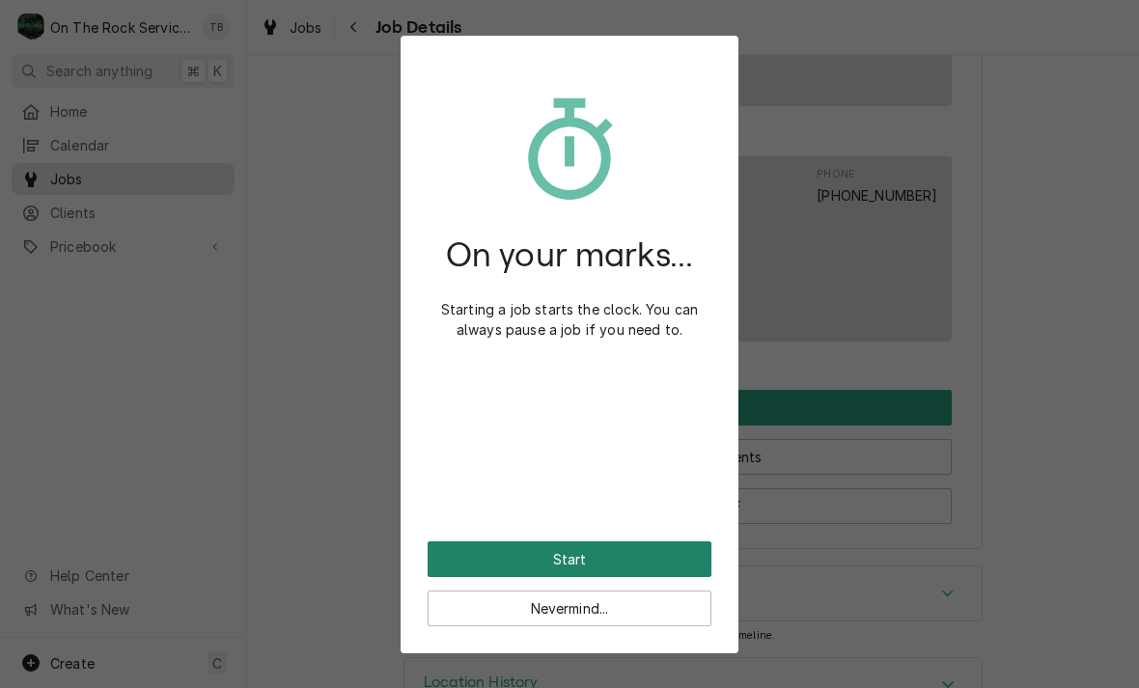
click at [595, 553] on button "Start" at bounding box center [570, 559] width 284 height 36
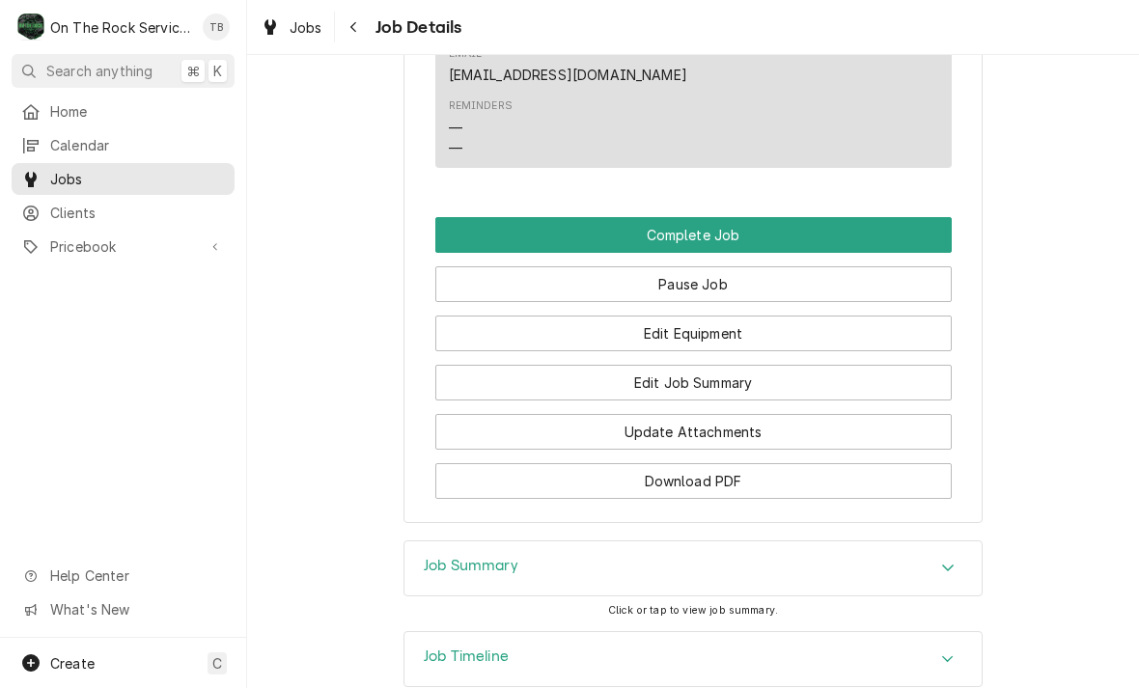
scroll to position [1883, 0]
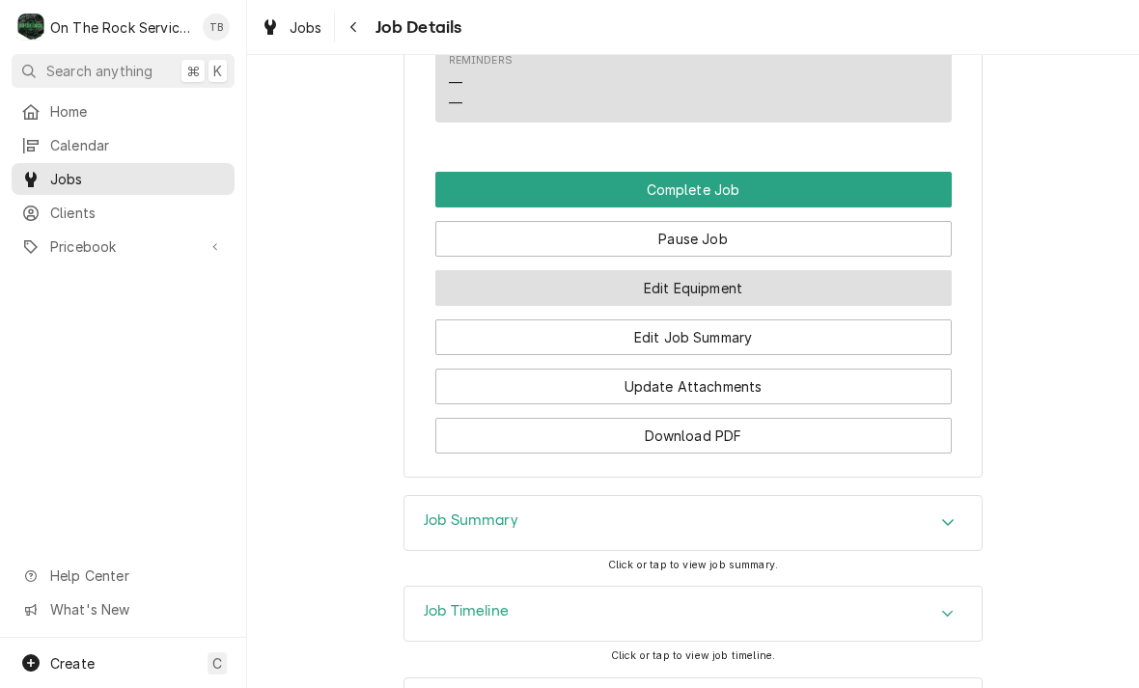
click at [706, 276] on button "Edit Equipment" at bounding box center [693, 288] width 516 height 36
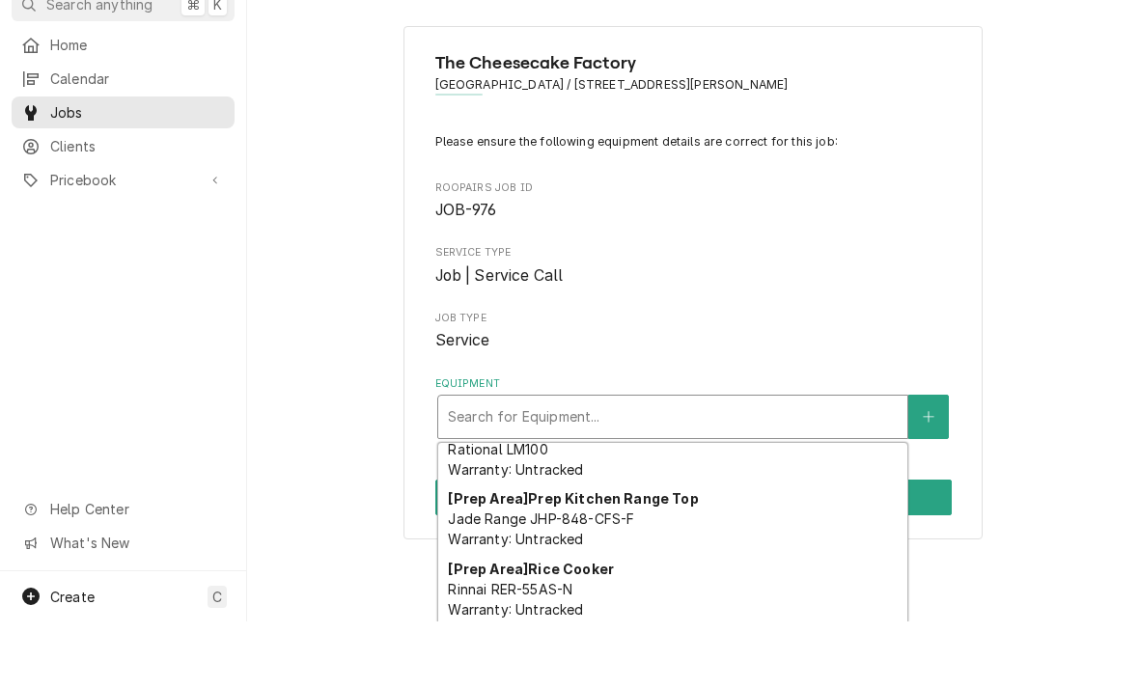
scroll to position [2497, 0]
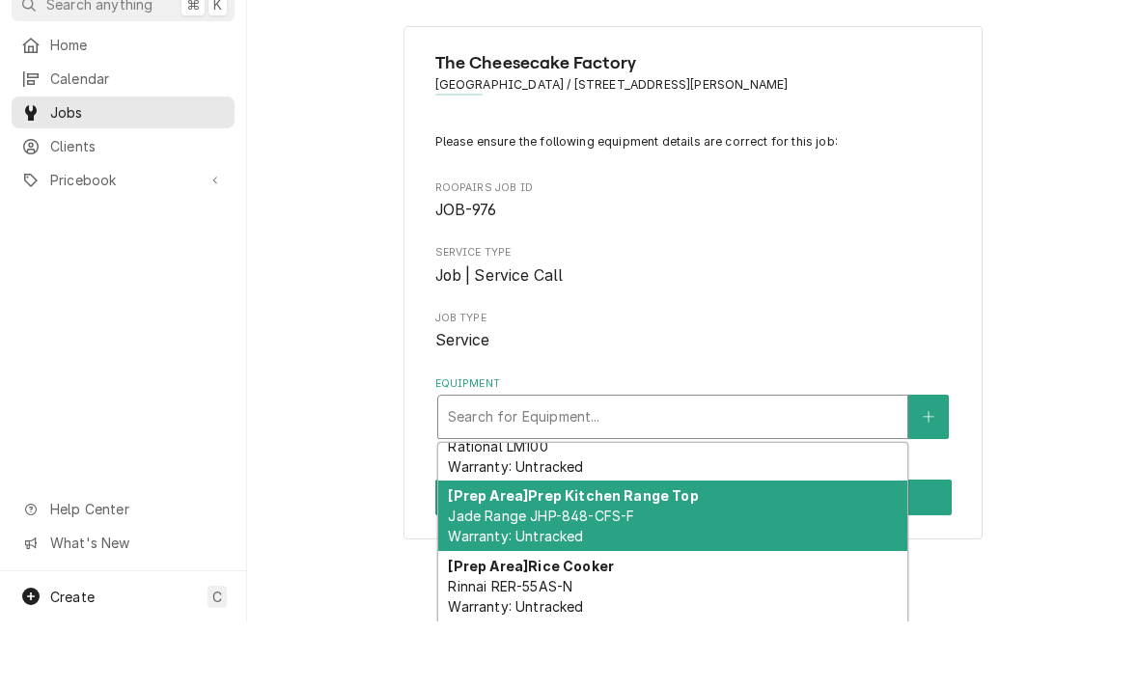
click at [754, 547] on div "[Prep Area] Prep Kitchen Range Top Jade Range JHP-848-CFS-F Warranty: Untracked" at bounding box center [672, 582] width 469 height 70
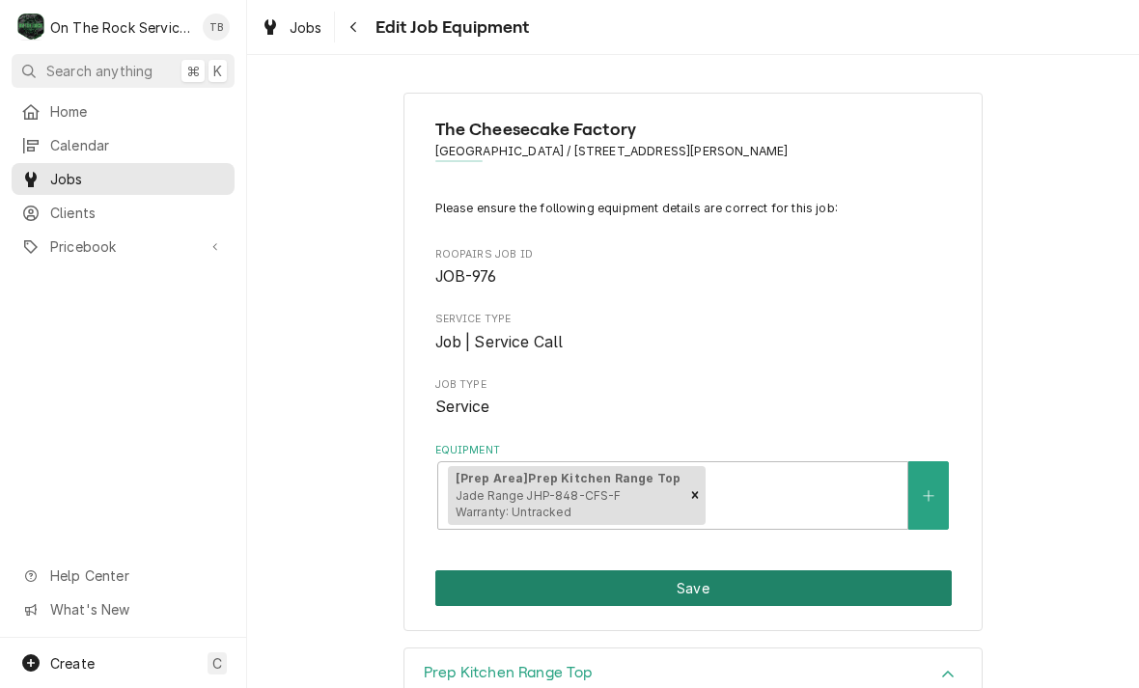
click at [764, 583] on button "Save" at bounding box center [693, 588] width 516 height 36
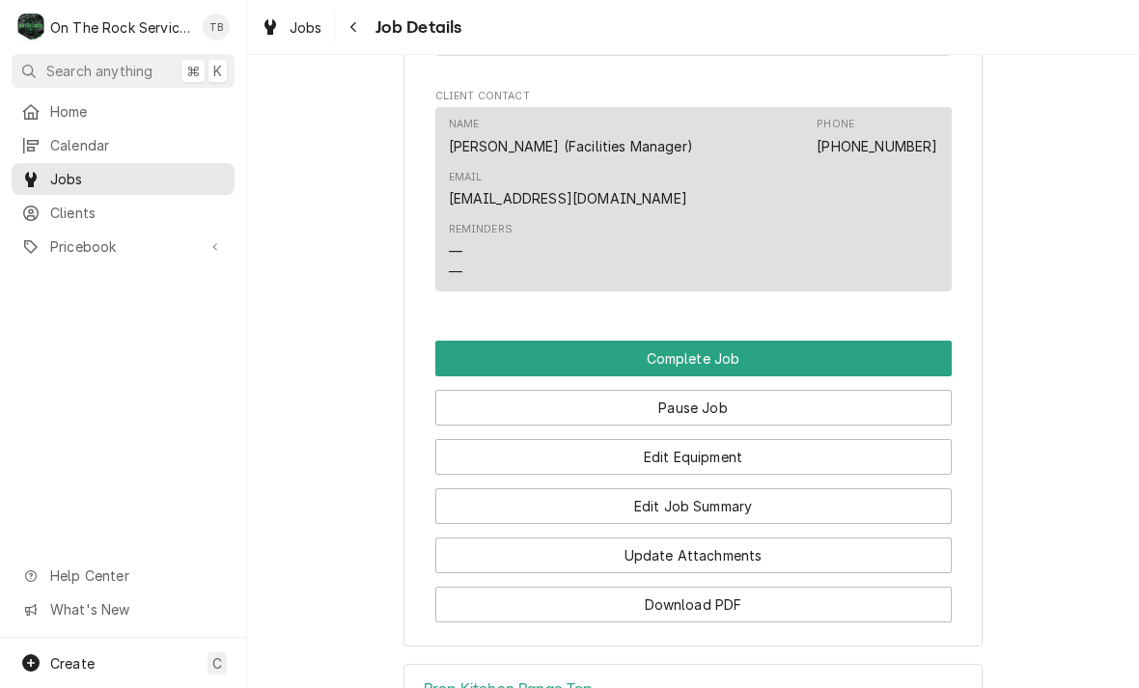
scroll to position [1832, 0]
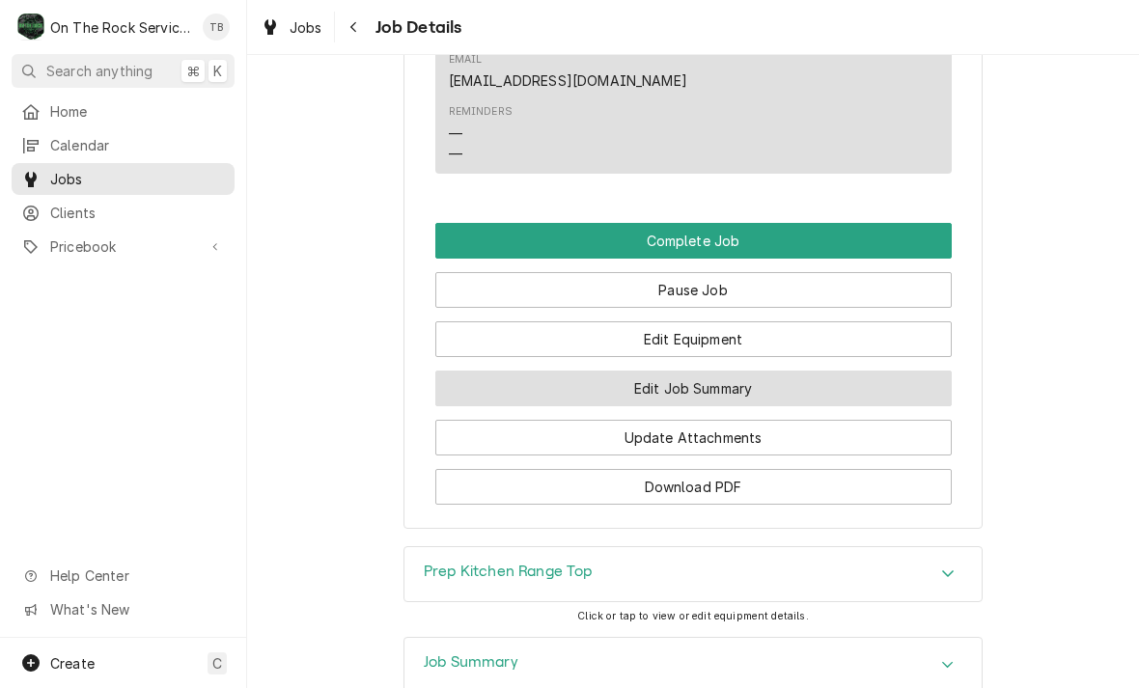
click at [765, 381] on button "Edit Job Summary" at bounding box center [693, 389] width 516 height 36
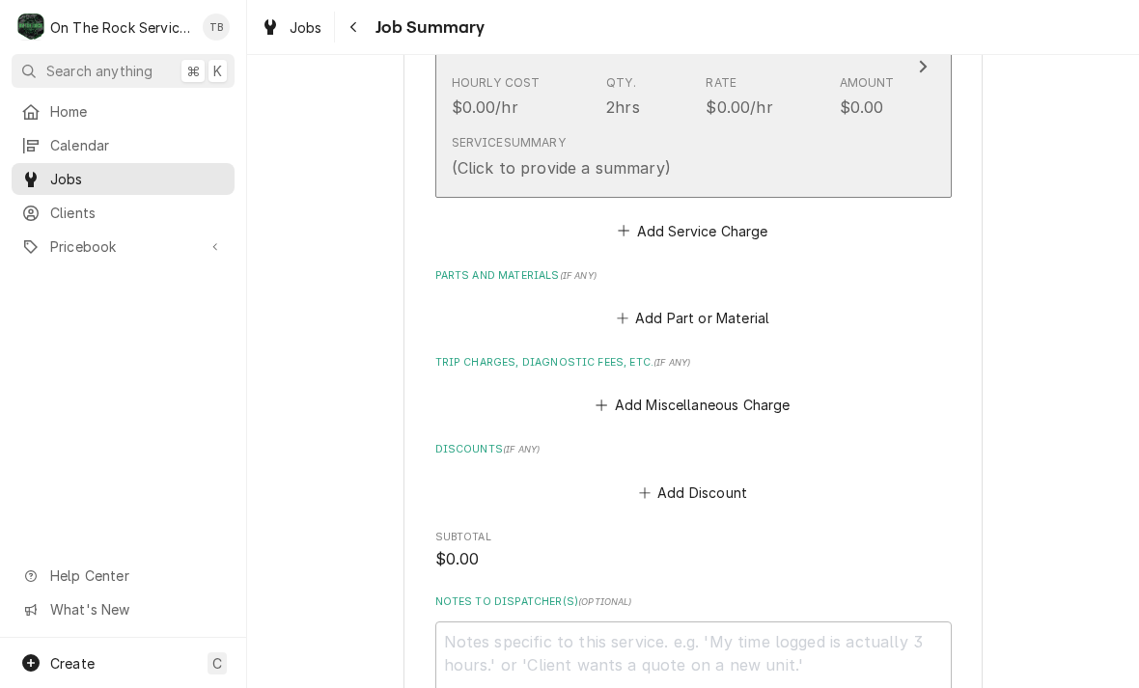
click at [708, 159] on div "Service Summary (Click to provide a summary)" at bounding box center [673, 156] width 443 height 60
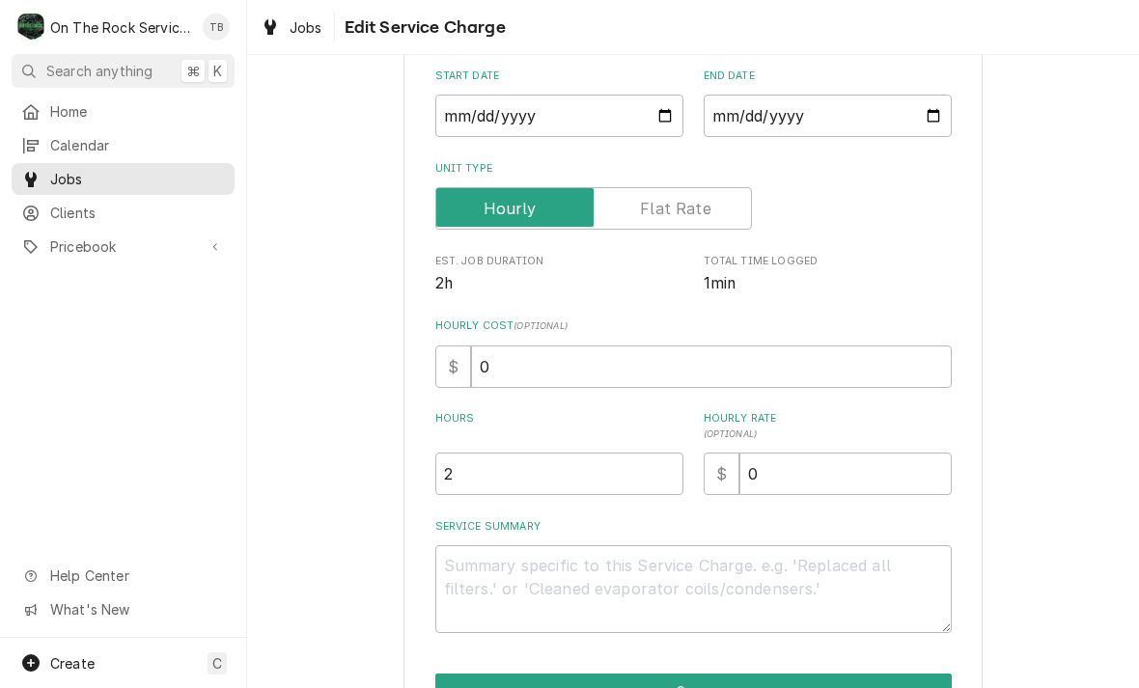
scroll to position [191, 0]
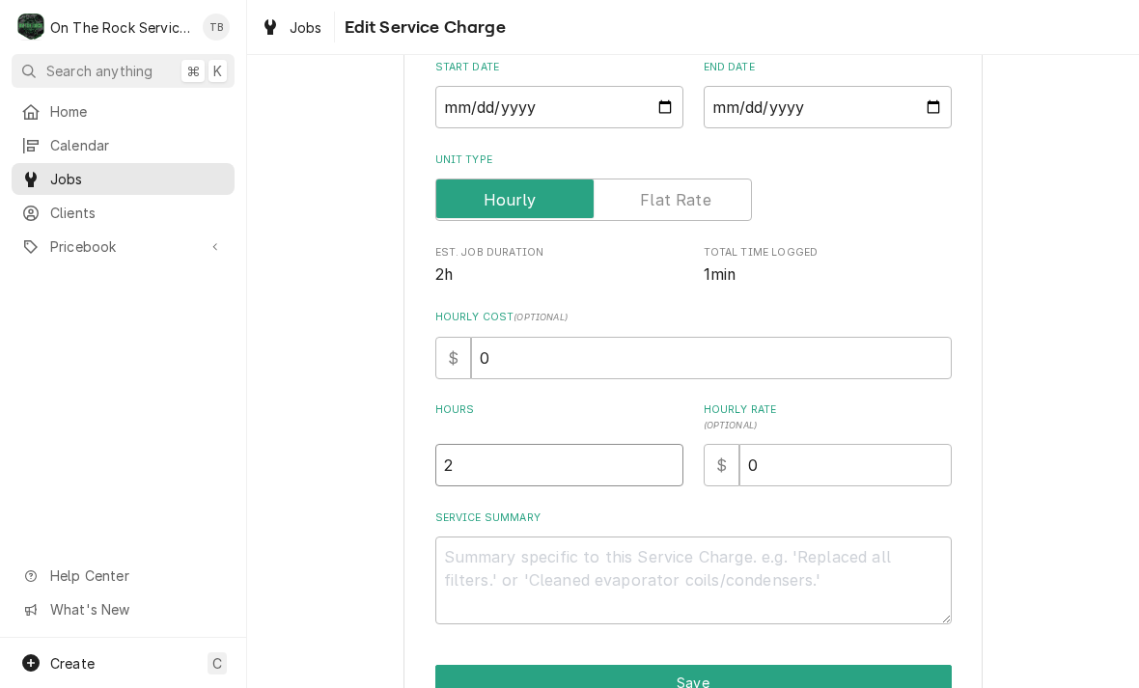
click at [538, 466] on input "2" at bounding box center [559, 465] width 248 height 42
type textarea "x"
type input "1"
click at [1117, 410] on div "Use the fields below to edit this service charge Short Description Job | Servic…" at bounding box center [693, 337] width 892 height 907
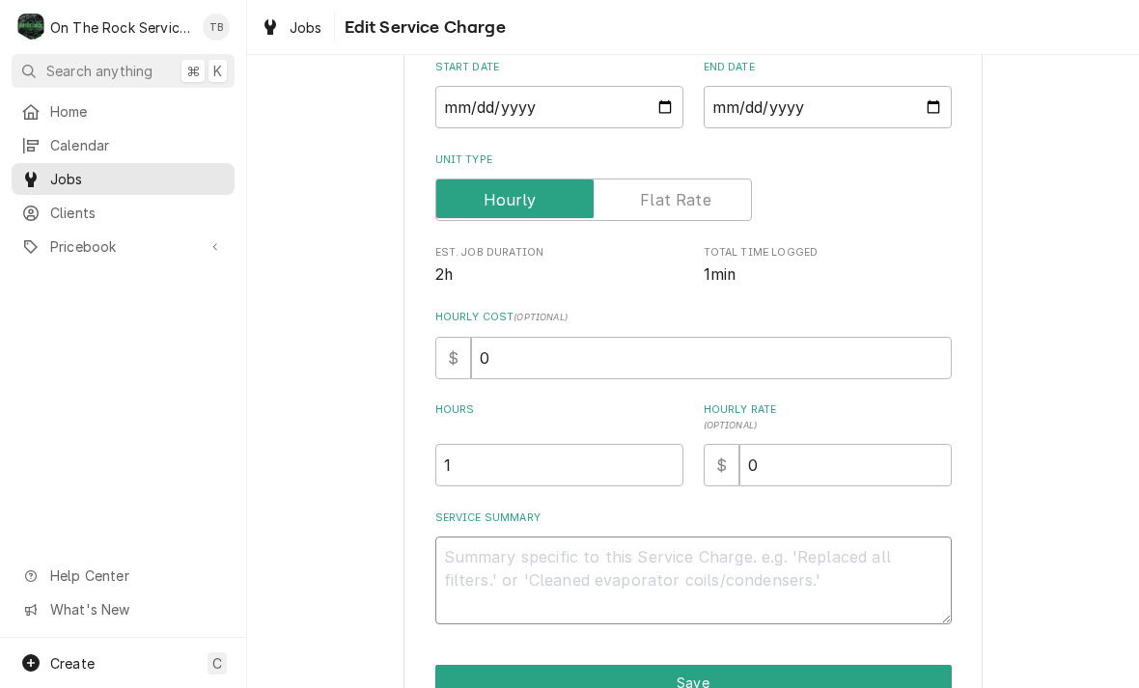
click at [499, 572] on textarea "Service Summary" at bounding box center [693, 581] width 516 height 88
type textarea "x"
type textarea "8"
type textarea "x"
type textarea "8/"
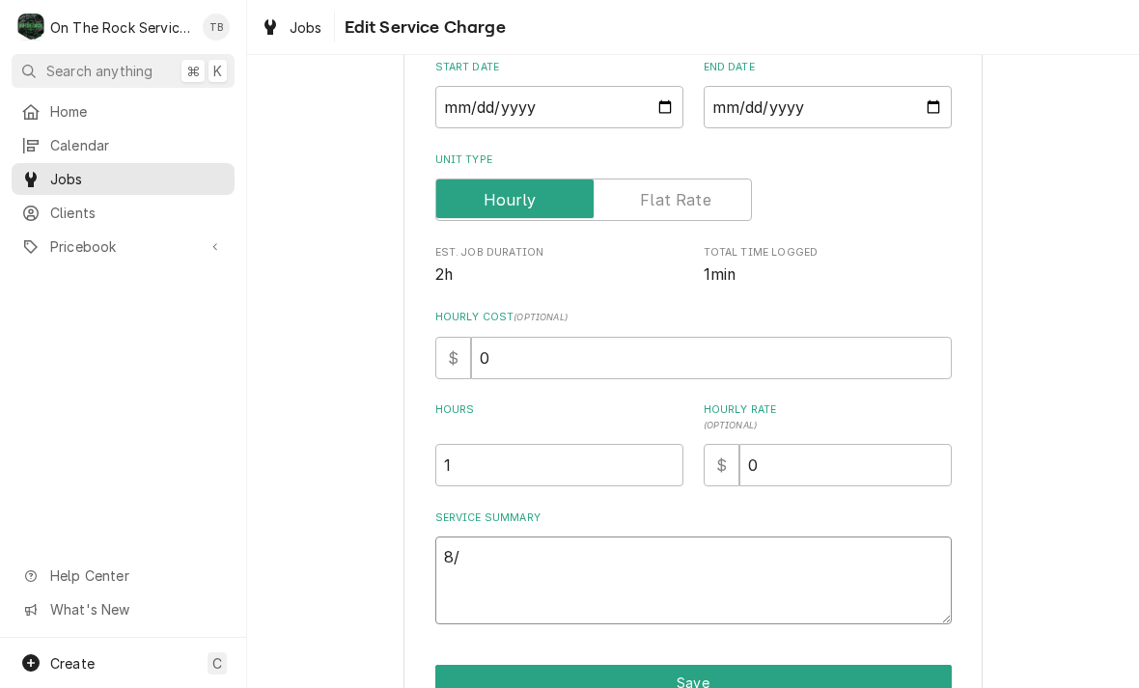
type textarea "x"
type textarea "8/1"
type textarea "x"
type textarea "8/14"
type textarea "x"
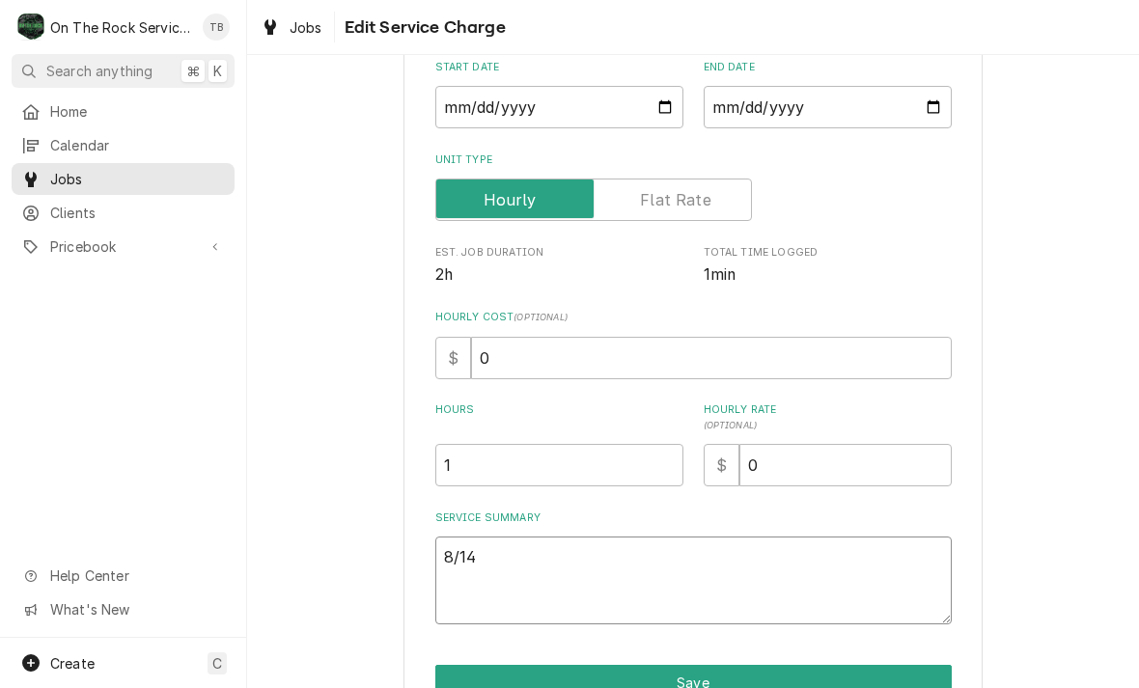
type textarea "8/14/"
type textarea "x"
type textarea "8/14/2"
type textarea "x"
type textarea "8/14/25"
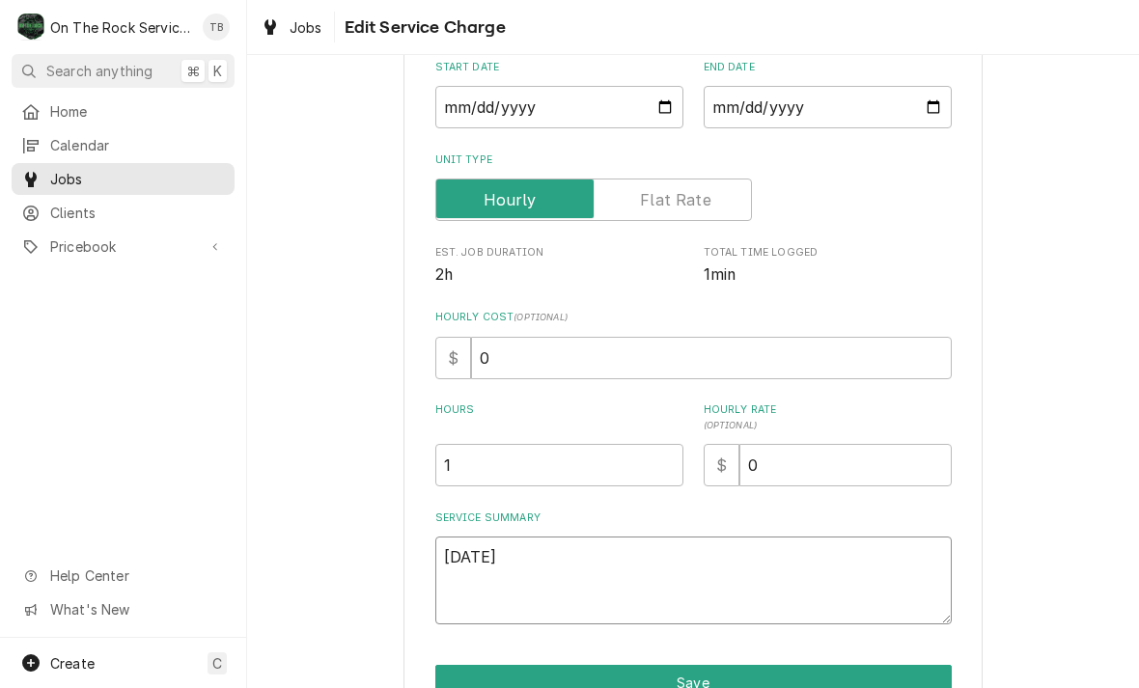
type textarea "x"
type textarea "8/14/25"
type textarea "x"
type textarea "8/14/25 t"
type textarea "x"
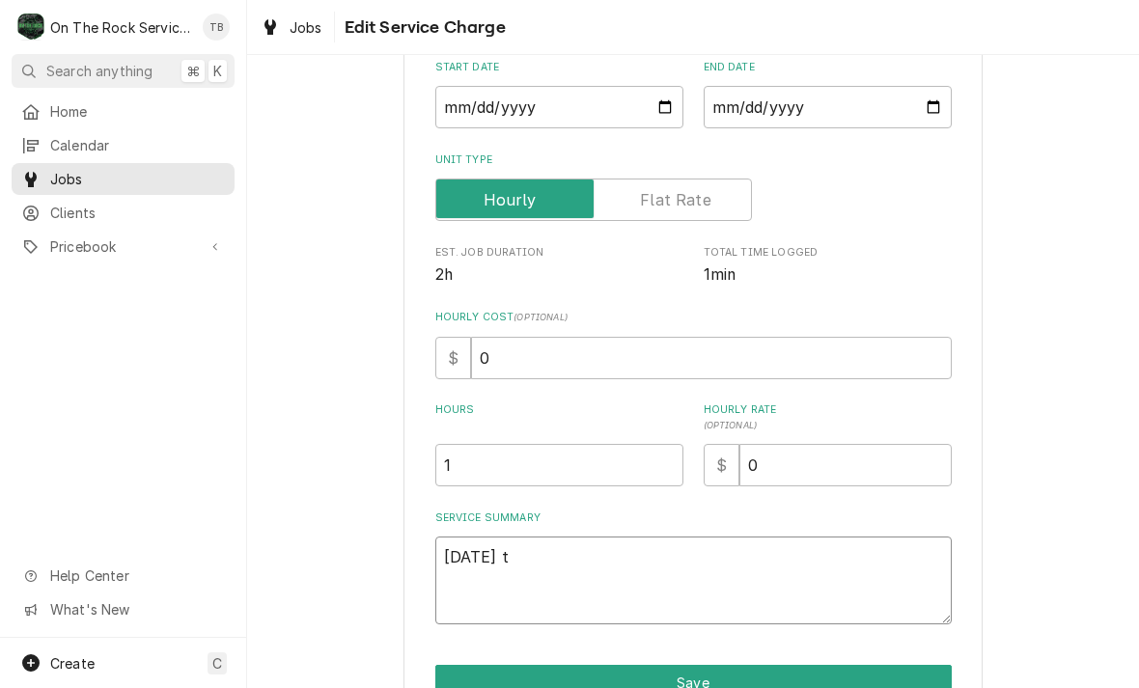
type textarea "8/14/25 tm"
type textarea "x"
type textarea "8/14/25 tmb"
type textarea "x"
type textarea "8/14/25 tmb"
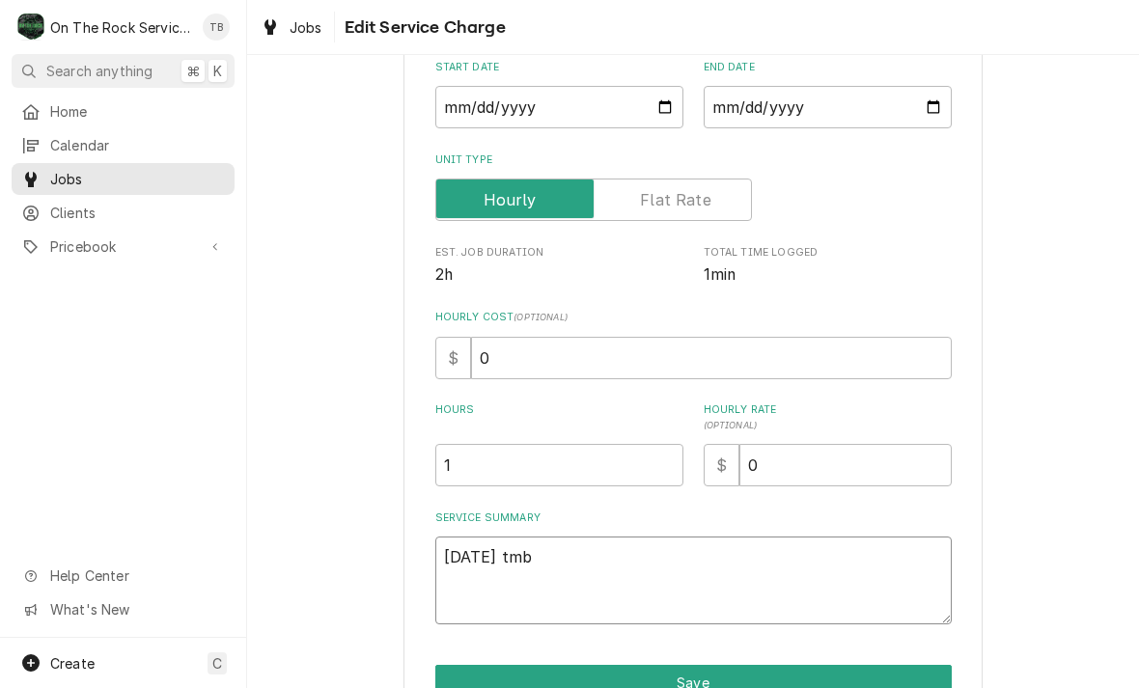
type textarea "x"
type textarea "8/14/25 tmb p"
type textarea "x"
type textarea "8/14/25 tmb pr"
type textarea "x"
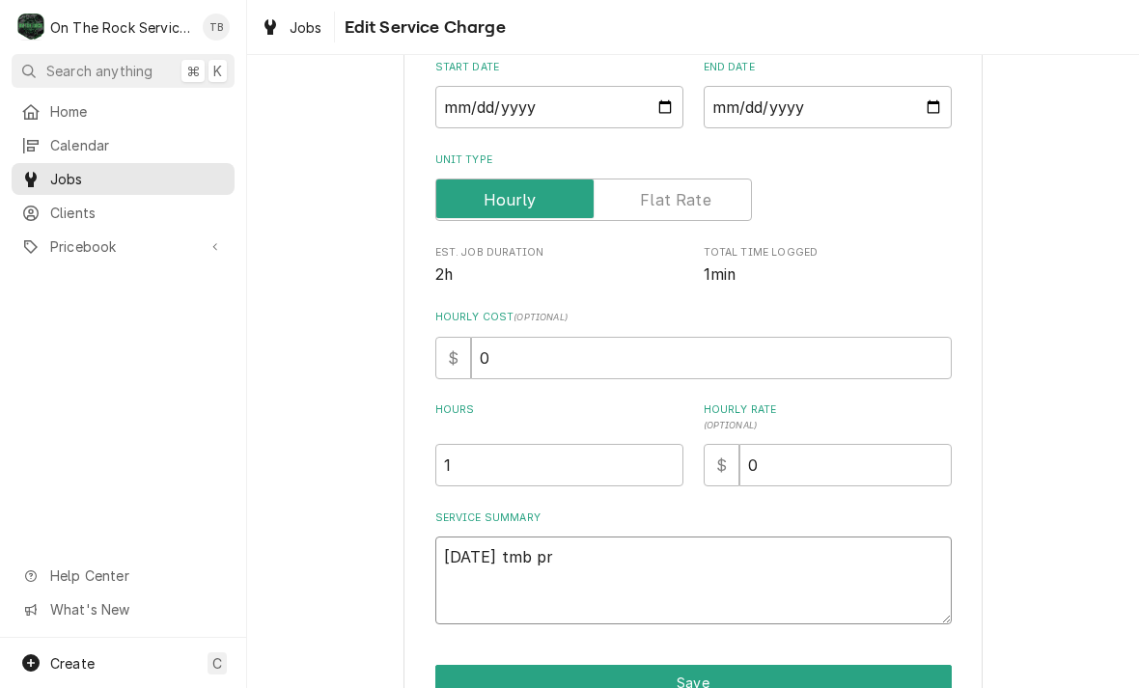
type textarea "8/14/25 tmb pro"
type textarea "x"
type textarea "8/14/25 tmb prov"
type textarea "x"
type textarea "8/14/25 tmb provi"
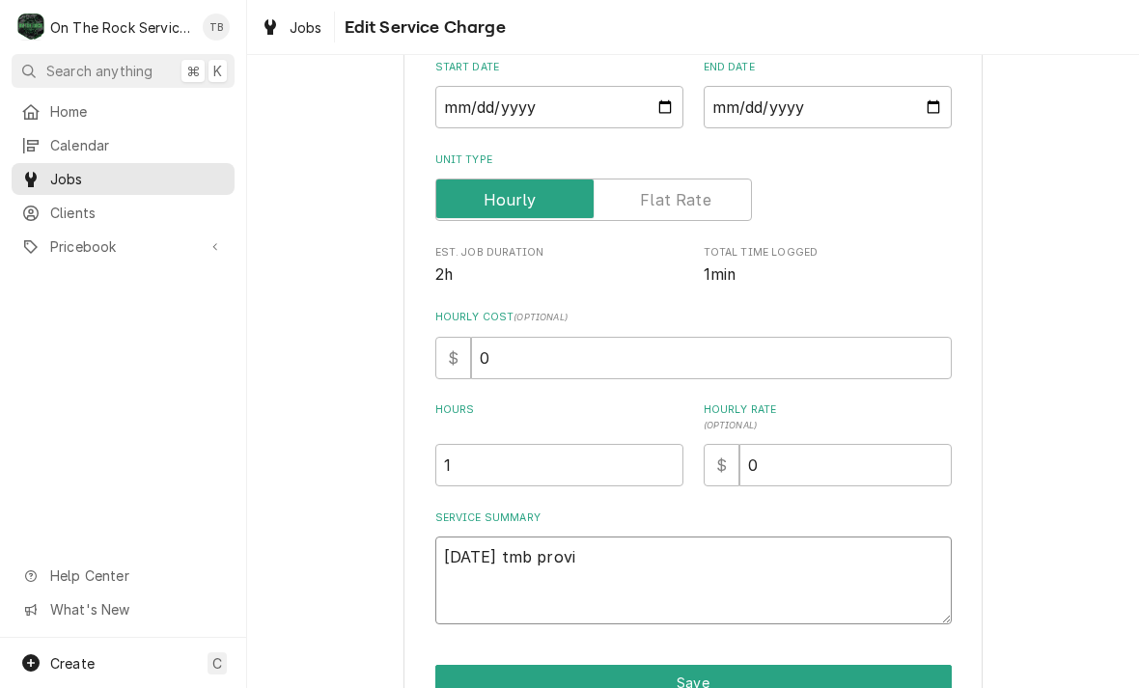
type textarea "x"
type textarea "8/14/25 tmb provide"
type textarea "x"
type textarea "8/14/25 tmb provide"
type textarea "x"
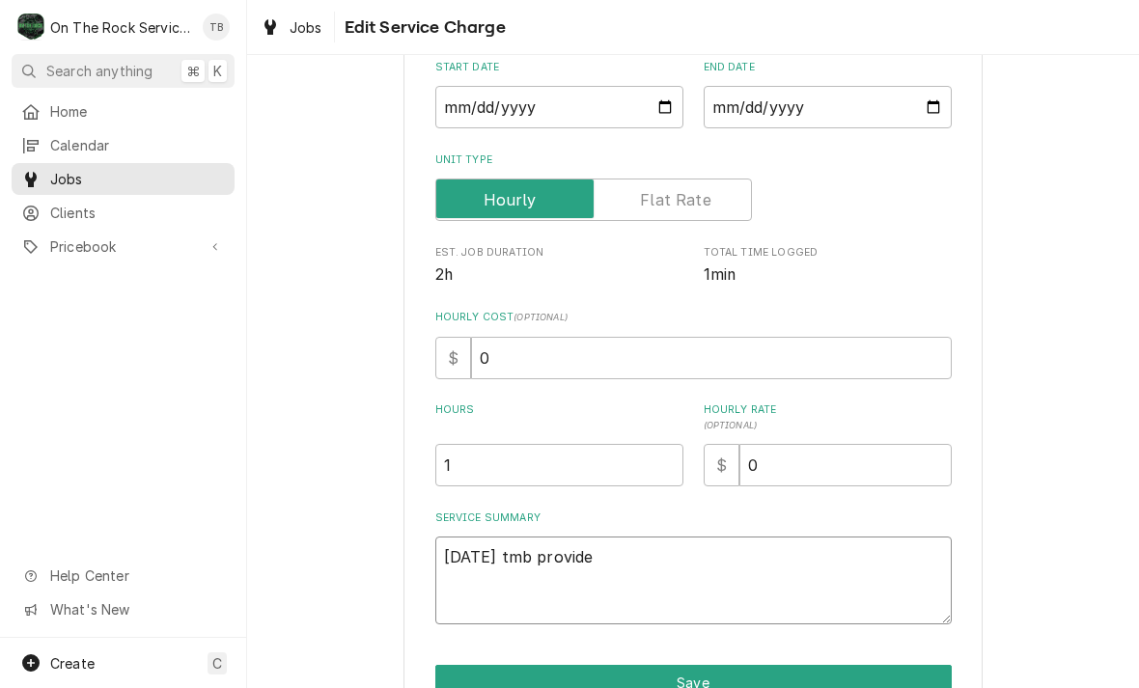
type textarea "8/14/25 tmb provide s"
type textarea "x"
type textarea "8/14/25 tmb provide se"
type textarea "x"
type textarea "8/14/25 tmb provide serv"
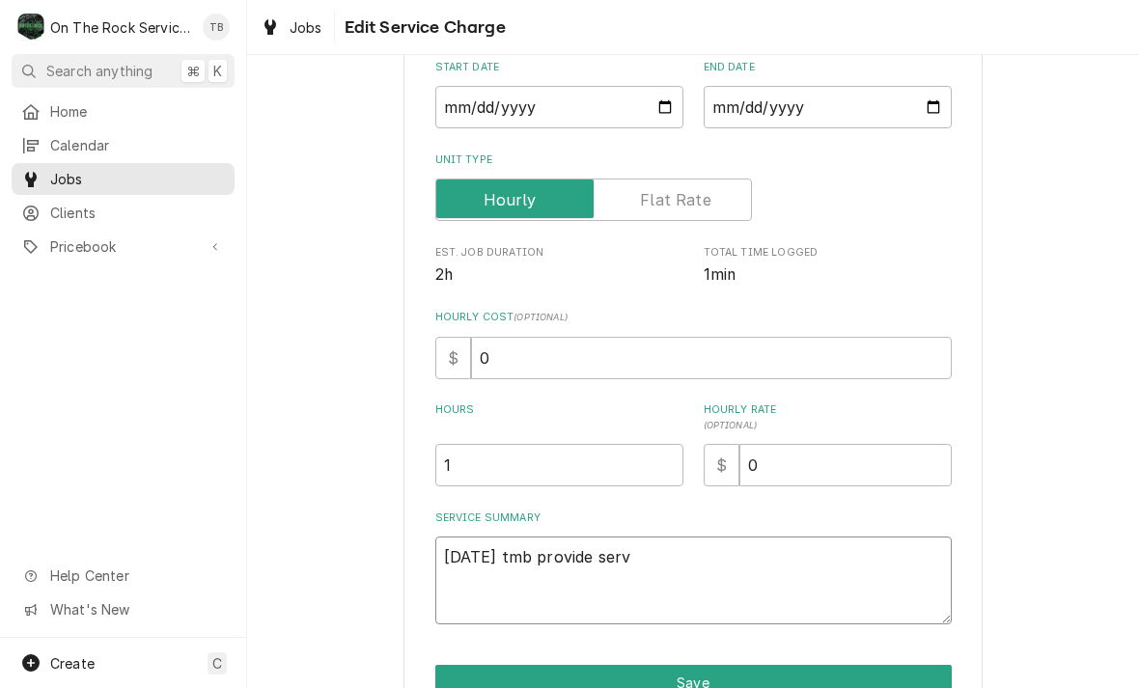
type textarea "x"
type textarea "8/14/25 tmb provide servv"
type textarea "x"
type textarea "8/14/25 tmb provide servvi"
type textarea "x"
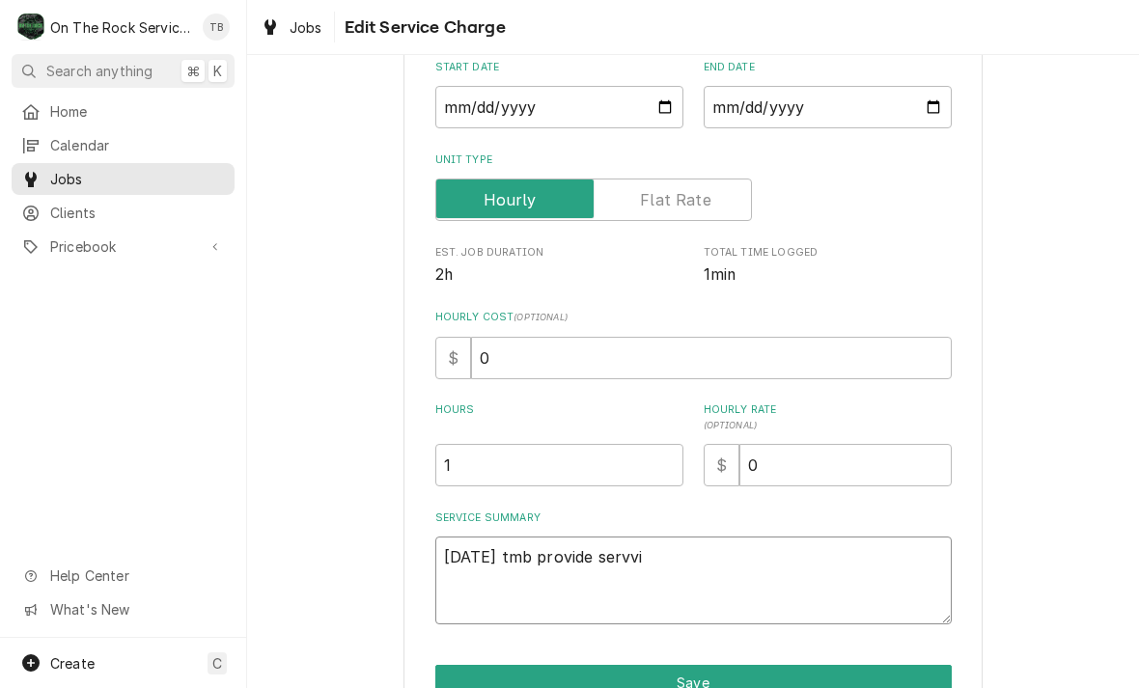
type textarea "8/14/25 tmb provide servvic"
type textarea "x"
type textarea "8/14/25 tmb provide servvice"
type textarea "x"
type textarea "8/14/25 tmb provide service"
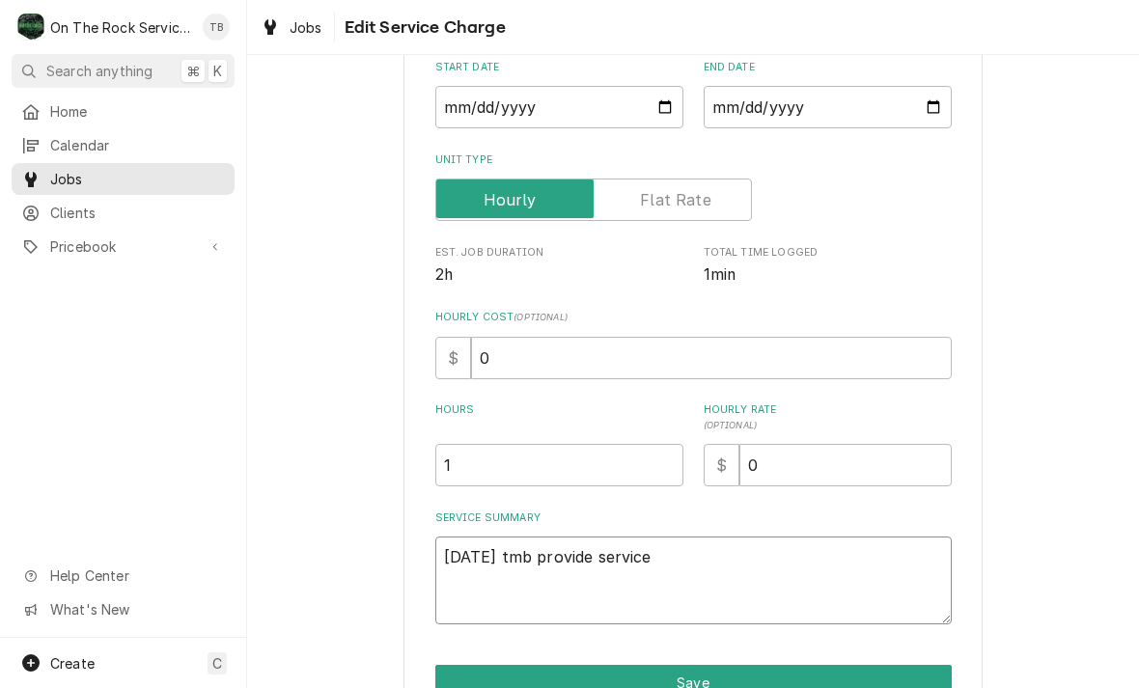
type textarea "x"
type textarea "8/14/25 tmb provide service"
type textarea "x"
type textarea "8/14/25 tmb provide service p"
type textarea "x"
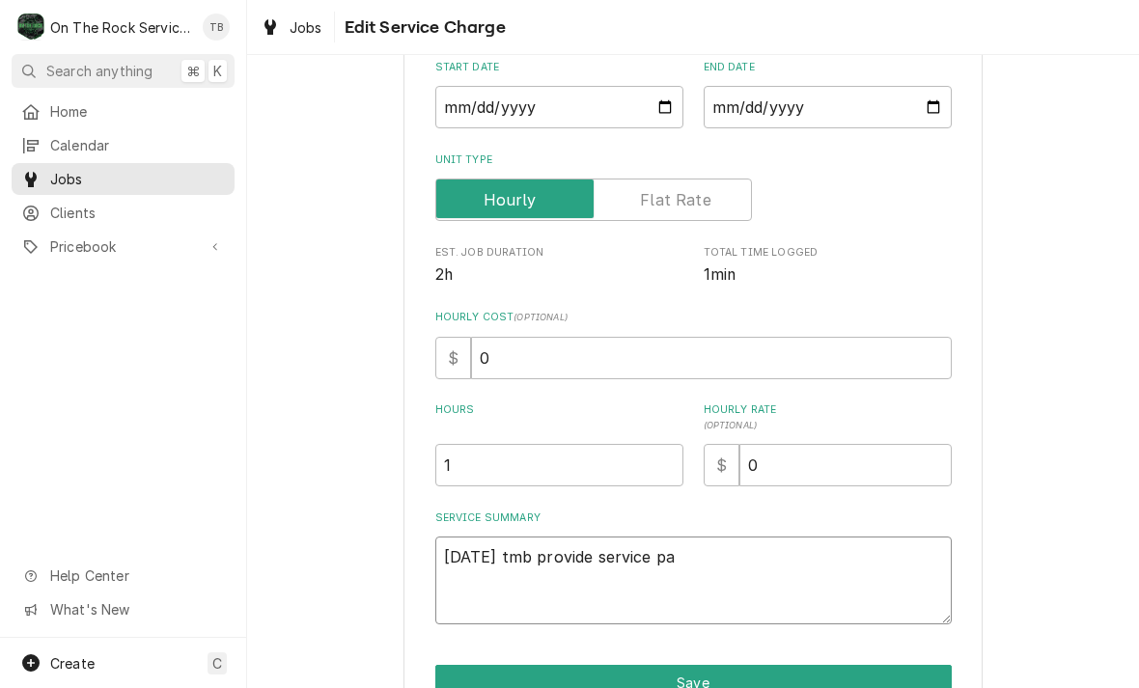
type textarea "8/14/25 tmb provide service par"
type textarea "x"
type textarea "8/14/25 tmb provide service part"
type textarea "x"
type textarea "8/14/25 tmb provide service parts"
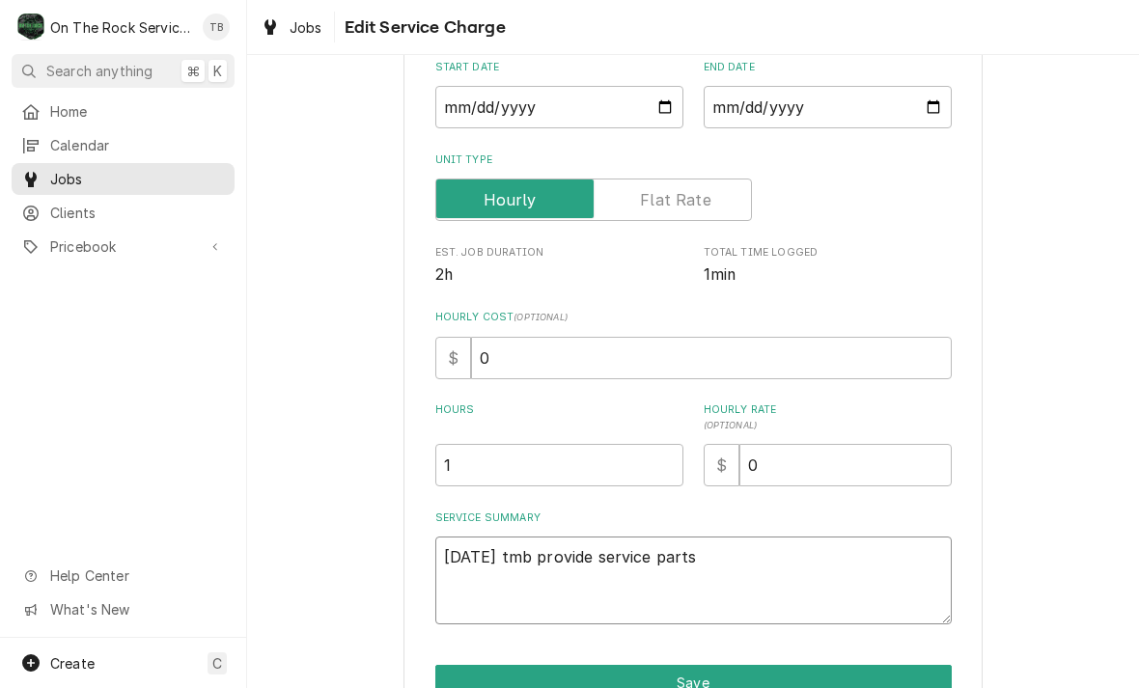
type textarea "x"
type textarea "8/14/25 tmb provide service parts"
type textarea "x"
type textarea "8/14/25 tmb provide service parts a"
type textarea "x"
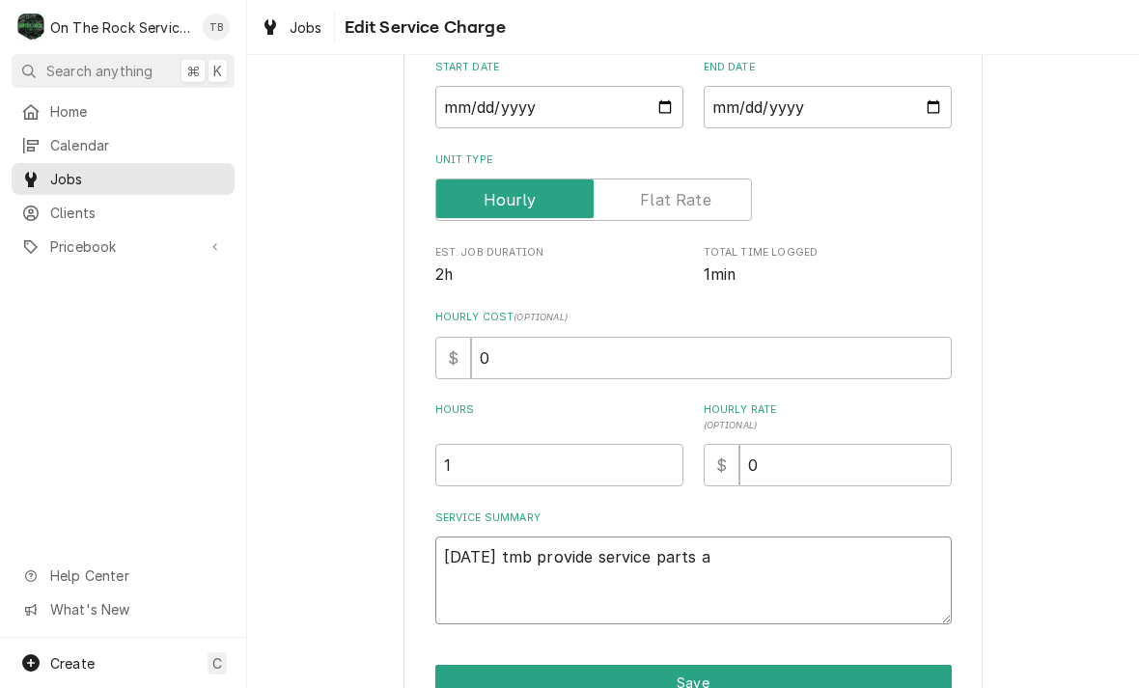
type textarea "8/14/25 tmb provide service parts an"
type textarea "x"
type textarea "8/14/25 tmb provide service parts and"
type textarea "x"
type textarea "8/14/25 tmb provide service parts and l"
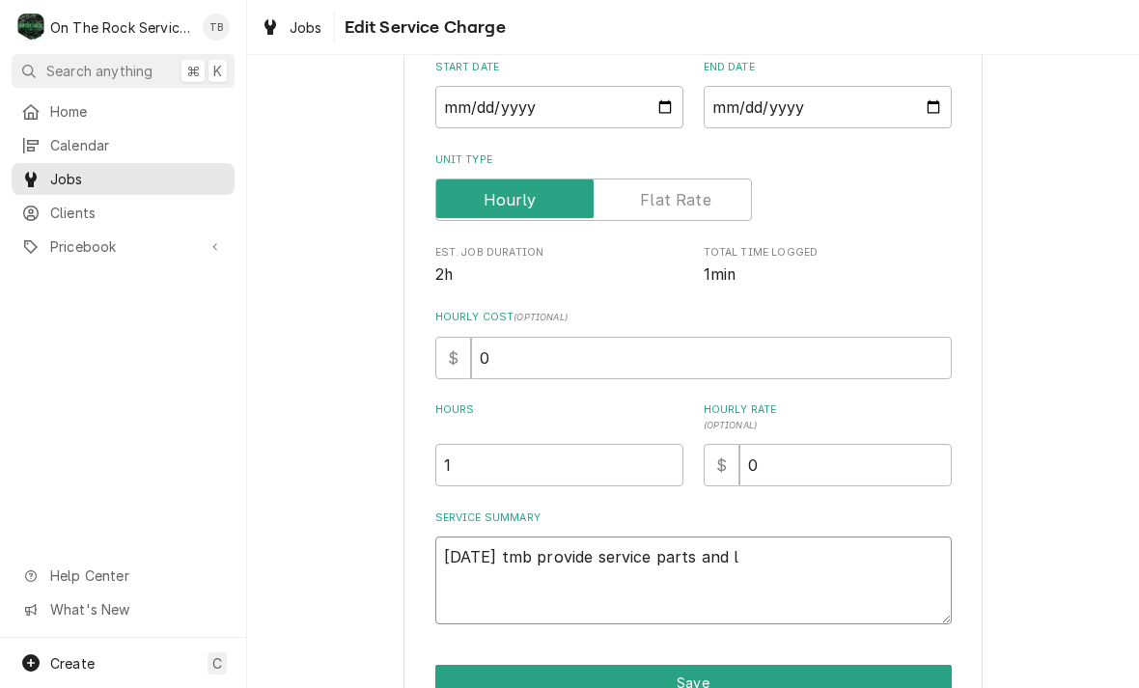
type textarea "x"
type textarea "8/14/25 tmb provide service parts and la"
type textarea "x"
type textarea "8/14/25 tmb provide service parts and lab"
type textarea "x"
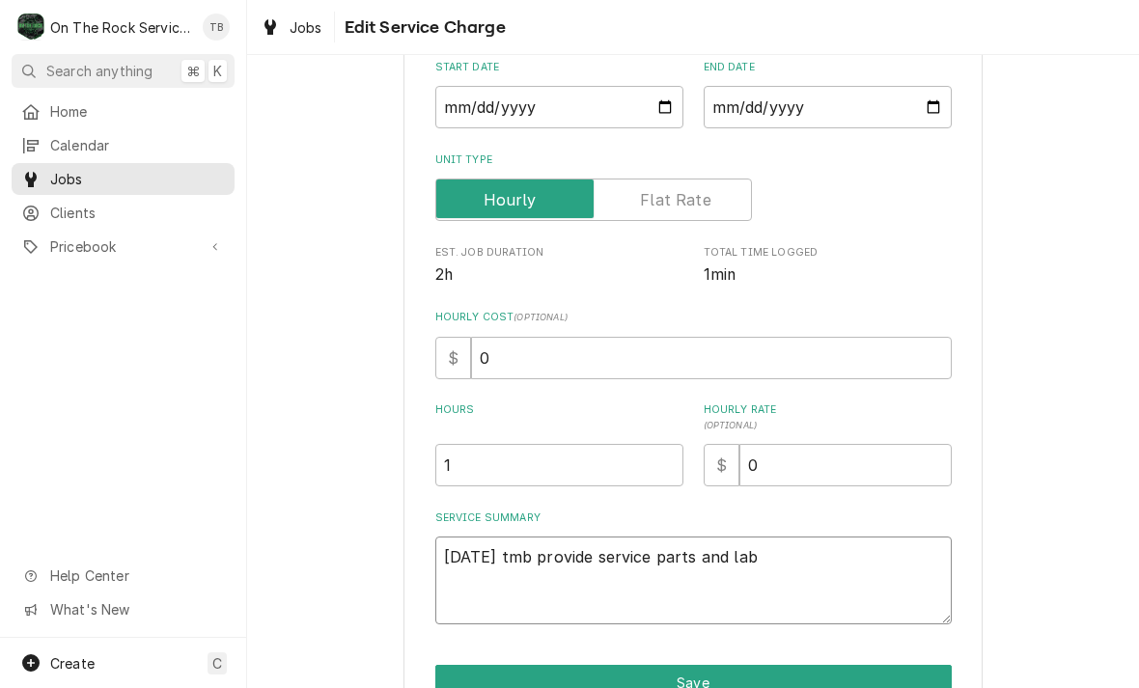
type textarea "8/14/25 tmb provide service parts and labo"
type textarea "x"
type textarea "8/14/25 tmb provide service parts and labor"
type textarea "x"
type textarea "8/14/25 tmb provide service parts and labor t"
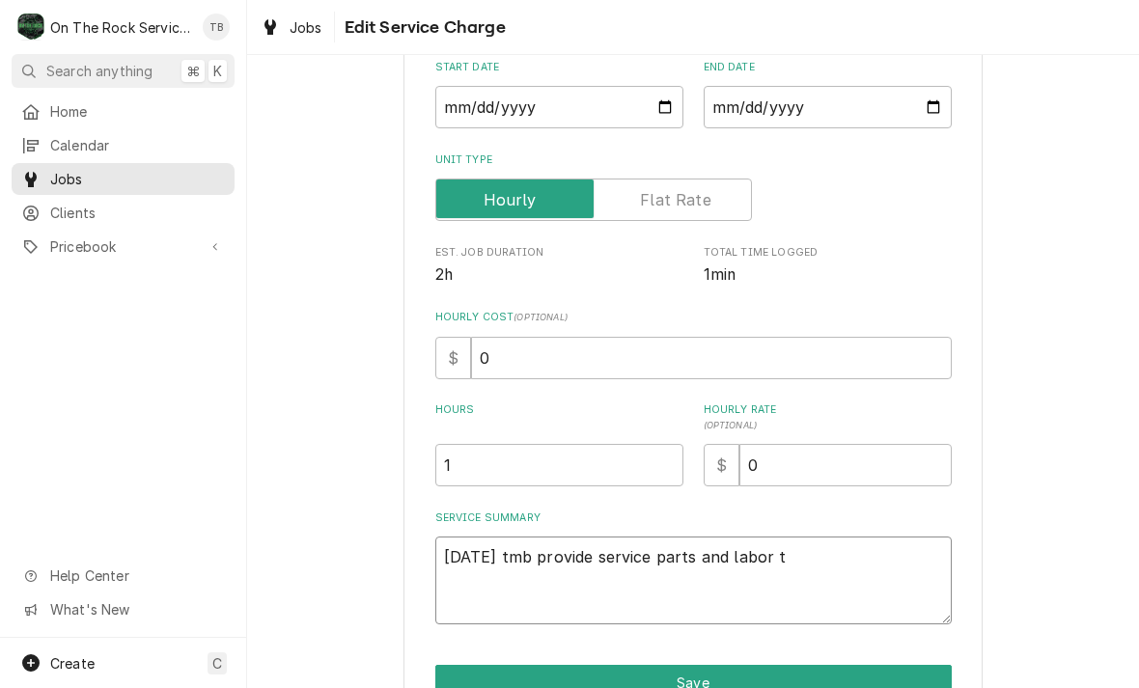
type textarea "x"
type textarea "8/14/25 tmb provide service parts and labor to"
type textarea "x"
type textarea "8/14/25 tmb provide service parts and labor to"
type textarea "x"
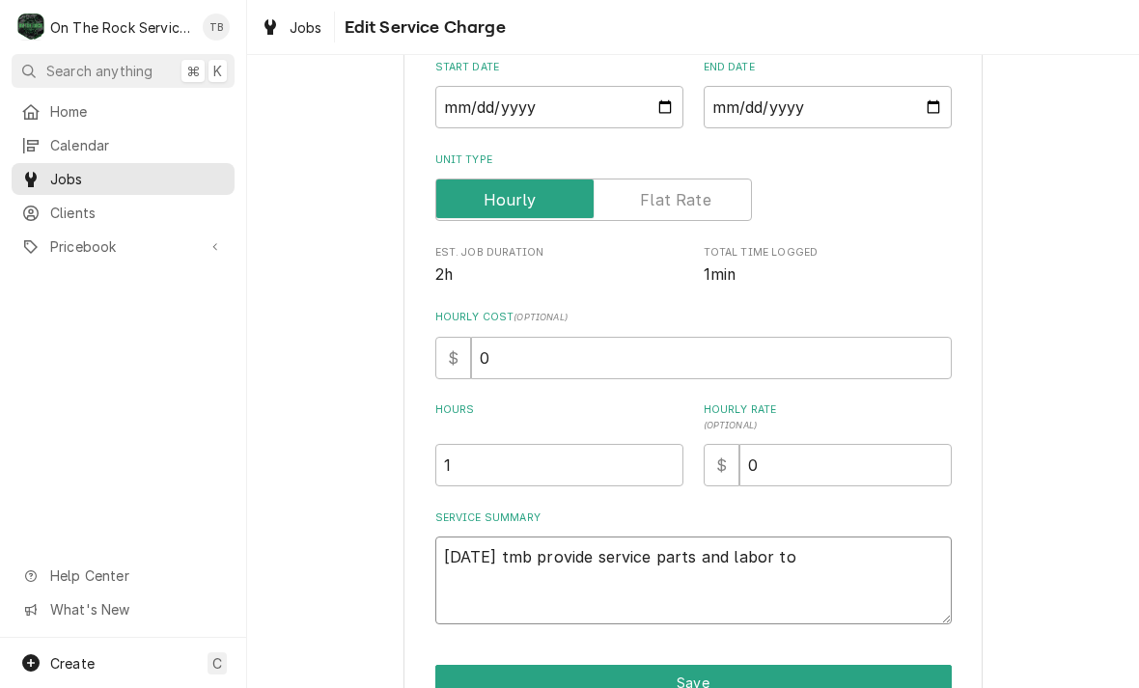
type textarea "8/14/25 tmb provide service parts and labor to d"
type textarea "x"
type textarea "8/14/25 tmb provide service parts and labor to de"
type textarea "x"
type textarea "8/14/25 tmb provide service parts and labor to det"
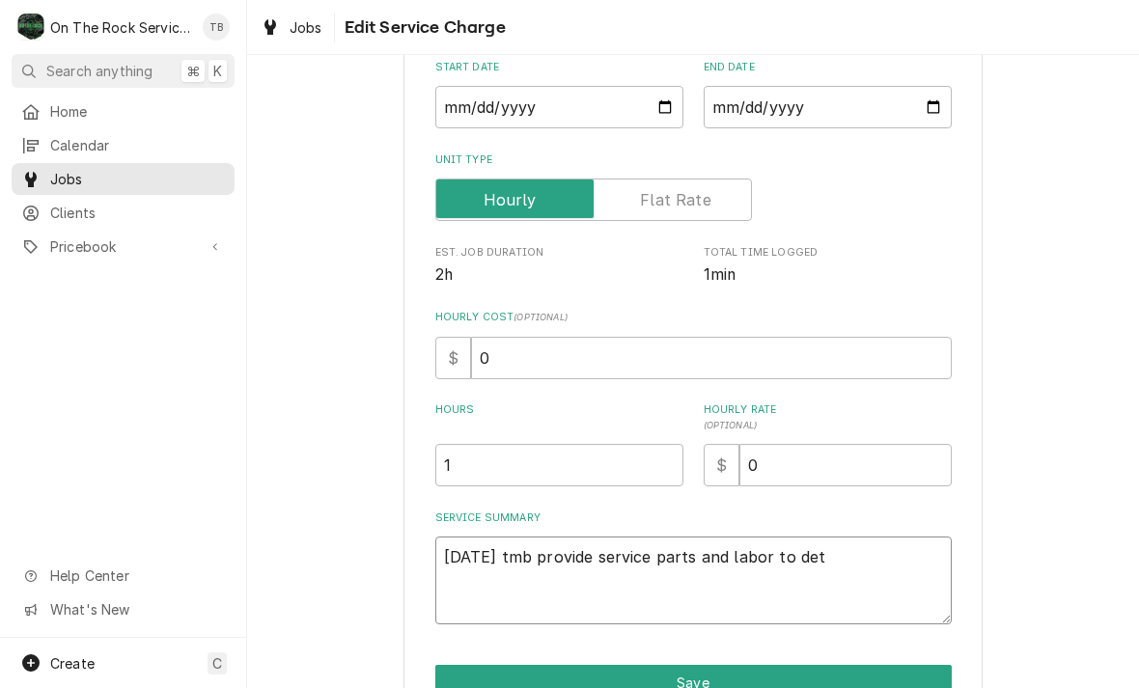
type textarea "x"
type textarea "8/14/25 tmb provide service parts and labor to dete"
type textarea "x"
type textarea "8/14/25 tmb provide service parts and labor to deter"
type textarea "x"
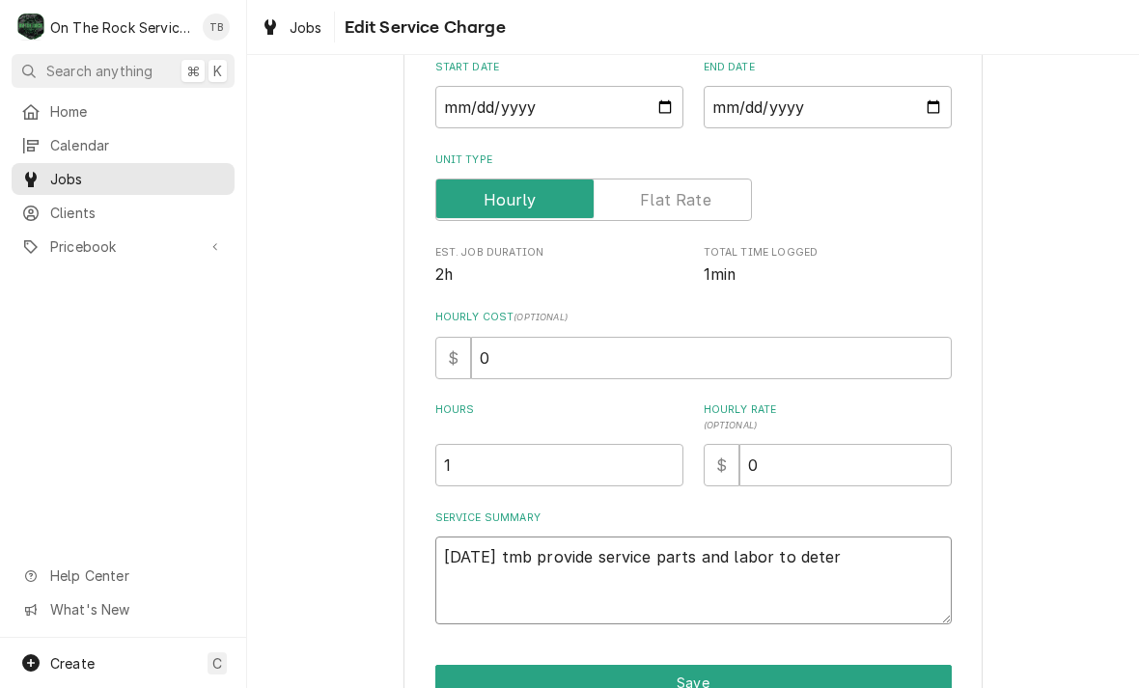
type textarea "8/14/25 tmb provide service parts and labor to determ"
type textarea "x"
type textarea "8/14/25 tmb provide service parts and labor to determin"
type textarea "x"
type textarea "8/14/25 tmb provide service parts and labor to determine"
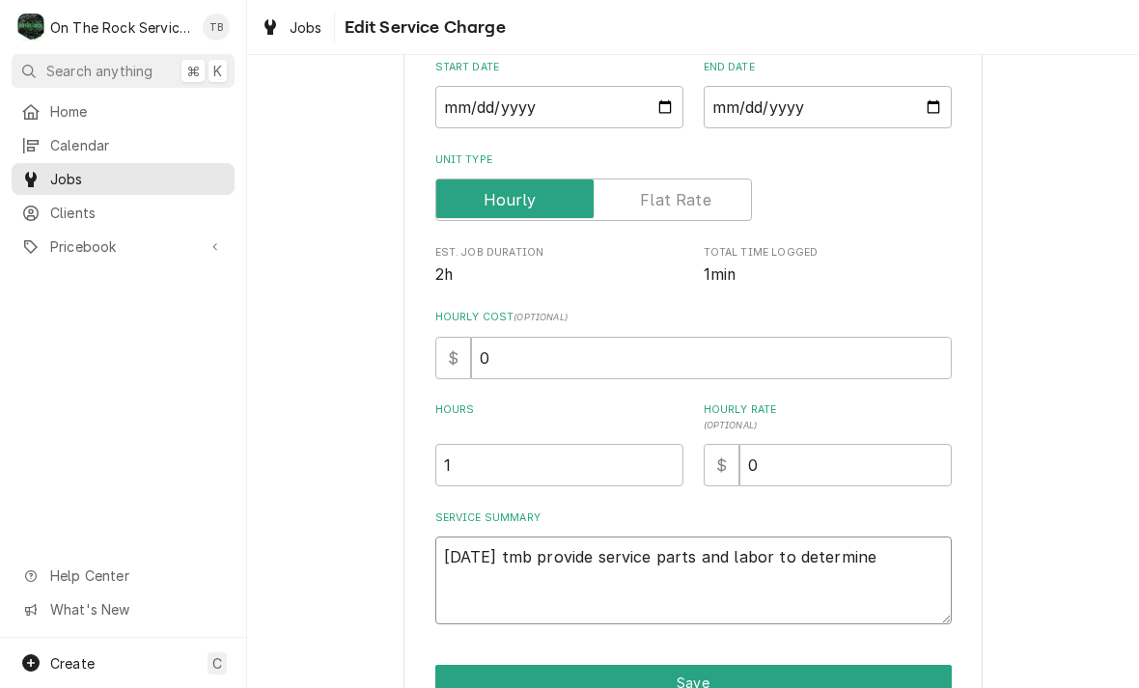
type textarea "x"
type textarea "8/14/25 tmb provide service parts and labor to determine t"
type textarea "x"
type textarea "8/14/25 tmb provide service parts and labor to determine th"
type textarea "x"
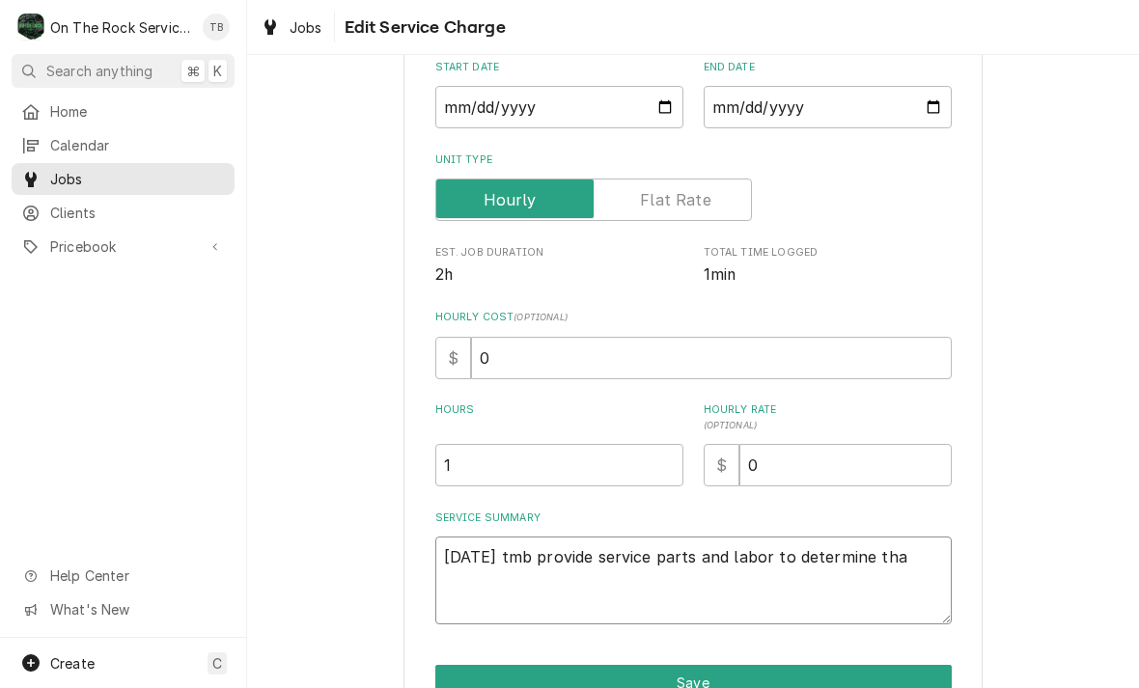
type textarea "8/14/25 tmb provide service parts and labor to determine that"
type textarea "x"
type textarea "8/14/25 tmb provide service parts and labor to determine that"
type textarea "x"
type textarea "8/14/25 tmb provide service parts and labor to determine that on"
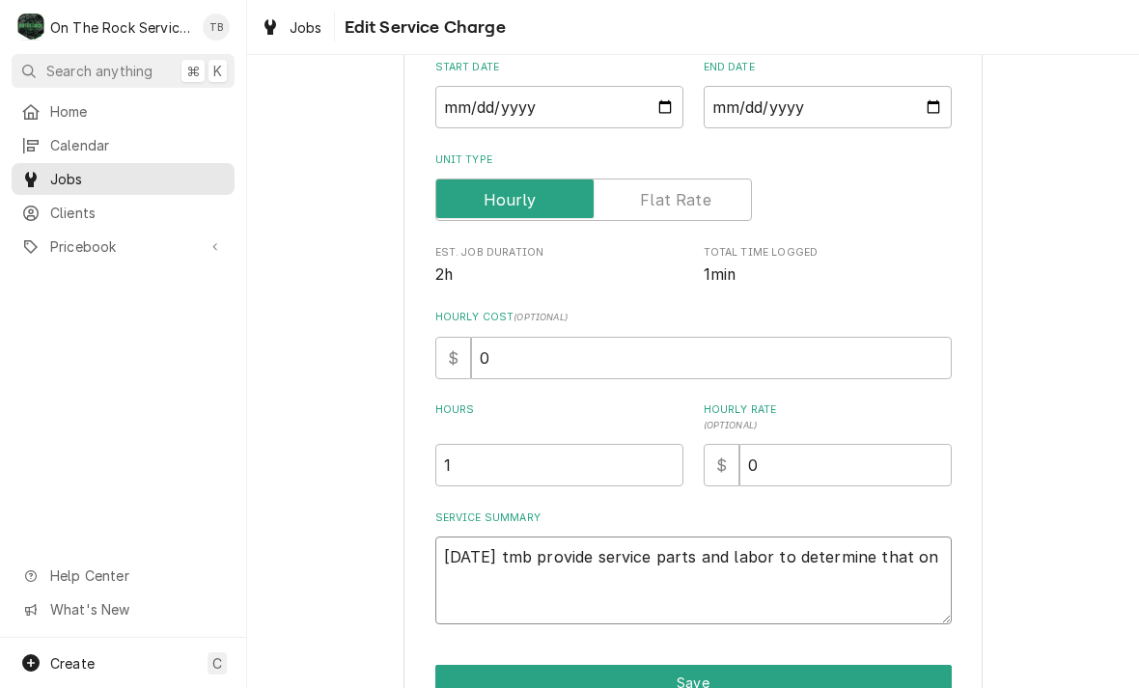
type textarea "x"
type textarea "8/14/25 tmb provide service parts and labor to determine that on"
type textarea "x"
type textarea "8/14/25 tmb provide service parts and labor to determine that on 8"
type textarea "x"
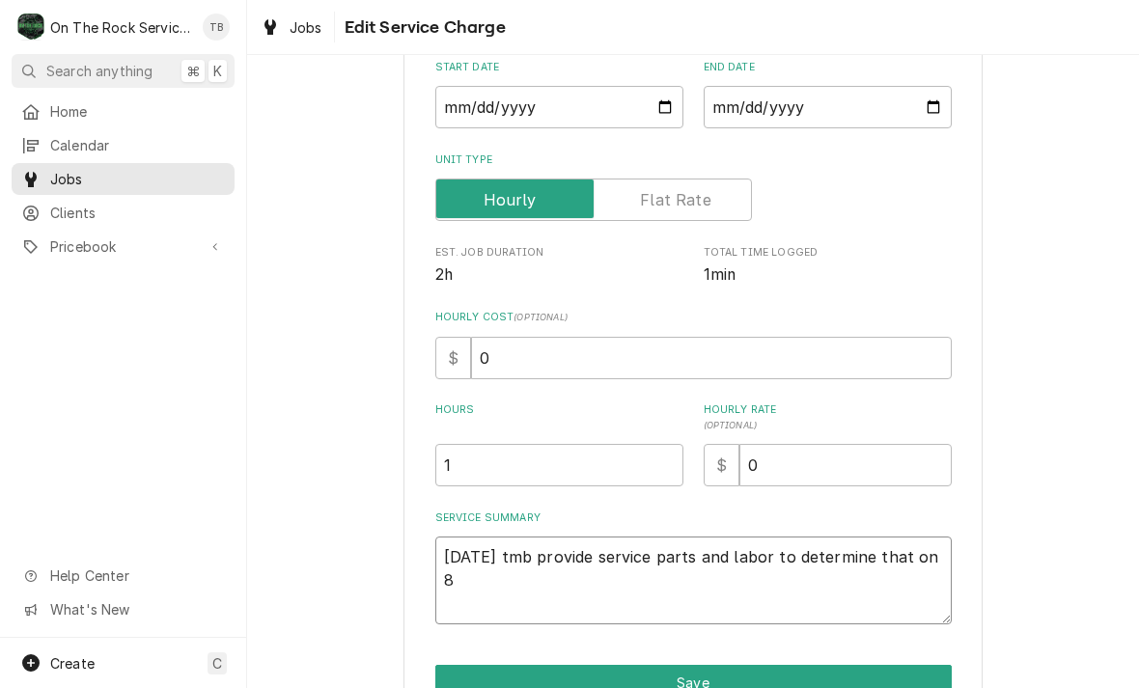
type textarea "8/14/25 tmb provide service parts and labor to determine that on 8"
type textarea "x"
type textarea "8/14/25 tmb provide service parts and labor to determine that on 8 b"
type textarea "x"
type textarea "8/14/25 tmb provide service parts and labor to determine that on 8 bu"
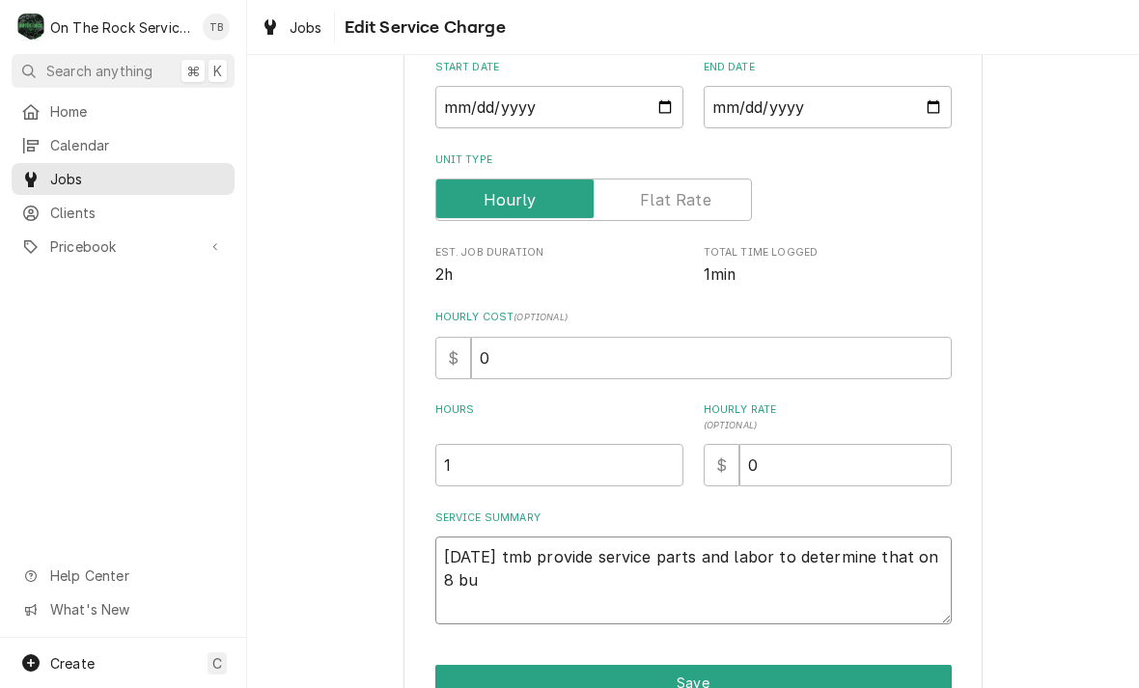
type textarea "x"
type textarea "8/14/25 tmb provide service parts and labor to determine that on 8 bur"
type textarea "x"
type textarea "8/14/25 tmb provide service parts and labor to determine that on 8 burn"
type textarea "x"
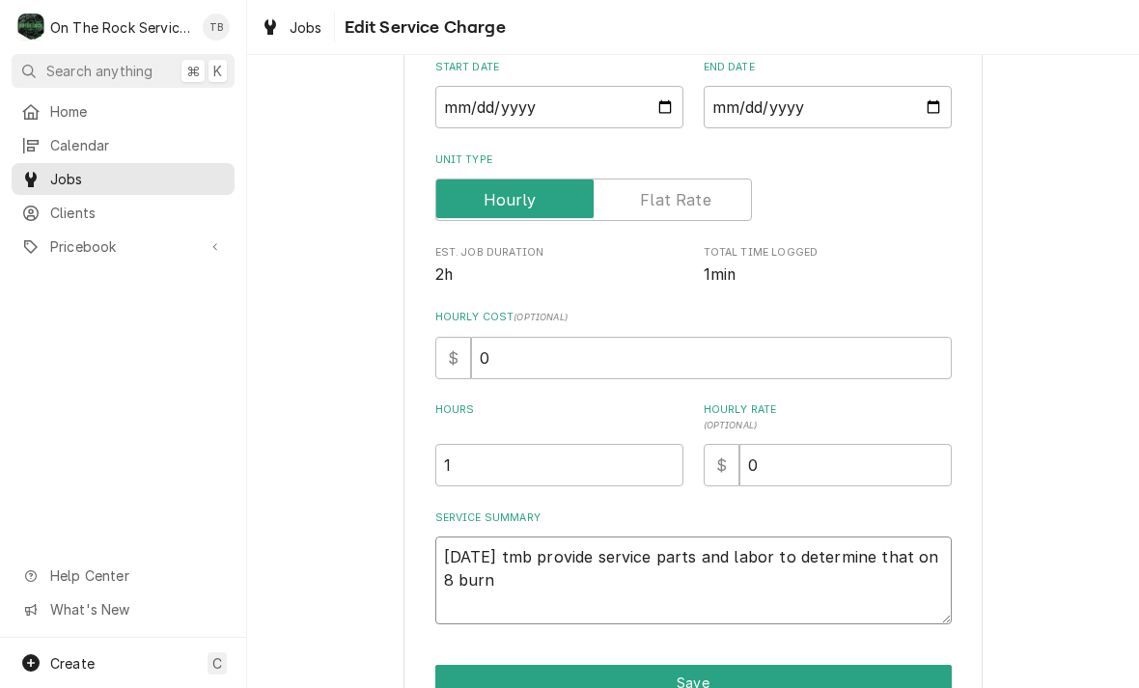
type textarea "8/14/25 tmb provide service parts and labor to determine that on 8 burne"
type textarea "x"
type textarea "8/14/25 tmb provide service parts and labor to determine that on 8 burner"
type textarea "x"
type textarea "8/14/25 tmb provide service parts and labor to determine that on 8 burner"
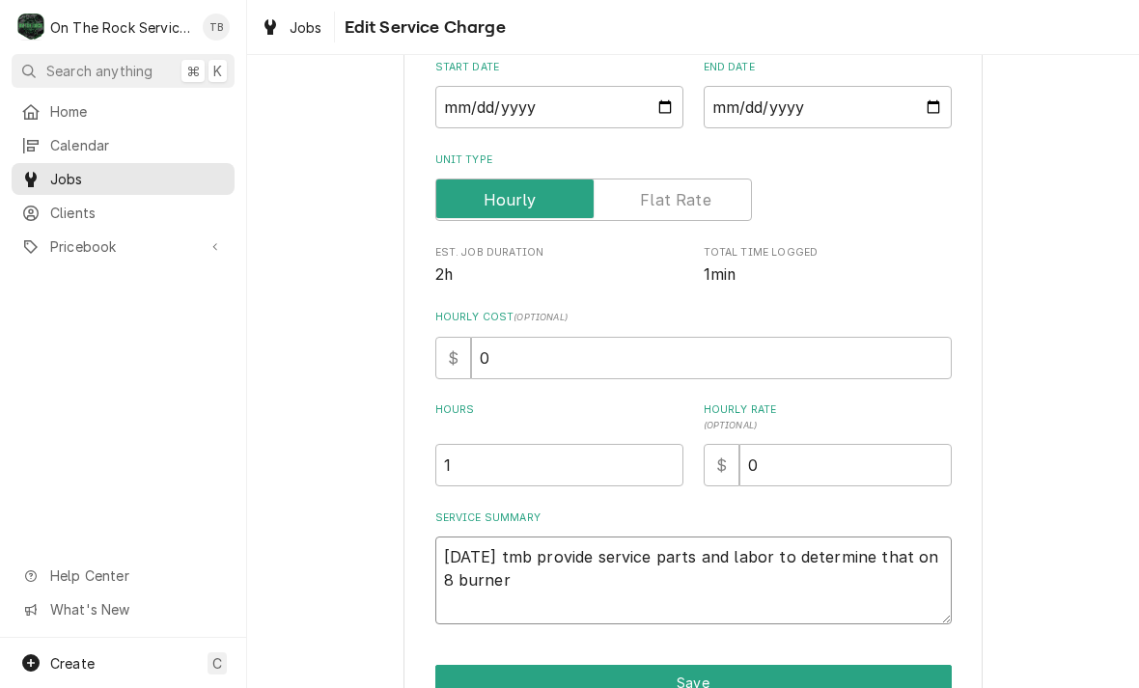
type textarea "x"
type textarea "8/14/25 tmb provide service parts and labor to determine that on 8 burner ja"
type textarea "x"
type textarea "8/14/25 tmb provide service parts and labor to determine that on 8 burner jad"
type textarea "x"
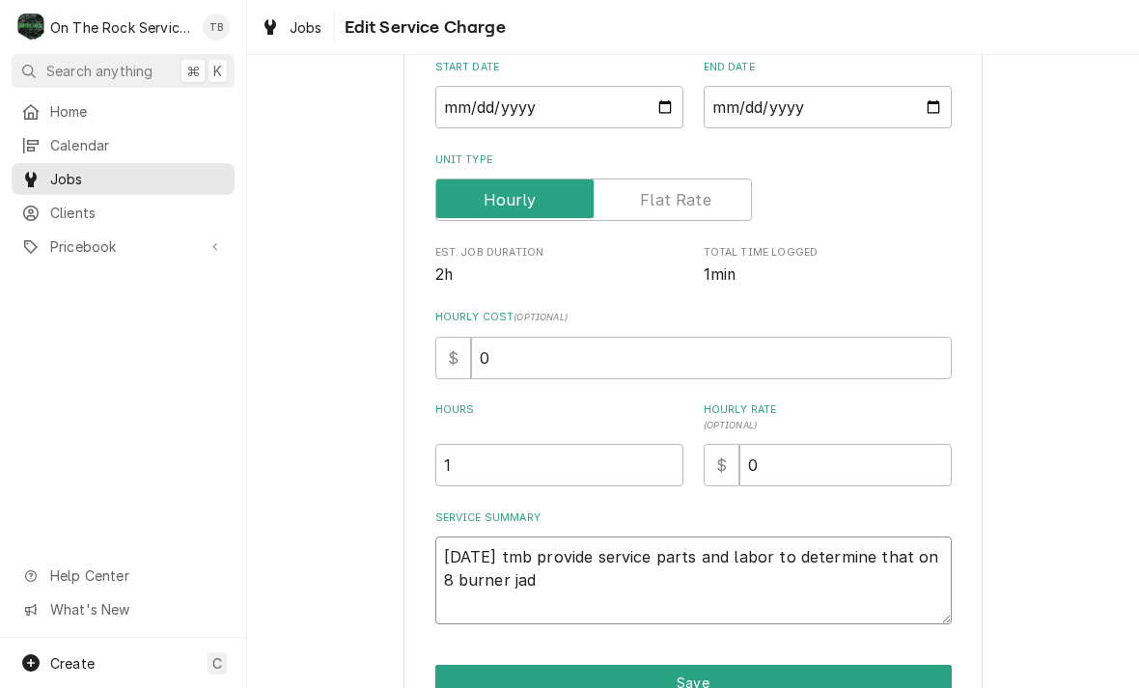
type textarea "8/14/25 tmb provide service parts and labor to determine that on 8 burner jade"
type textarea "x"
type textarea "8/14/25 tmb provide service parts and labor to determine that on 8 burner jade"
type textarea "x"
type textarea "8/14/25 tmb provide service parts and labor to determine that on 8 burner jade r"
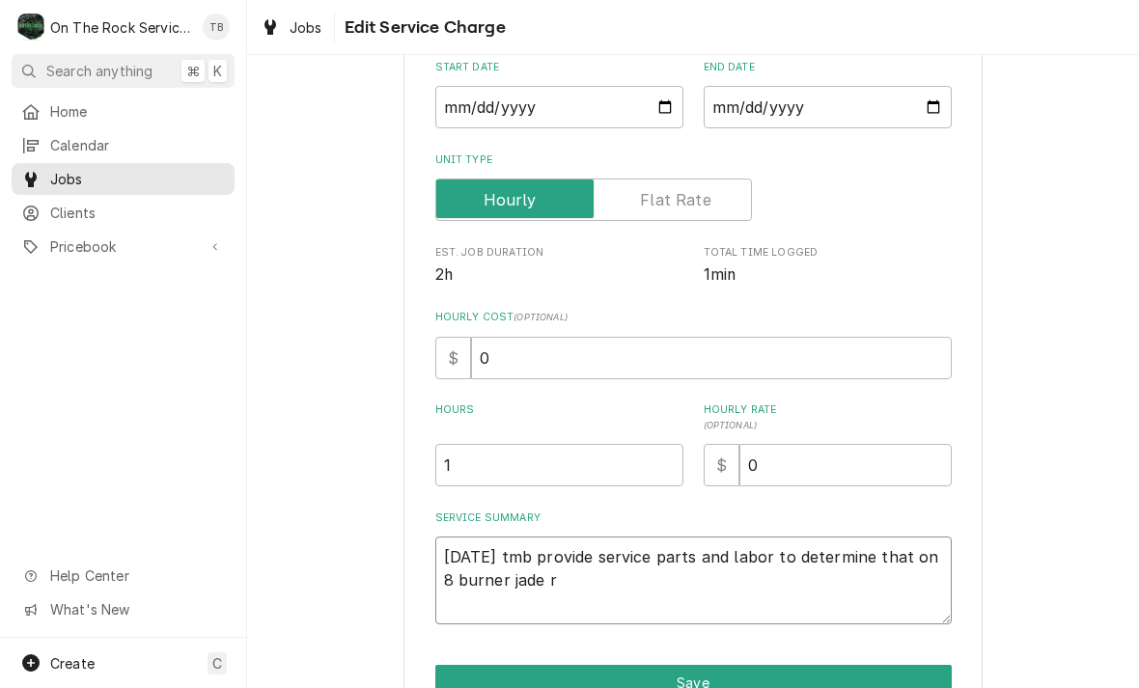
type textarea "x"
type textarea "8/14/25 tmb provide service parts and labor to determine that on 8 burner jade …"
type textarea "x"
type textarea "8/14/25 tmb provide service parts and labor to determine that on 8 burner jade …"
type textarea "x"
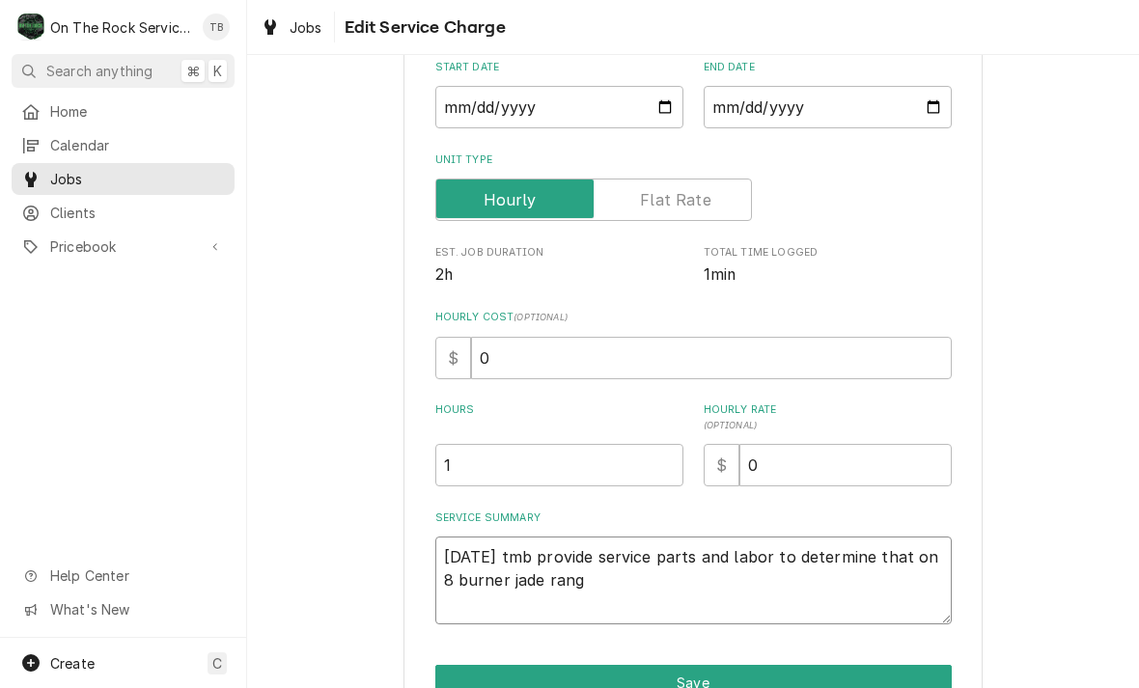
type textarea "8/14/25 tmb provide service parts and labor to determine that on 8 burner jade …"
type textarea "x"
type textarea "8/14/25 tmb provide service parts and labor to determine that on 8 burner jade …"
type textarea "x"
type textarea "8/14/25 tmb provide service parts and labor to determine that on 8 burner jade …"
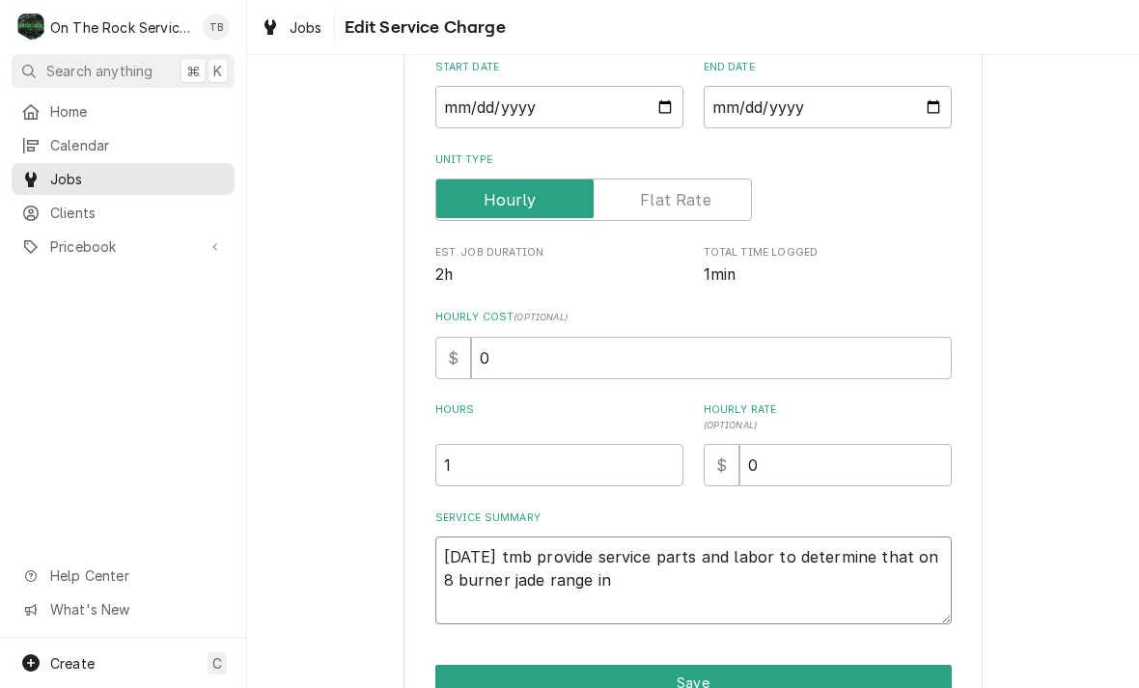
type textarea "x"
type textarea "8/14/25 tmb provide service parts and labor to determine that on 8 burner jade …"
type textarea "x"
type textarea "8/14/25 tmb provide service parts and labor to determine that on 8 burner jade …"
type textarea "x"
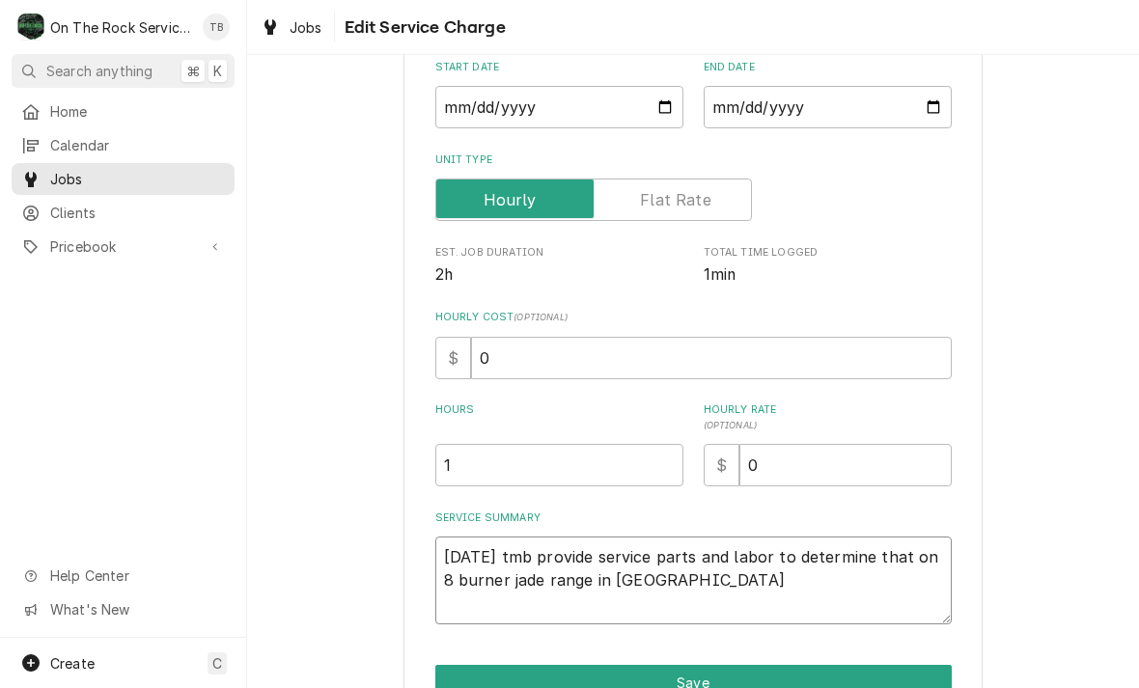
type textarea "8/14/25 tmb provide service parts and labor to determine that on 8 burner jade …"
type textarea "x"
type textarea "8/14/25 tmb provide service parts and labor to determine that on 8 burner jade …"
type textarea "x"
type textarea "8/14/25 tmb provide service parts and labor to determine that on 8 burner jade …"
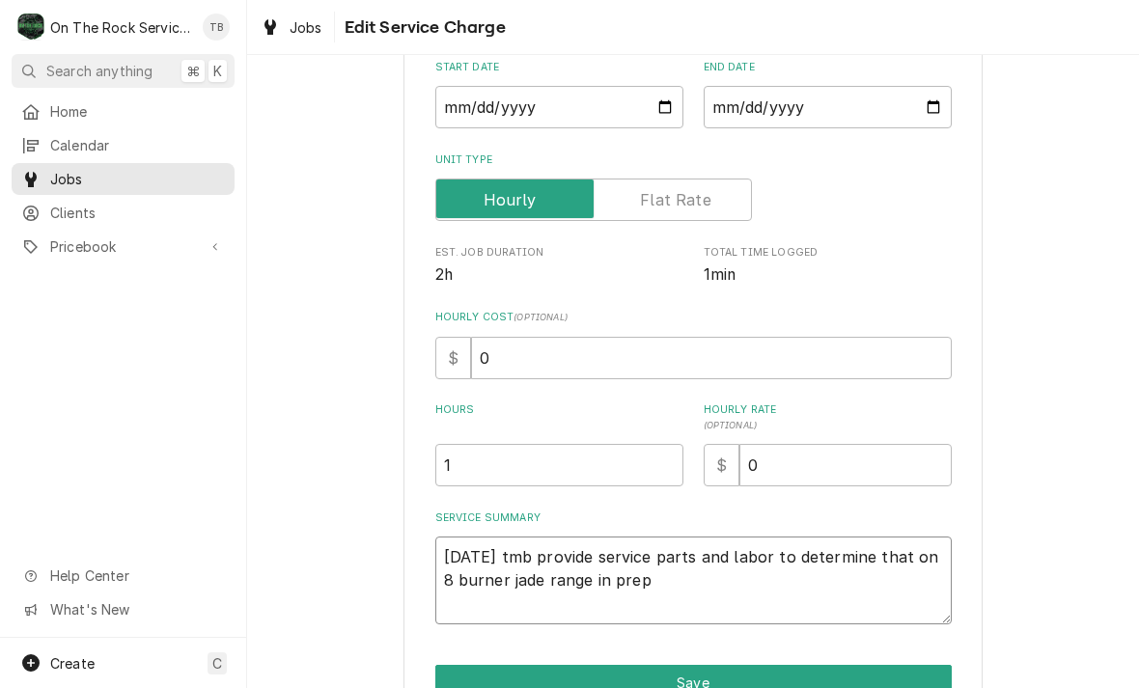
type textarea "x"
type textarea "8/14/25 tmb provide service parts and labor to determine that on 8 burner jade …"
type textarea "x"
type textarea "8/14/25 tmb provide service parts and labor to determine that on 8 burner jade …"
type textarea "x"
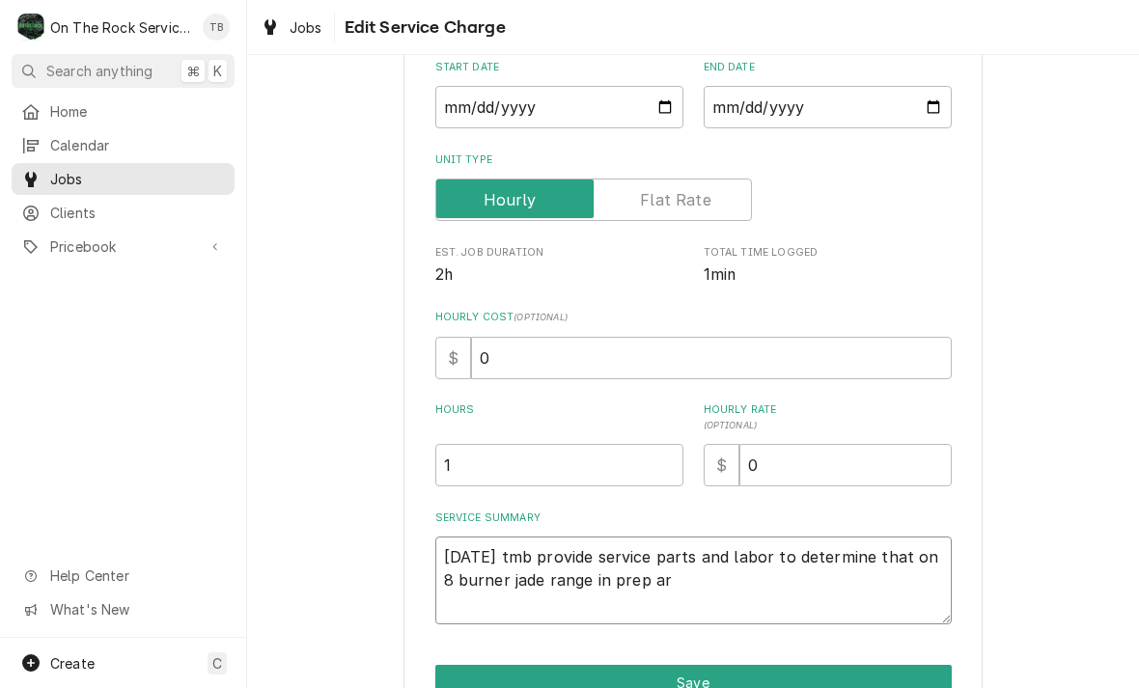
type textarea "8/14/25 tmb provide service parts and labor to determine that on 8 burner jade …"
type textarea "x"
type textarea "8/14/25 tmb provide service parts and labor to determine that on 8 burner jade …"
type textarea "x"
type textarea "8/14/25 tmb provide service parts and labor to determine that on 8 burner jade …"
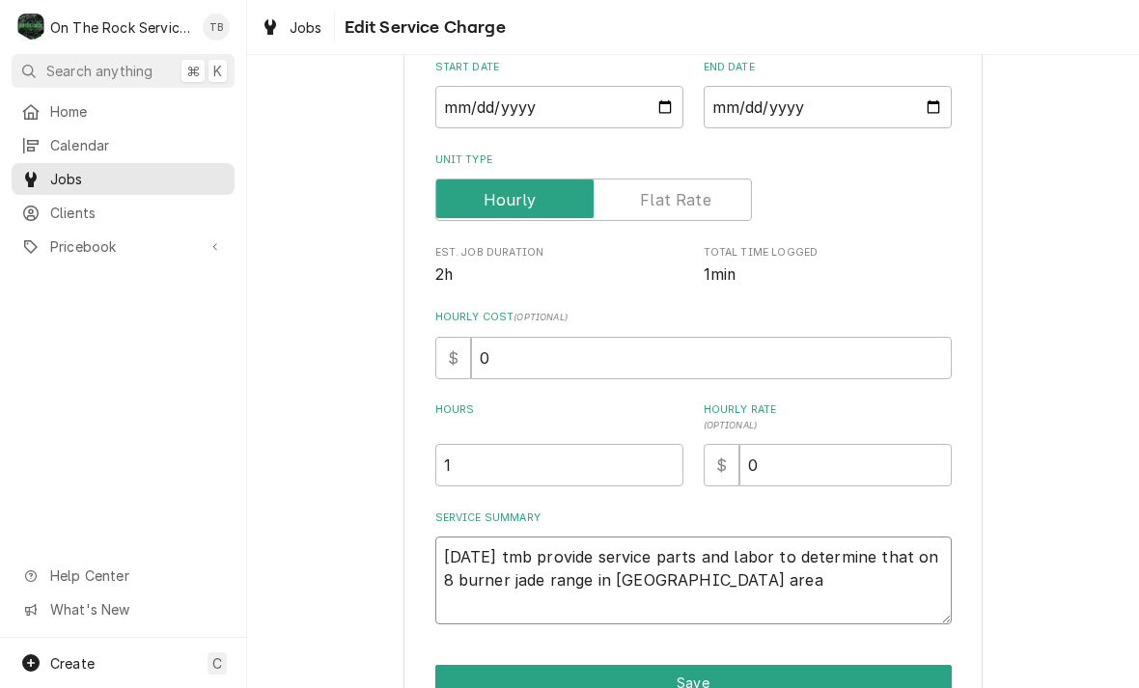
type textarea "x"
type textarea "8/14/25 tmb provide service parts and labor to determine that on 8 burner jade …"
type textarea "x"
type textarea "8/14/25 tmb provide service parts and labor to determine that on 8 burner jade …"
type textarea "x"
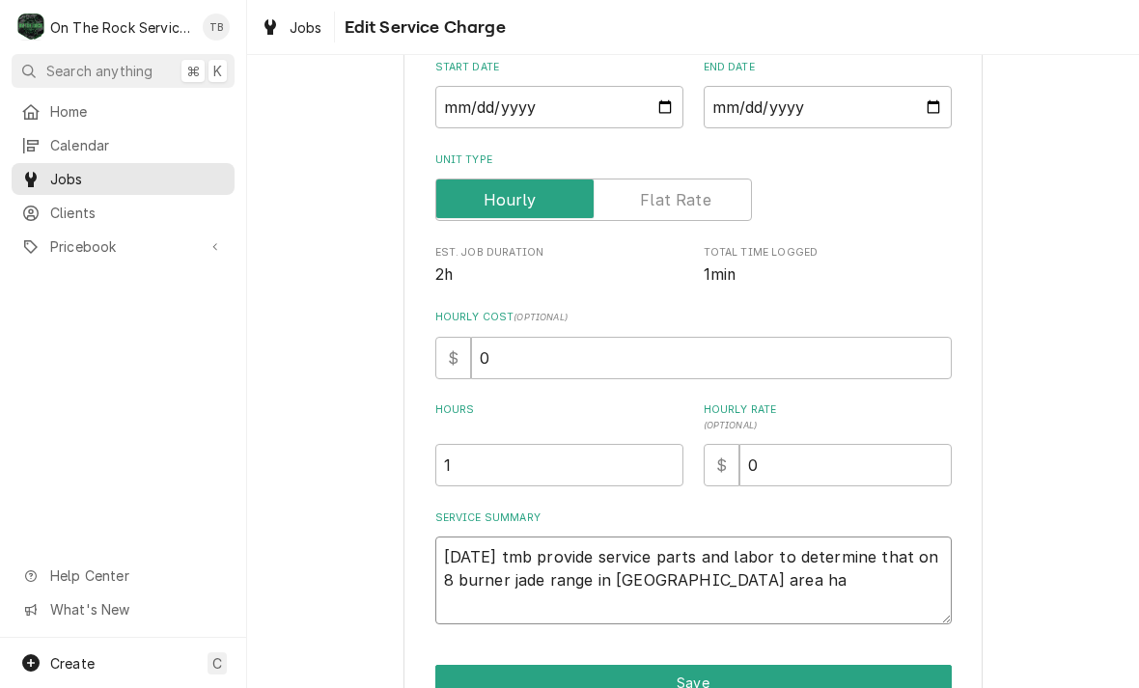
type textarea "8/14/25 tmb provide service parts and labor to determine that on 8 burner jade …"
type textarea "x"
type textarea "8/14/25 tmb provide service parts and labor to determine that on 8 burner jade …"
type textarea "x"
type textarea "8/14/25 tmb provide service parts and labor to determine that on 8 burner jade …"
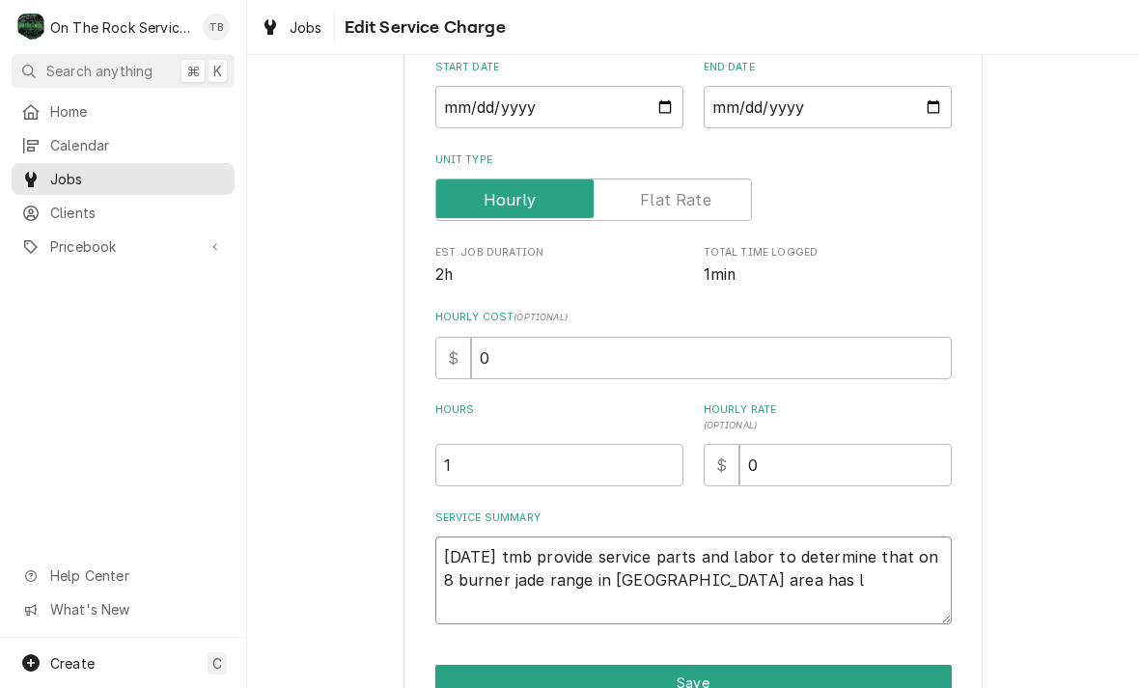
type textarea "x"
type textarea "8/14/25 tmb provide service parts and labor to determine that on 8 burner jade …"
type textarea "x"
type textarea "8/14/25 tmb provide service parts and labor to determine that on 8 burner jade …"
type textarea "x"
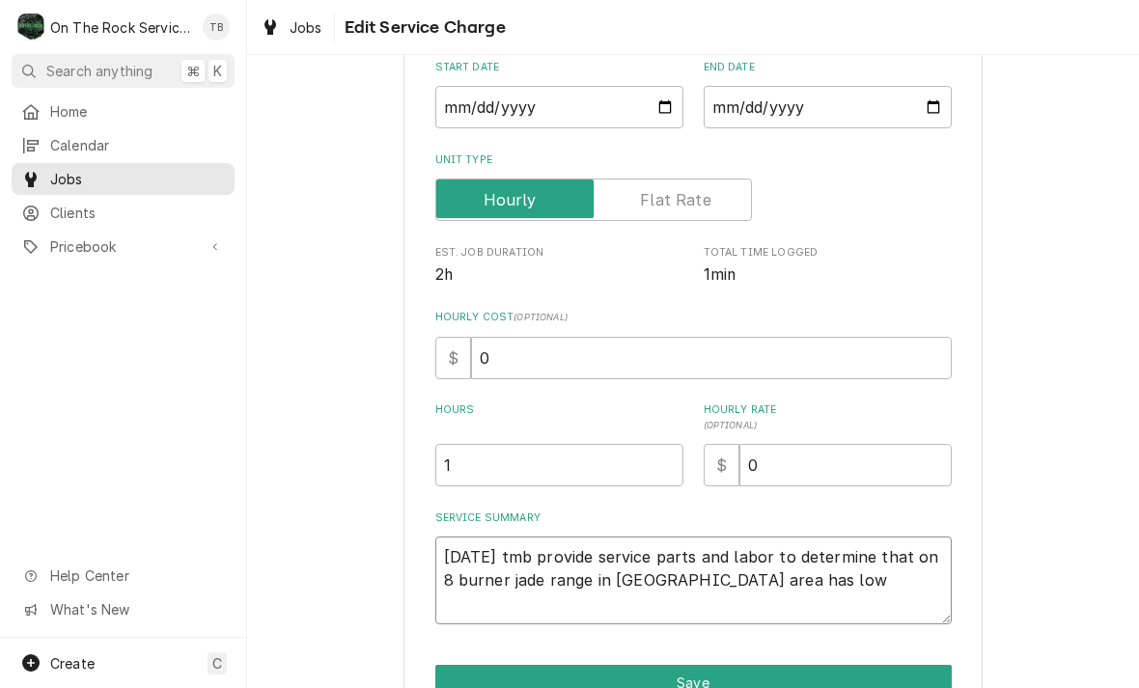
type textarea "8/14/25 tmb provide service parts and labor to determine that on 8 burner jade …"
type textarea "x"
type textarea "8/14/25 tmb provide service parts and labor to determine that on 8 burner jade …"
type textarea "x"
type textarea "8/14/25 tmb provide service parts and labor to determine that on 8 burner jade …"
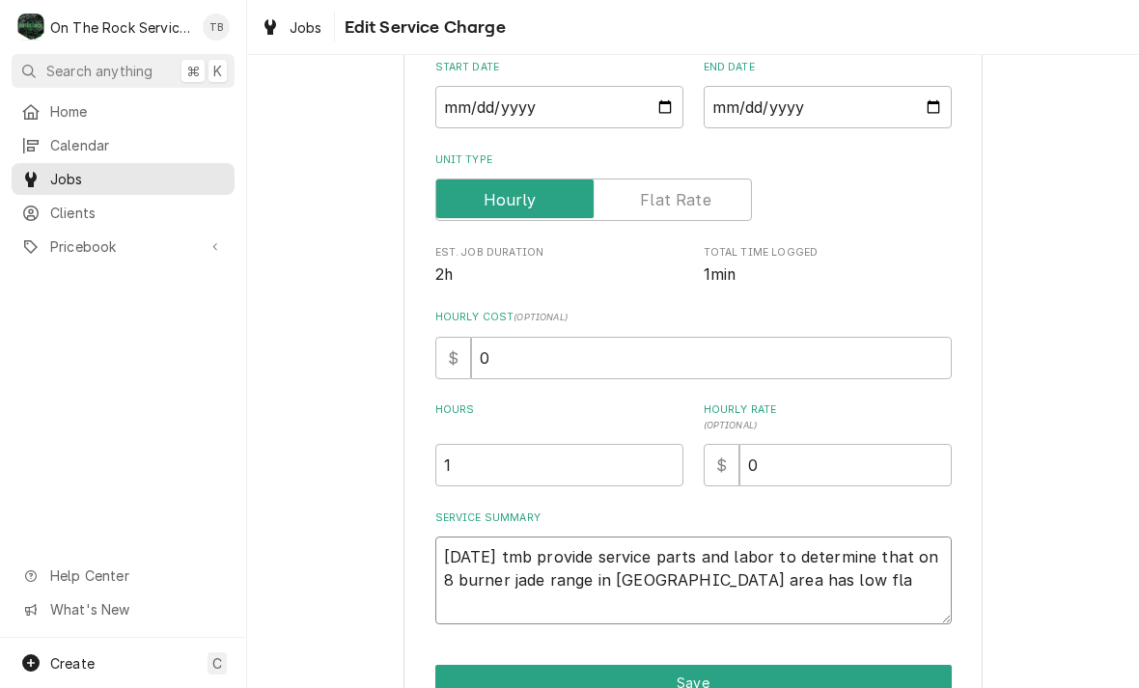
type textarea "x"
type textarea "8/14/25 tmb provide service parts and labor to determine that on 8 burner jade …"
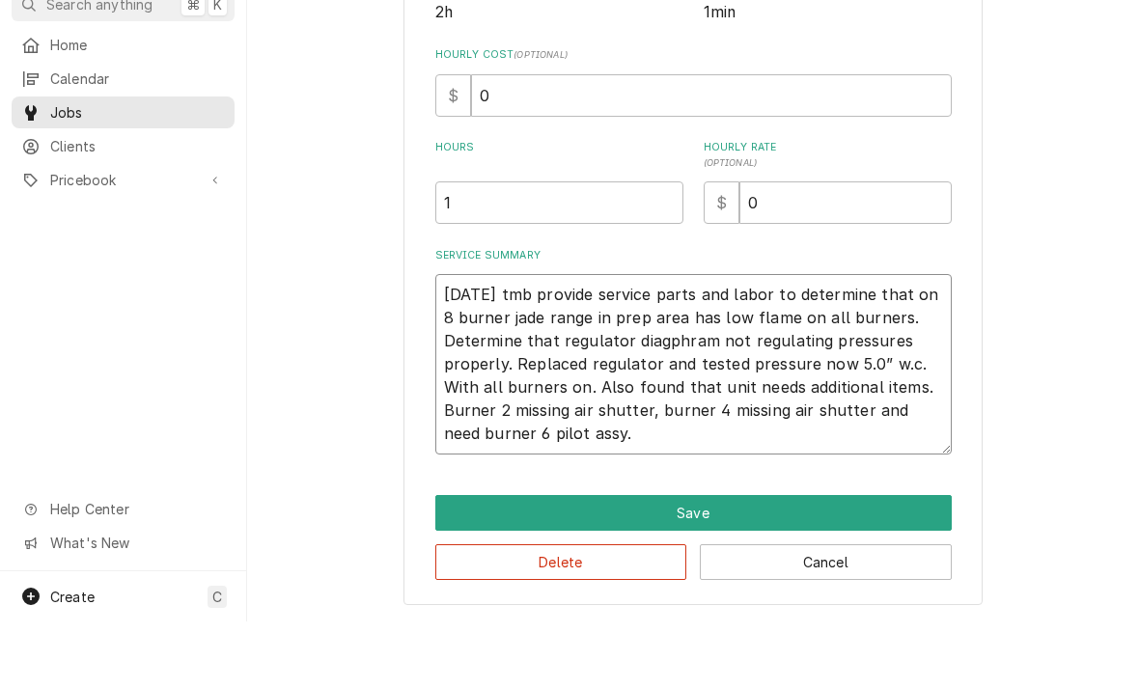
scroll to position [386, 0]
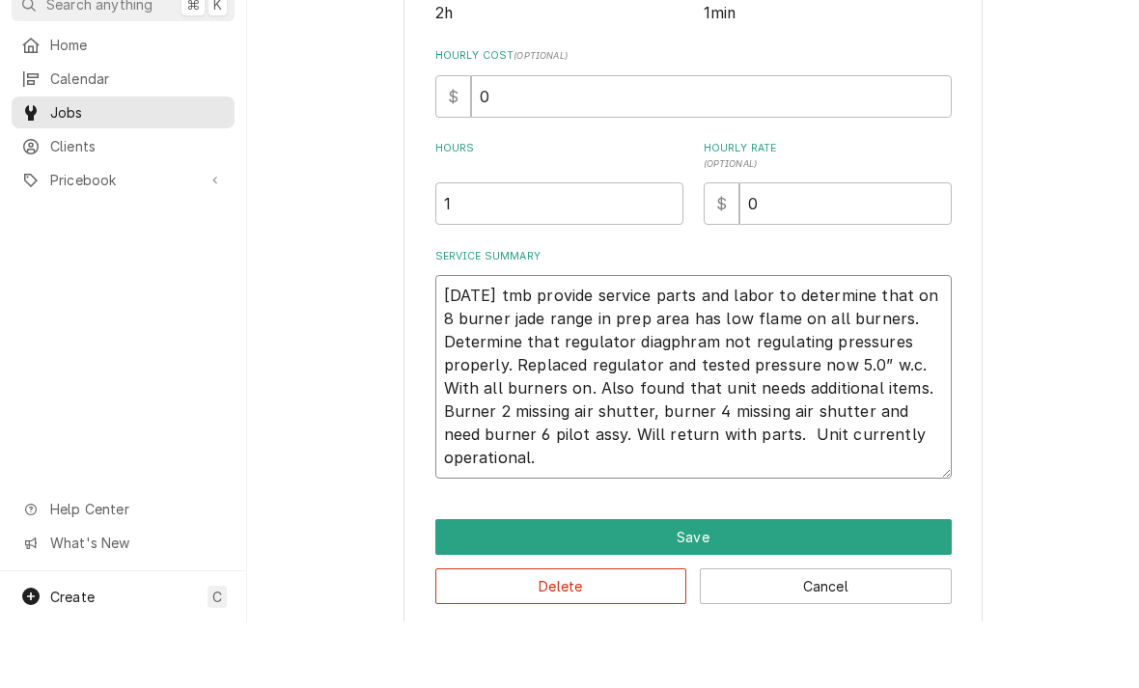
click at [534, 459] on textarea "8/14/25 tmb provide service parts and labor to determine that on 8 burner jade …" at bounding box center [693, 444] width 516 height 204
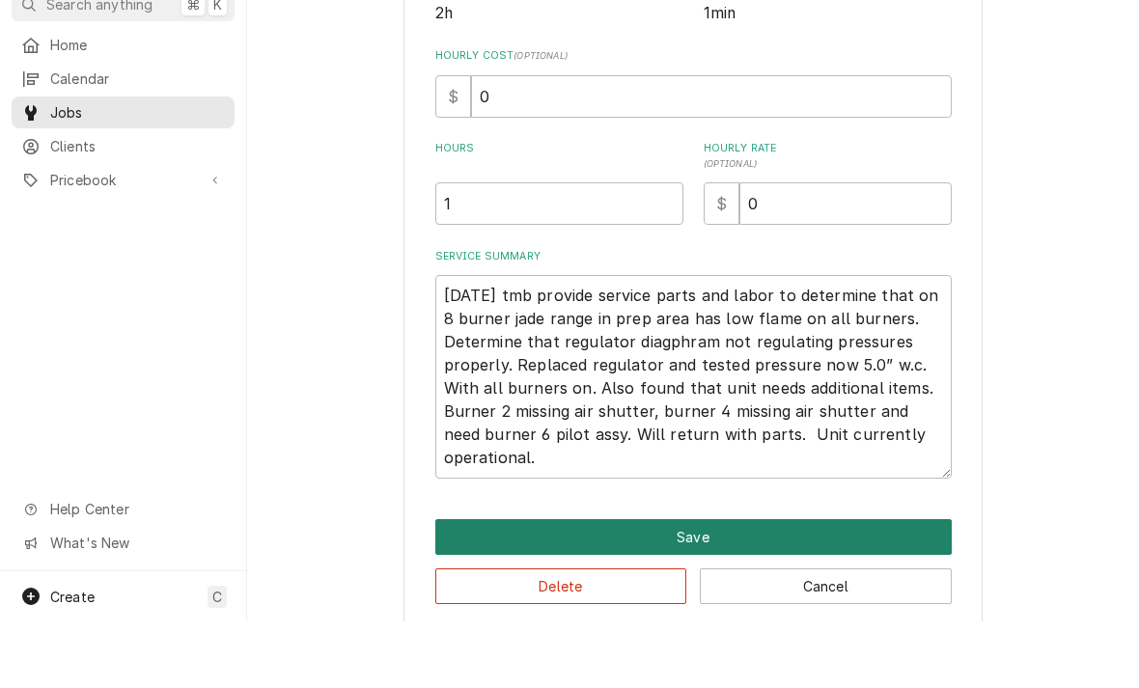
click at [584, 586] on button "Save" at bounding box center [693, 604] width 516 height 36
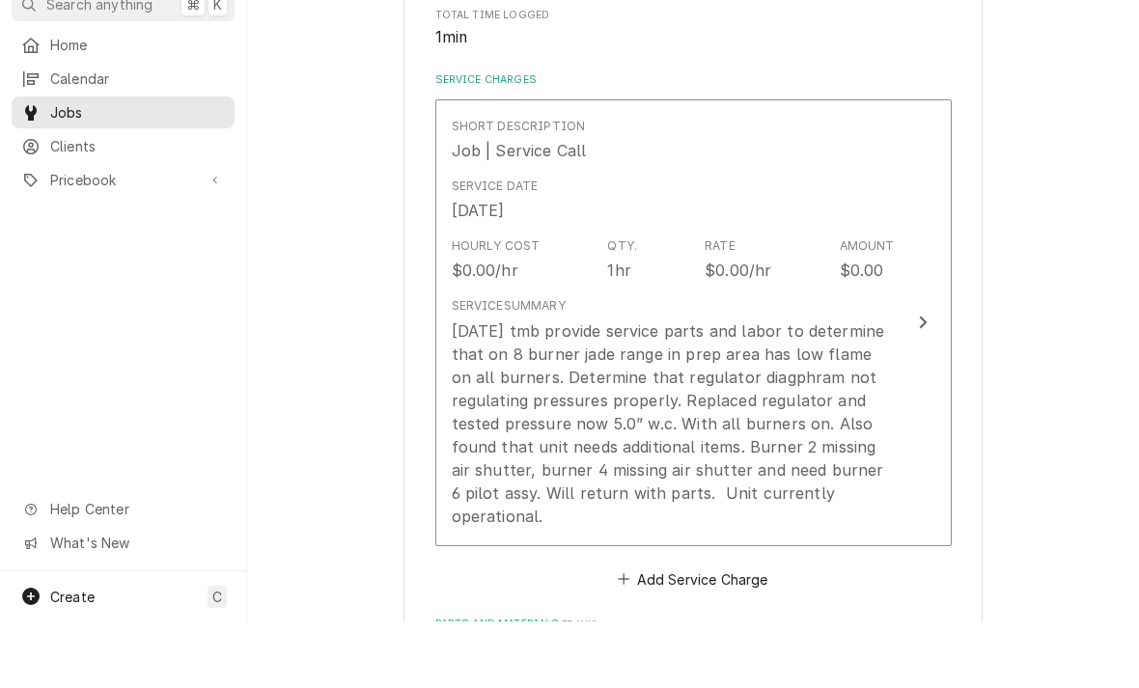
scroll to position [616, 0]
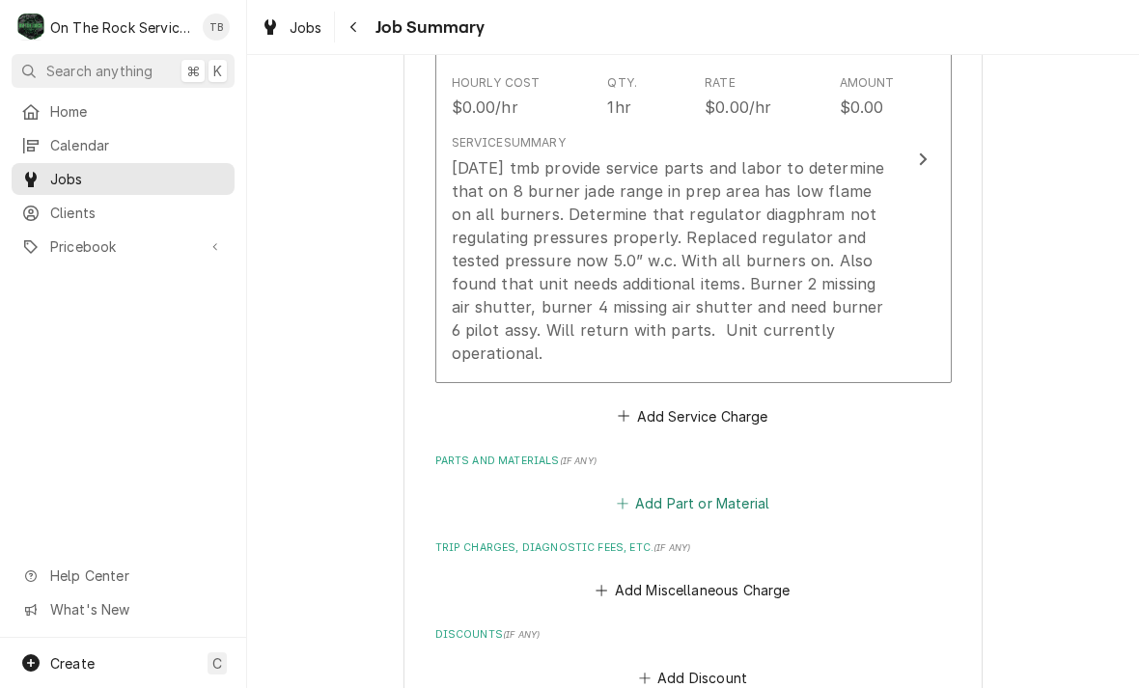
click at [735, 506] on button "Add Part or Material" at bounding box center [692, 503] width 159 height 27
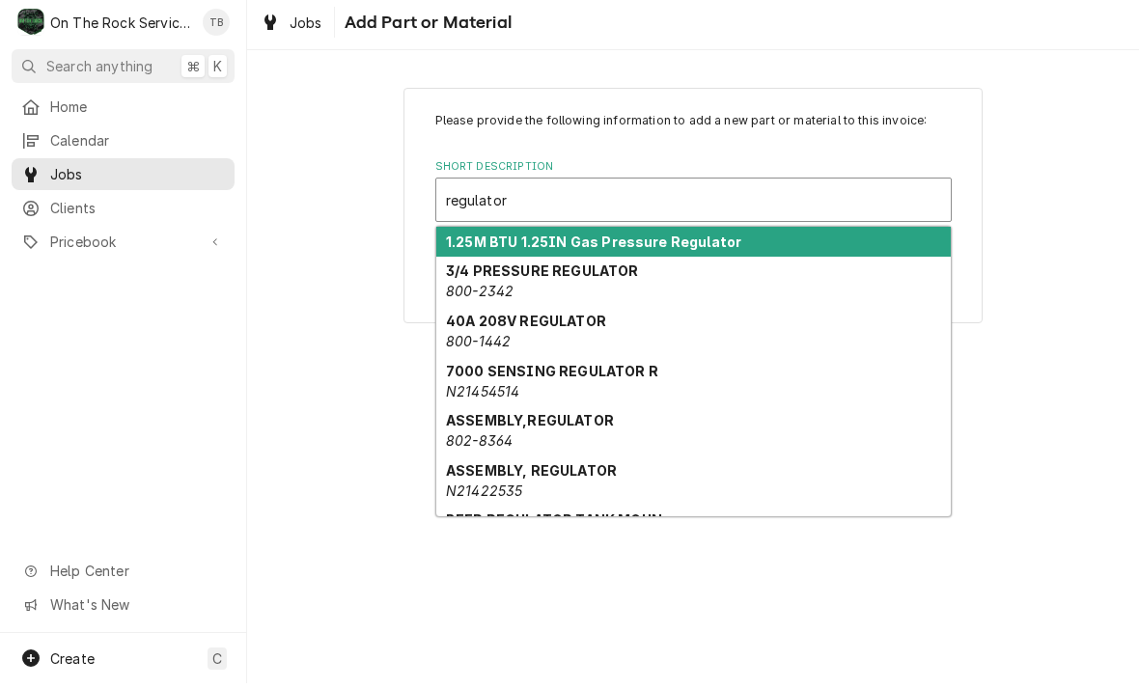
click at [594, 276] on strong "3/4 PRESSURE REGULATOR" at bounding box center [542, 275] width 193 height 16
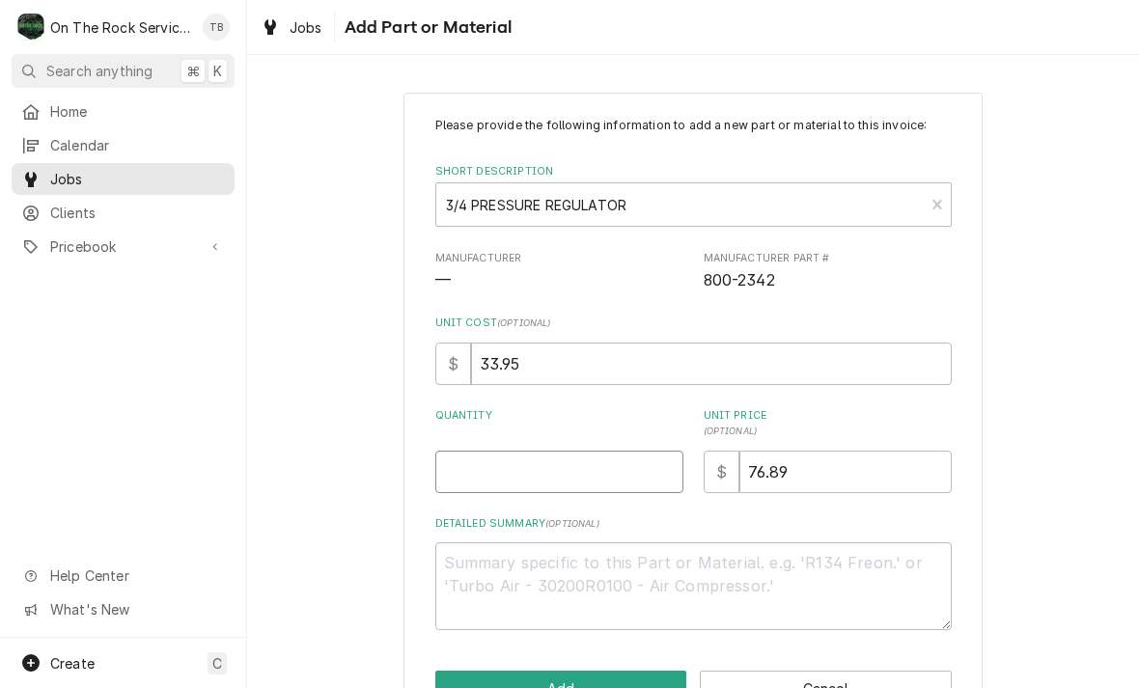
click at [506, 467] on input "Quantity" at bounding box center [559, 472] width 248 height 42
click at [1052, 315] on div "Please provide the following information to add a new part or material to this …" at bounding box center [693, 411] width 892 height 673
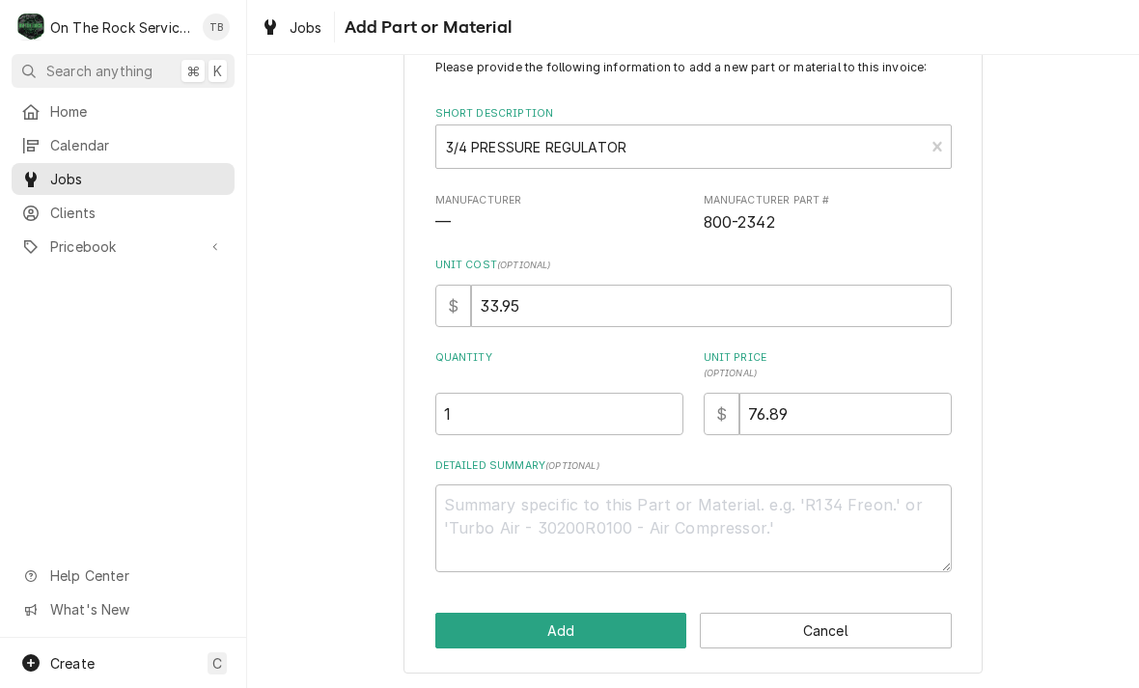
scroll to position [57, 0]
click at [537, 513] on textarea "Detailed Summary ( optional )" at bounding box center [693, 530] width 516 height 88
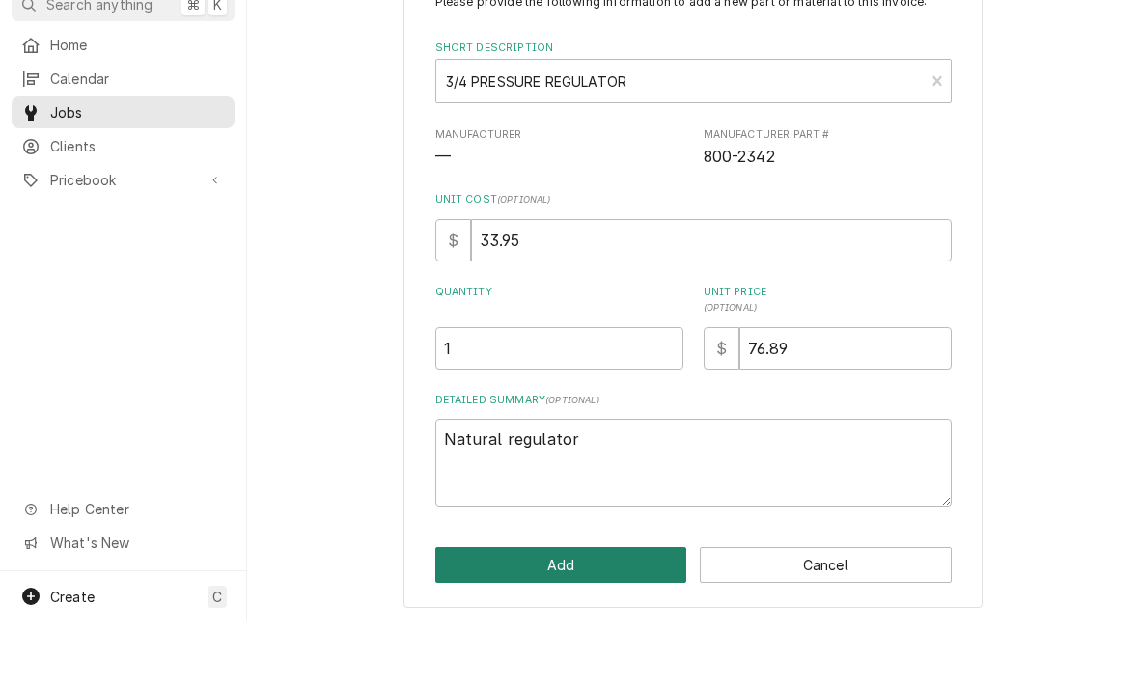
click at [572, 614] on button "Add" at bounding box center [561, 632] width 252 height 36
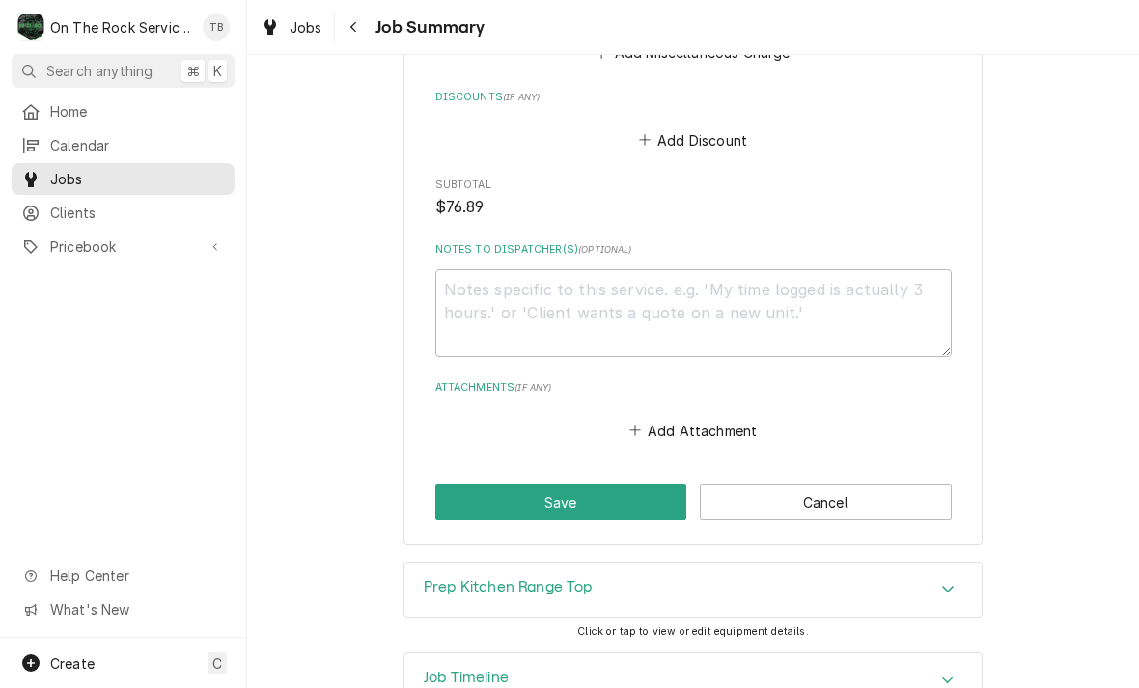
scroll to position [1435, 0]
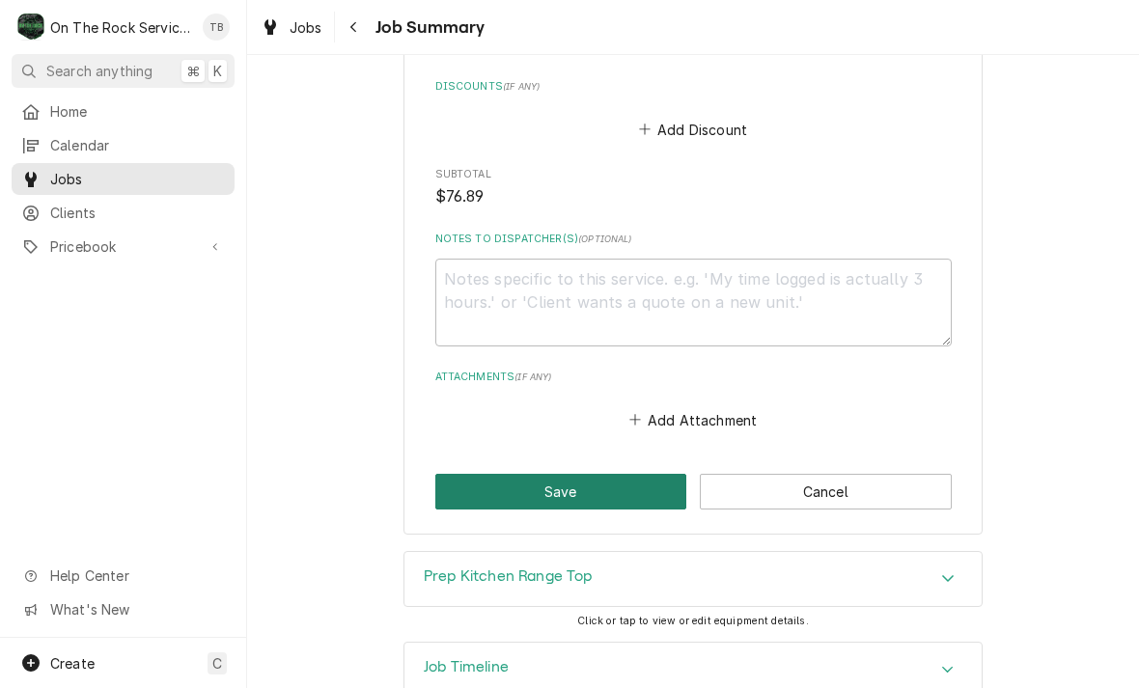
click at [571, 480] on button "Save" at bounding box center [561, 492] width 252 height 36
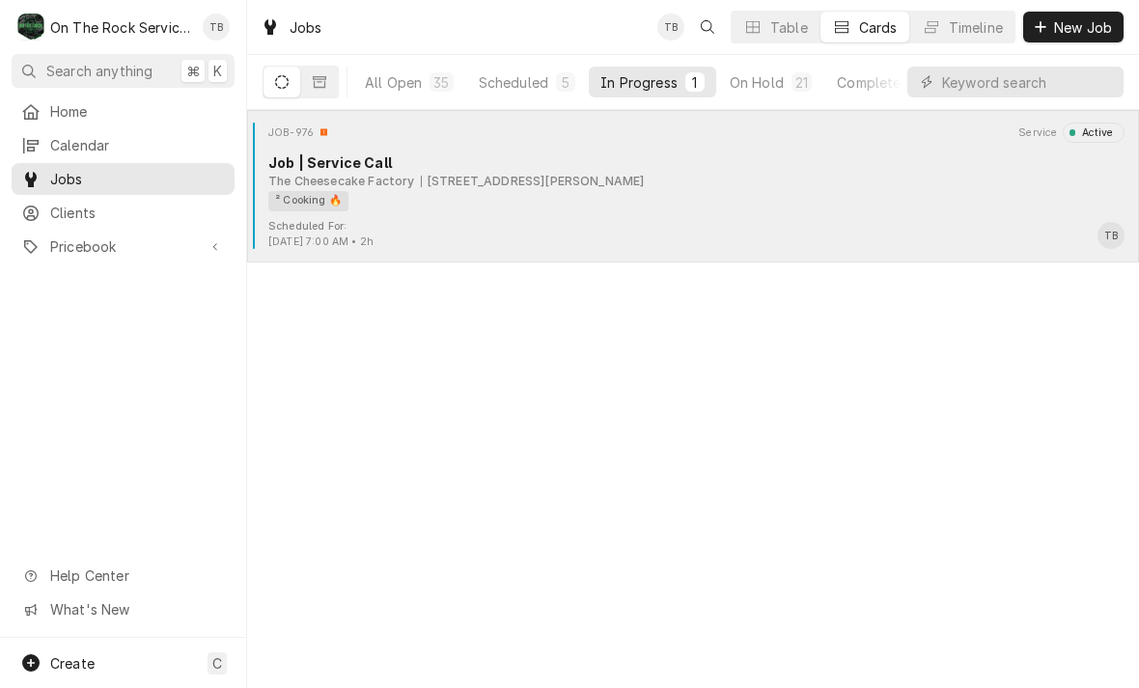
click at [492, 208] on div "² Cooking 🔥" at bounding box center [689, 201] width 843 height 20
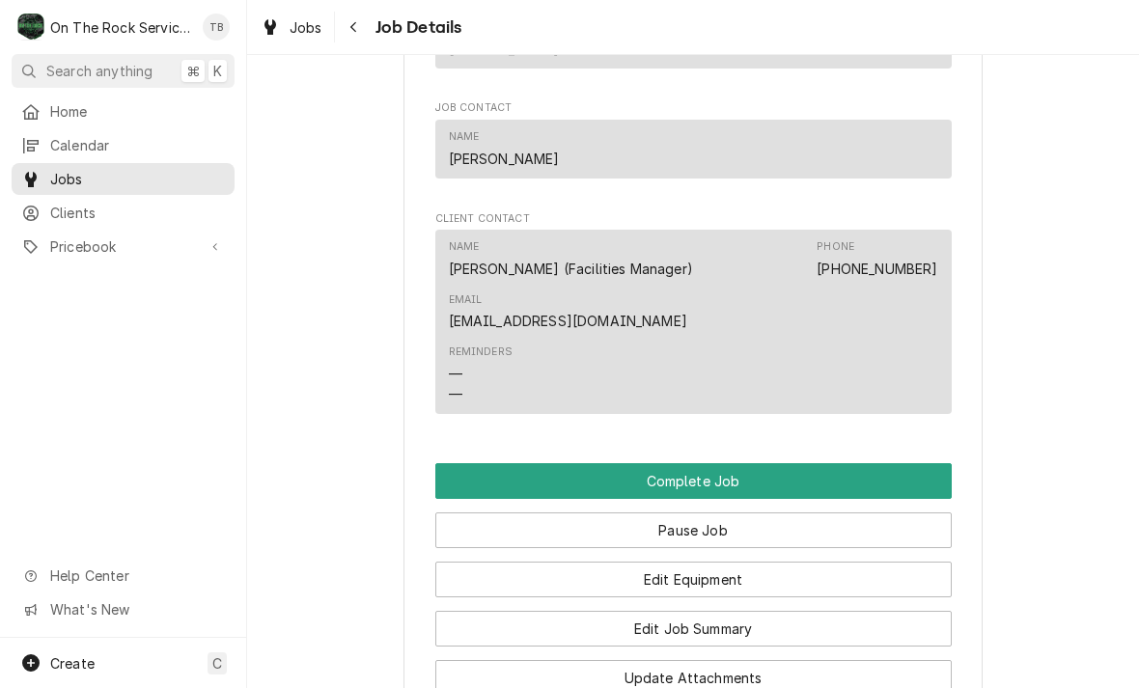
scroll to position [1840, 0]
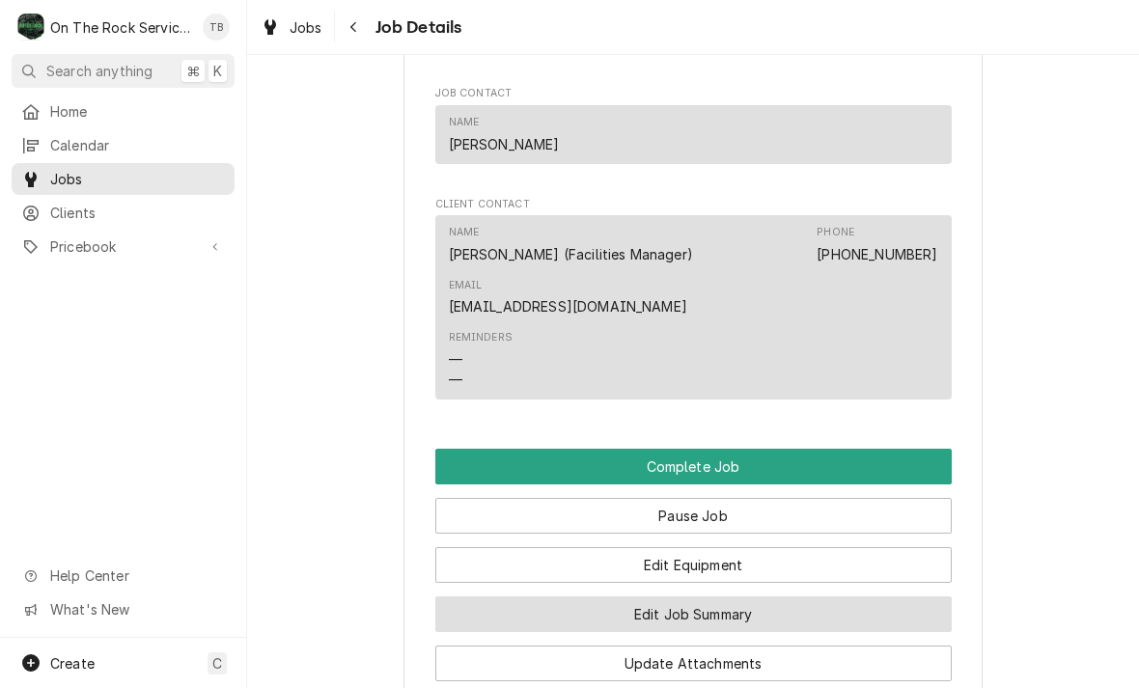
click at [700, 606] on button "Edit Job Summary" at bounding box center [693, 615] width 516 height 36
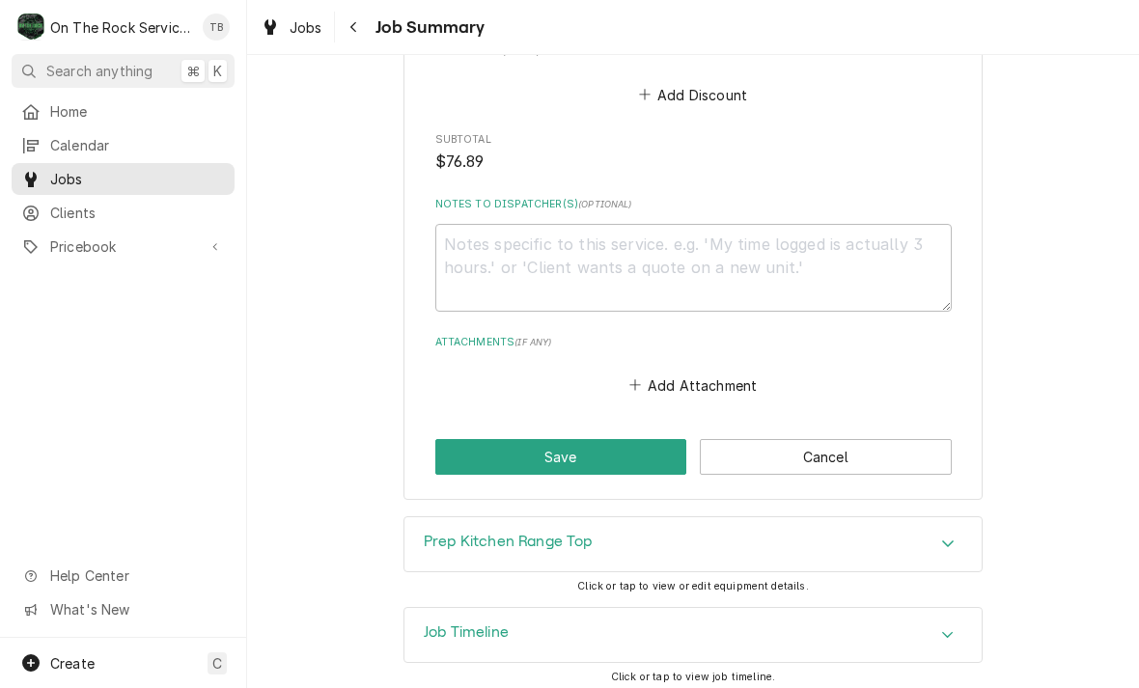
scroll to position [1469, 0]
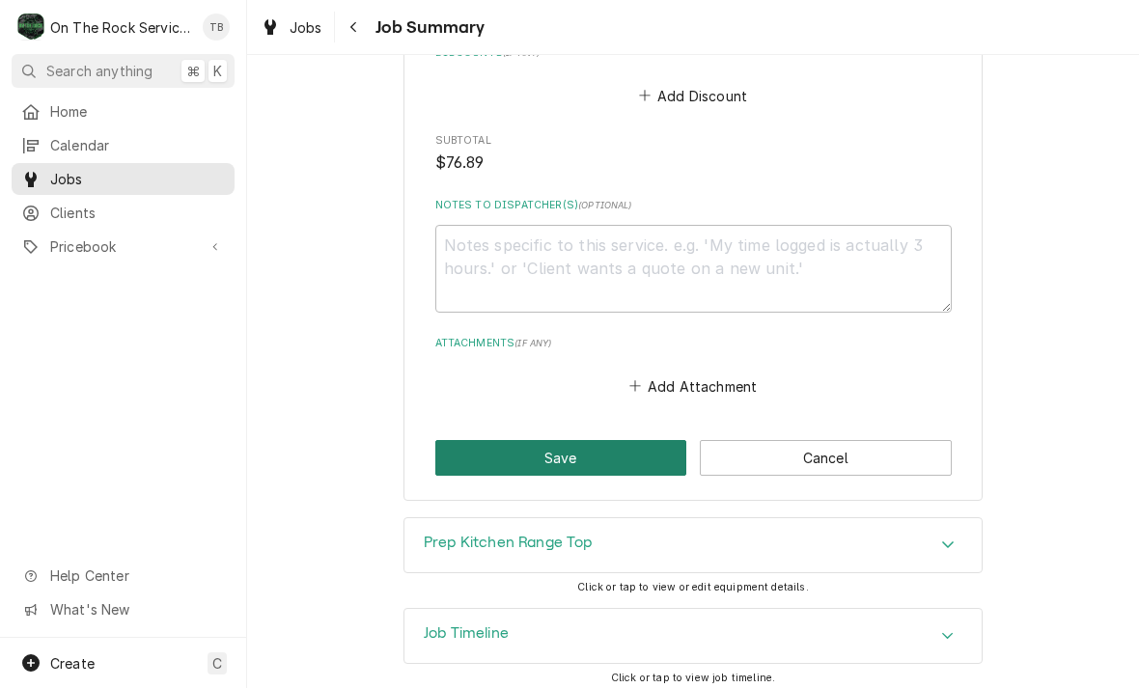
click at [595, 445] on button "Save" at bounding box center [561, 458] width 252 height 36
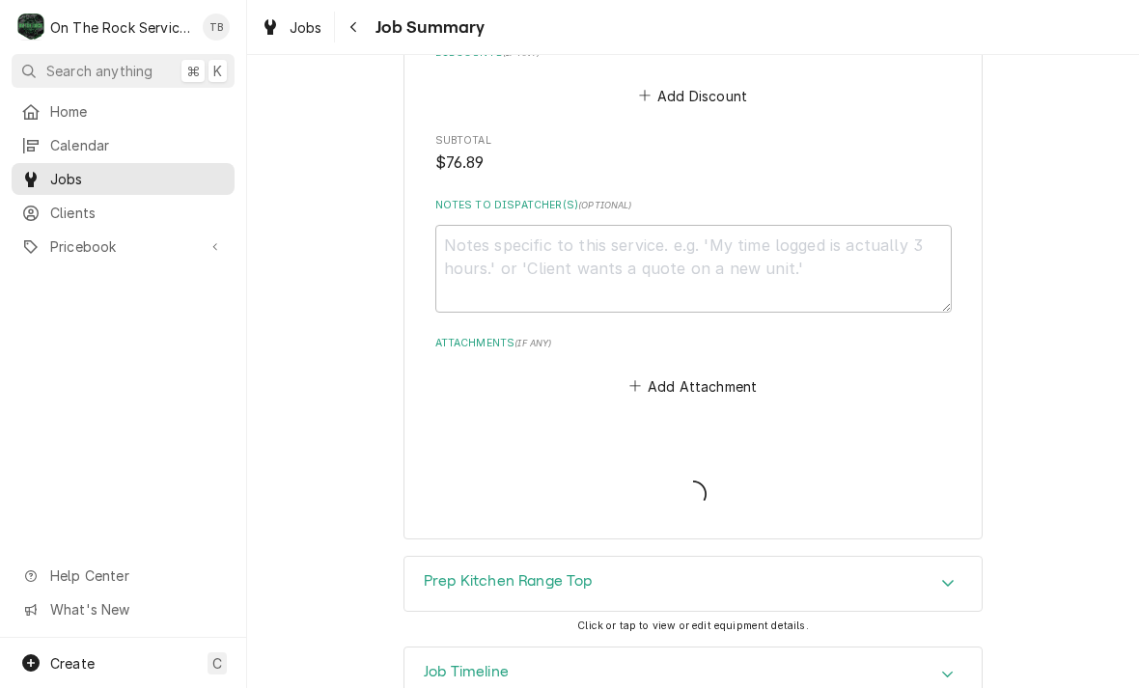
click at [932, 584] on div "Prep Kitchen Range Top" at bounding box center [692, 584] width 577 height 54
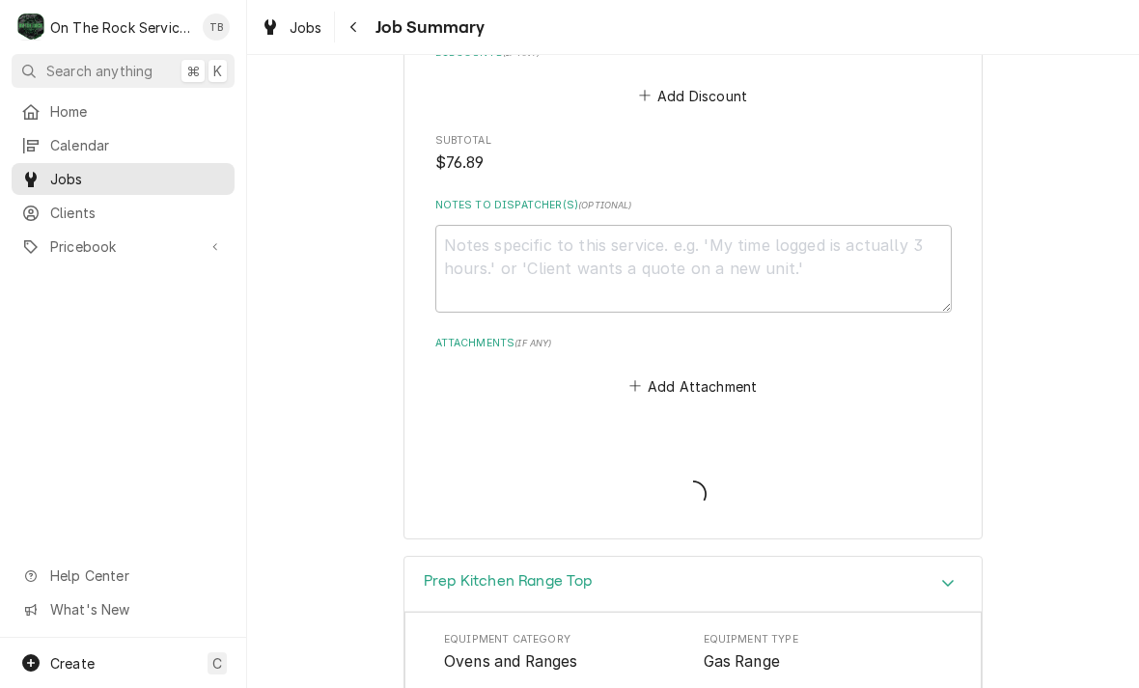
type textarea "x"
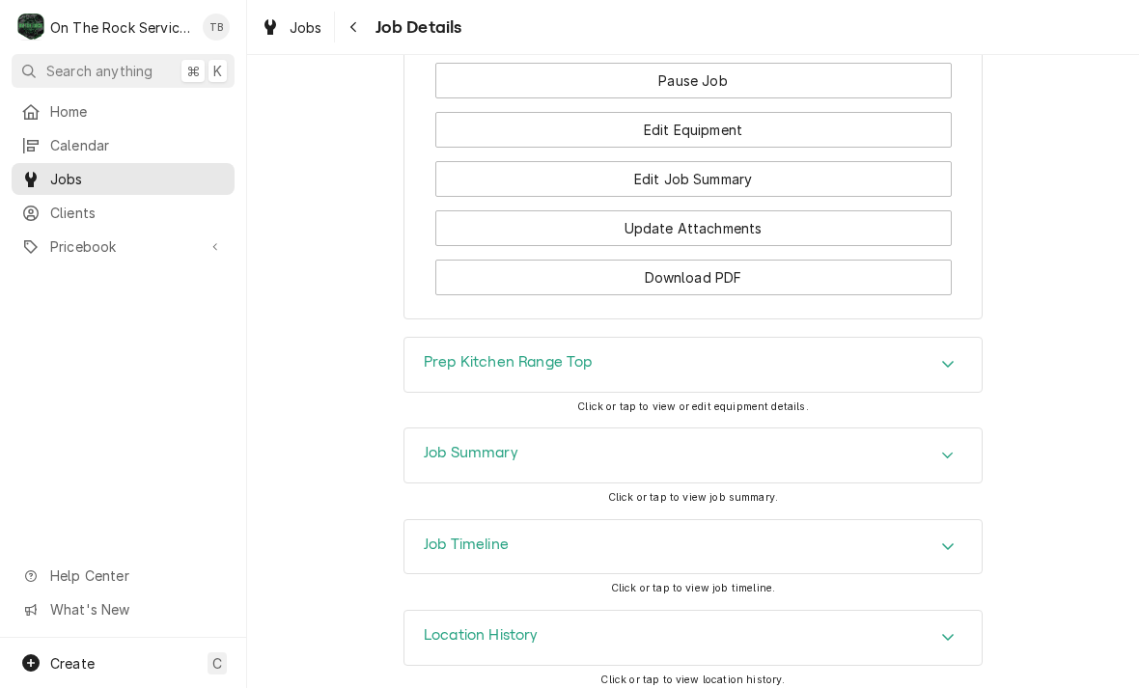
scroll to position [2274, 0]
click at [951, 357] on icon "Accordion Header" at bounding box center [948, 364] width 14 height 15
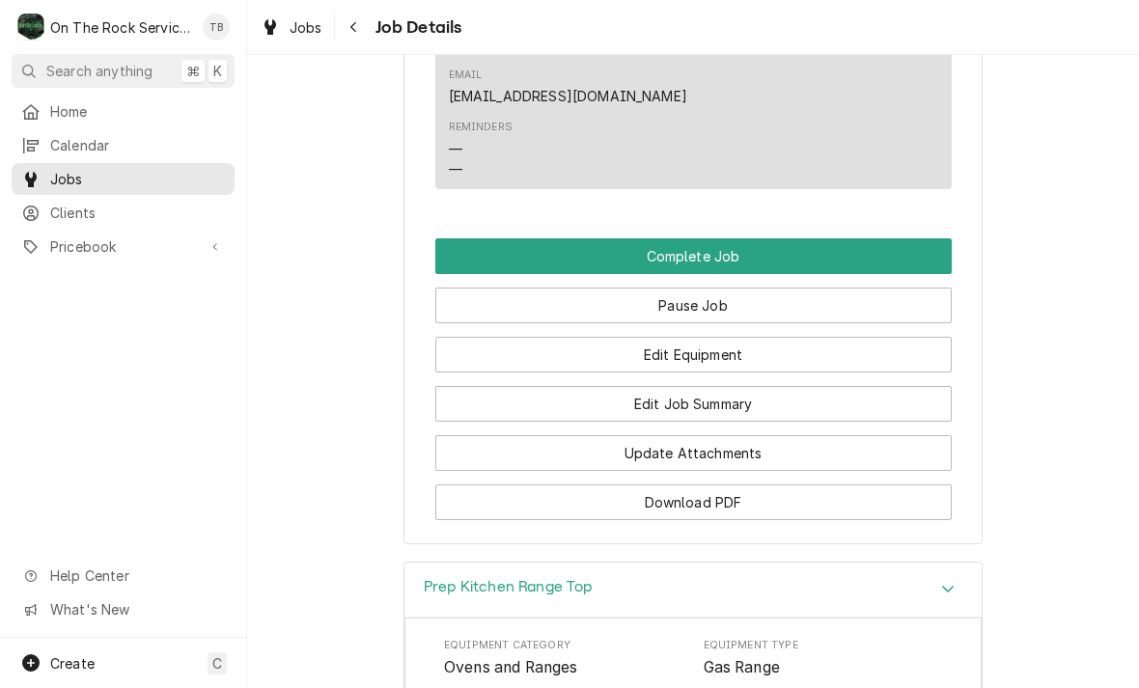
scroll to position [1929, 0]
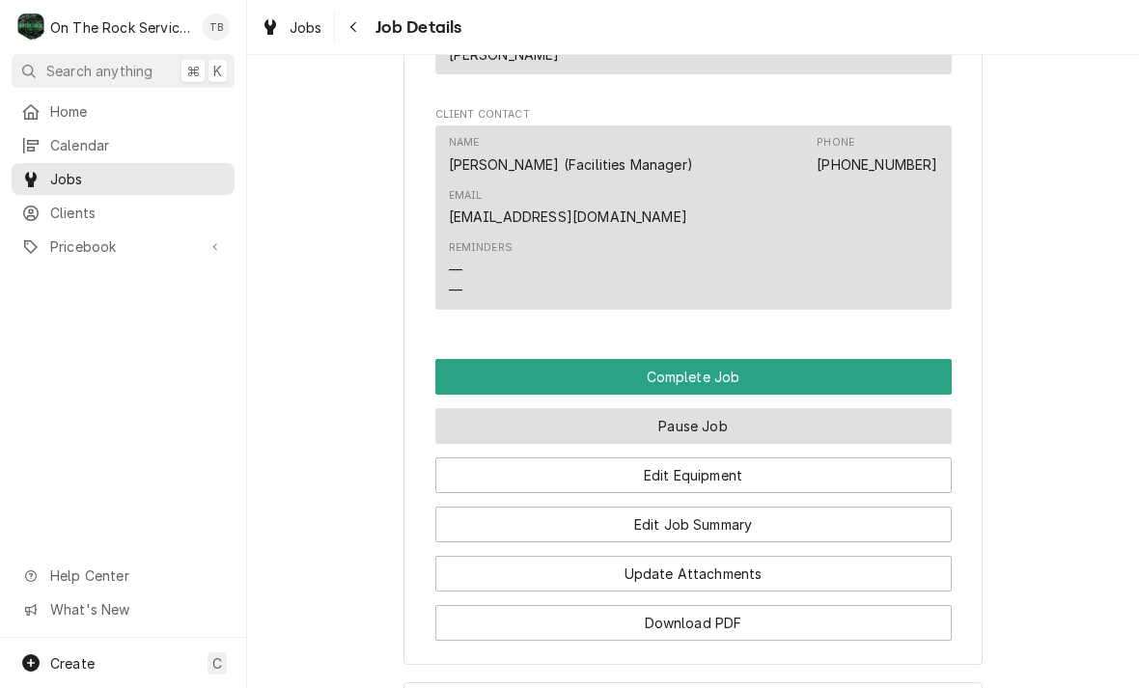
click at [706, 414] on button "Pause Job" at bounding box center [693, 426] width 516 height 36
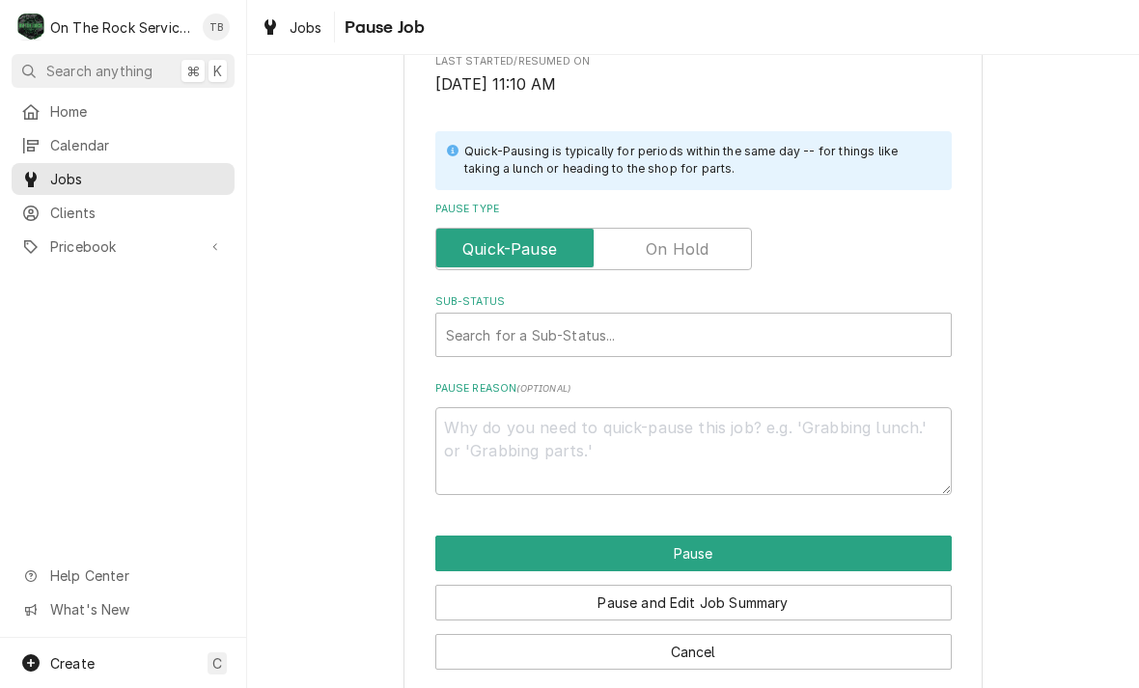
scroll to position [380, 0]
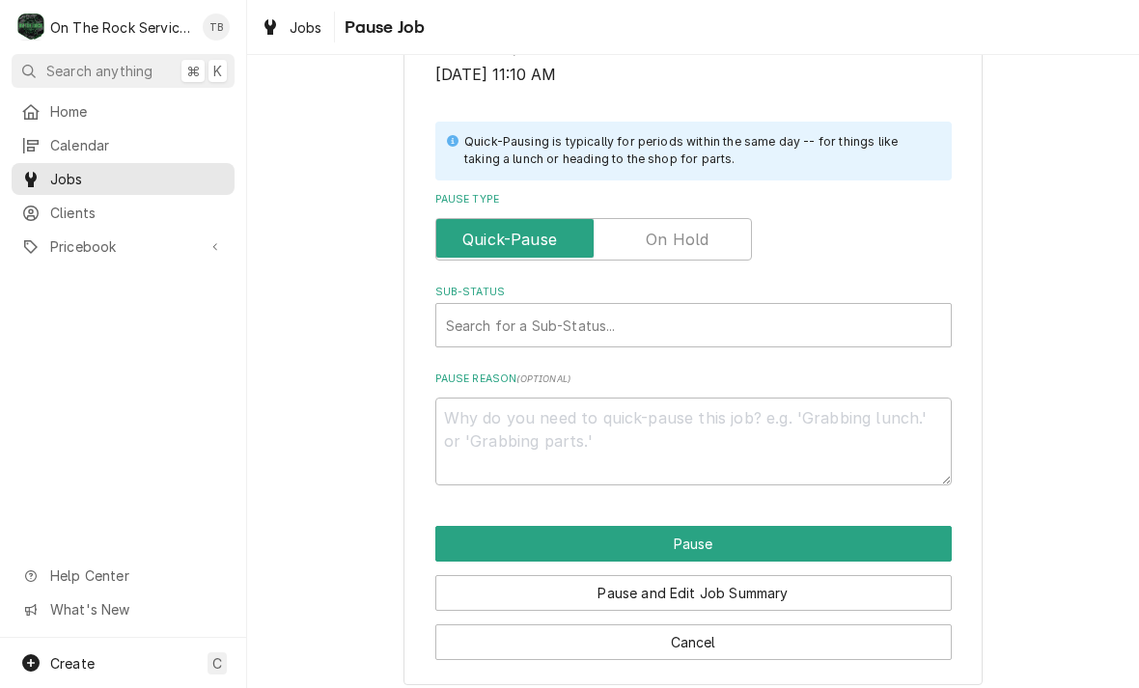
click at [713, 244] on input "Pause Type" at bounding box center [593, 239] width 299 height 42
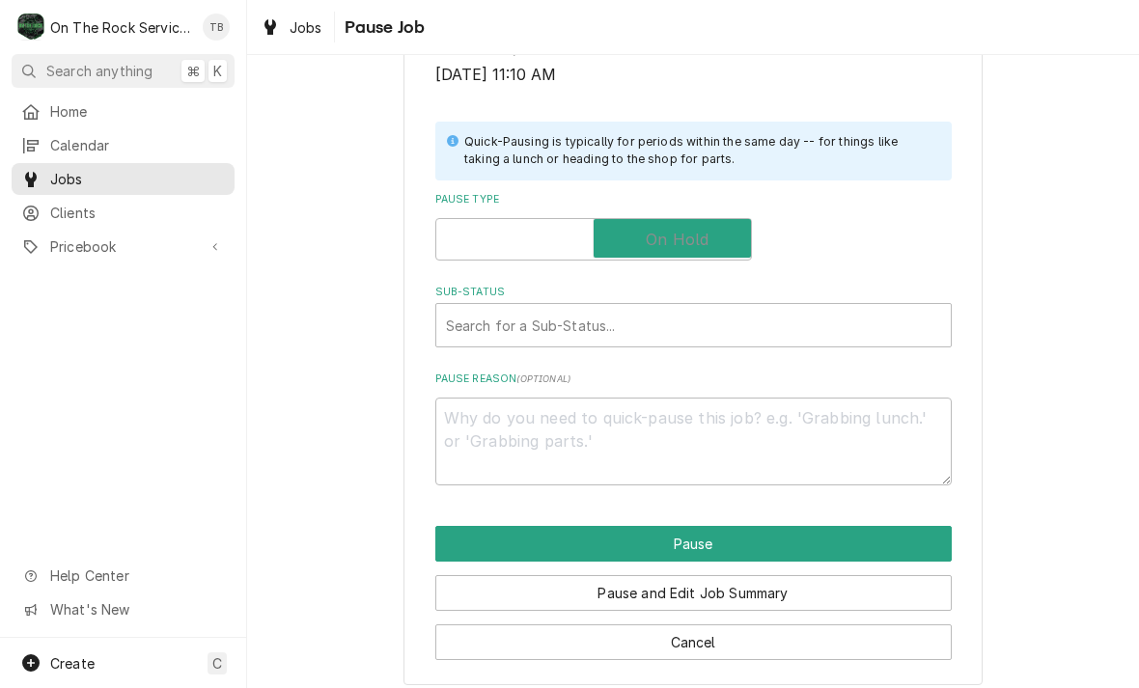
checkbox input "true"
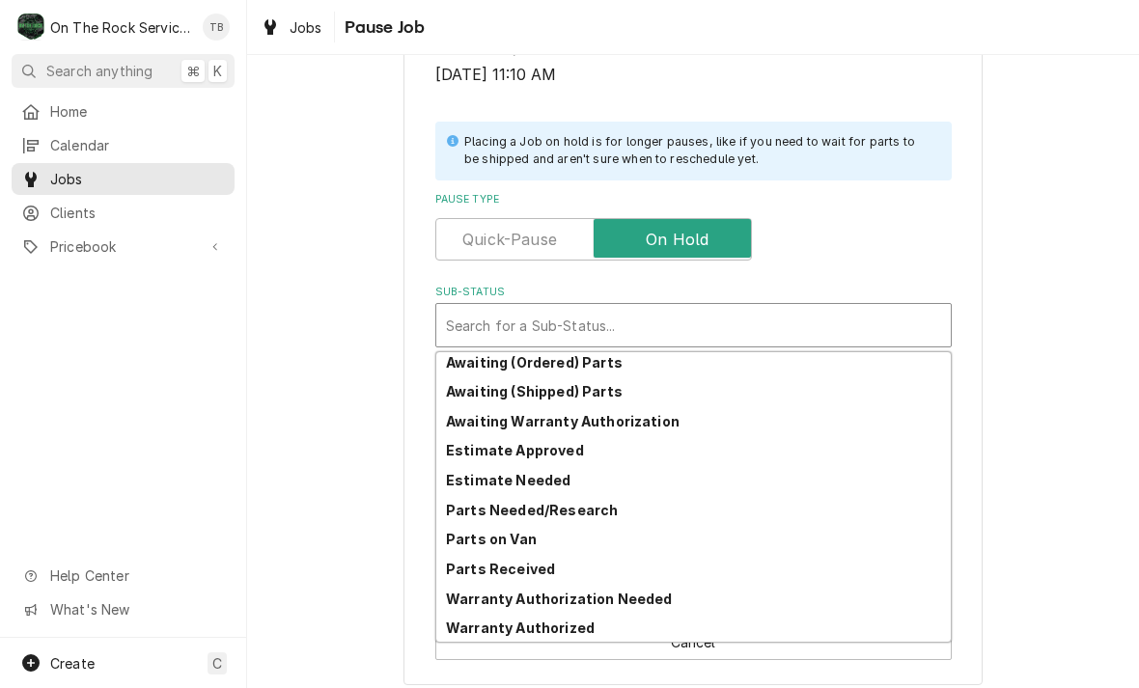
scroll to position [95, 0]
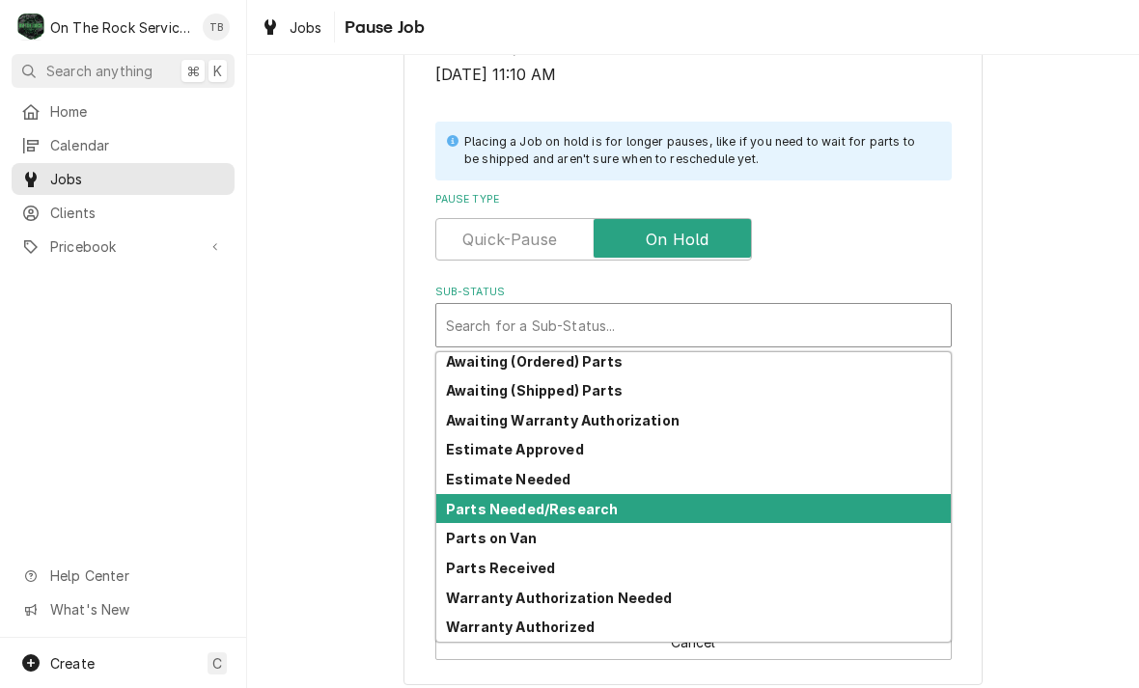
click at [588, 513] on div "Parts Needed/Research" at bounding box center [693, 509] width 514 height 30
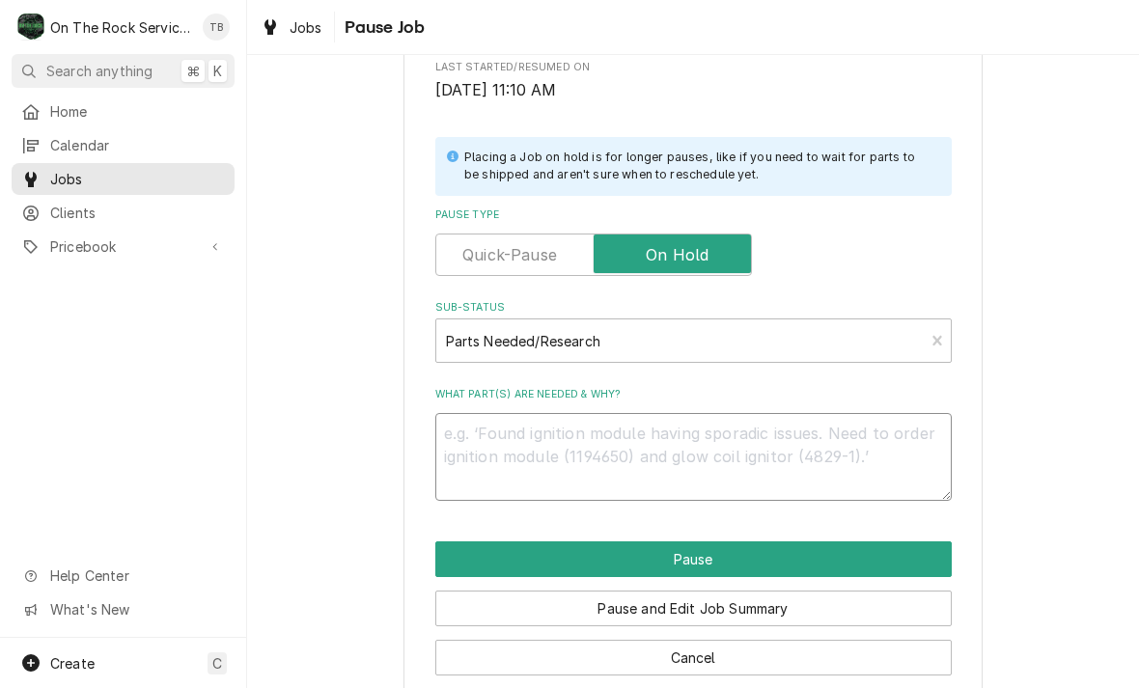
click at [504, 446] on textarea "What part(s) are needed & why?" at bounding box center [693, 457] width 516 height 88
type textarea "x"
type textarea "R"
type textarea "x"
type textarea "Re"
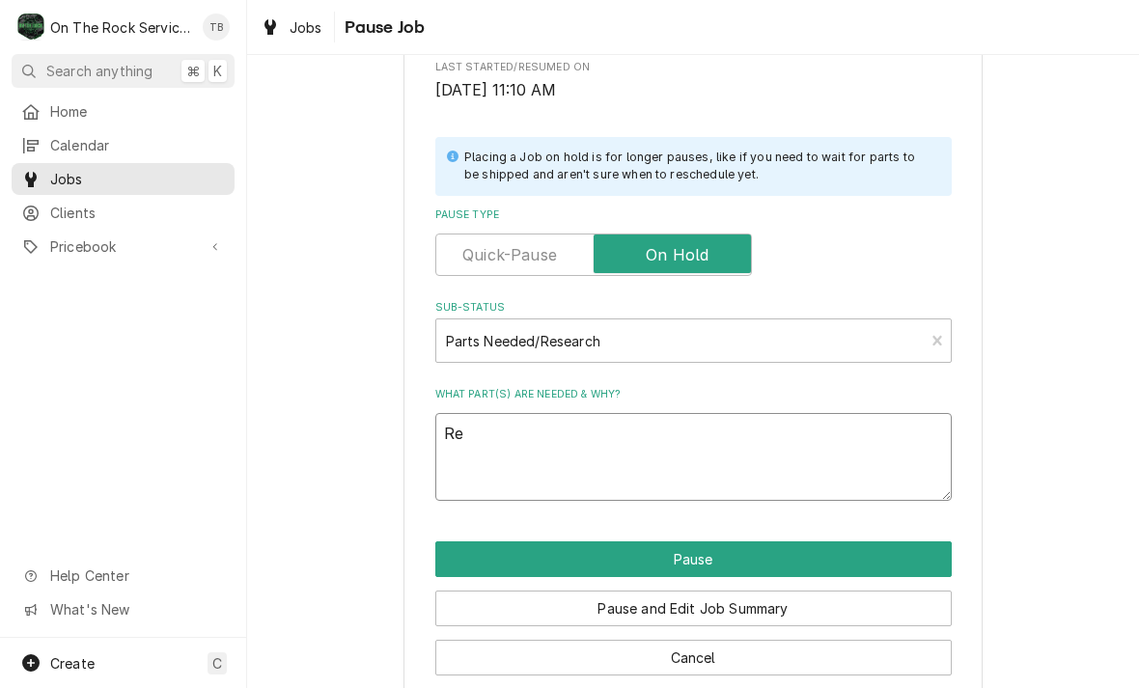
type textarea "x"
type textarea "Reg"
type textarea "x"
type textarea "Regu"
type textarea "x"
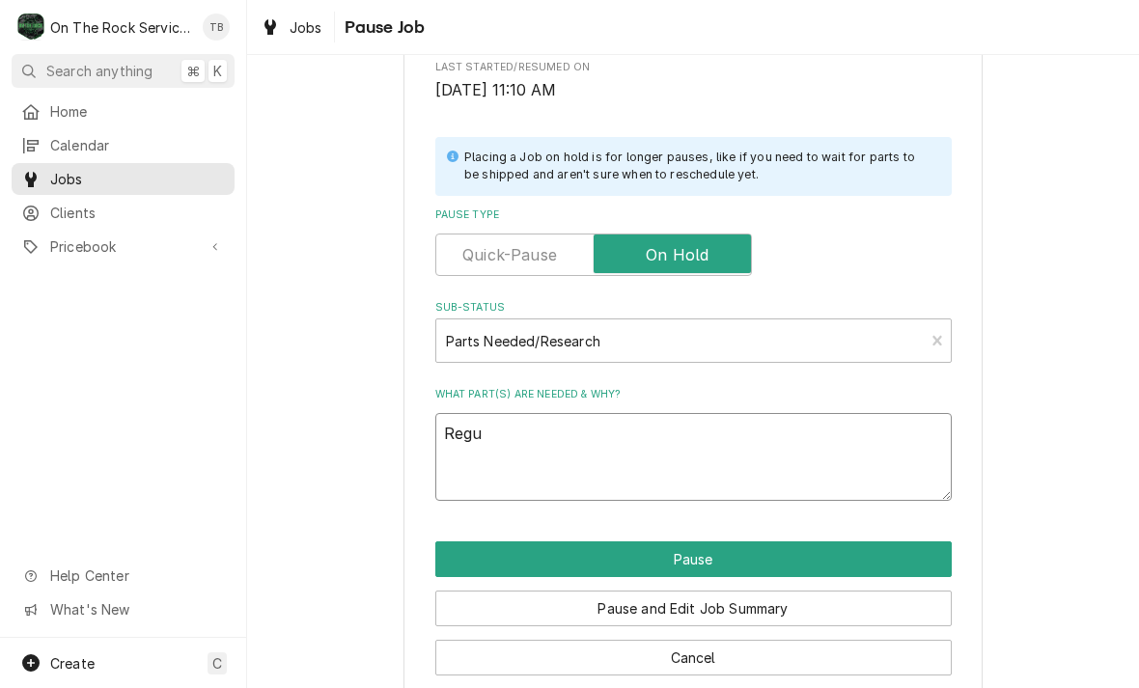
type textarea "Regul"
type textarea "x"
type textarea "Regula"
type textarea "x"
type textarea "Regulat"
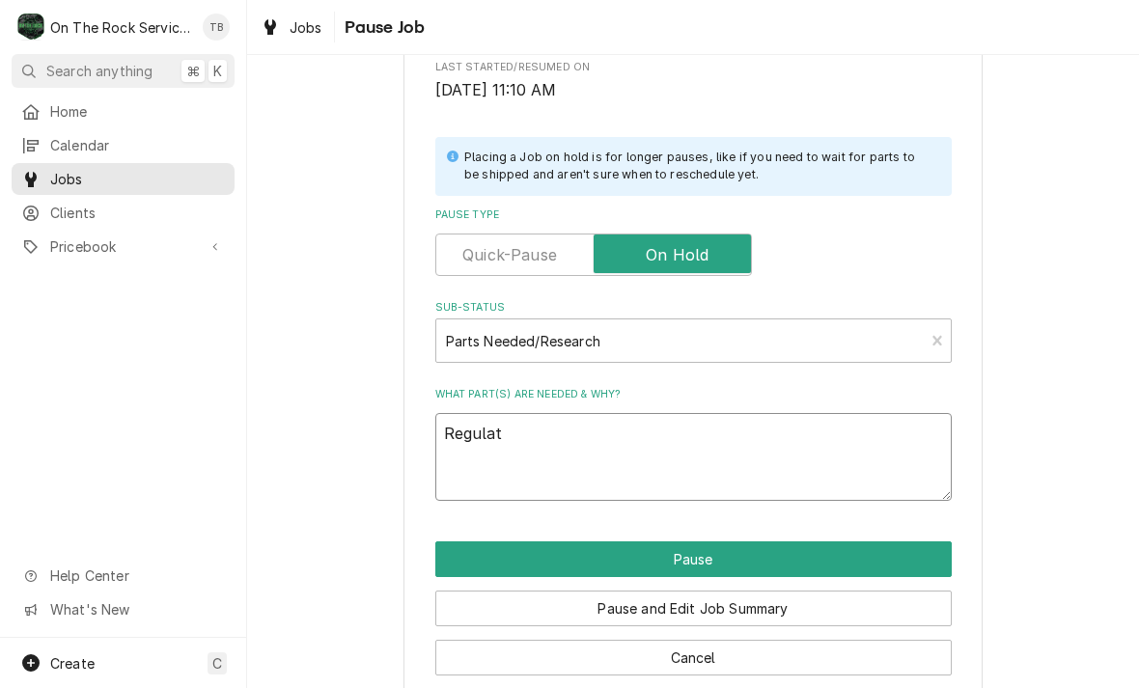
type textarea "x"
type textarea "Regulato"
type textarea "x"
type textarea "Regulator"
type textarea "x"
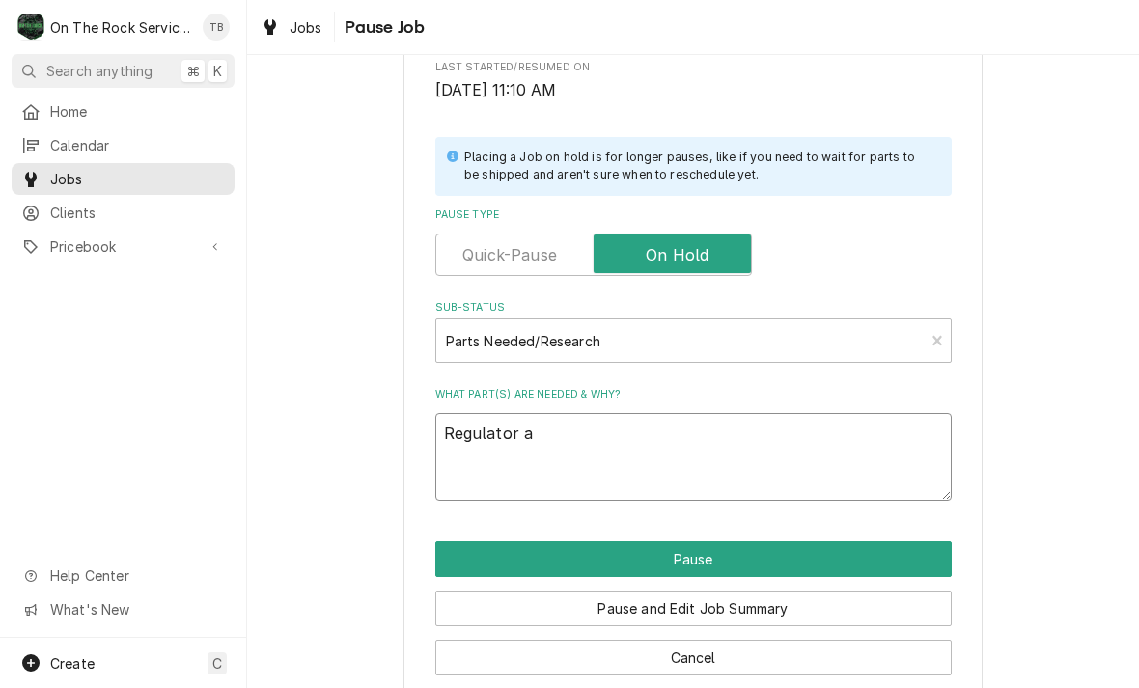
type textarea "Regulator ad"
type textarea "x"
type textarea "Regulator ad"
type textarea "x"
type textarea "Regulator ad 2"
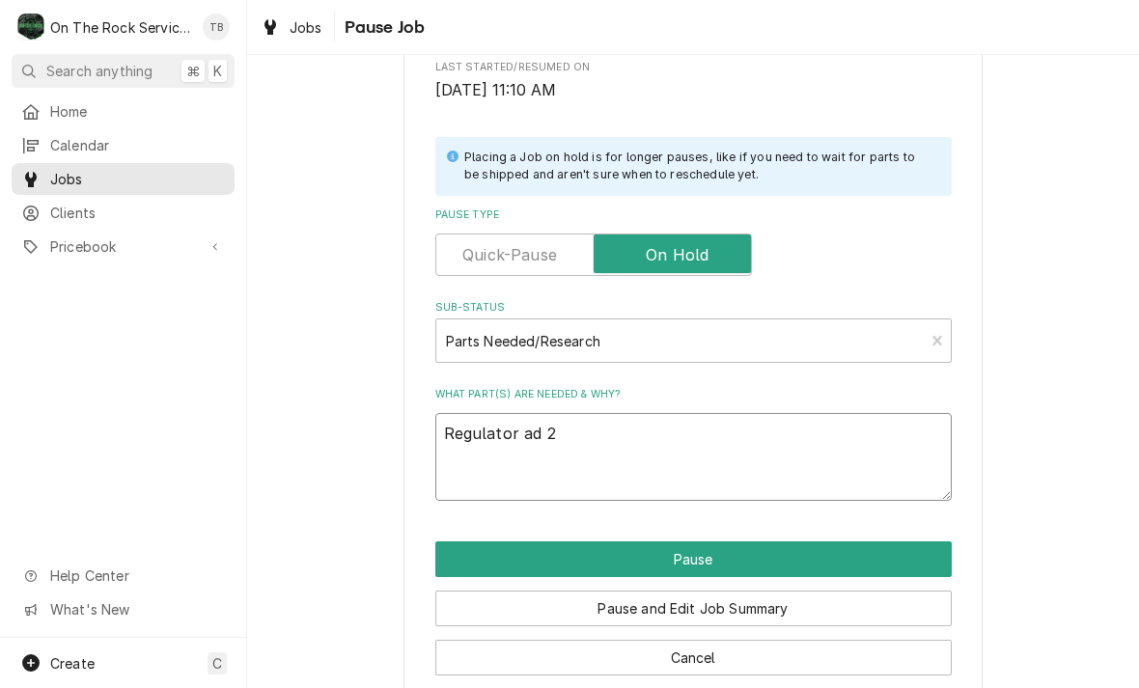
type textarea "x"
type textarea "Regulator ad 2"
type textarea "x"
type textarea "Regulator ad 2"
type textarea "x"
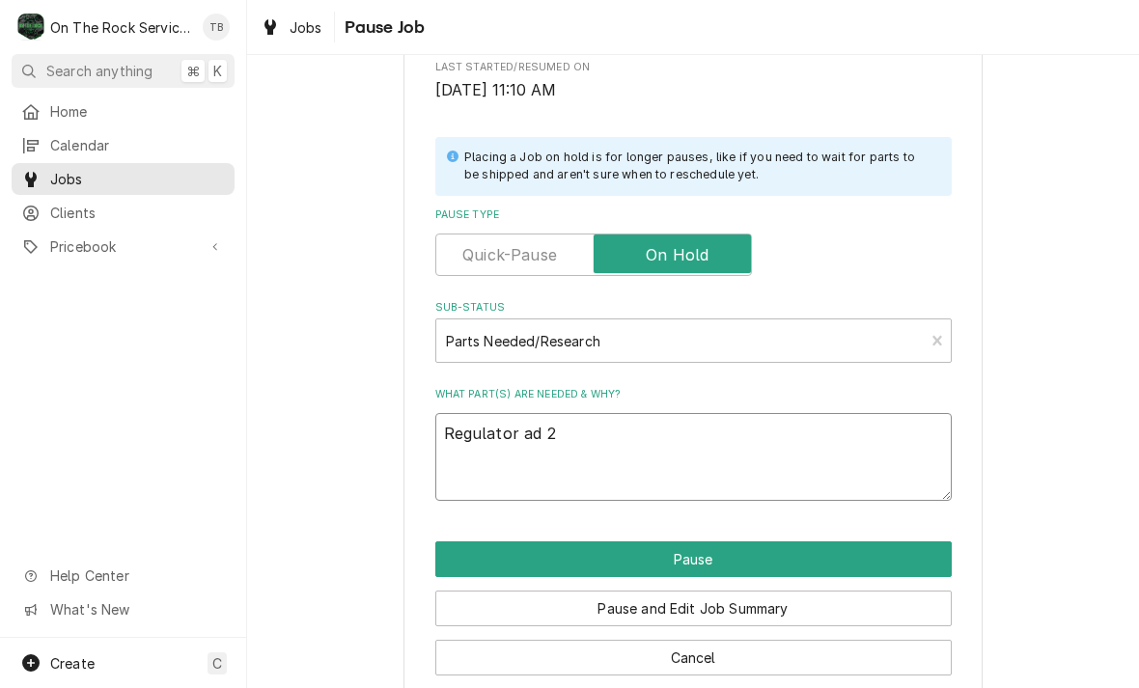
type textarea "Regulator ad"
type textarea "x"
type textarea "Regulator ad"
type textarea "x"
type textarea "Regulator a"
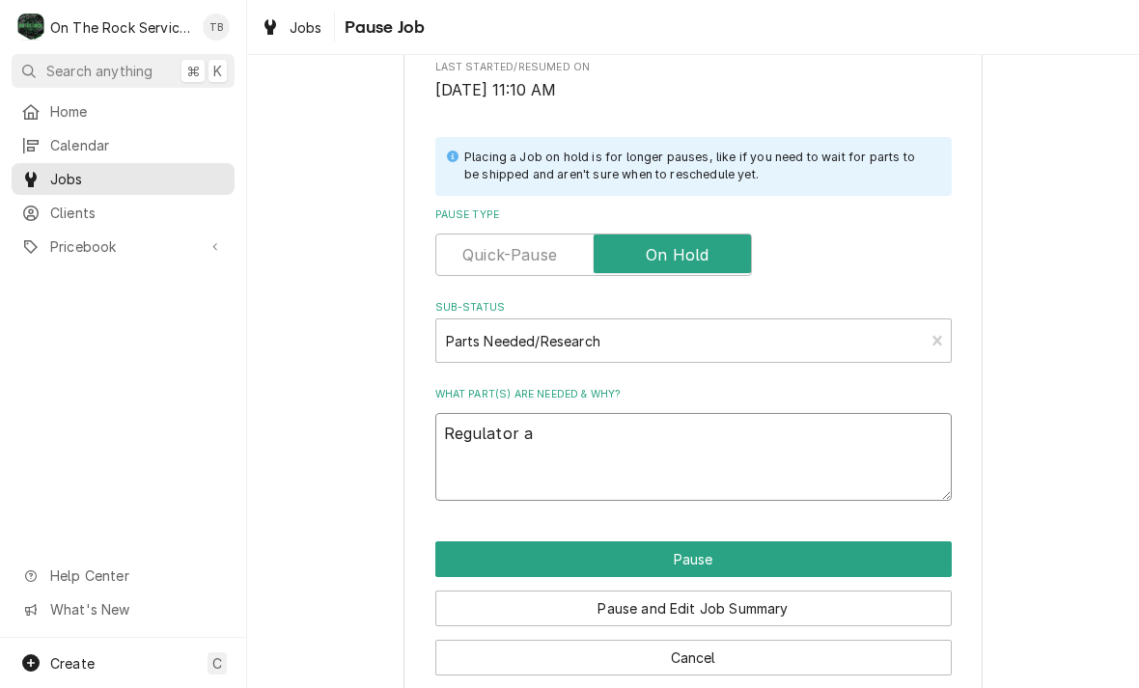
type textarea "x"
type textarea "Regulator an"
type textarea "x"
type textarea "Regulator and"
type textarea "x"
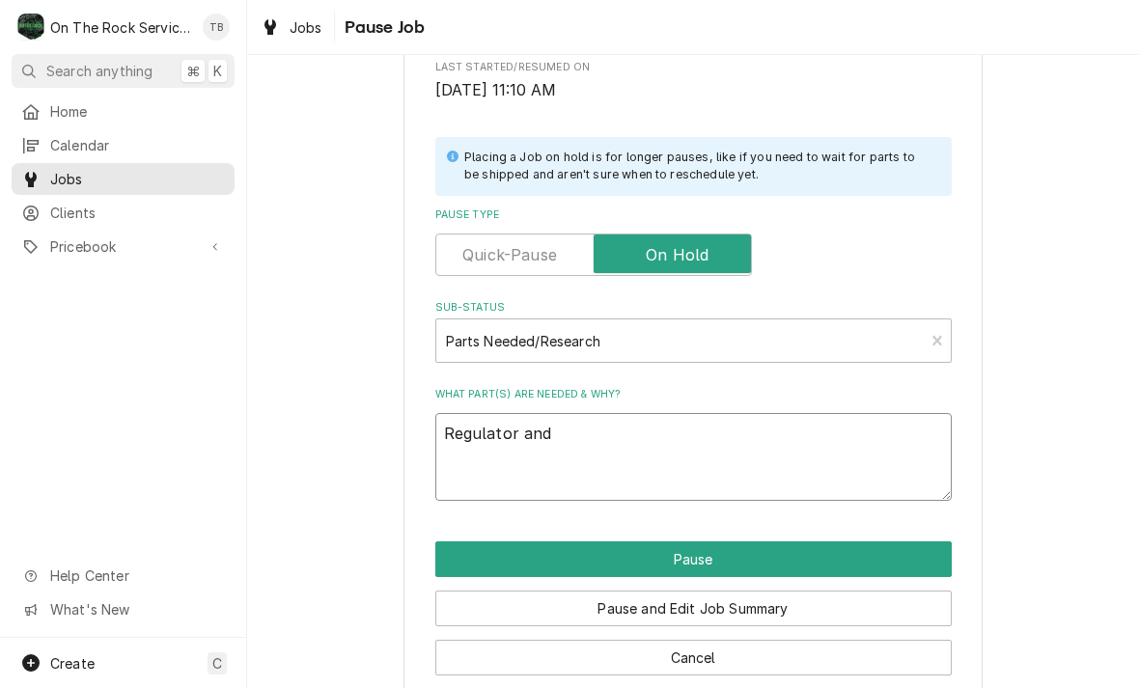
type textarea "Regulator and"
type textarea "x"
type textarea "Regulator and"
type textarea "x"
type textarea "Regulator an"
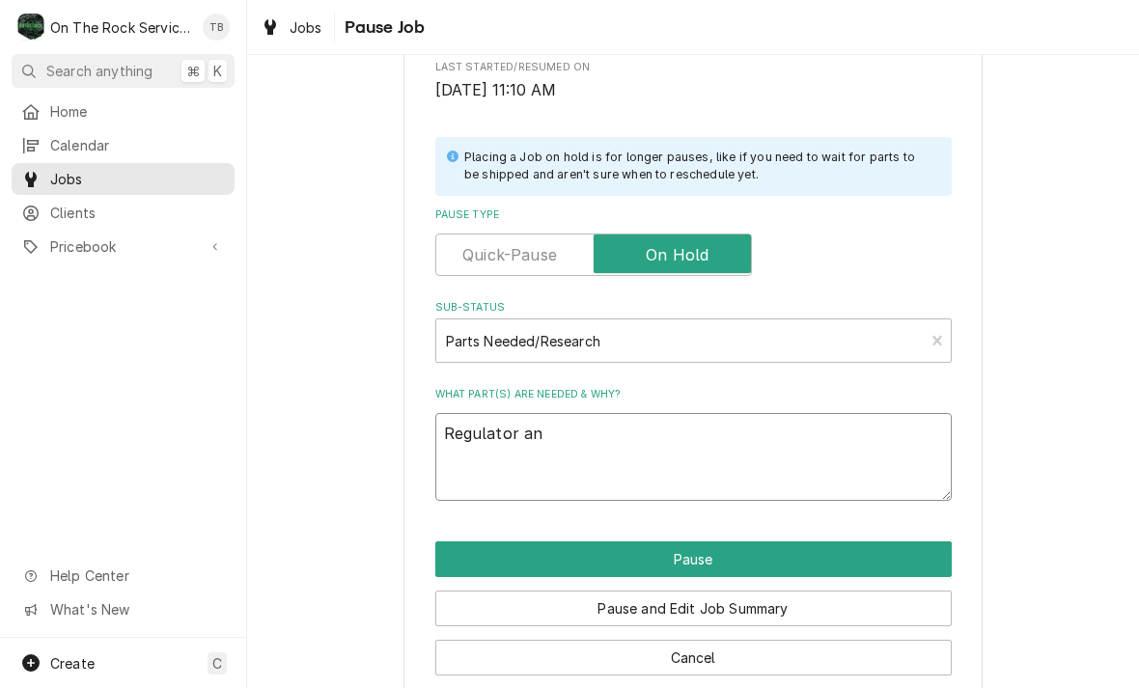
type textarea "x"
type textarea "Regulator a"
type textarea "x"
type textarea "Regulator"
type textarea "x"
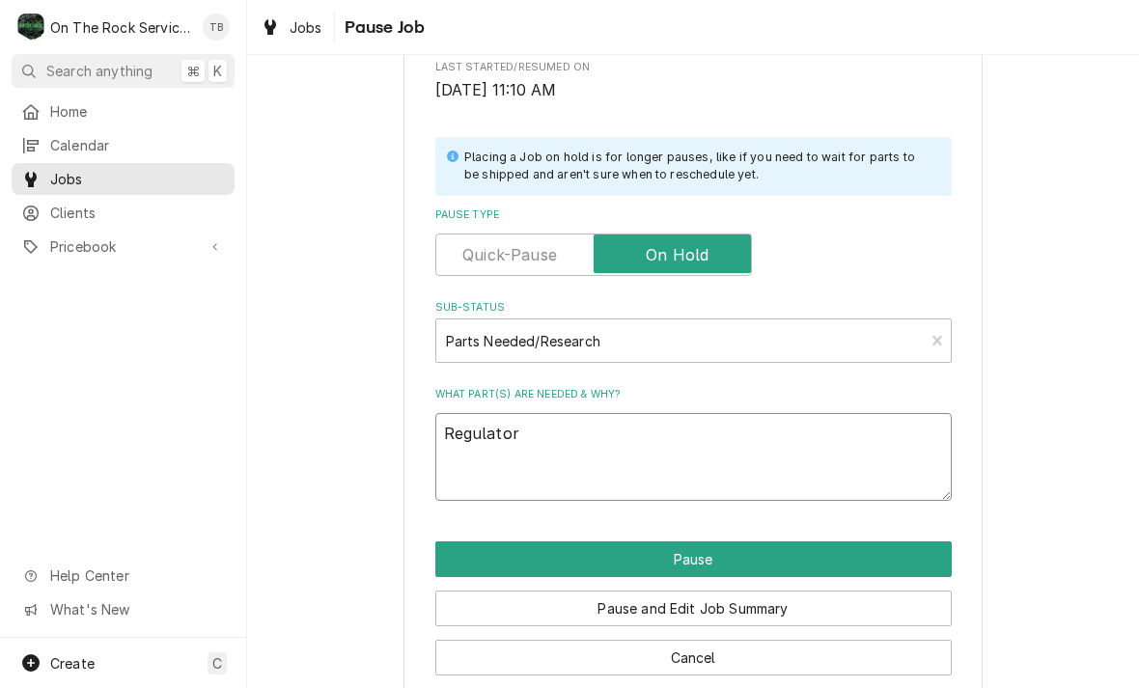
type textarea "Regulator"
type textarea "x"
type textarea "Regulato"
type textarea "x"
type textarea "Regulat"
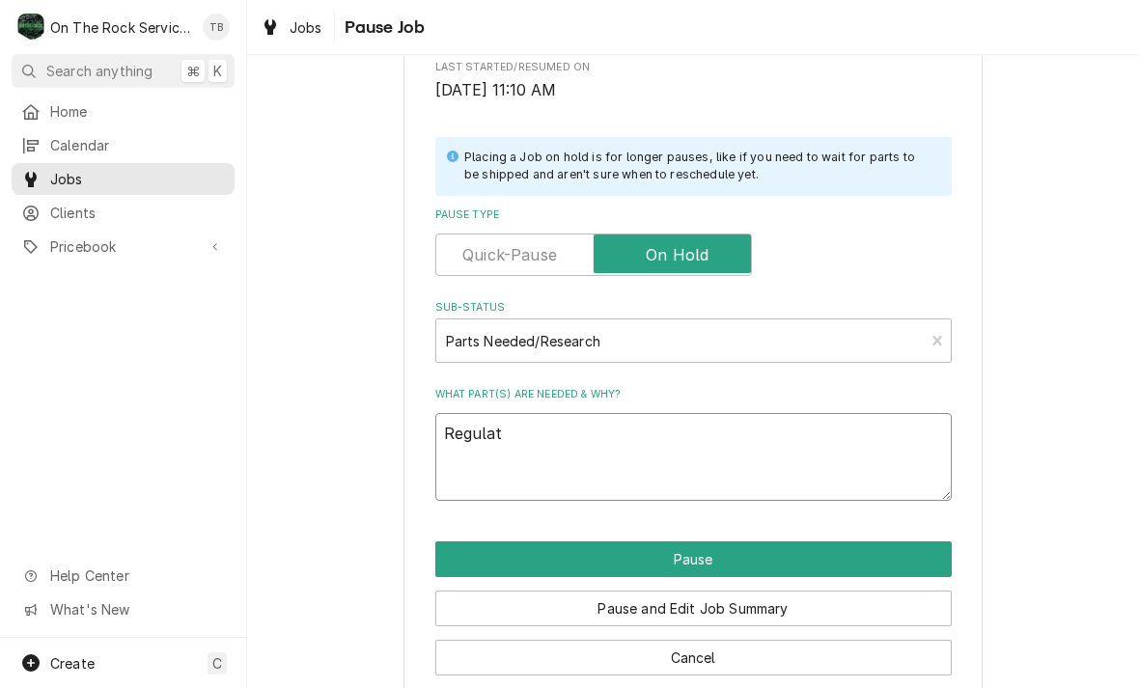
type textarea "x"
type textarea "Regula"
type textarea "x"
type textarea "Regul"
type textarea "x"
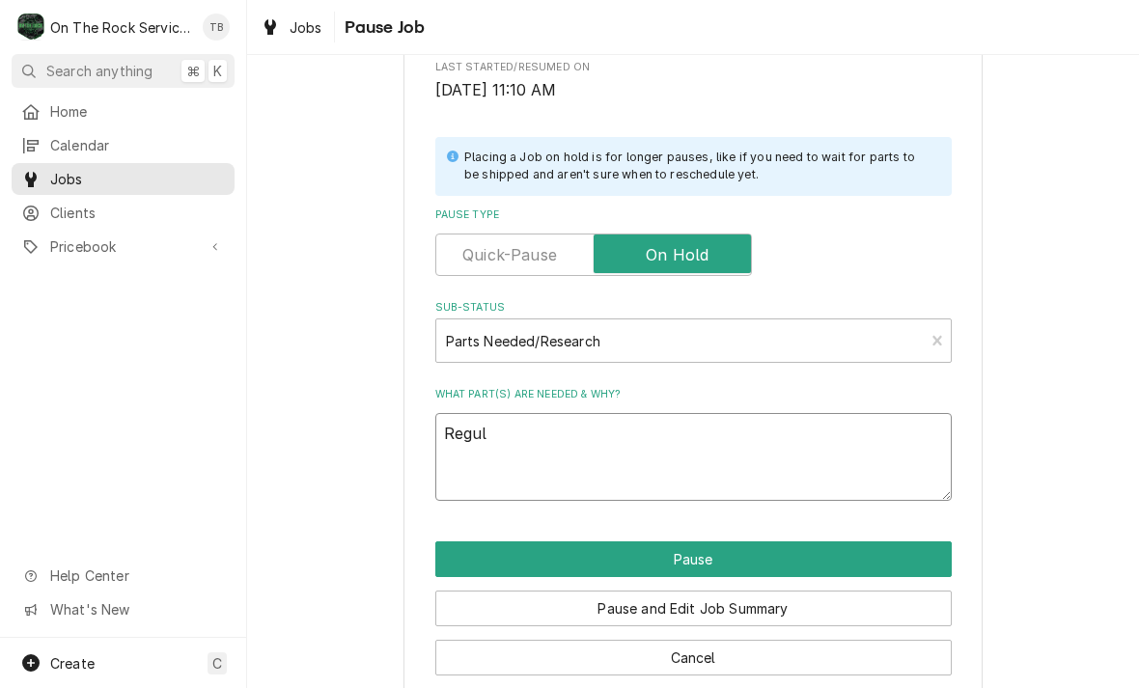
type textarea "Regu"
type textarea "x"
type textarea "Reg"
type textarea "x"
type textarea "Re"
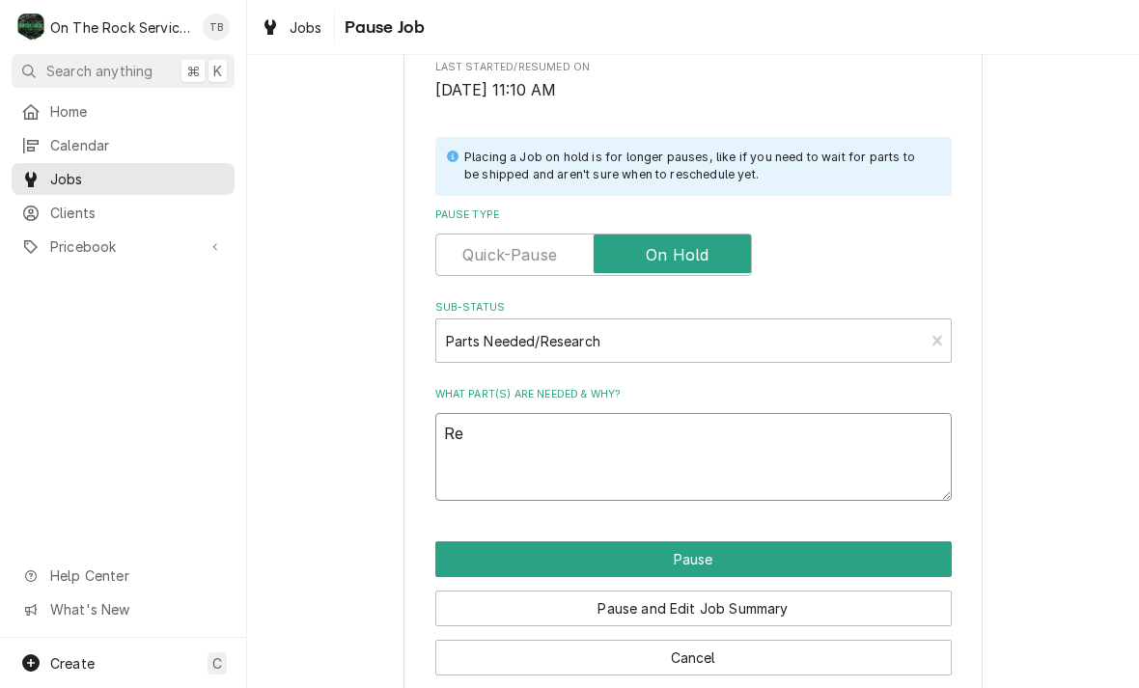
type textarea "x"
type textarea "R"
type textarea "x"
type textarea "A"
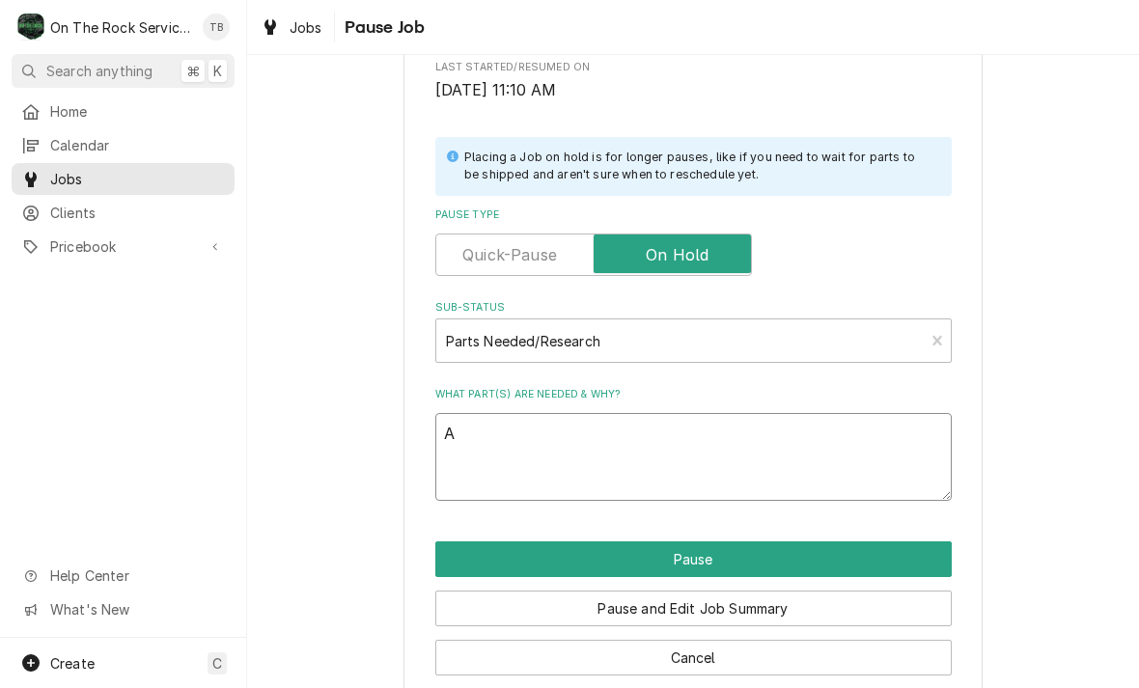
type textarea "x"
type textarea "Ai"
type textarea "x"
type textarea "Air"
type textarea "x"
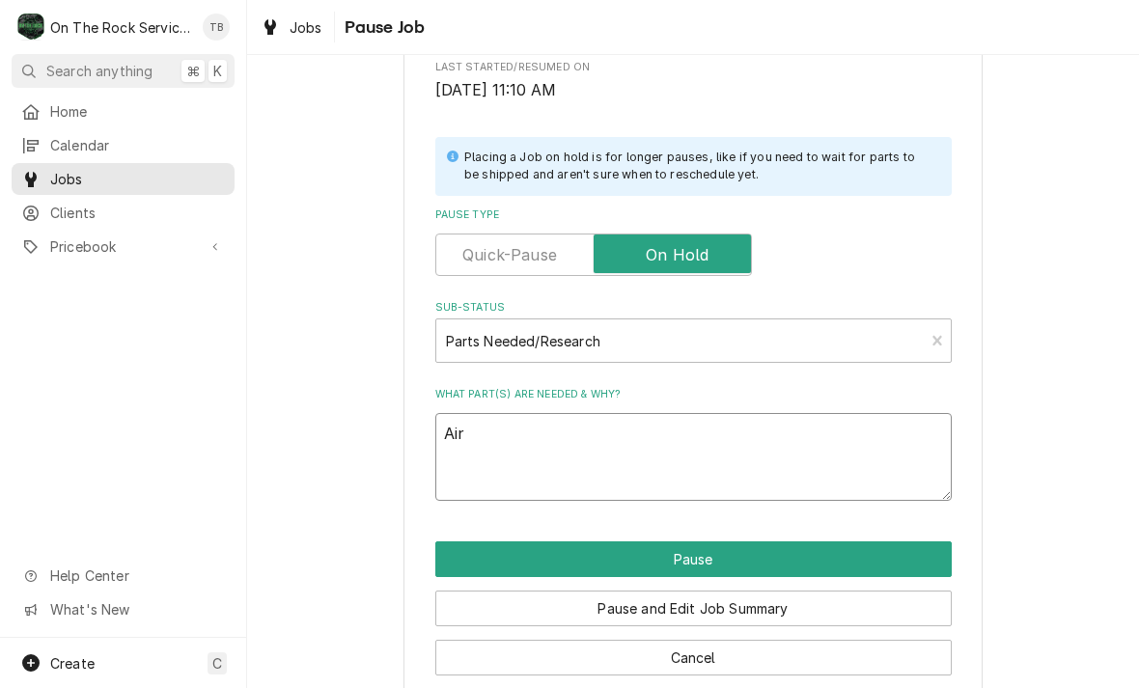
type textarea "Air"
type textarea "x"
type textarea "Air s"
type textarea "x"
type textarea "Air sh"
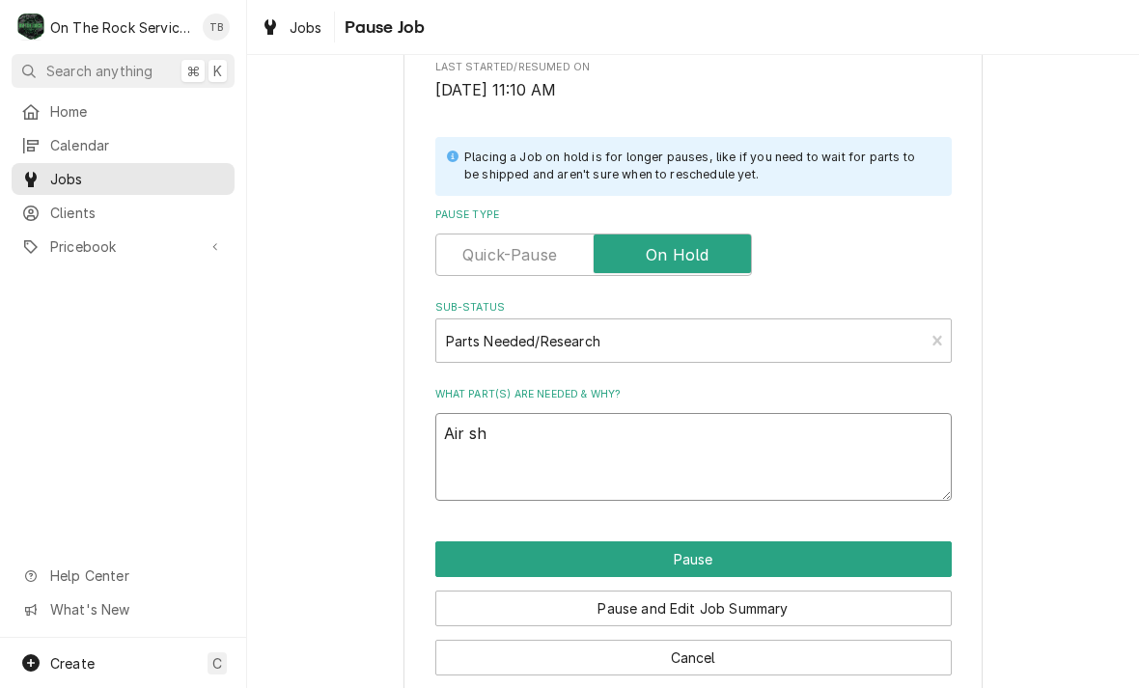
type textarea "x"
type textarea "Air shu"
type textarea "x"
type textarea "Air shut"
type textarea "x"
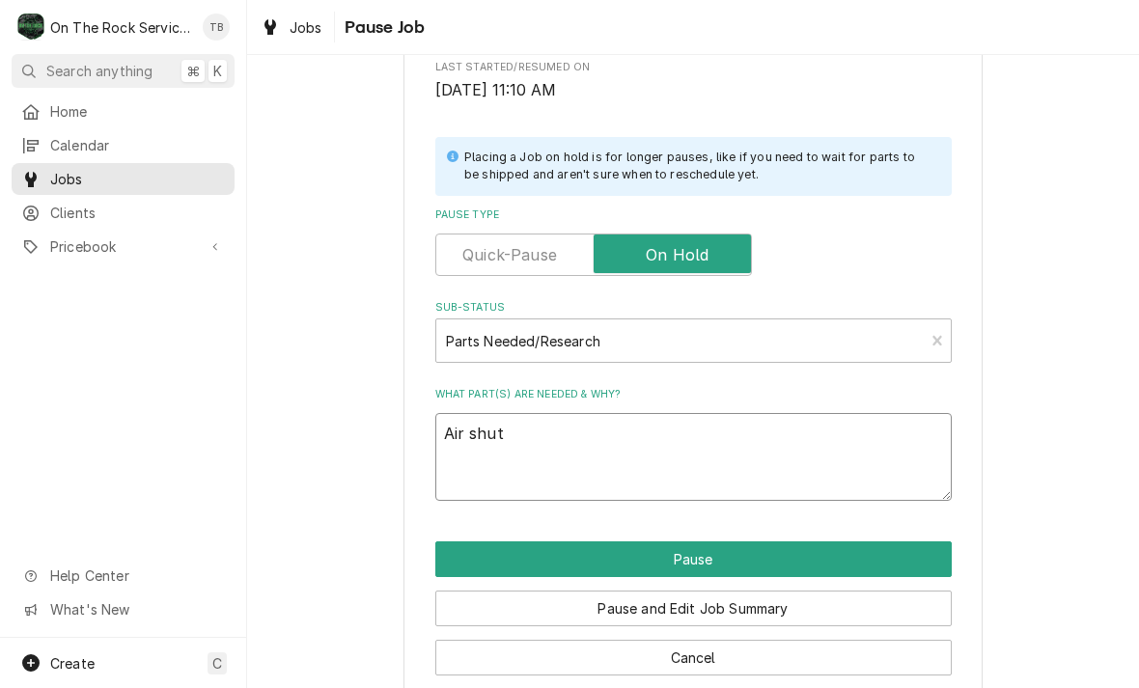
type textarea "Air shutt"
type textarea "x"
type textarea "Air shutter"
type textarea "x"
type textarea "Air shutter"
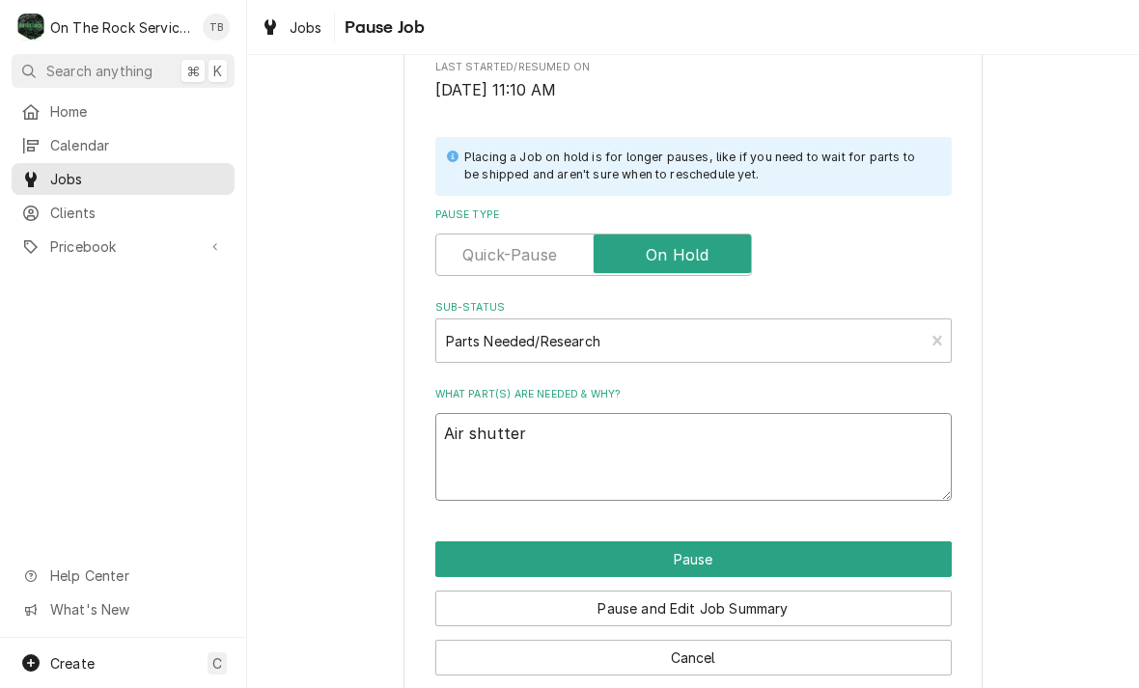
type textarea "x"
type textarea "Air shutter x"
type textarea "x"
type textarea "Air shutter x2"
type textarea "x"
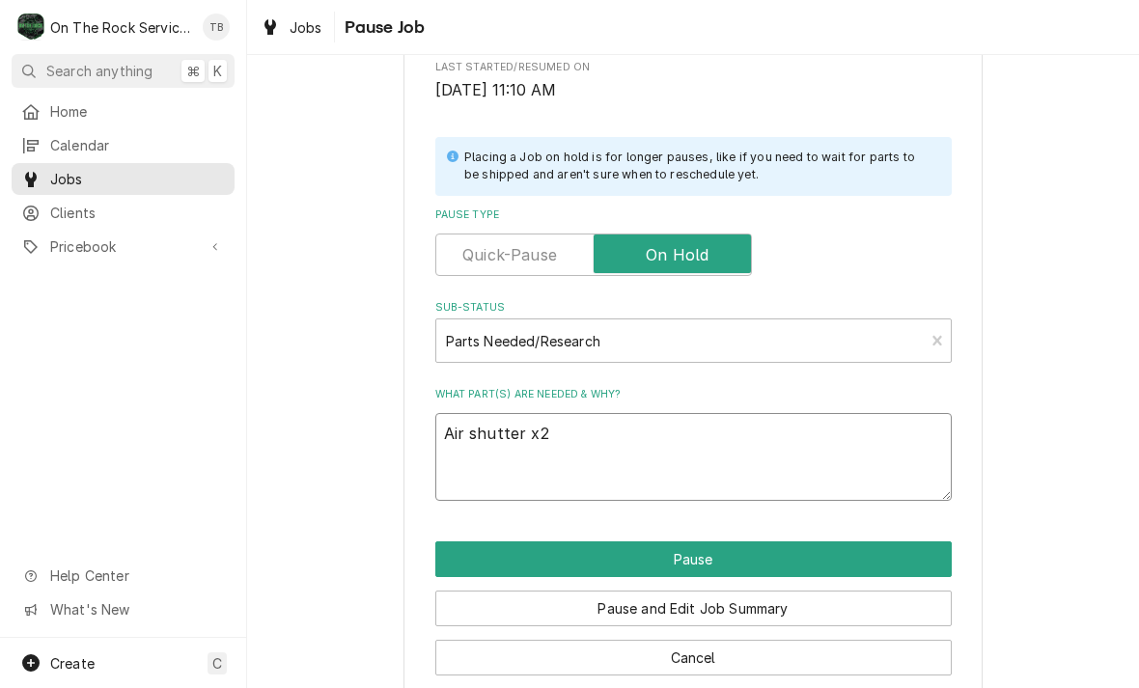
type textarea "Air shutter x2"
type textarea "x"
type textarea "Air shutter x2 a"
type textarea "x"
type textarea "Air shutter x2 an"
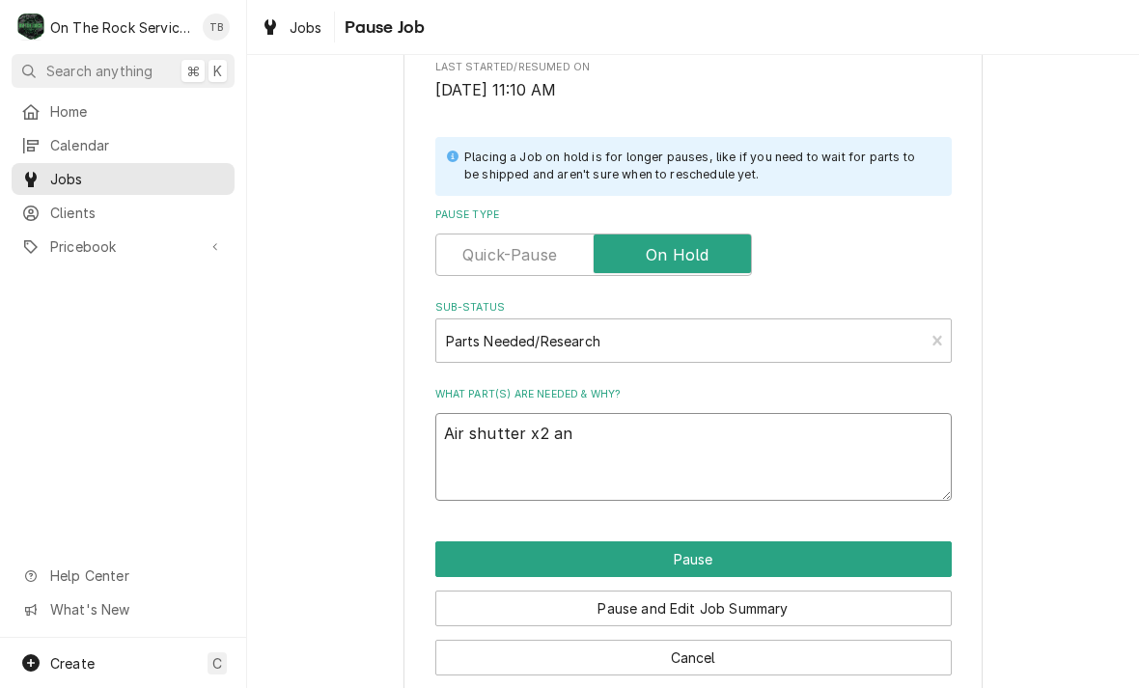
type textarea "x"
type textarea "Air shutter x2 and"
type textarea "x"
type textarea "Air shutter x2 and p"
type textarea "x"
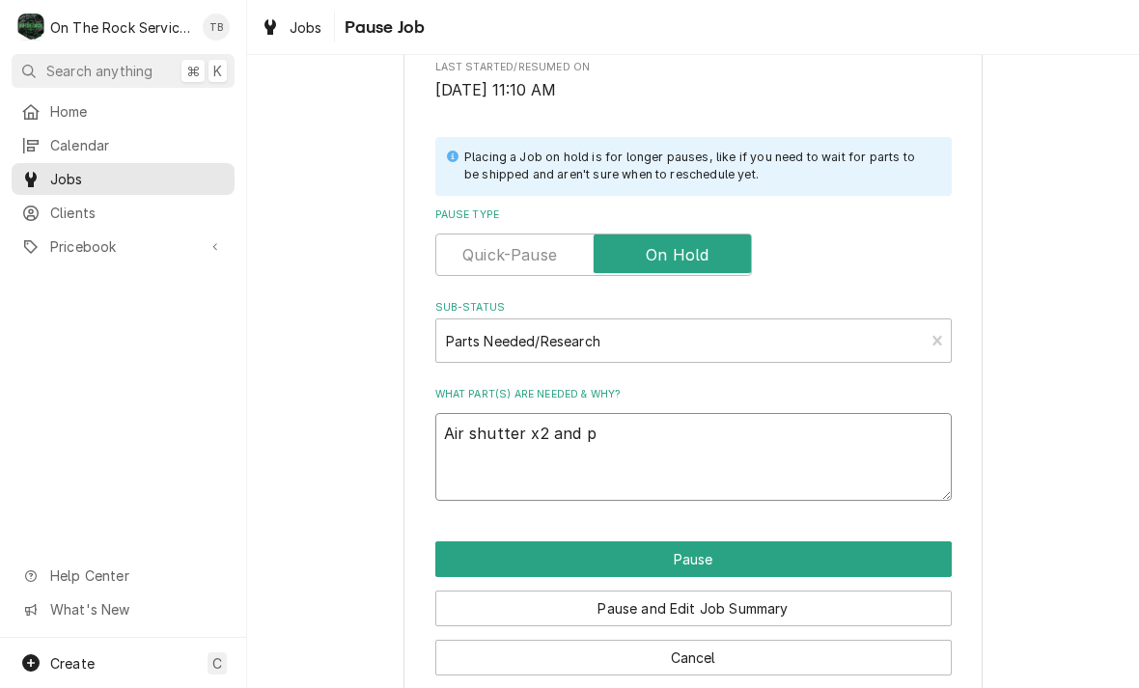
type textarea "Air shutter x2 and pi"
type textarea "x"
type textarea "Air shutter x2 and pil"
type textarea "x"
type textarea "Air shutter x2 and pilo"
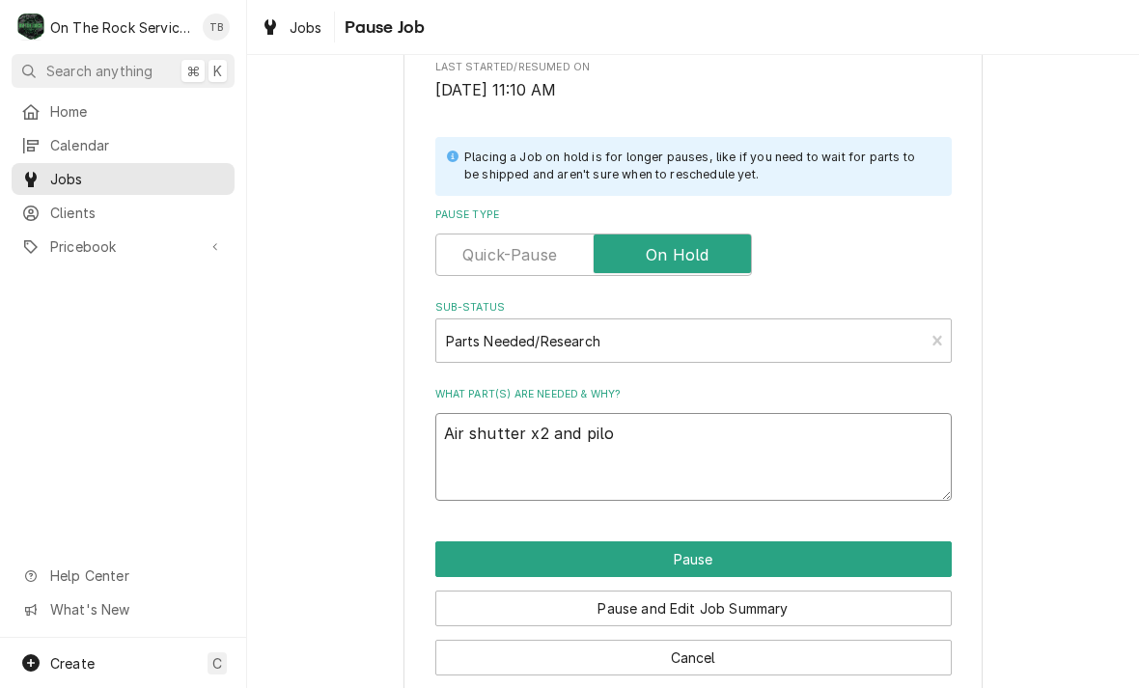
type textarea "x"
type textarea "Air shutter x2 and pilot"
type textarea "x"
type textarea "Air shutter x2 and pilot"
type textarea "x"
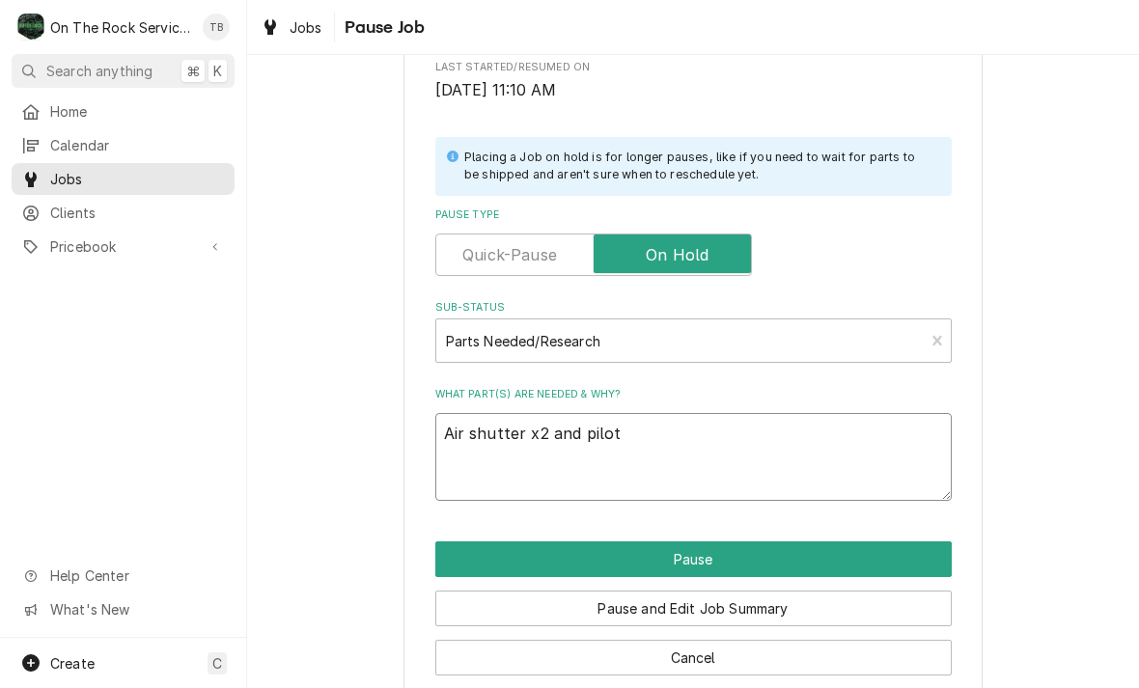
type textarea "Air shutter x2 and pilot a"
type textarea "x"
type textarea "Air shutter x2 and pilot as"
type textarea "x"
type textarea "Air shutter x2 and pilot ass"
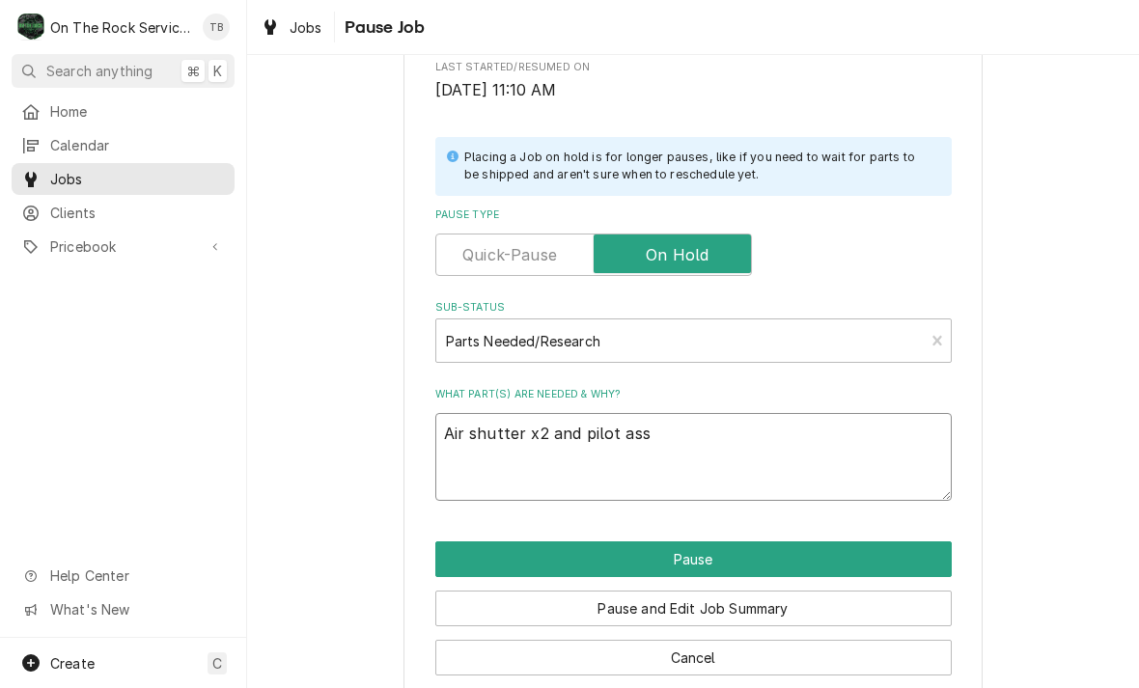
type textarea "x"
type textarea "Air shutter x2 and pilot assy"
type textarea "x"
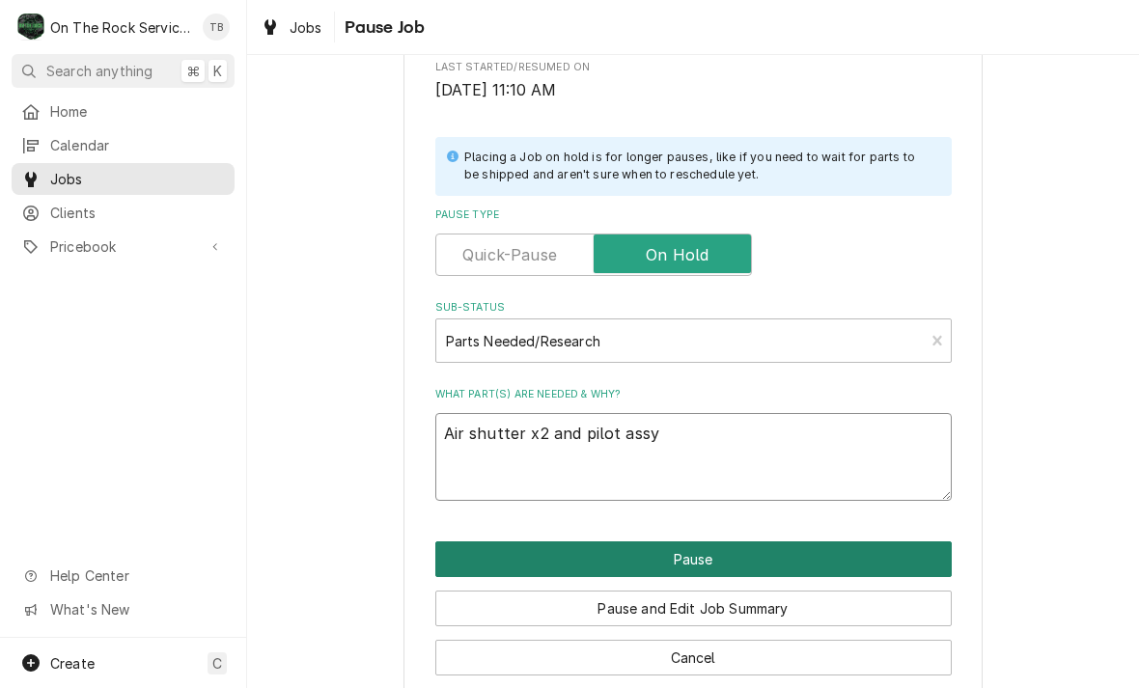
type textarea "Air shutter x2 and pilot assy"
click at [821, 555] on button "Pause" at bounding box center [693, 559] width 516 height 36
type textarea "x"
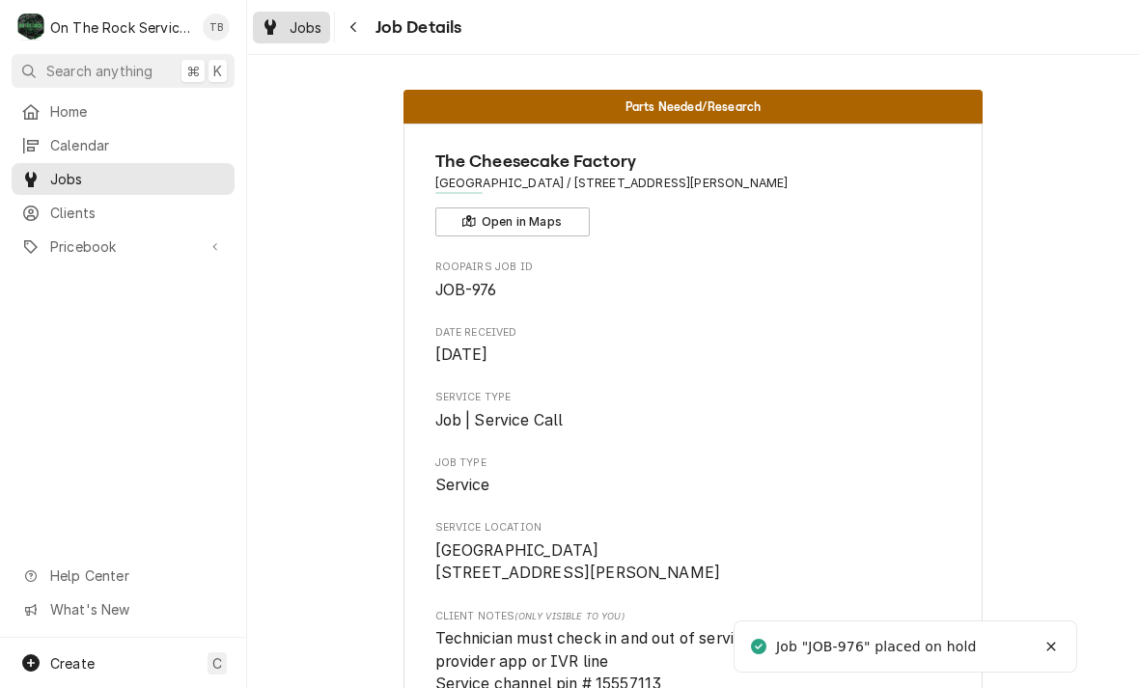
click at [295, 37] on div "Jobs" at bounding box center [291, 27] width 69 height 24
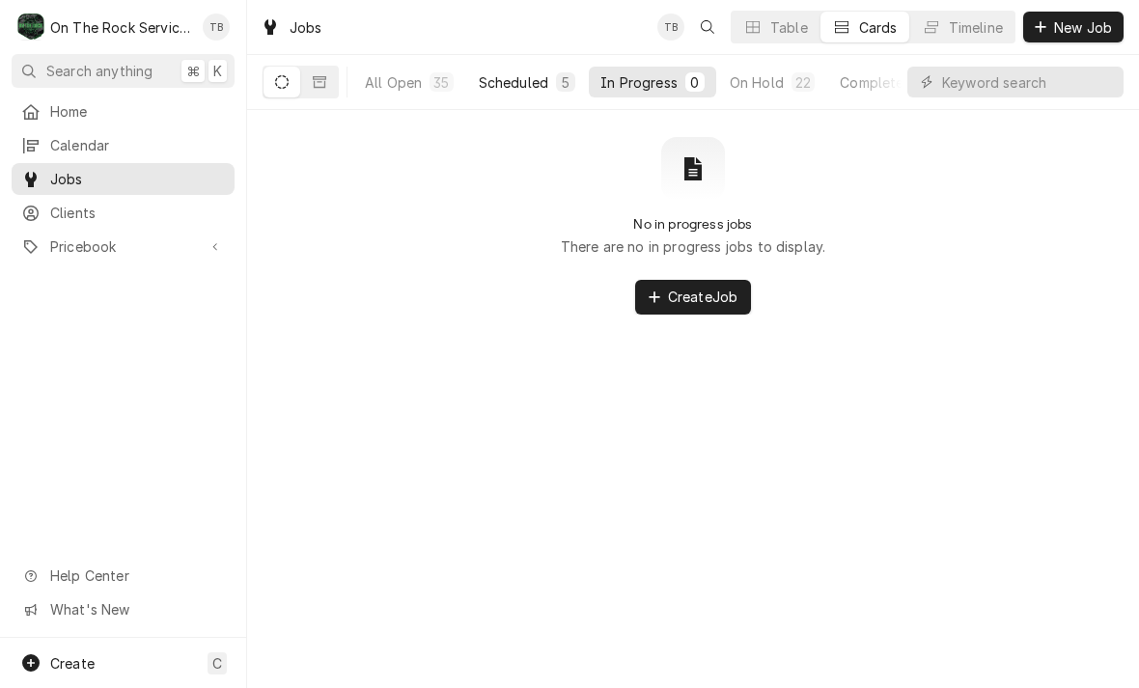
click at [531, 86] on div "Scheduled" at bounding box center [513, 82] width 69 height 20
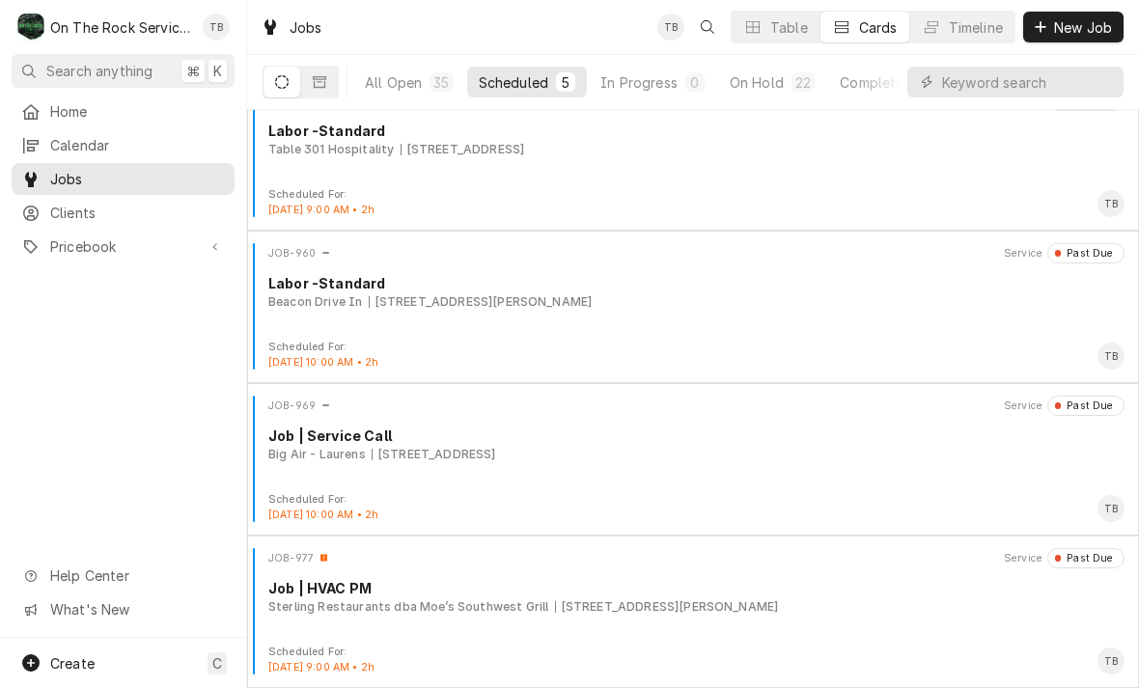
scroll to position [184, 0]
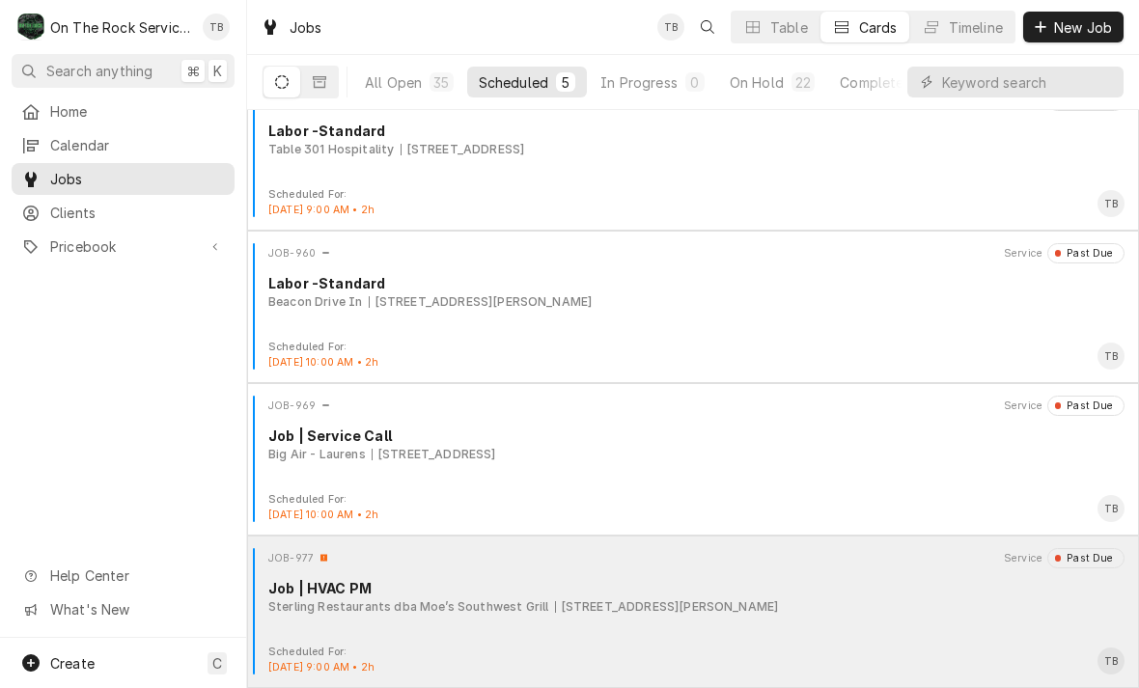
click at [774, 647] on div "Scheduled For: [DATE] 9:00 AM • 2h TB" at bounding box center [693, 660] width 876 height 31
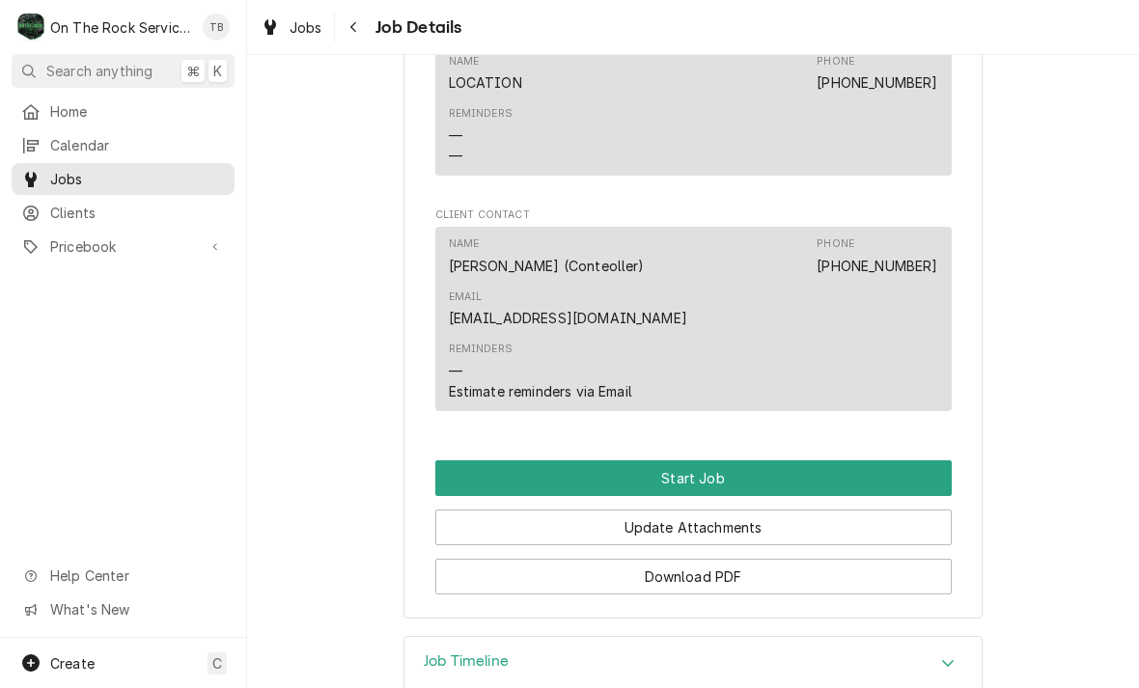
scroll to position [1588, 0]
